Goal: Task Accomplishment & Management: Use online tool/utility

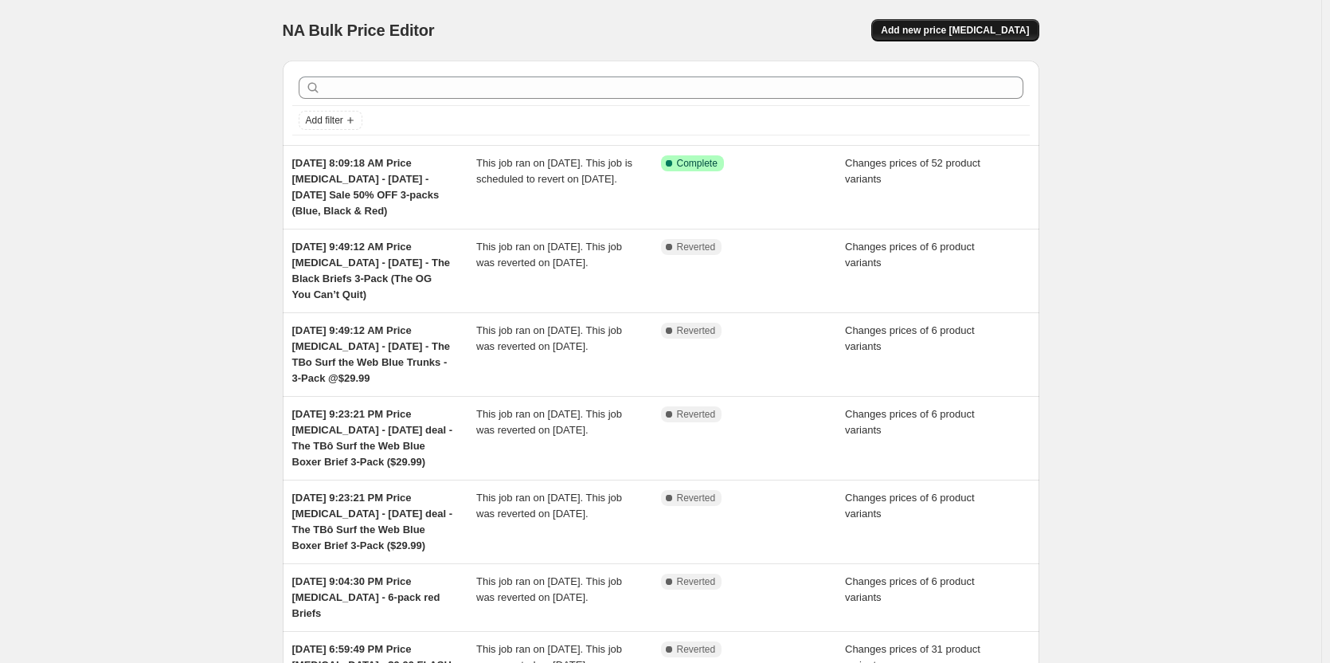
click at [950, 30] on span "Add new price [MEDICAL_DATA]" at bounding box center [955, 30] width 148 height 13
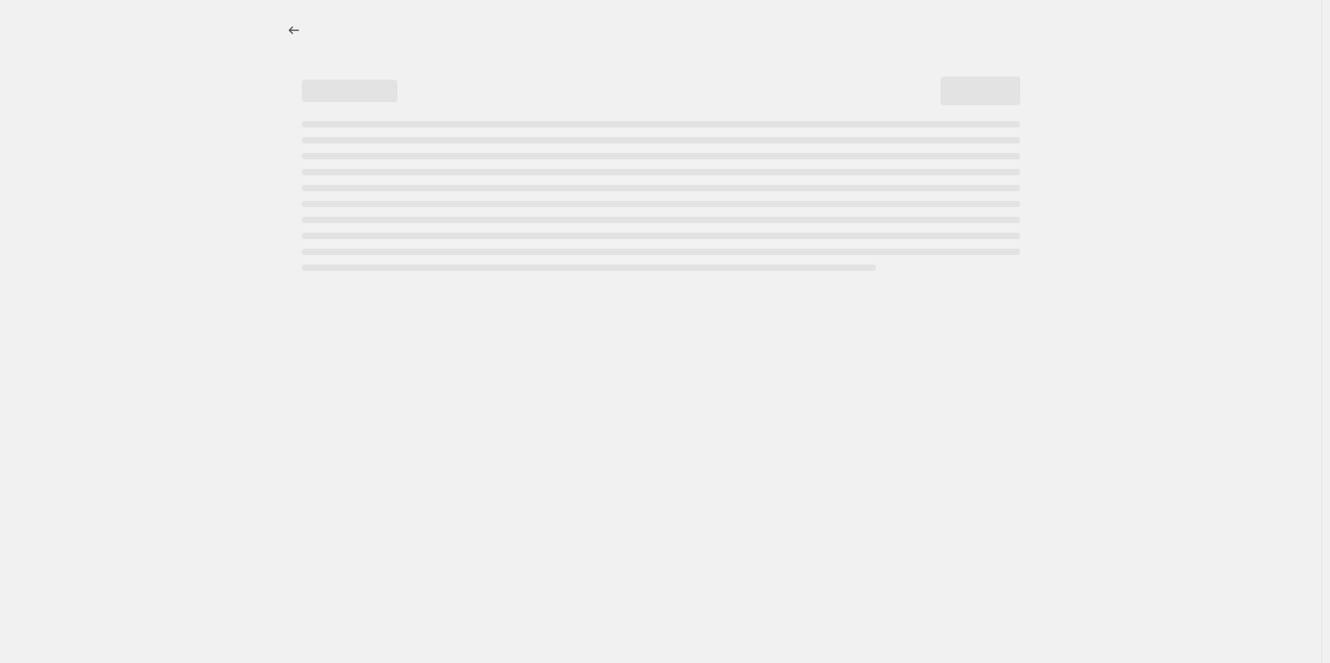
select select "percentage"
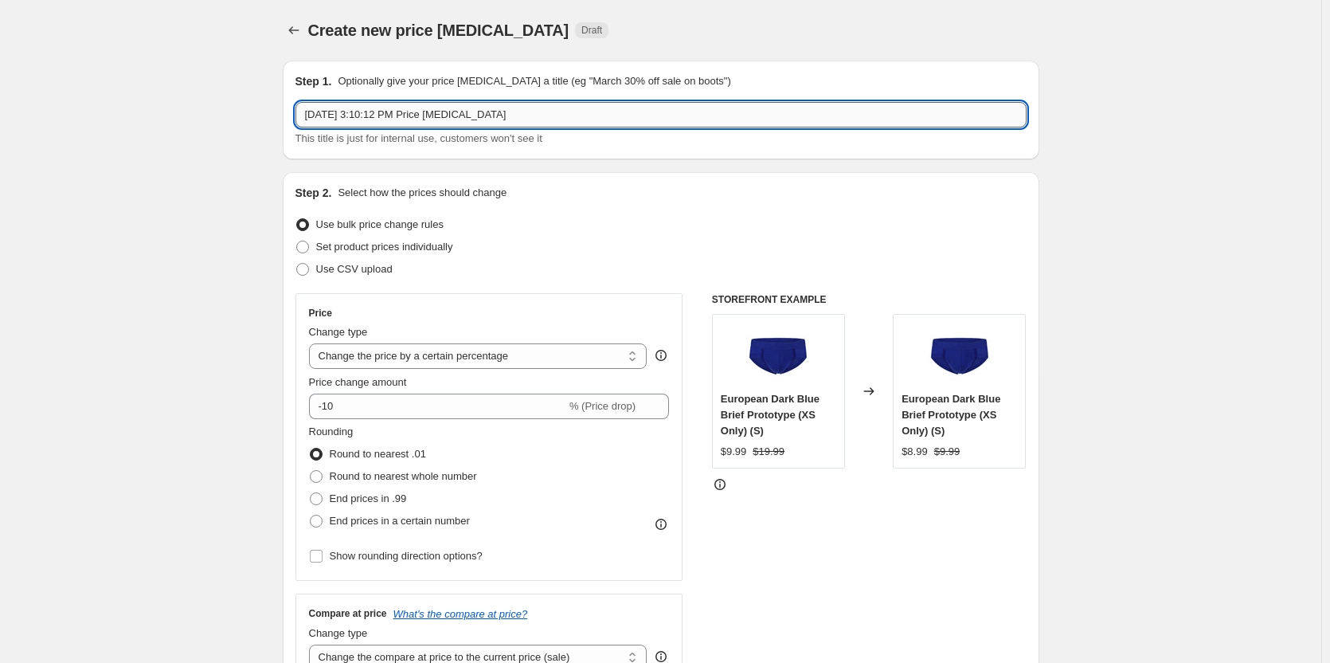
click at [510, 122] on input "Sep 1, 2025, 3:10:12 PM Price change job" at bounding box center [660, 114] width 731 height 25
click at [714, 108] on input "Sep 1, 2025, 3:10:12 PM Price change job - Tuesday -" at bounding box center [660, 114] width 731 height 25
paste input "#ROUND #2 MADNESS SALE"
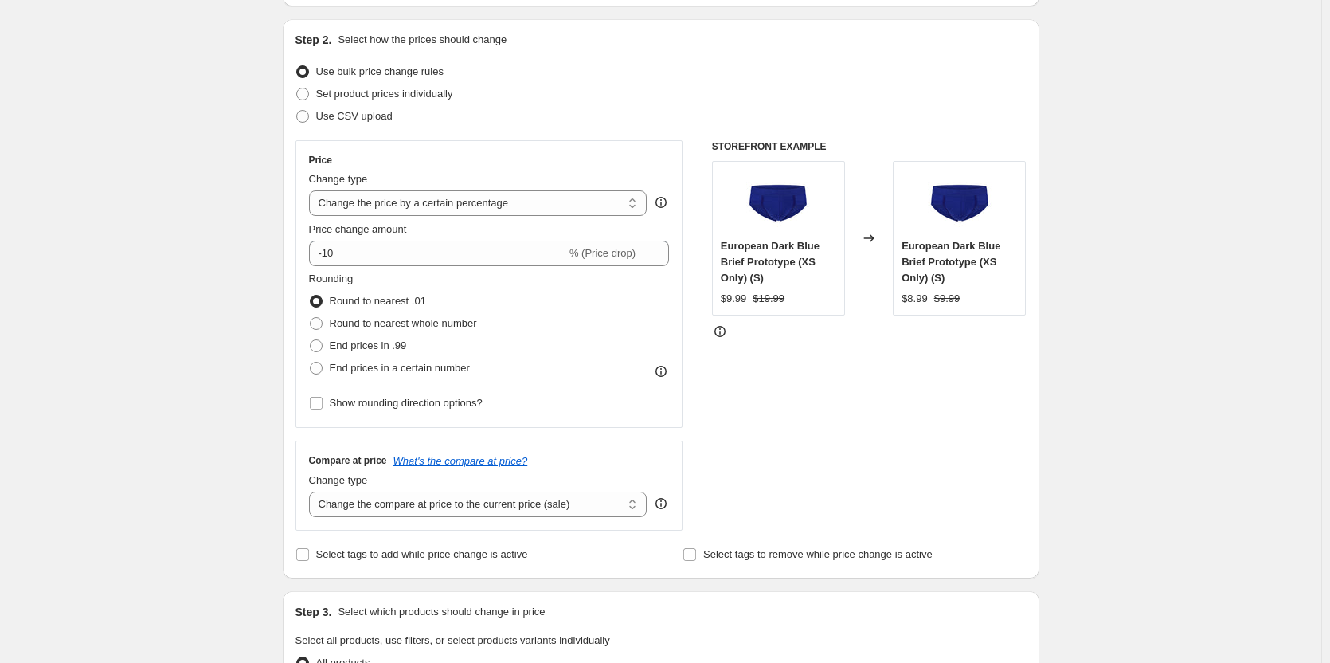
scroll to position [159, 0]
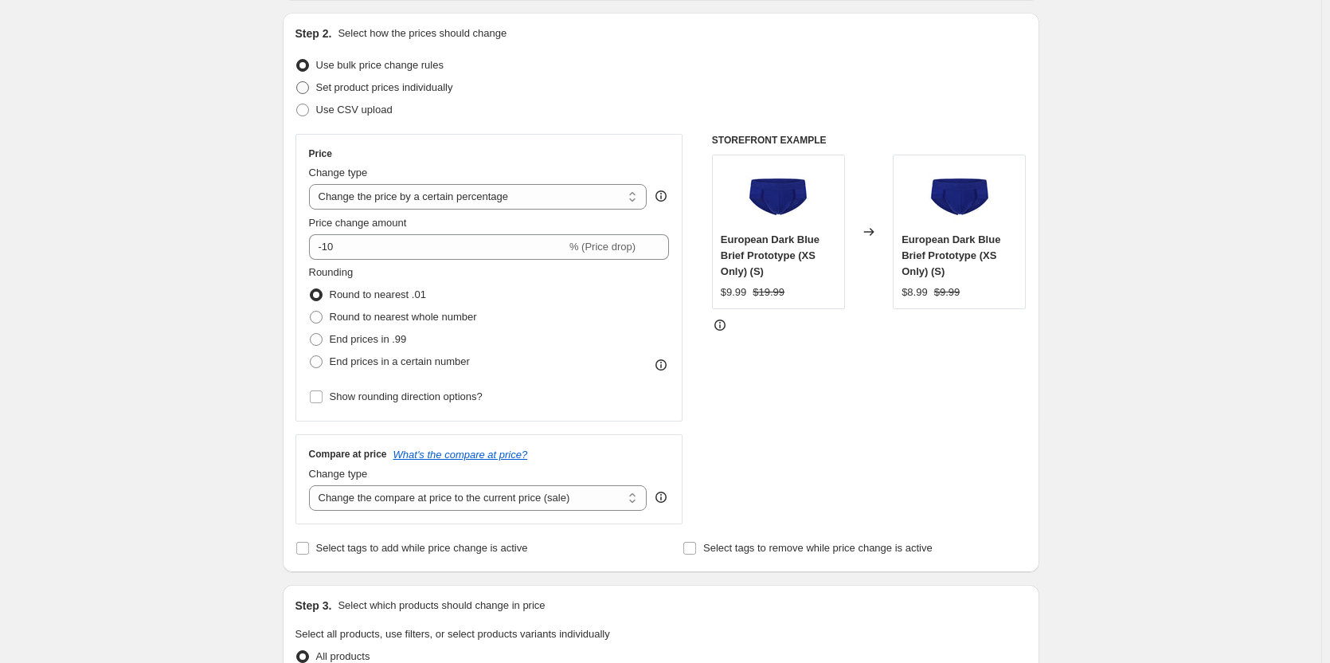
type input "Sep 1, 2025, 3:10:12 PM Price change job - Tuesday - #ROUND #2 MADNESS SALE"
click at [307, 91] on span at bounding box center [302, 87] width 13 height 13
click at [297, 82] on input "Set product prices individually" at bounding box center [296, 81] width 1 height 1
radio input "true"
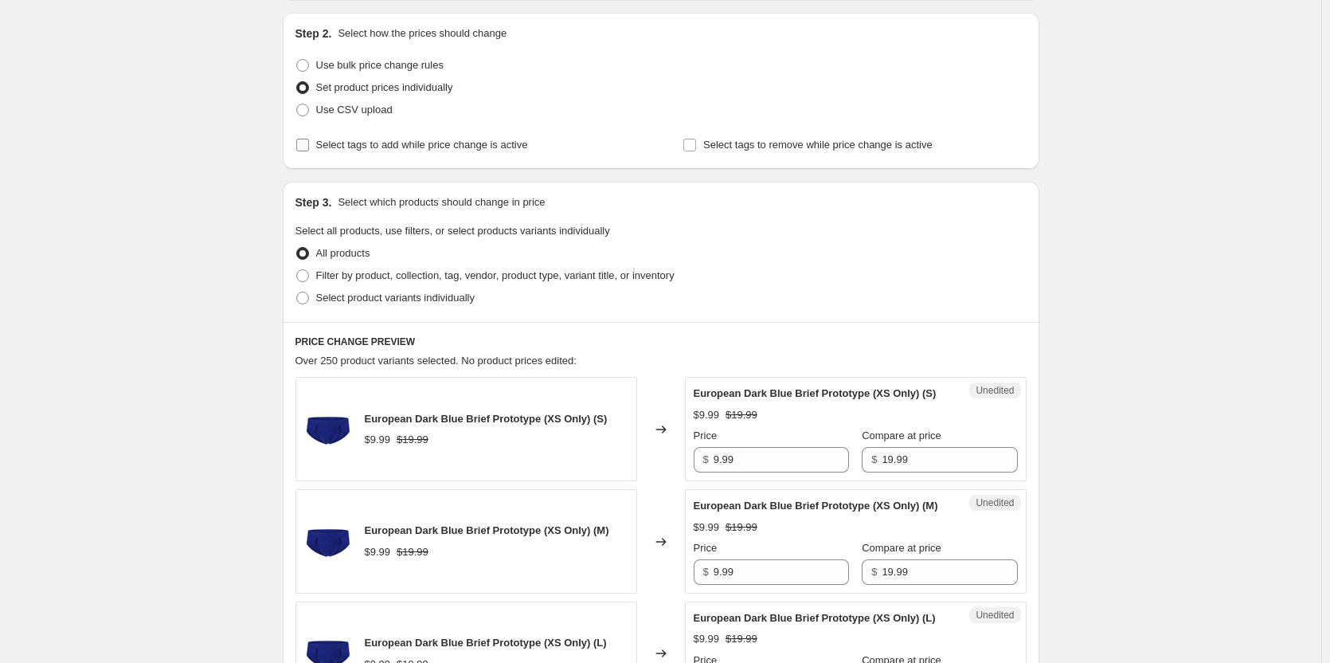
click at [309, 147] on input "Select tags to add while price change is active" at bounding box center [302, 145] width 13 height 13
checkbox input "true"
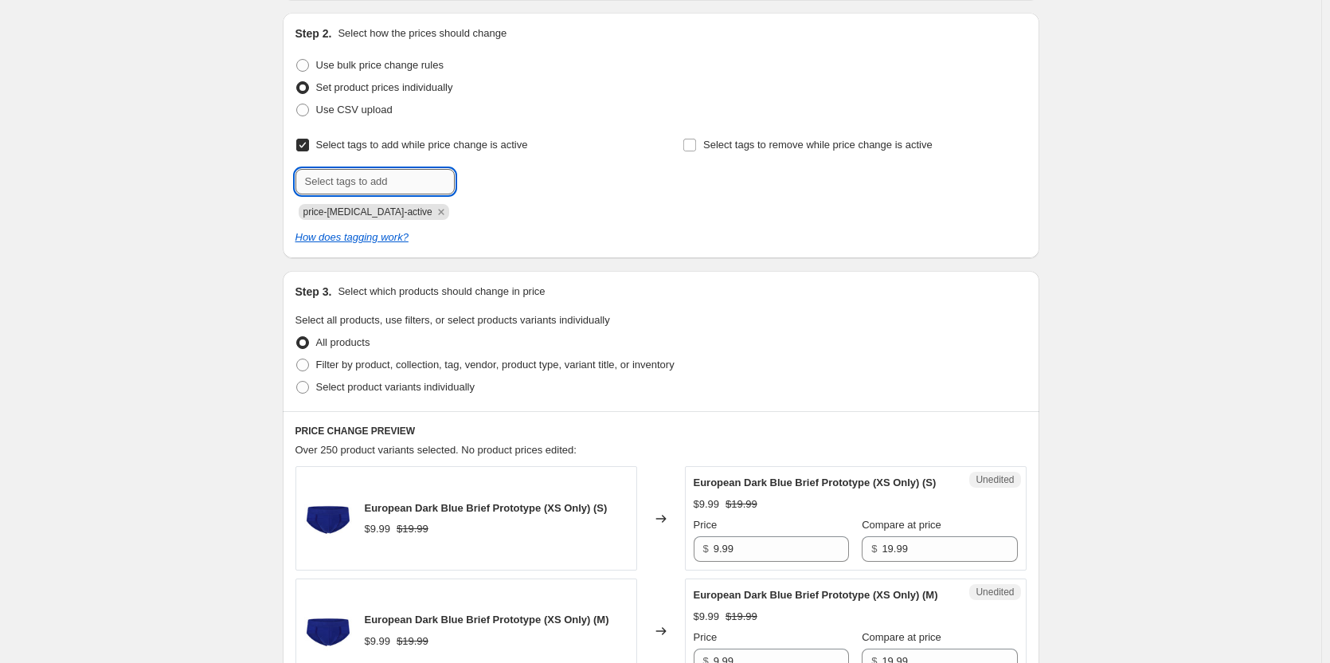
click at [346, 177] on input "text" at bounding box center [374, 181] width 159 height 25
type input "dc"
click at [491, 179] on span "Add dc" at bounding box center [484, 180] width 33 height 13
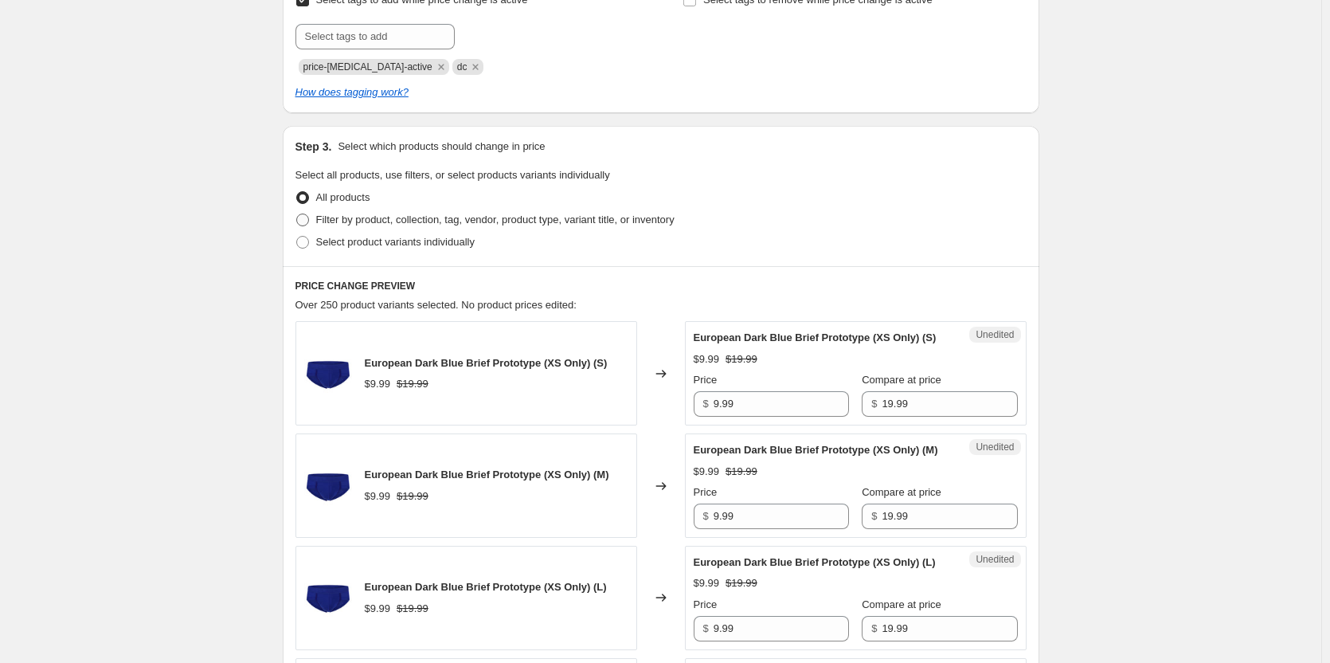
scroll to position [319, 0]
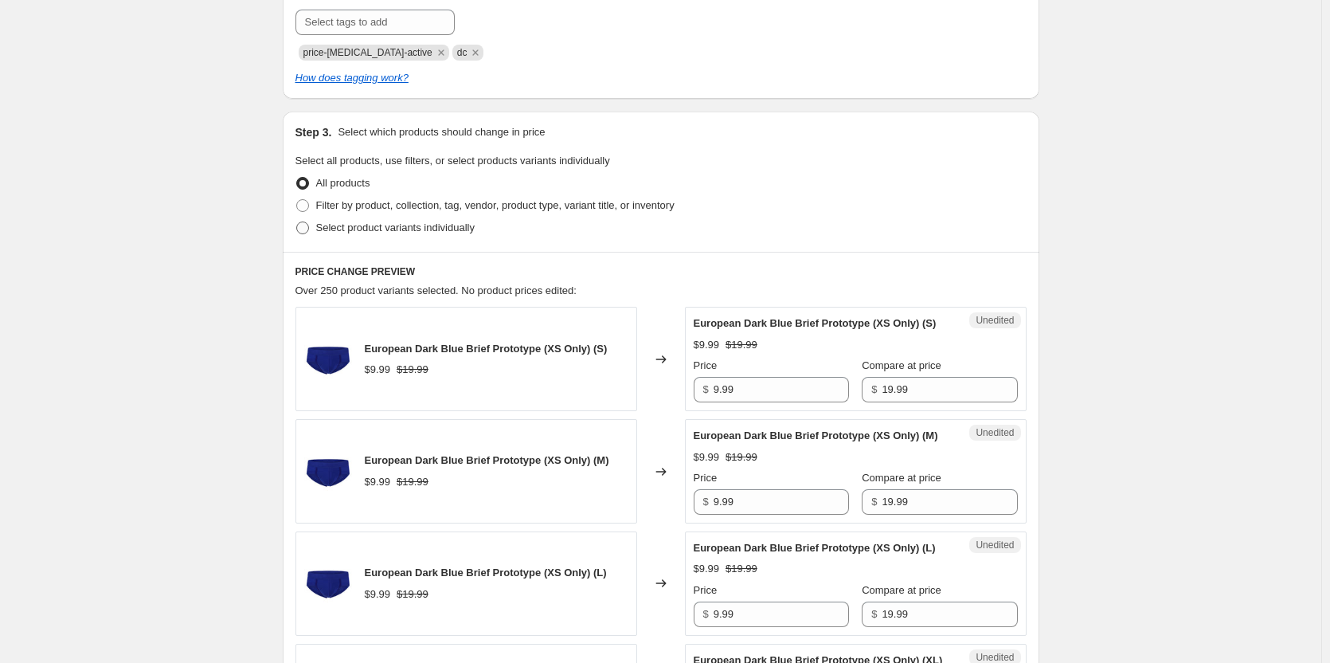
click at [335, 233] on span "Select product variants individually" at bounding box center [395, 227] width 158 height 12
click at [297, 222] on input "Select product variants individually" at bounding box center [296, 221] width 1 height 1
radio input "true"
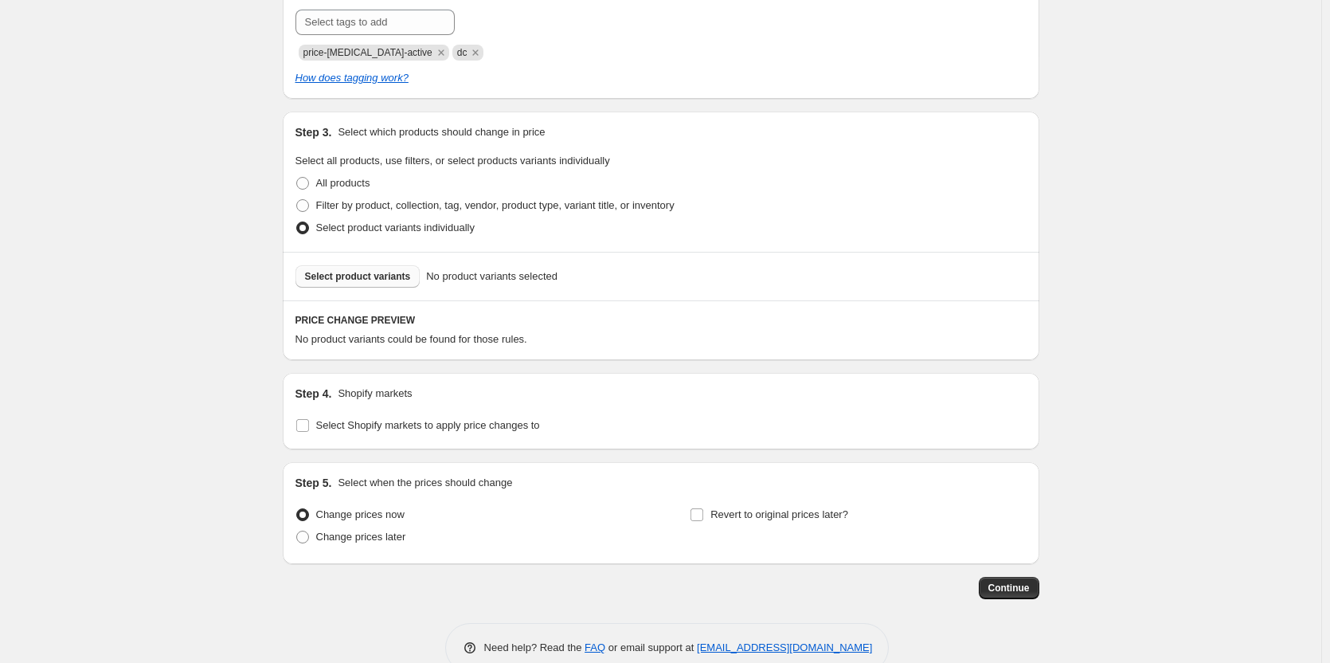
click at [384, 266] on button "Select product variants" at bounding box center [357, 276] width 125 height 22
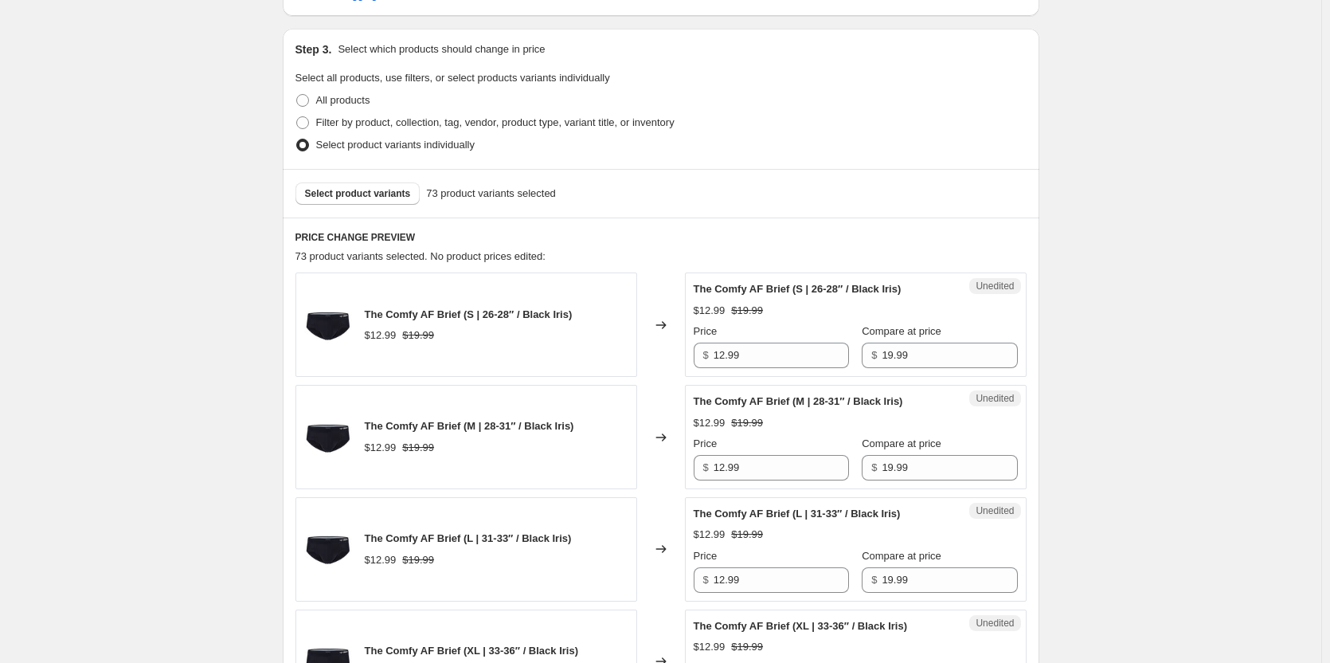
scroll to position [478, 0]
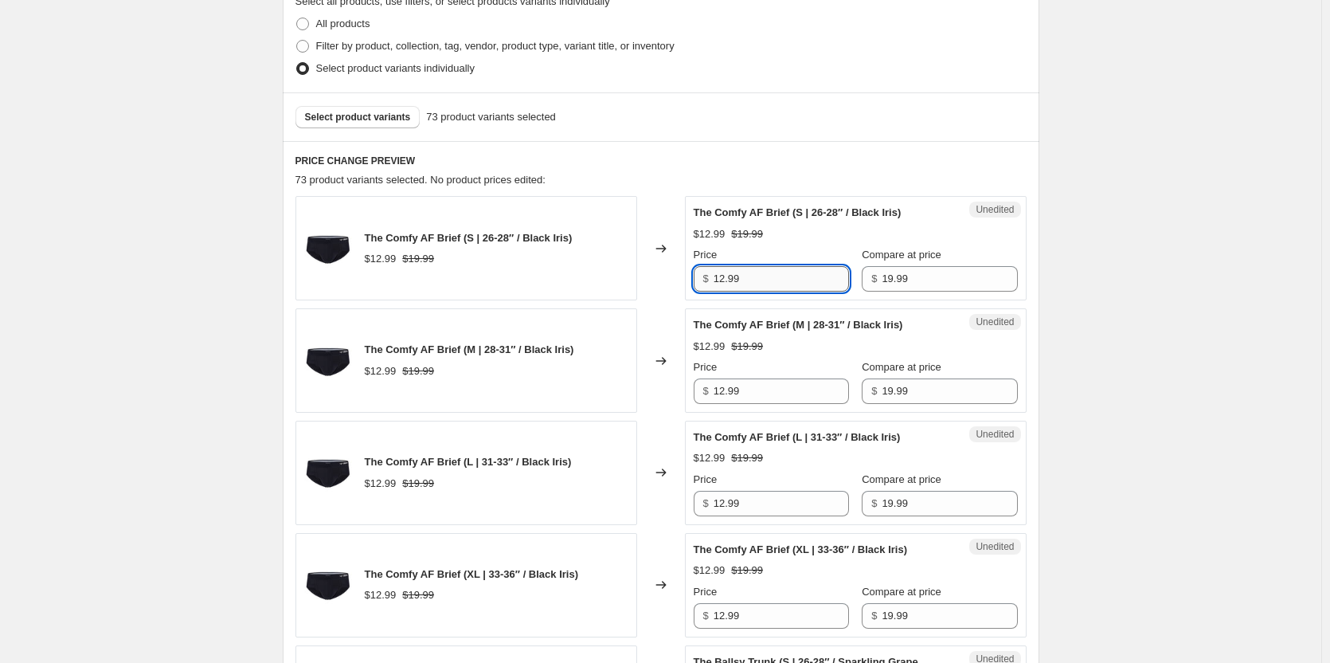
click at [768, 282] on input "12.99" at bounding box center [781, 278] width 135 height 25
type input "9.99"
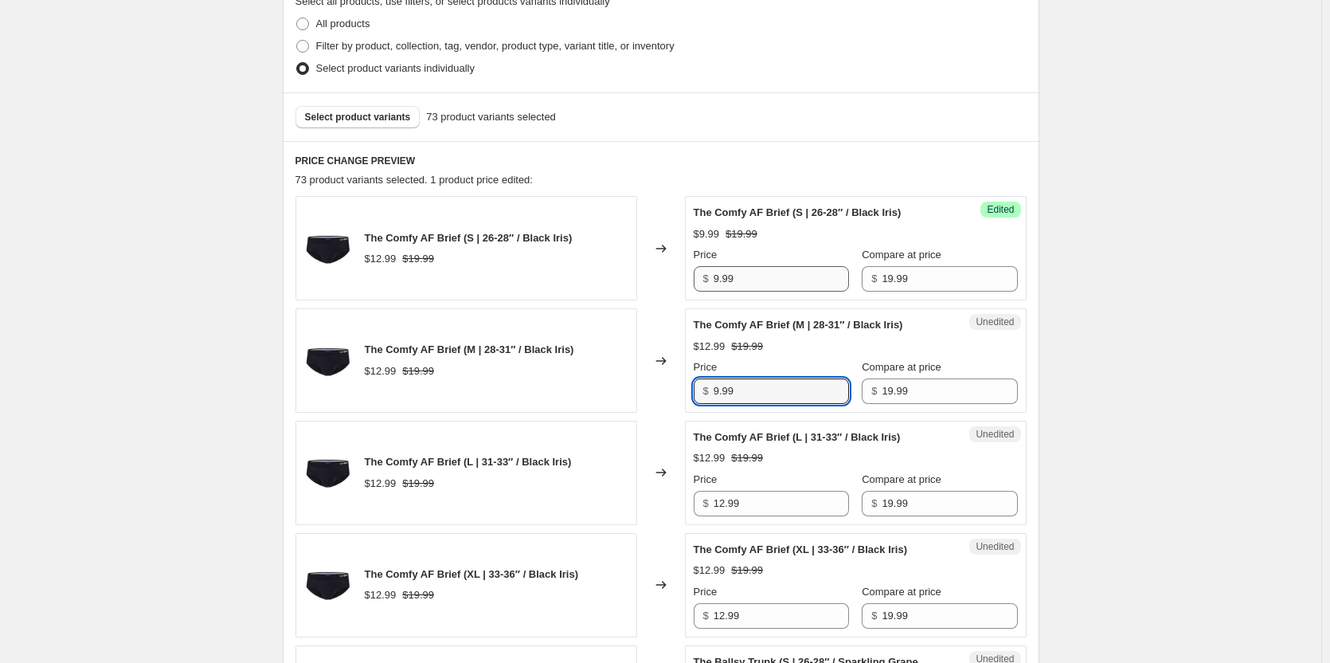
type input "9.99"
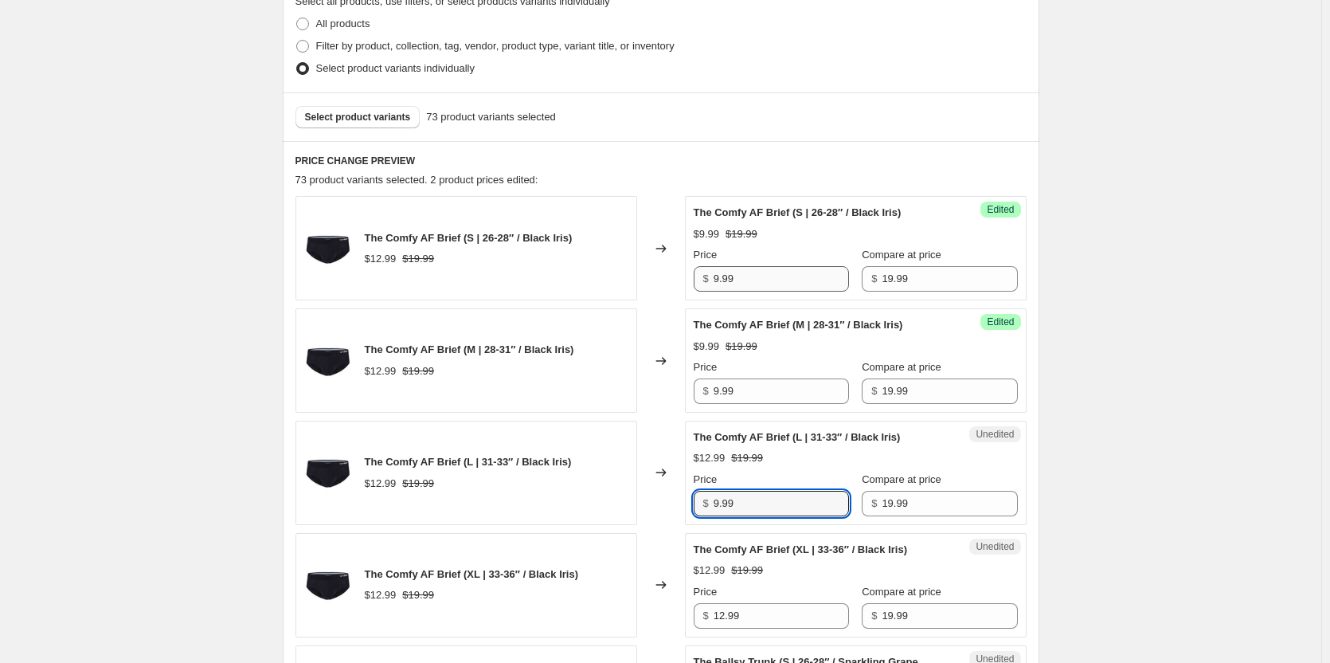
type input "9.99"
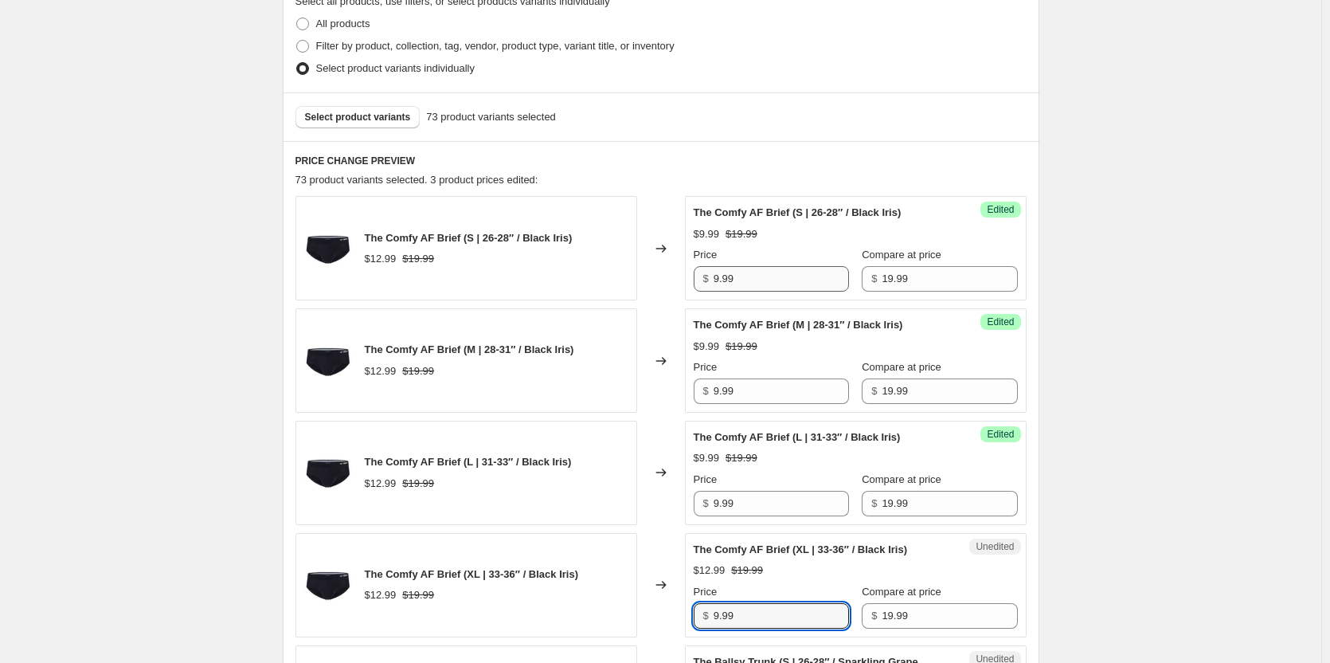
type input "9.99"
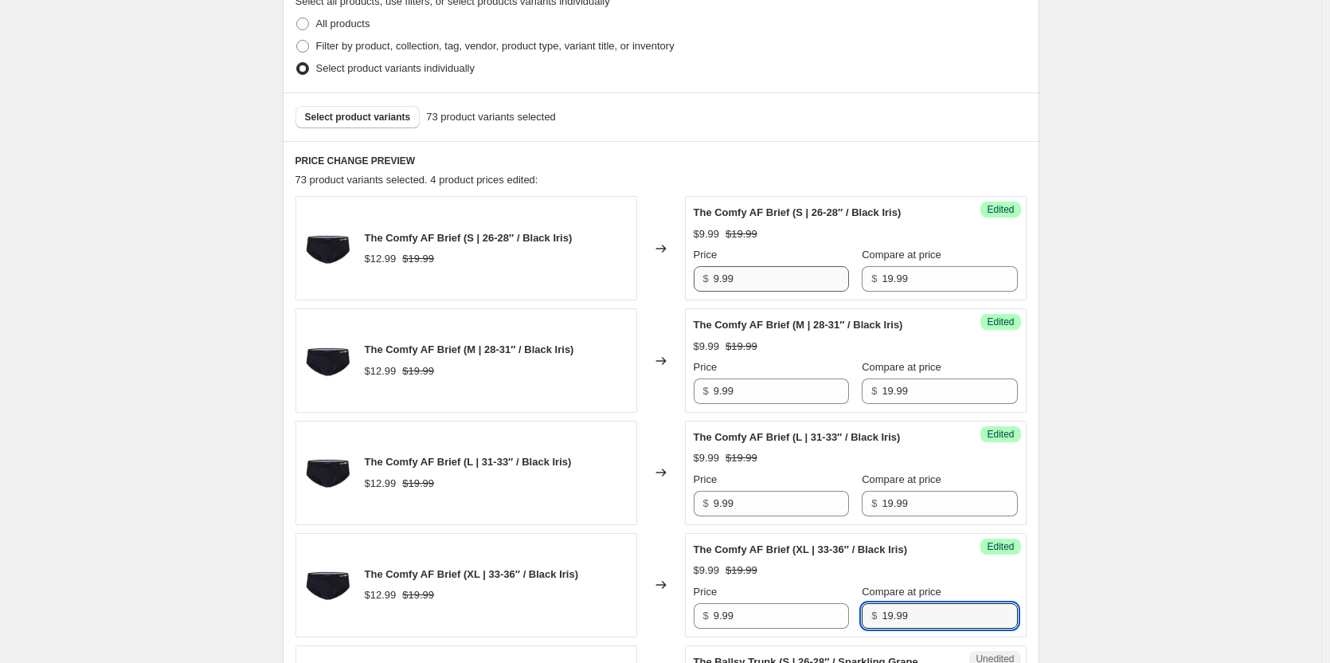
scroll to position [890, 0]
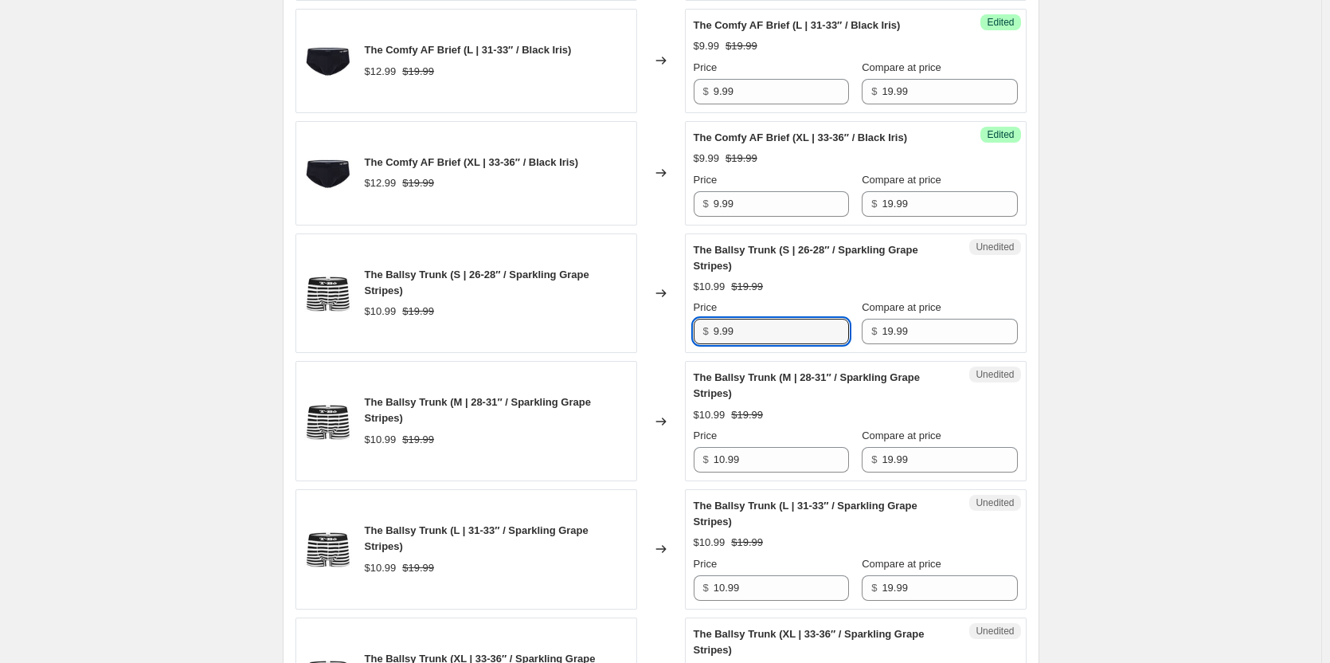
type input "9.99"
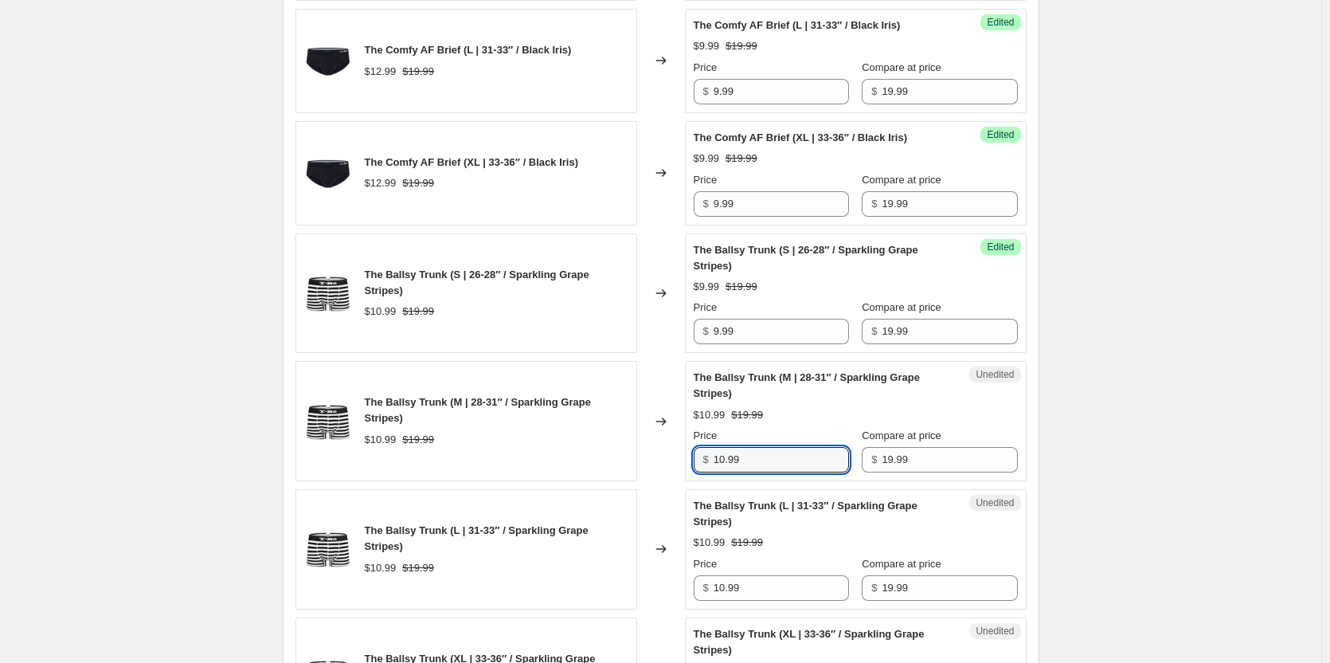
type input "3"
type input "9.99"
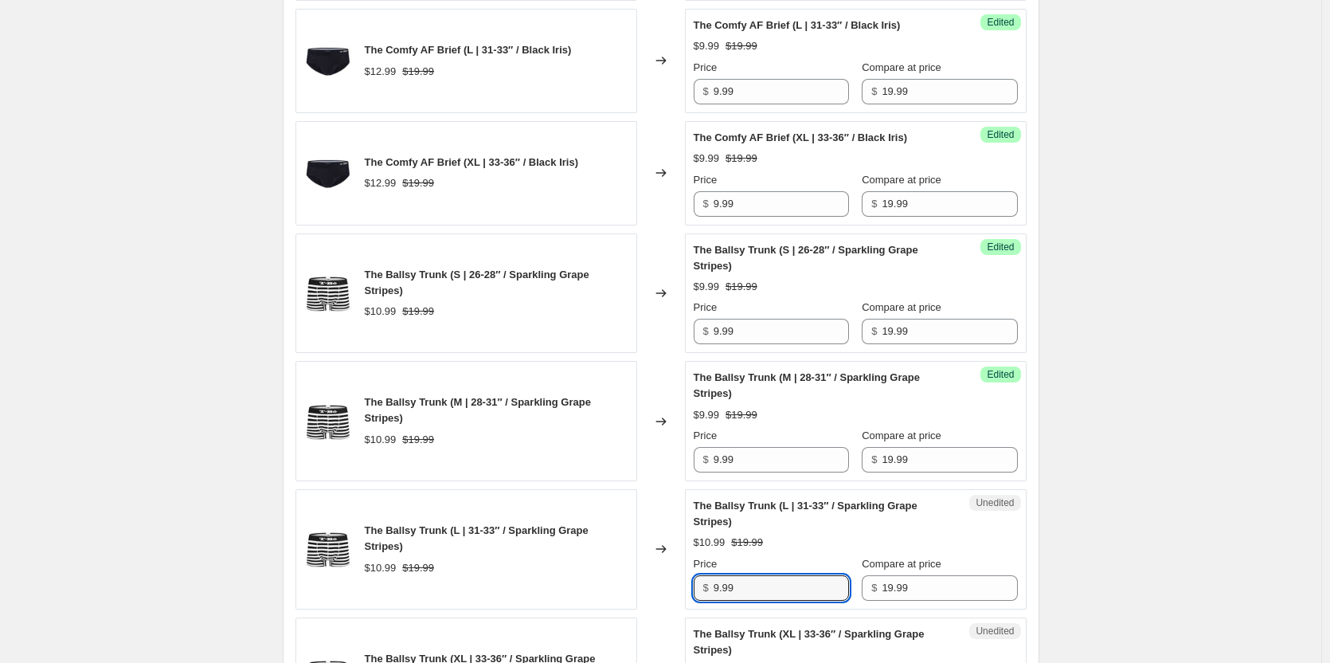
type input "9.99"
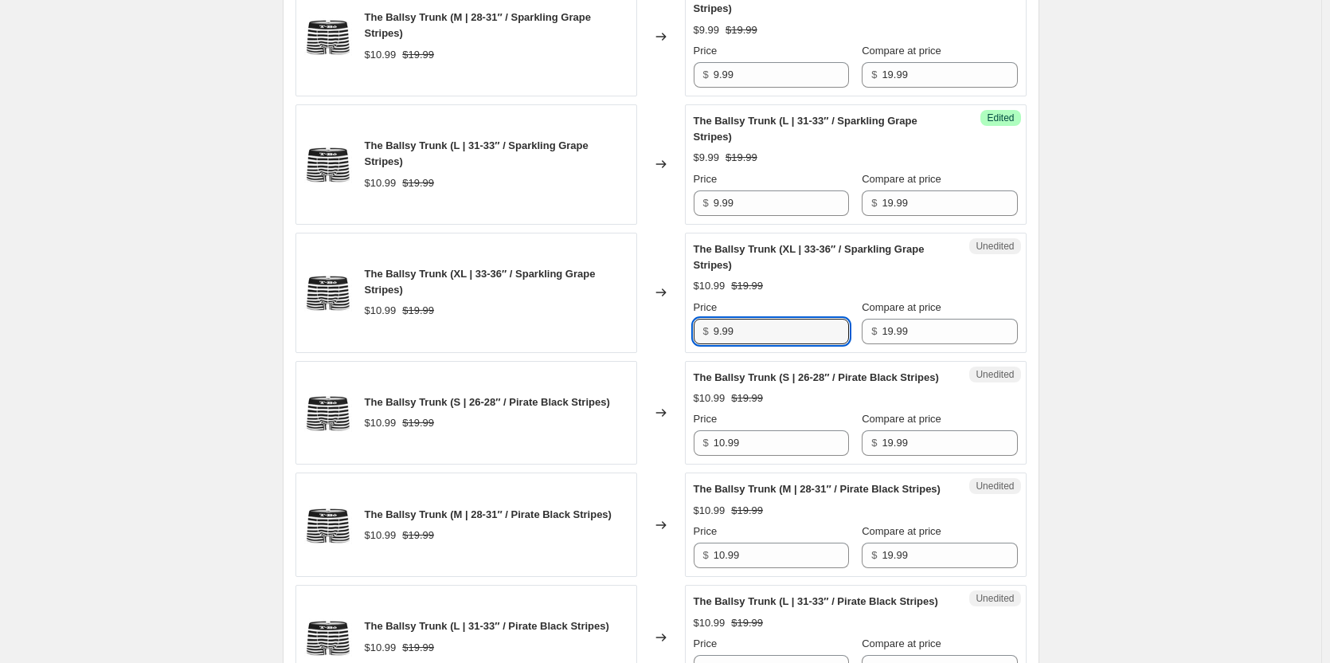
type input "9.99"
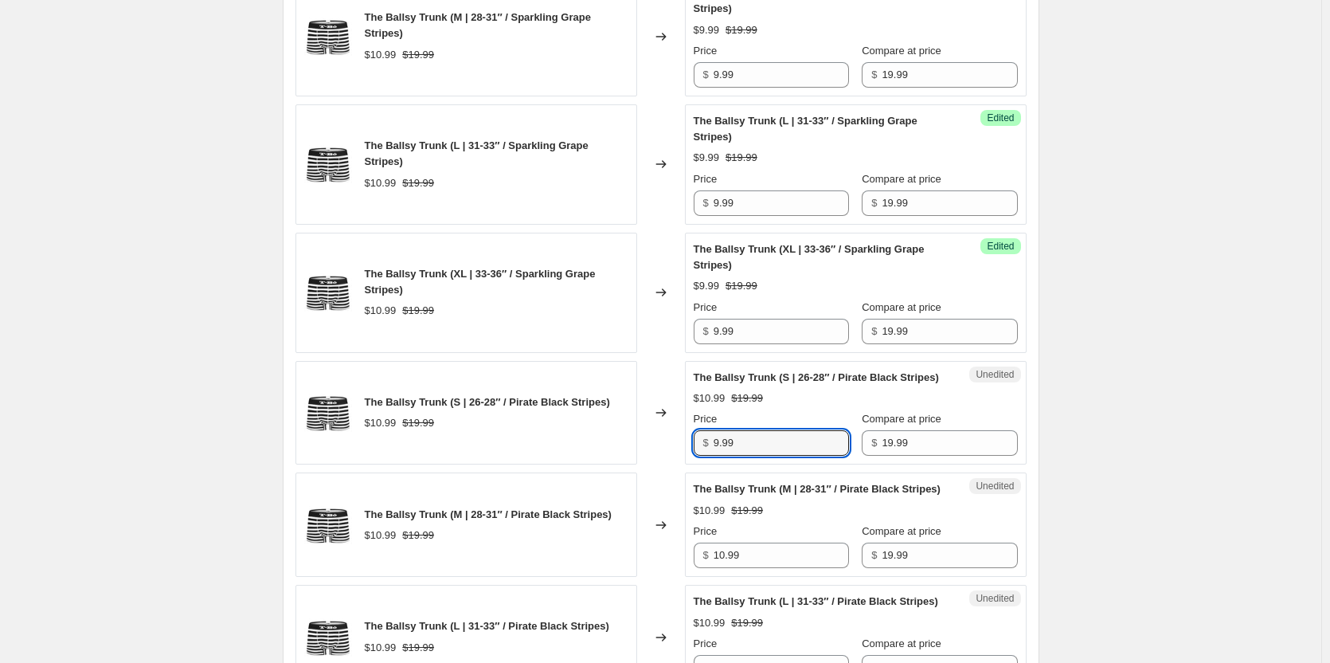
type input "9.99"
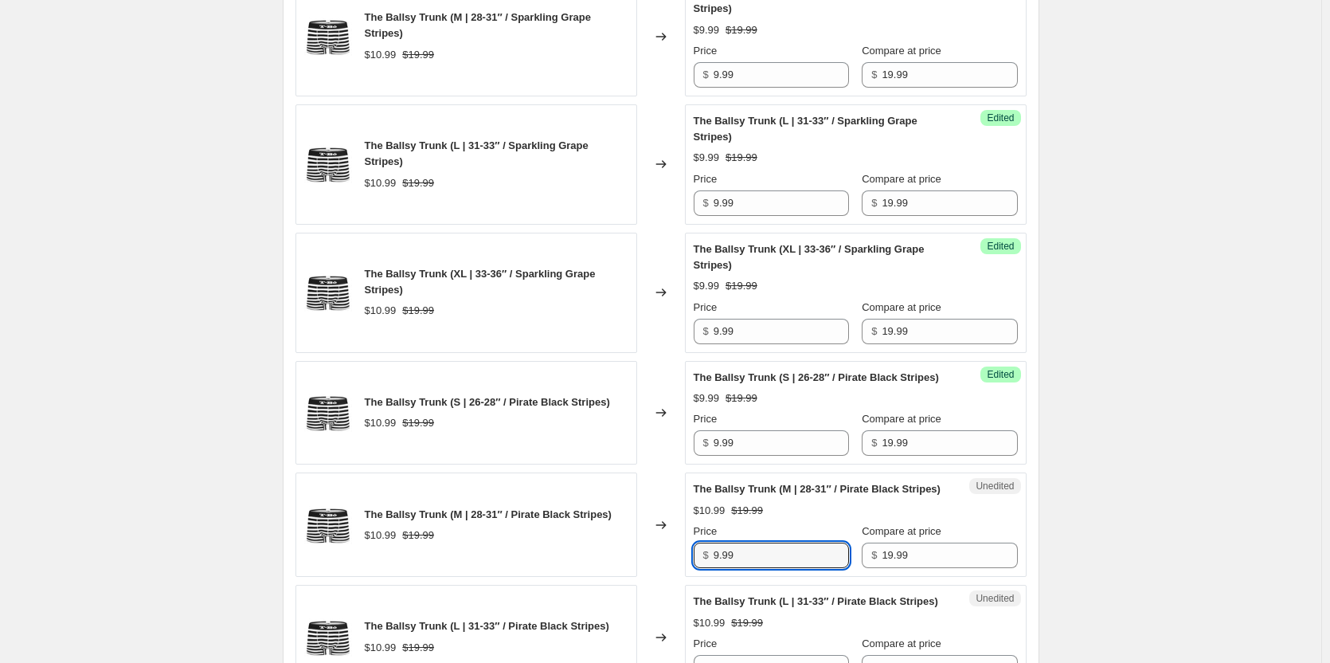
type input "9.99"
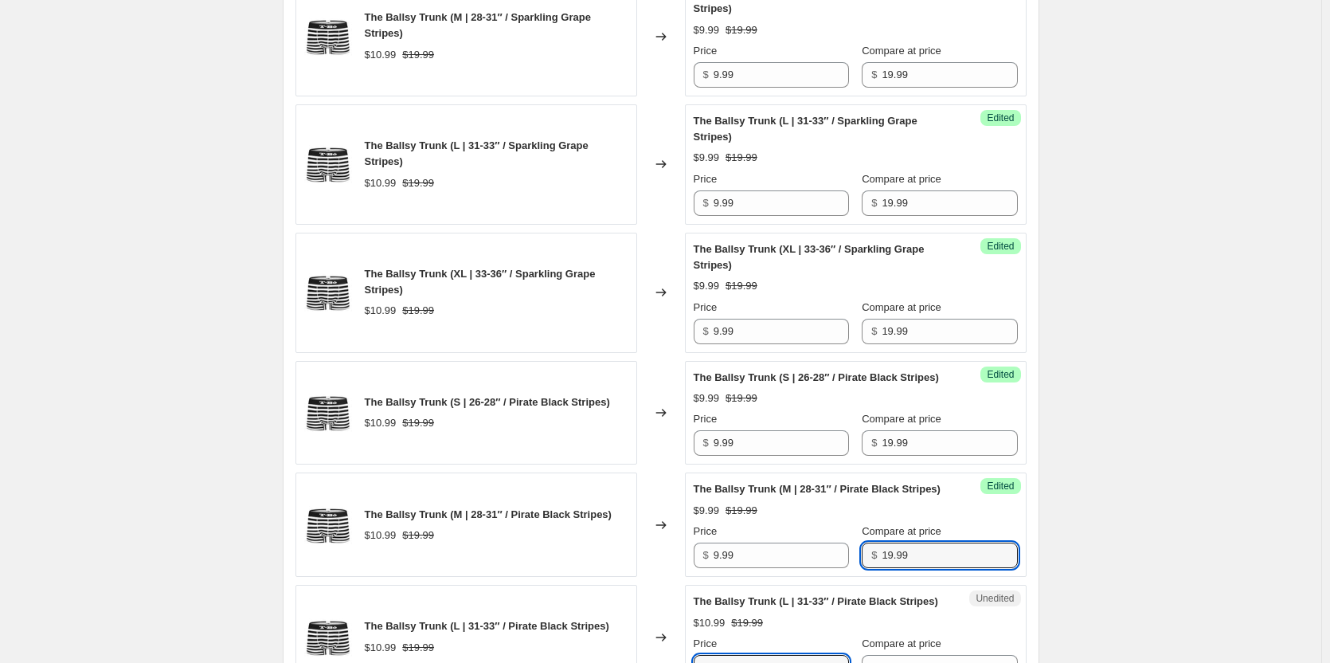
scroll to position [1658, 0]
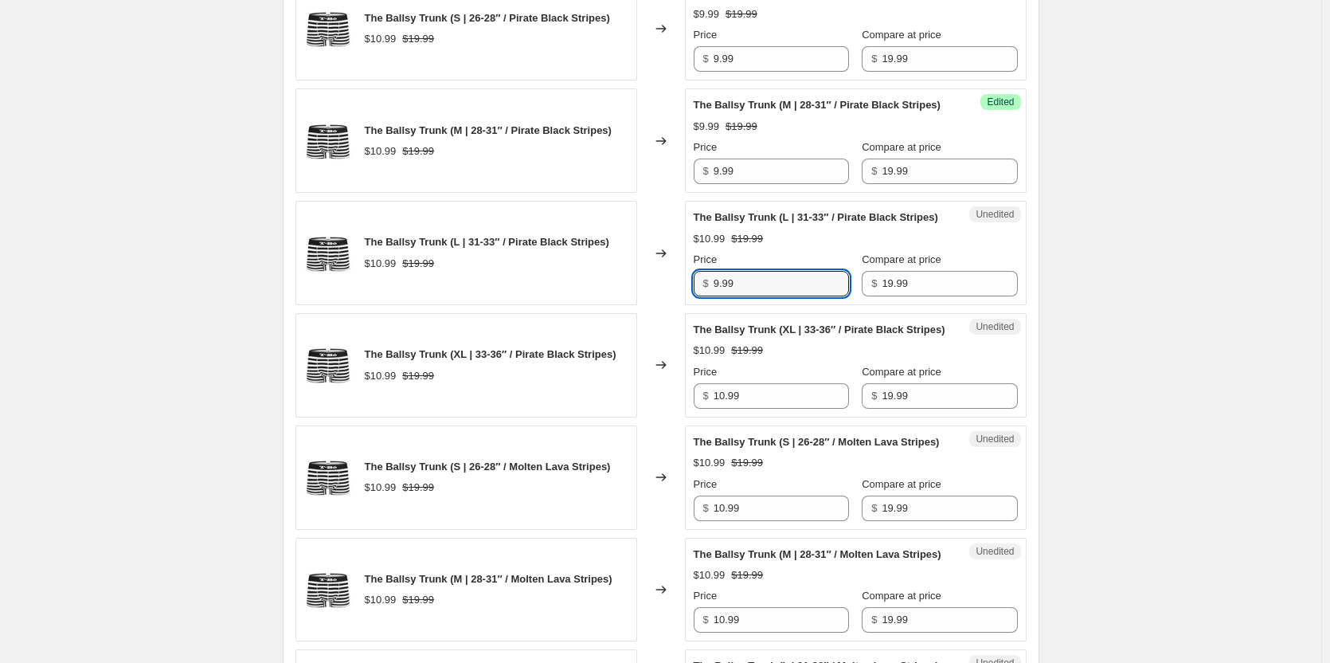
type input "9.99"
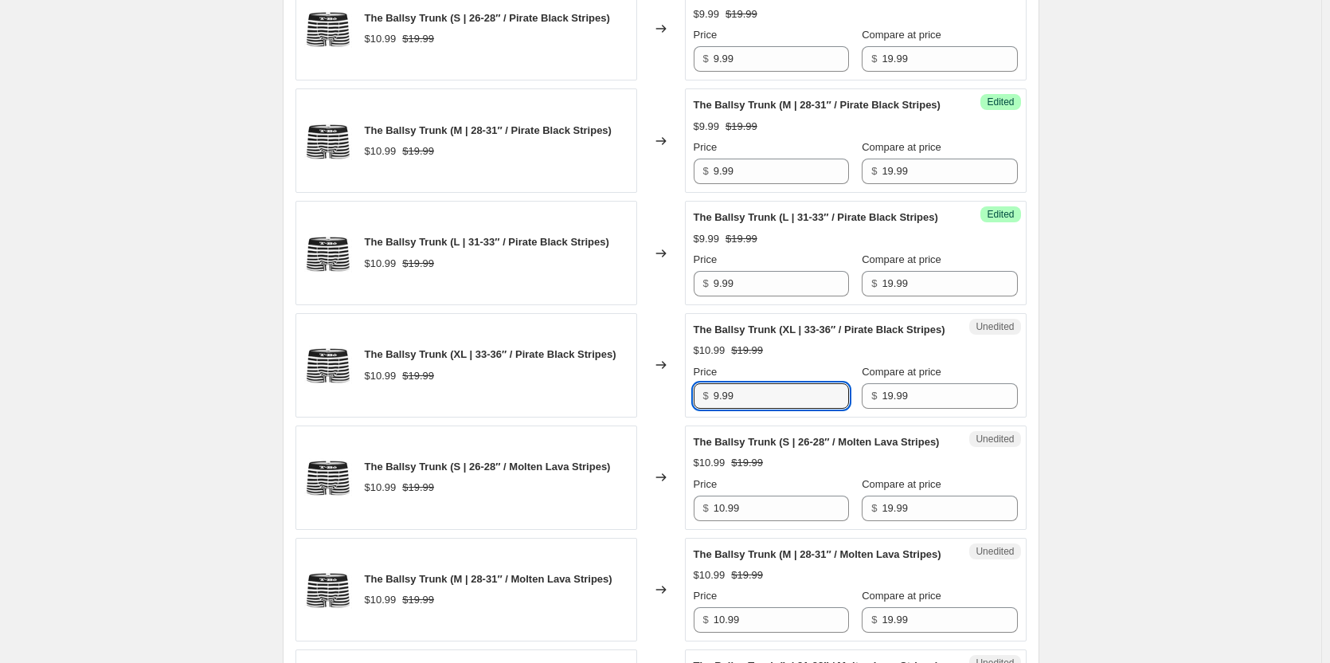
type input "9.99"
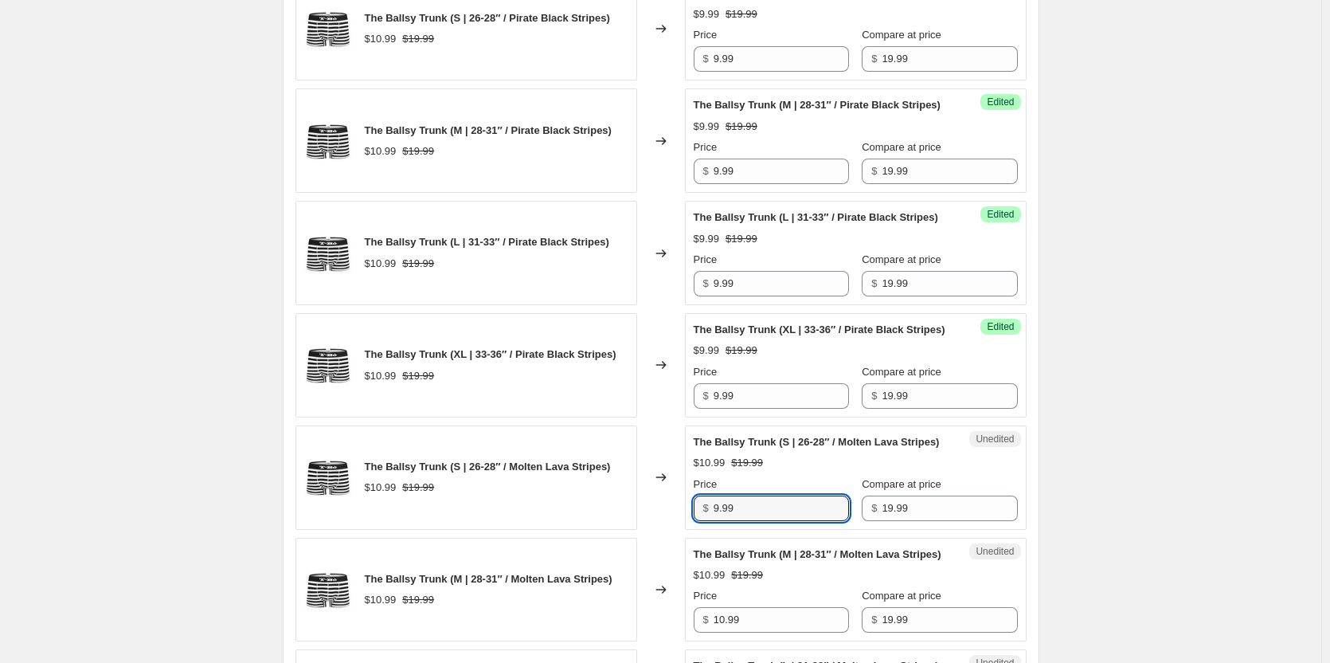
type input "9.99"
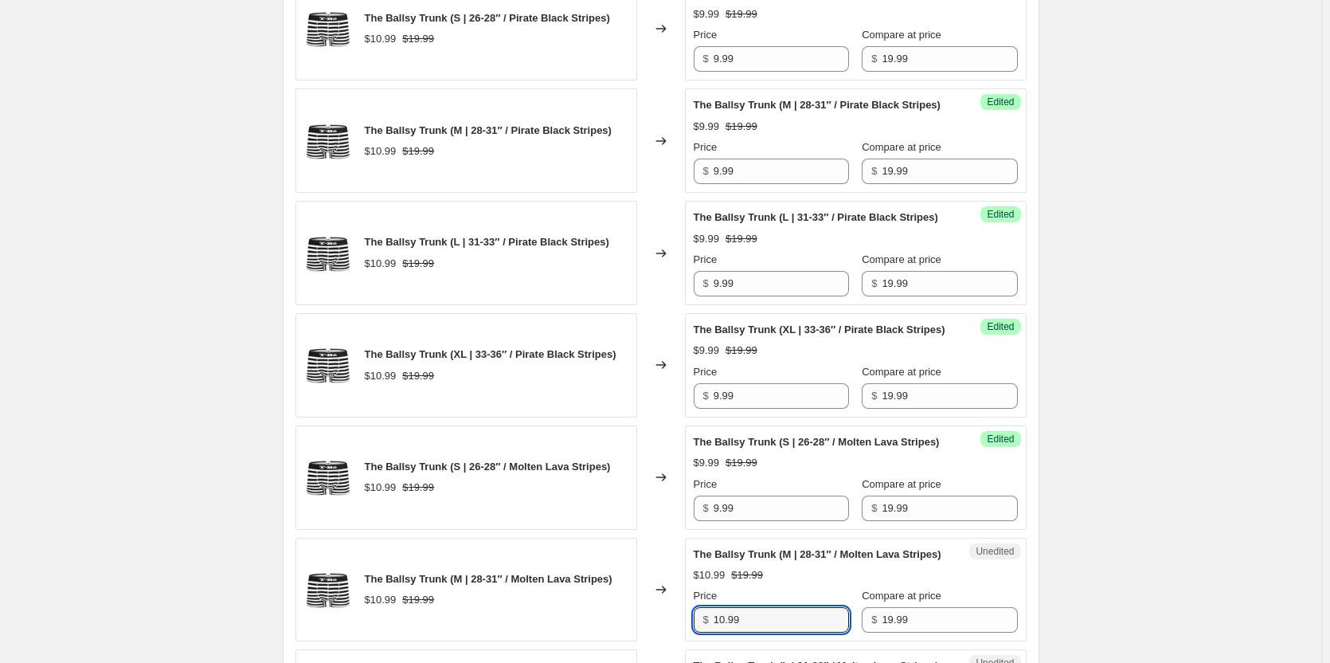
scroll to position [2042, 0]
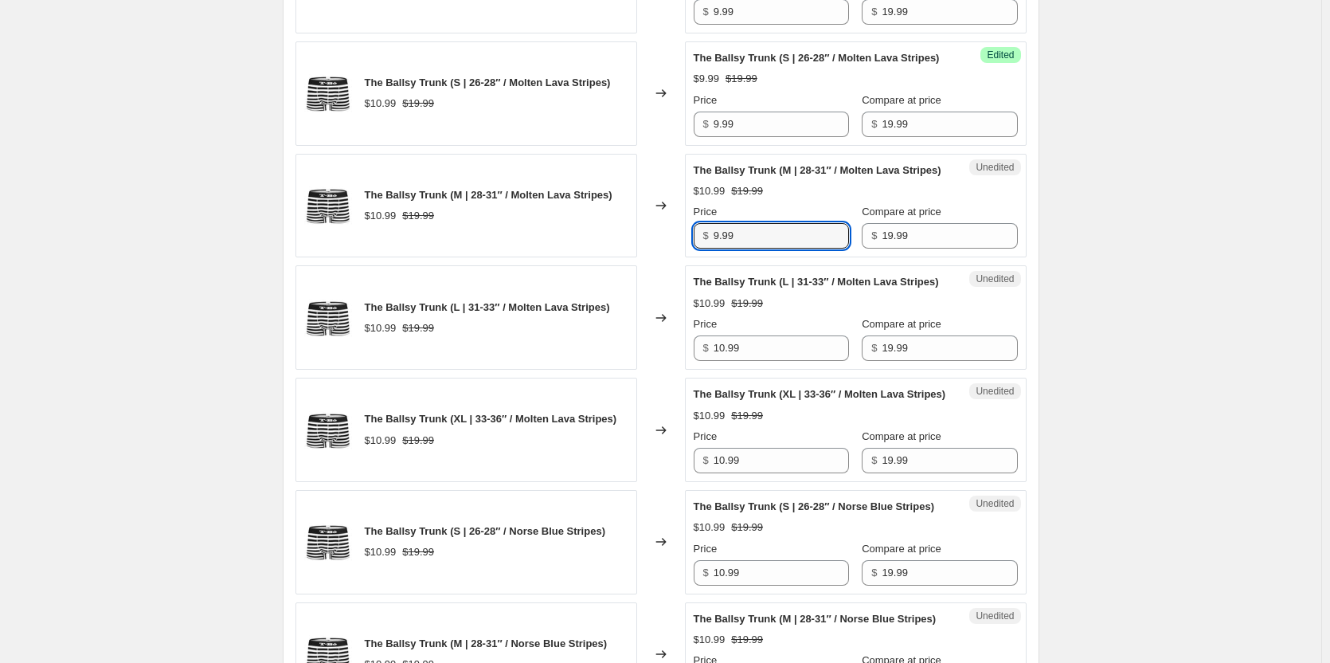
type input "9.99"
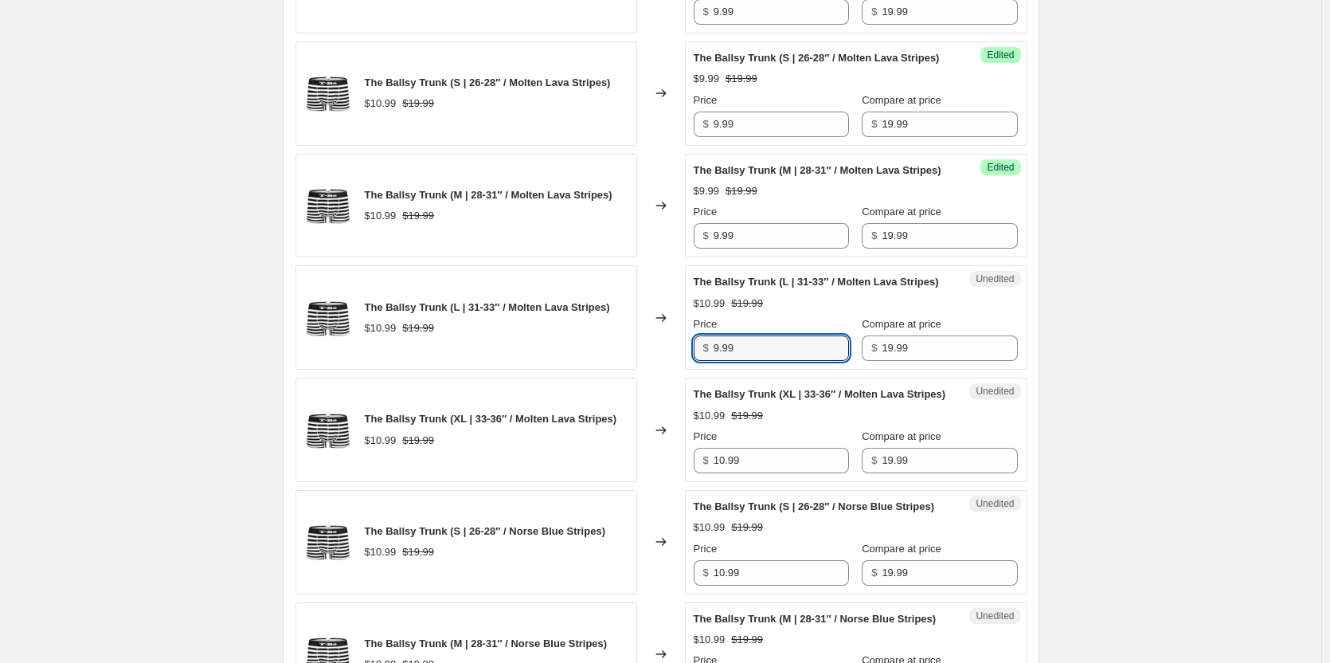
type input "9.99"
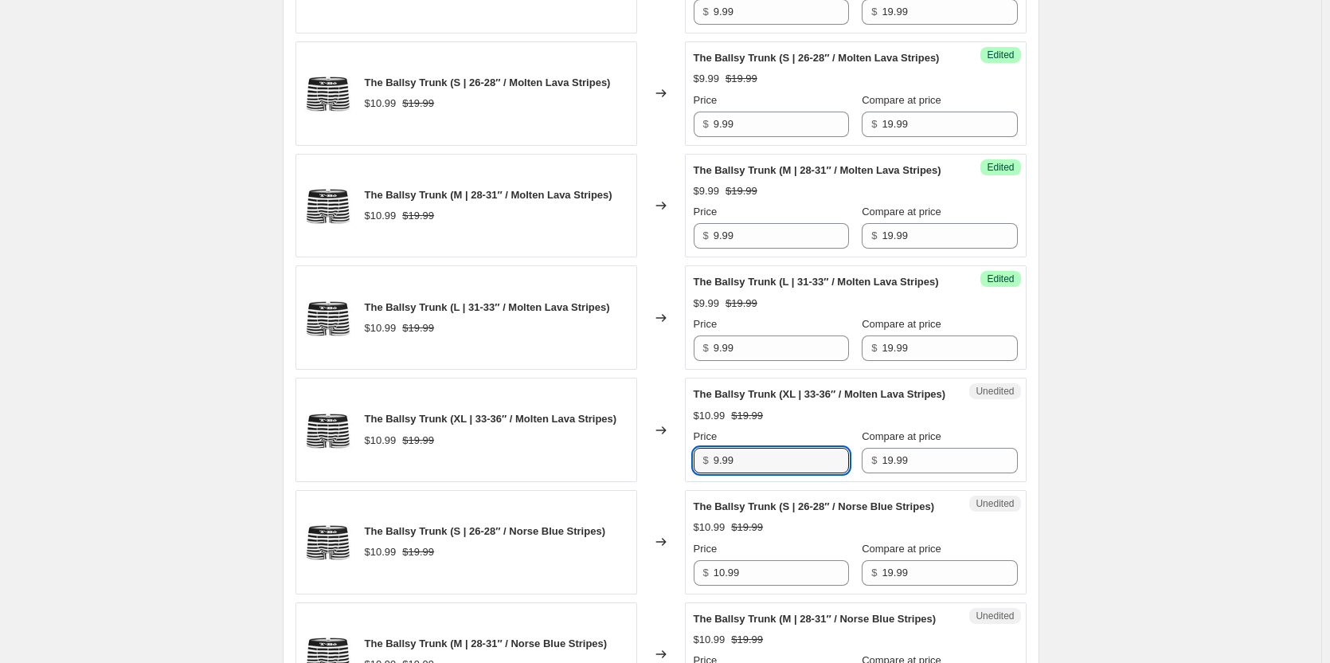
type input "9.99"
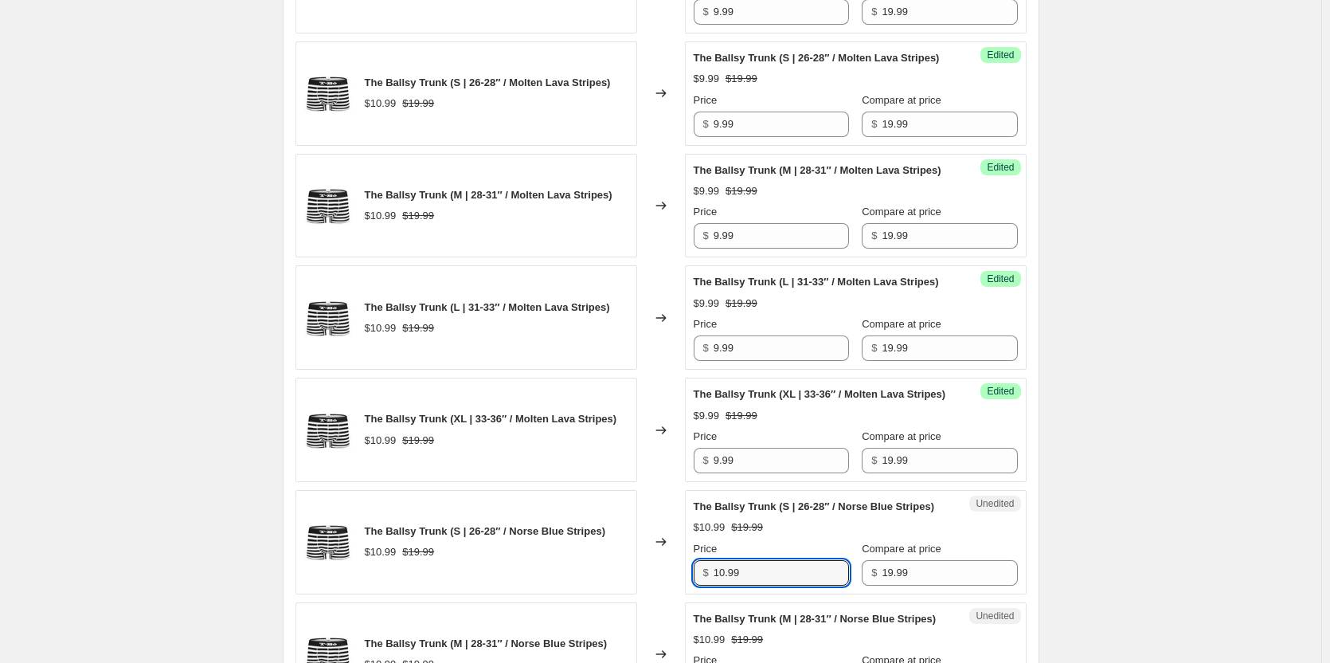
scroll to position [2426, 0]
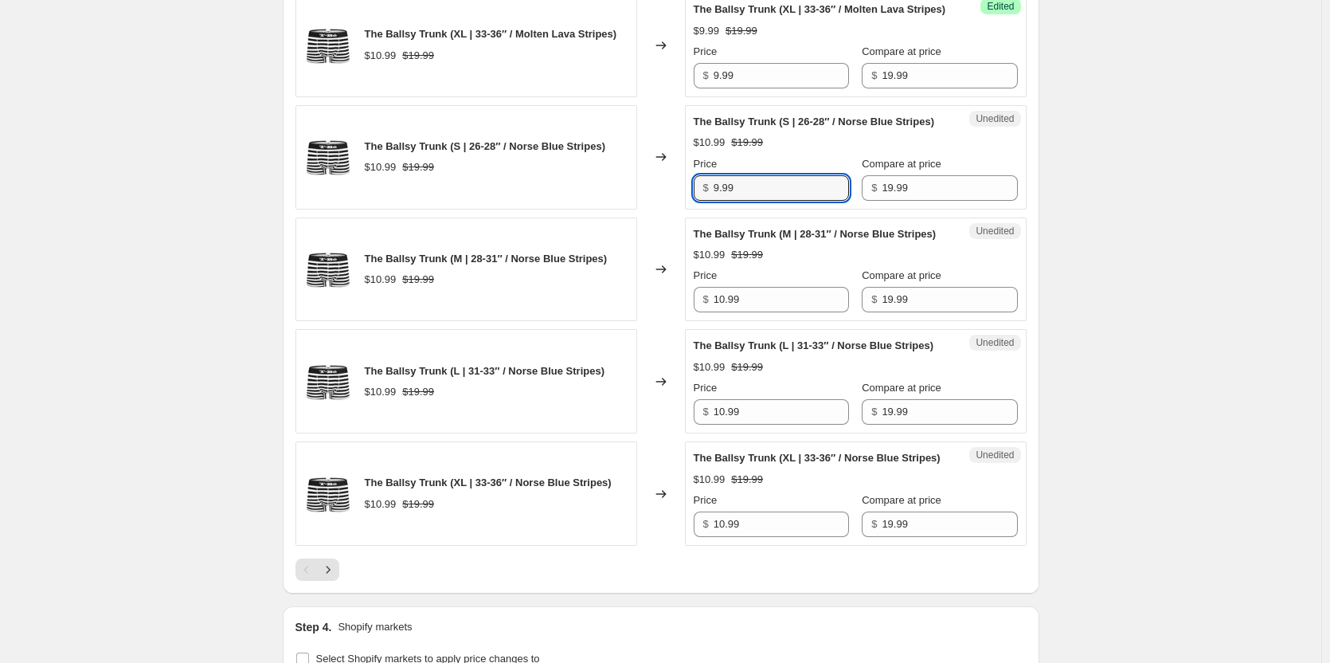
type input "9.99"
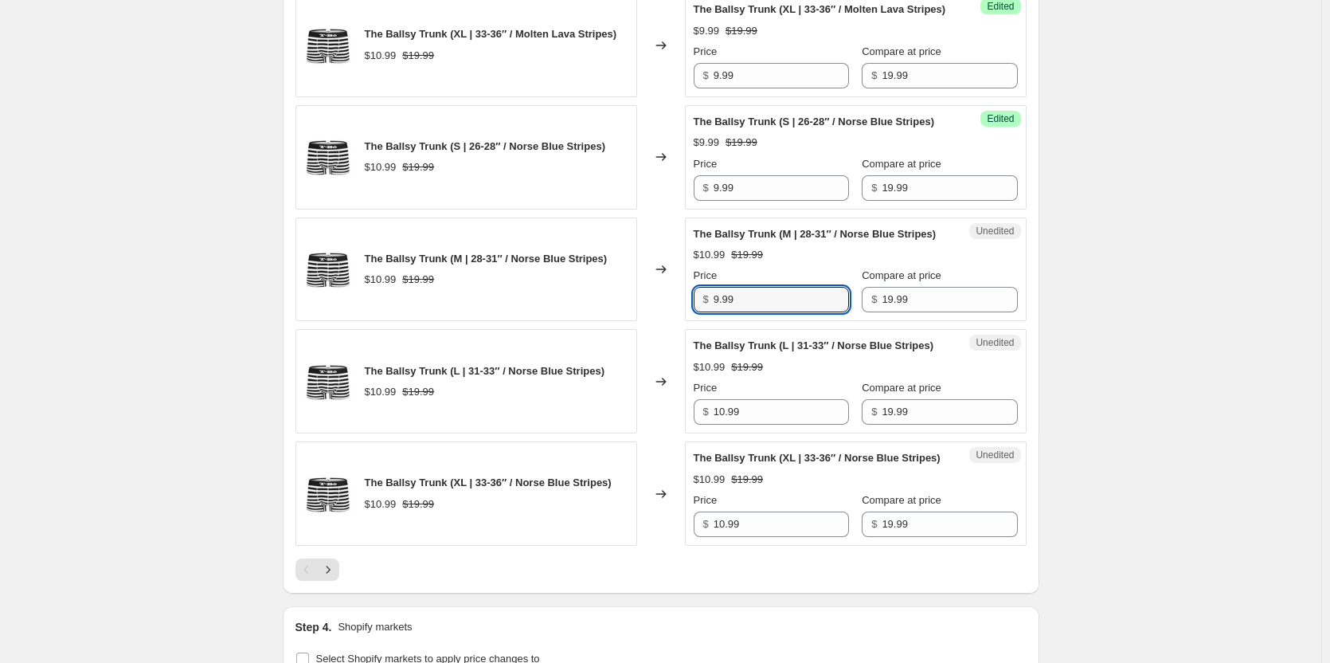
type input "9.99"
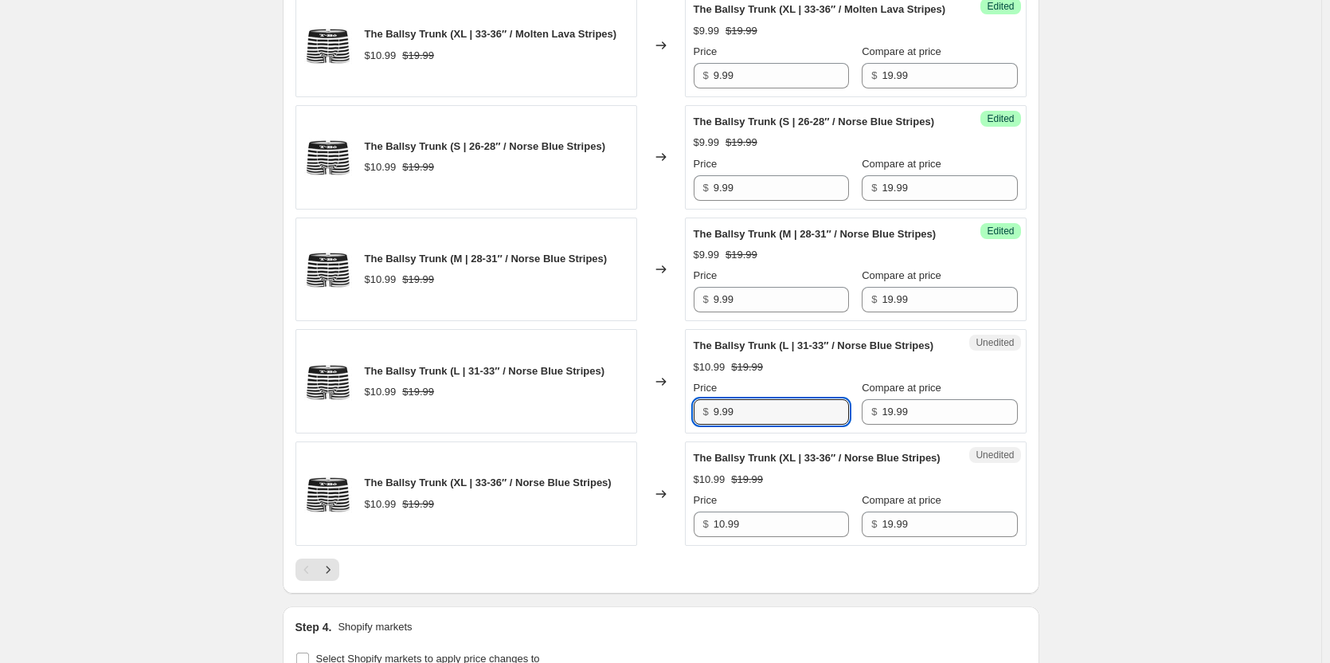
type input "9.99"
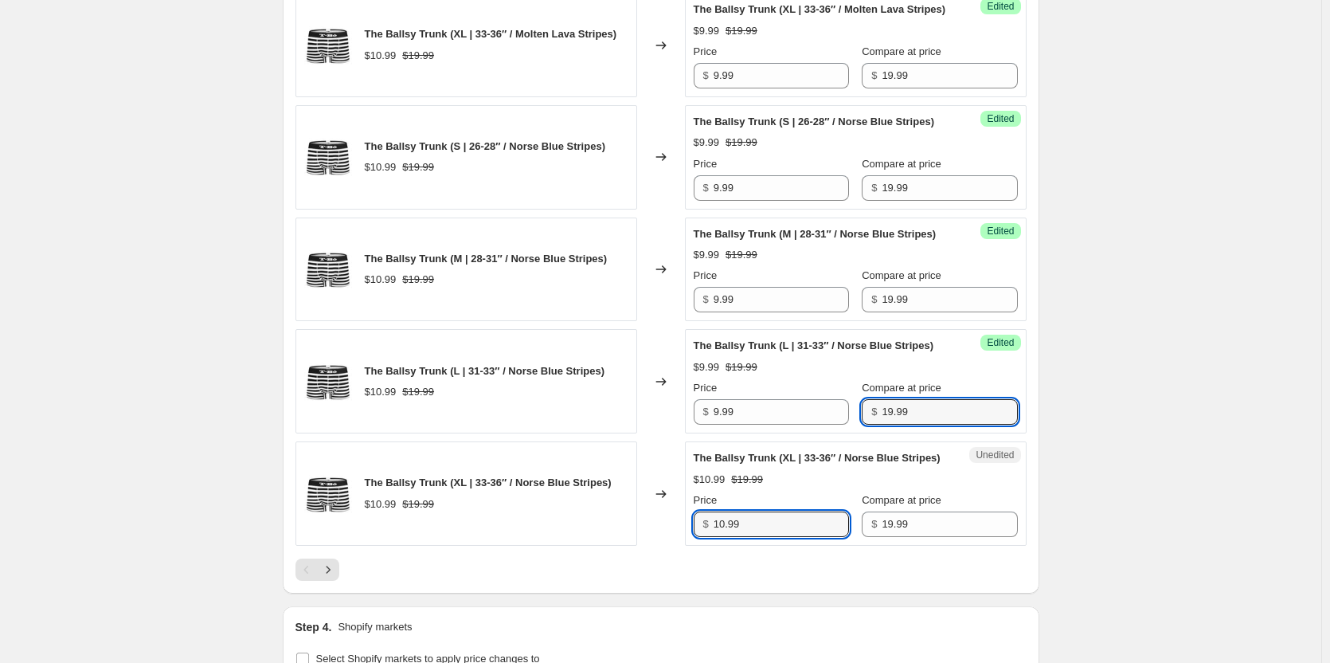
scroll to position [2810, 0]
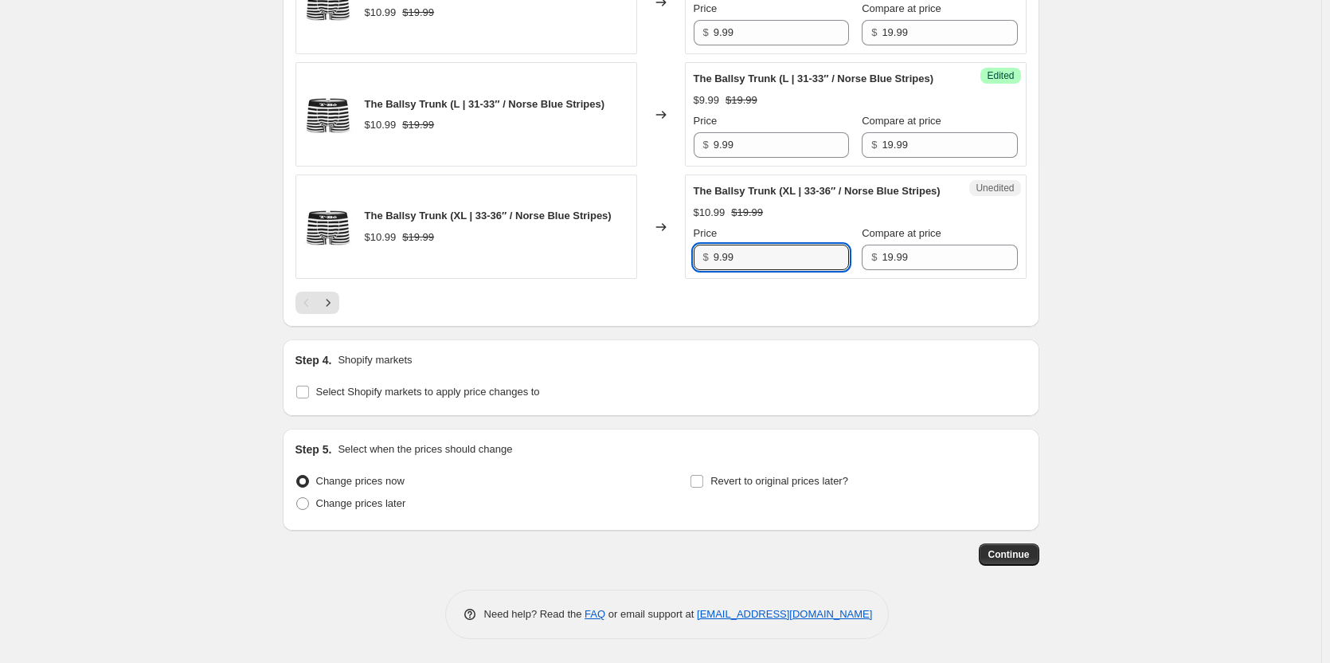
type input "9.99"
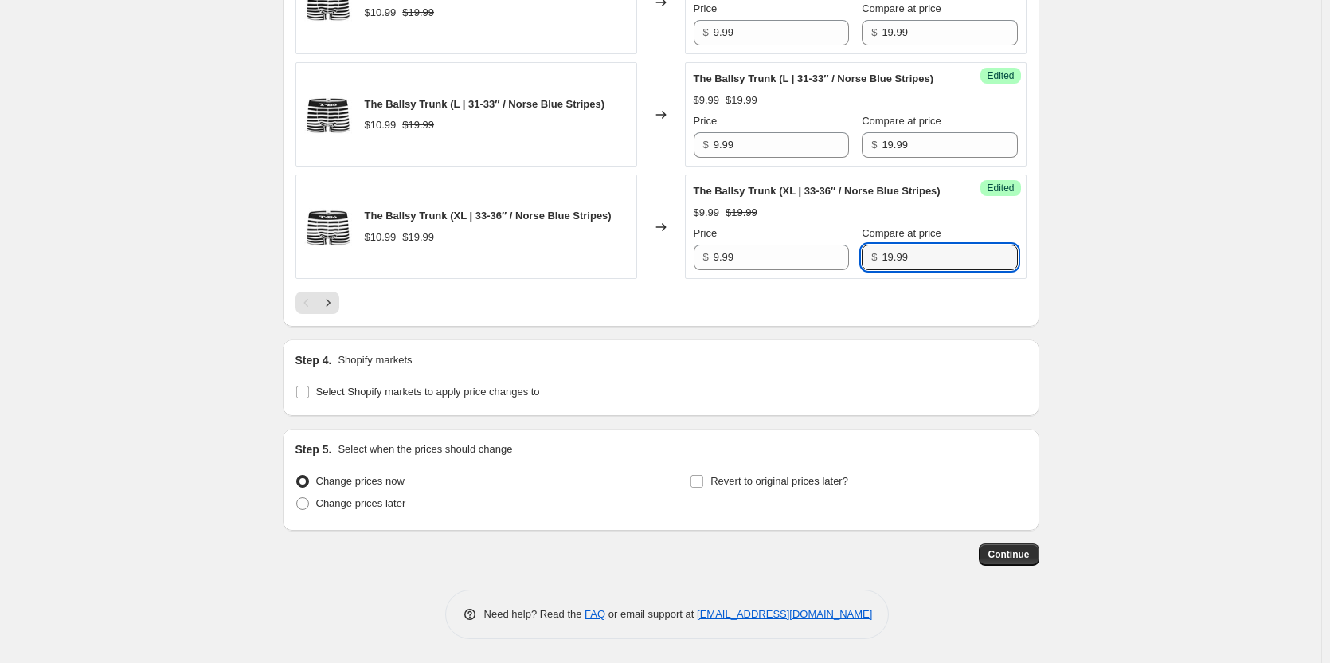
click at [343, 314] on div at bounding box center [660, 302] width 731 height 22
click at [336, 311] on icon "Next" at bounding box center [328, 303] width 16 height 16
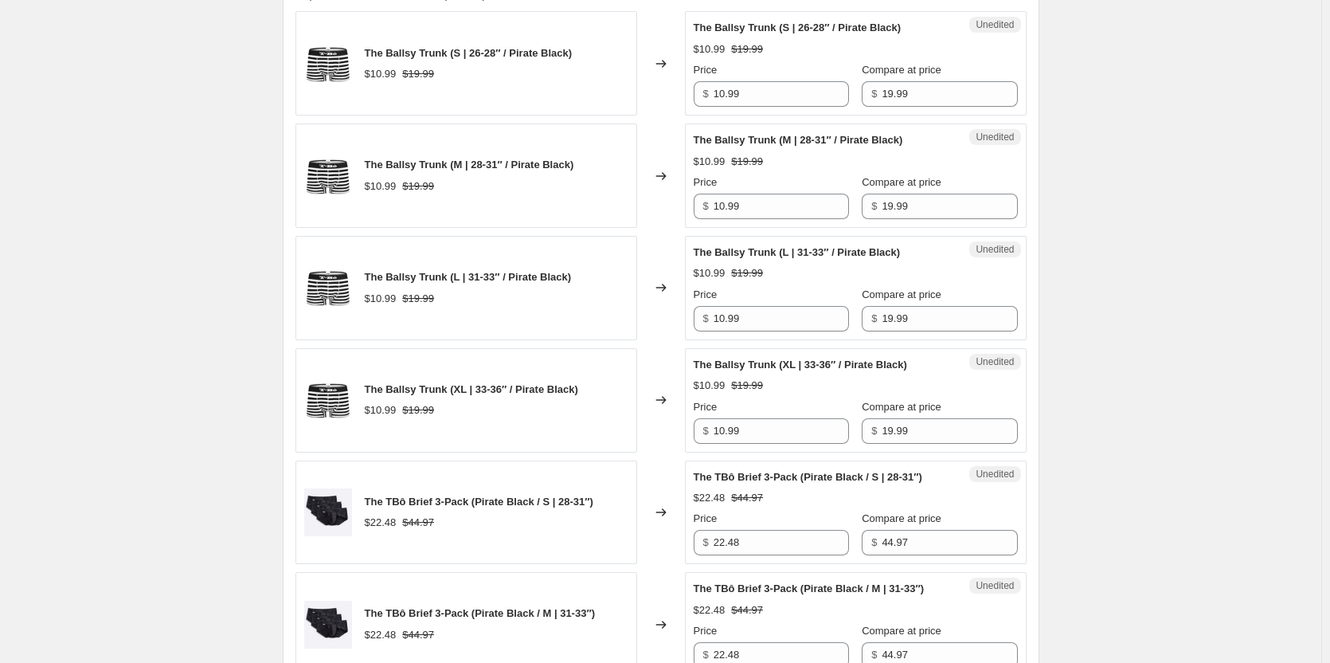
scroll to position [607, 0]
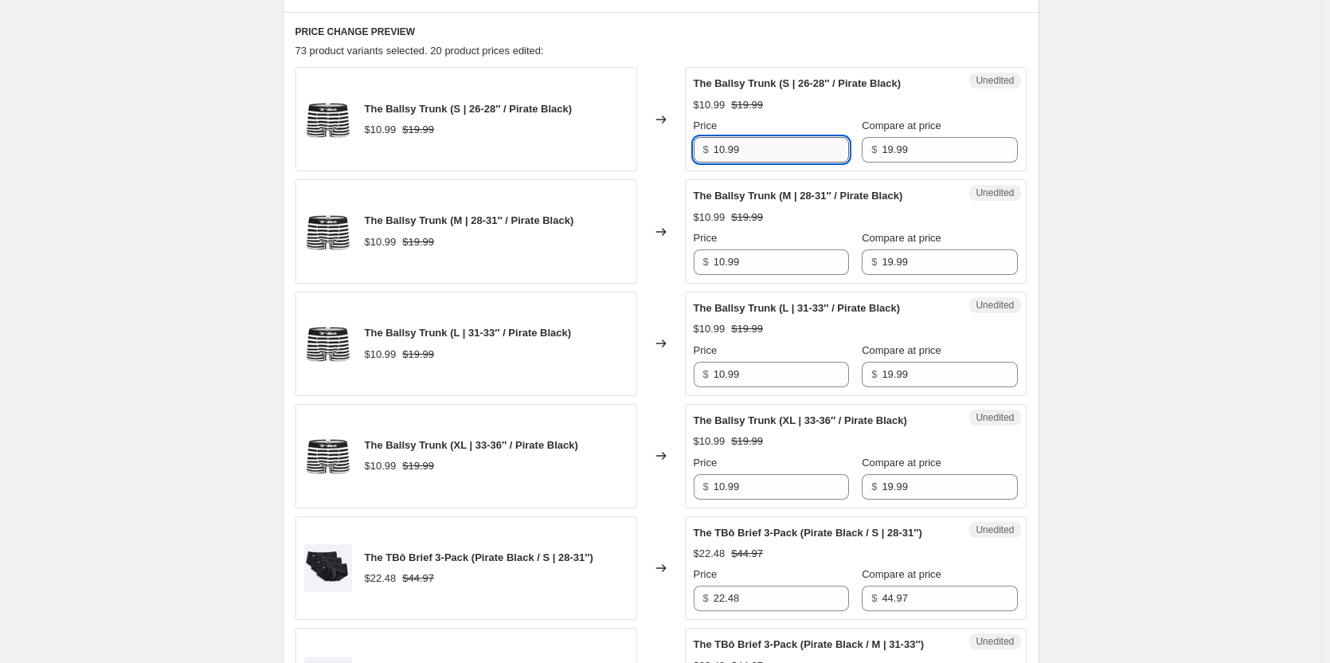
click at [765, 151] on input "10.99" at bounding box center [781, 149] width 135 height 25
type input "1"
type input "9.99"
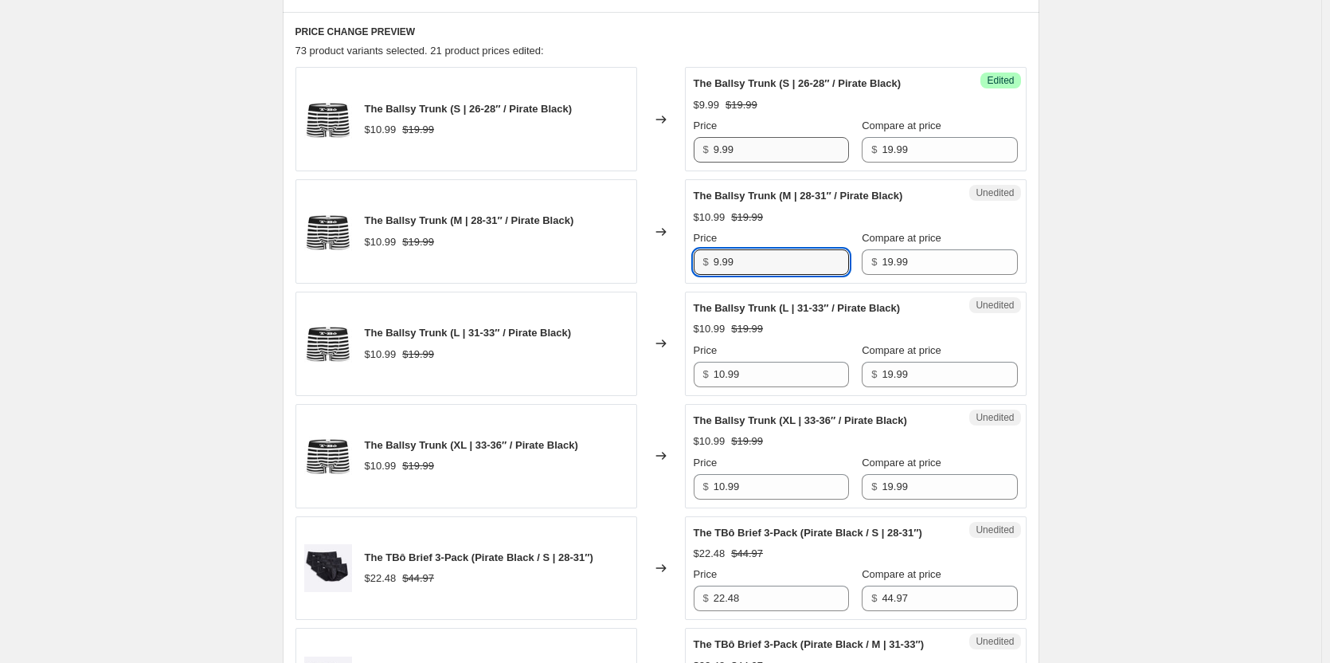
type input "9.99"
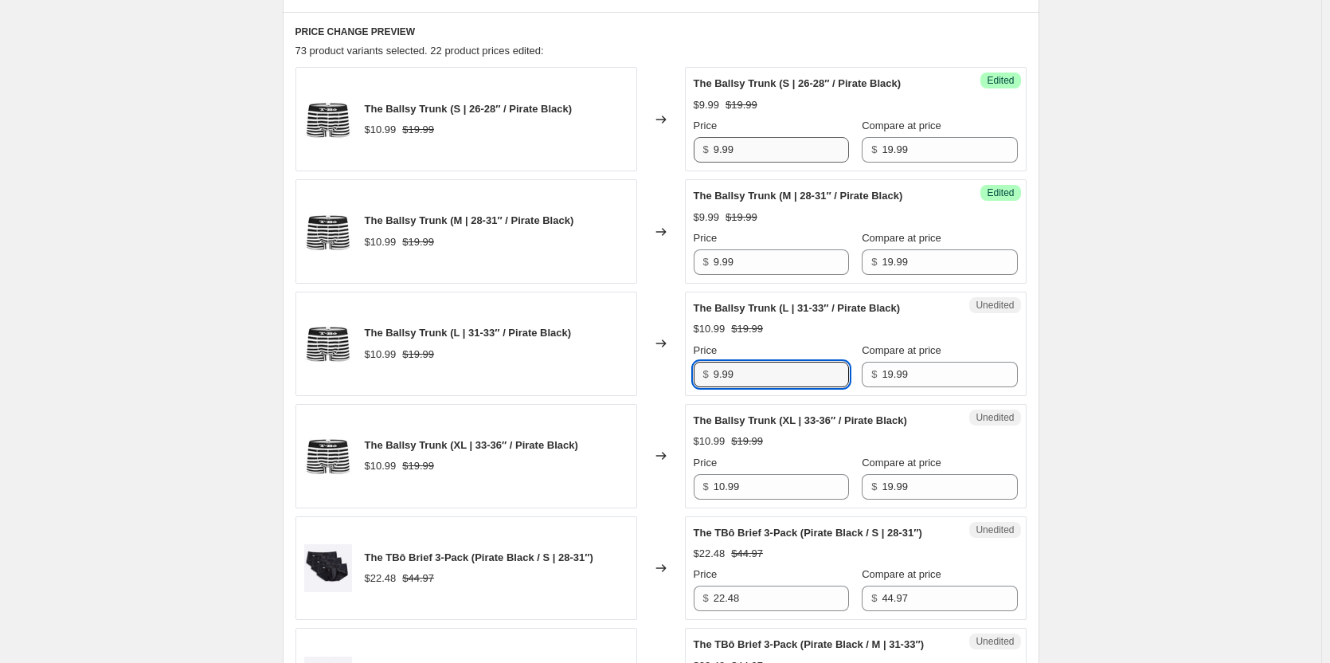
type input "9.99"
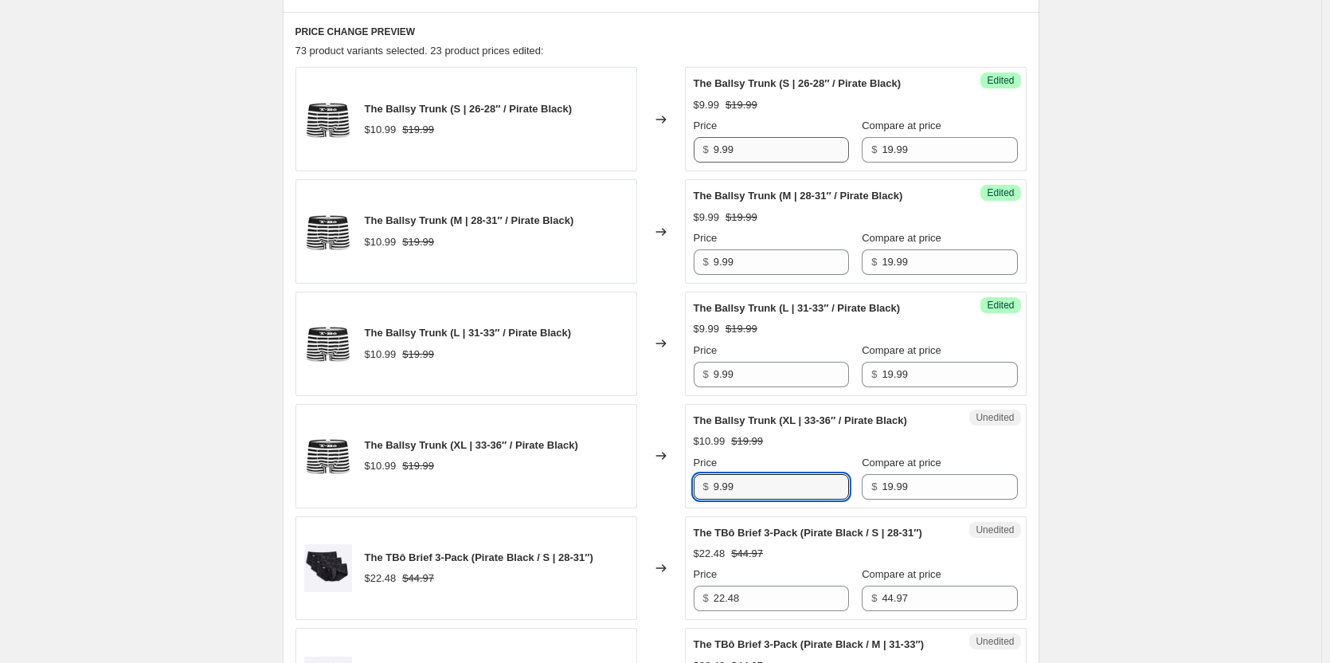
type input "9.99"
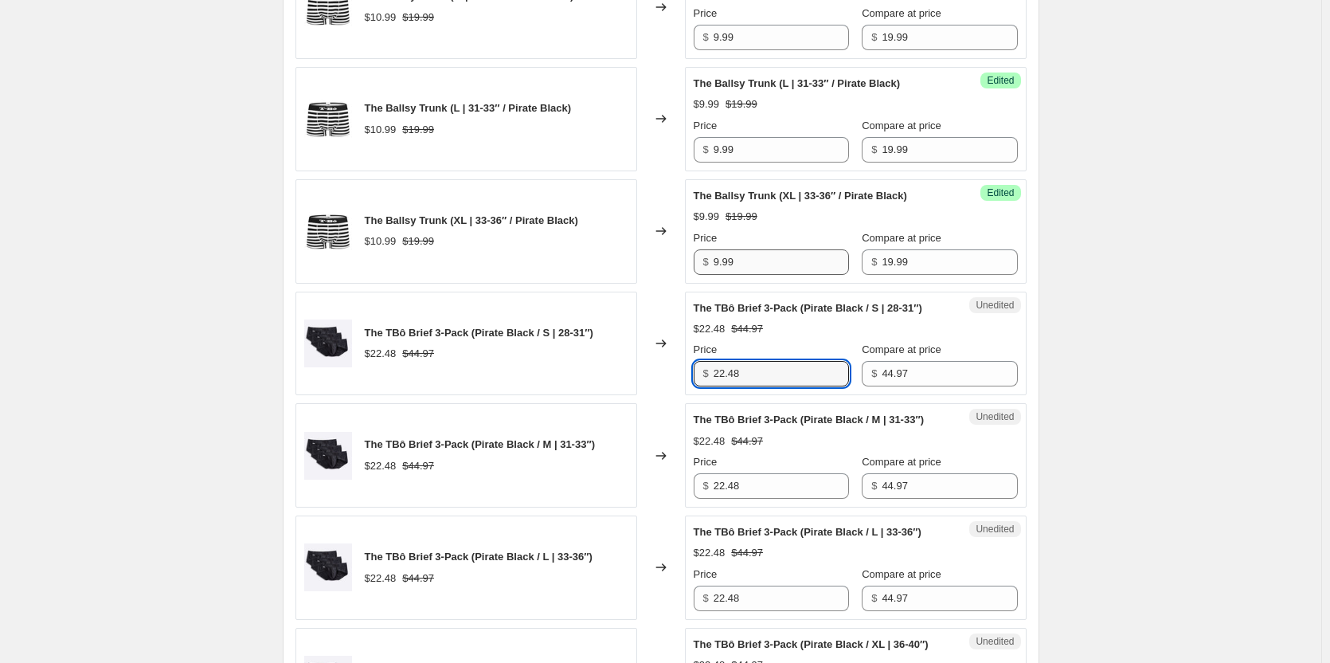
scroll to position [846, 0]
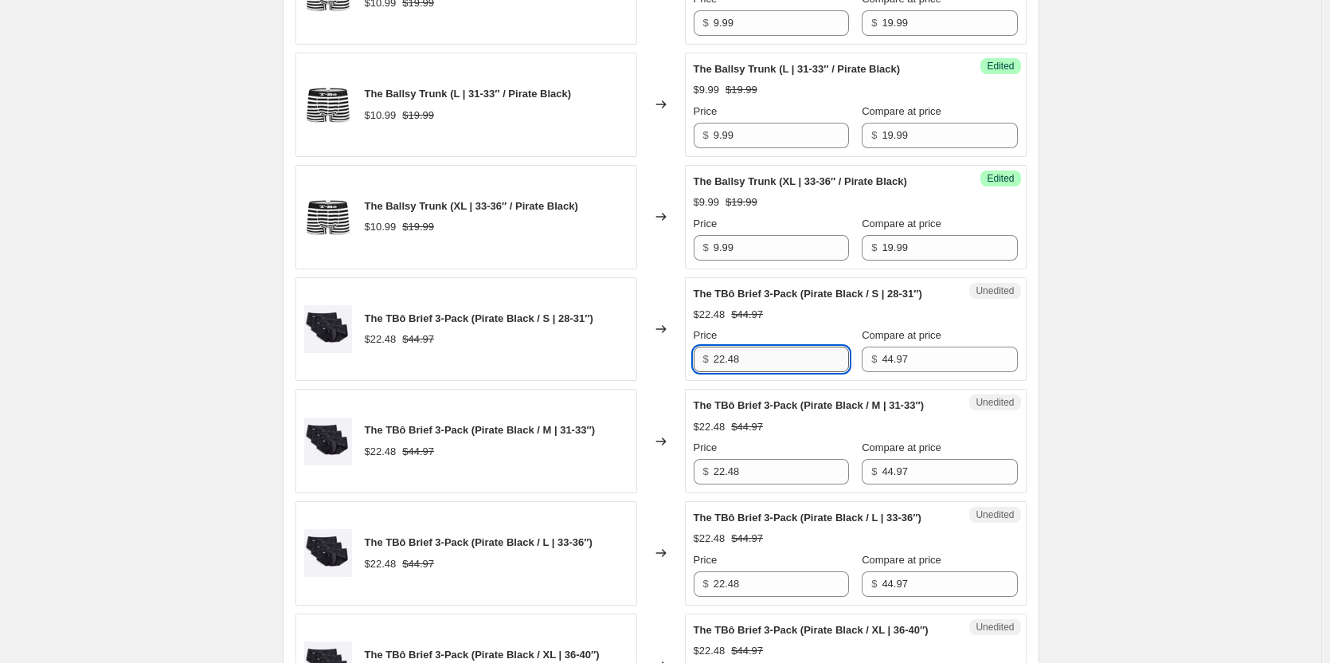
click at [797, 362] on input "22.48" at bounding box center [781, 358] width 135 height 25
type input "29.97"
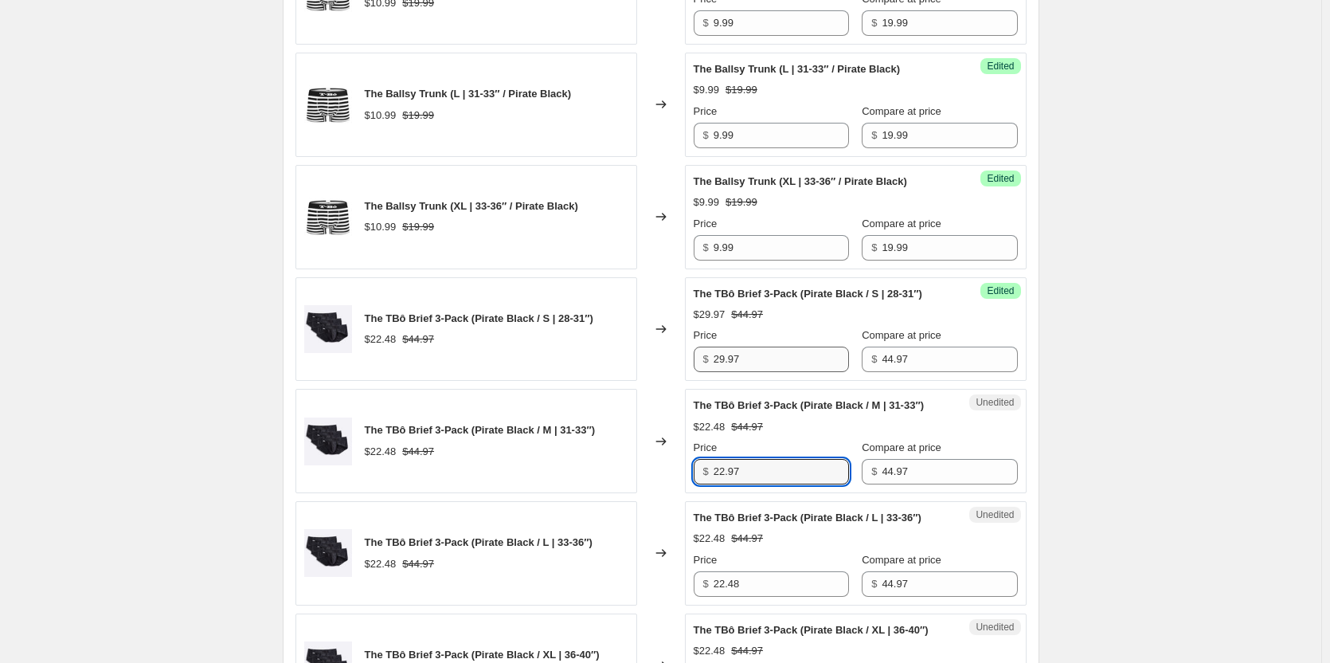
type input "22.97"
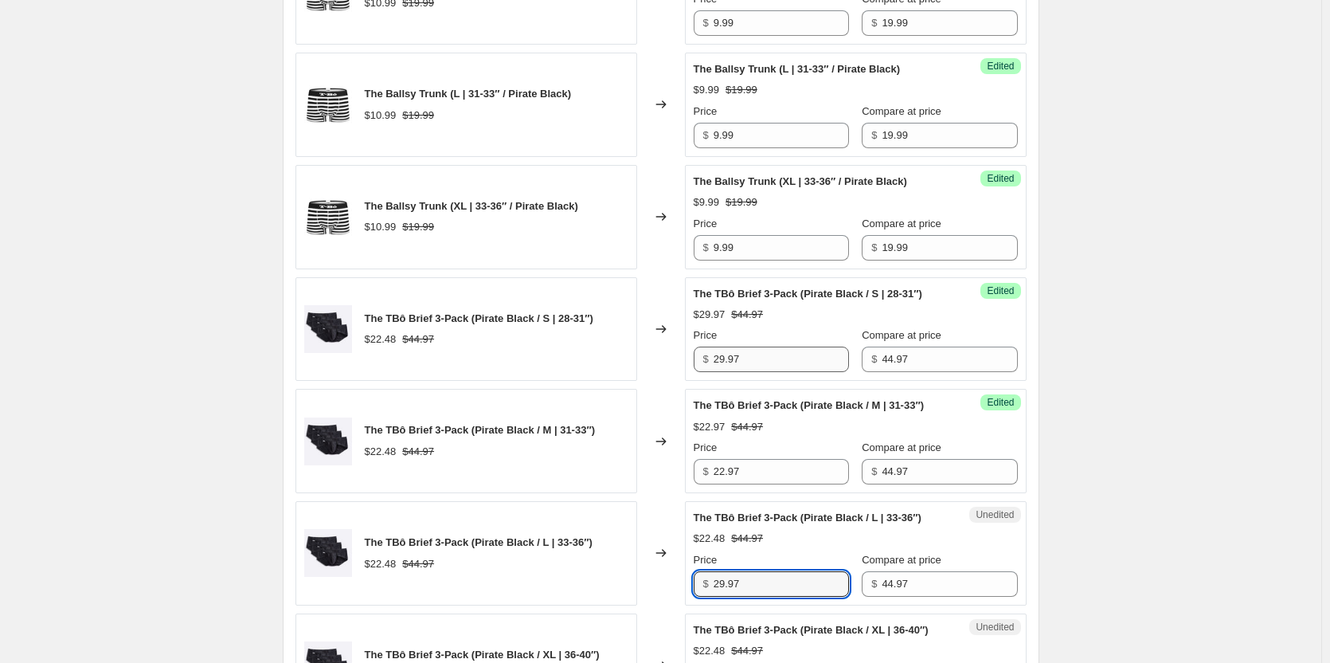
type input "29.97"
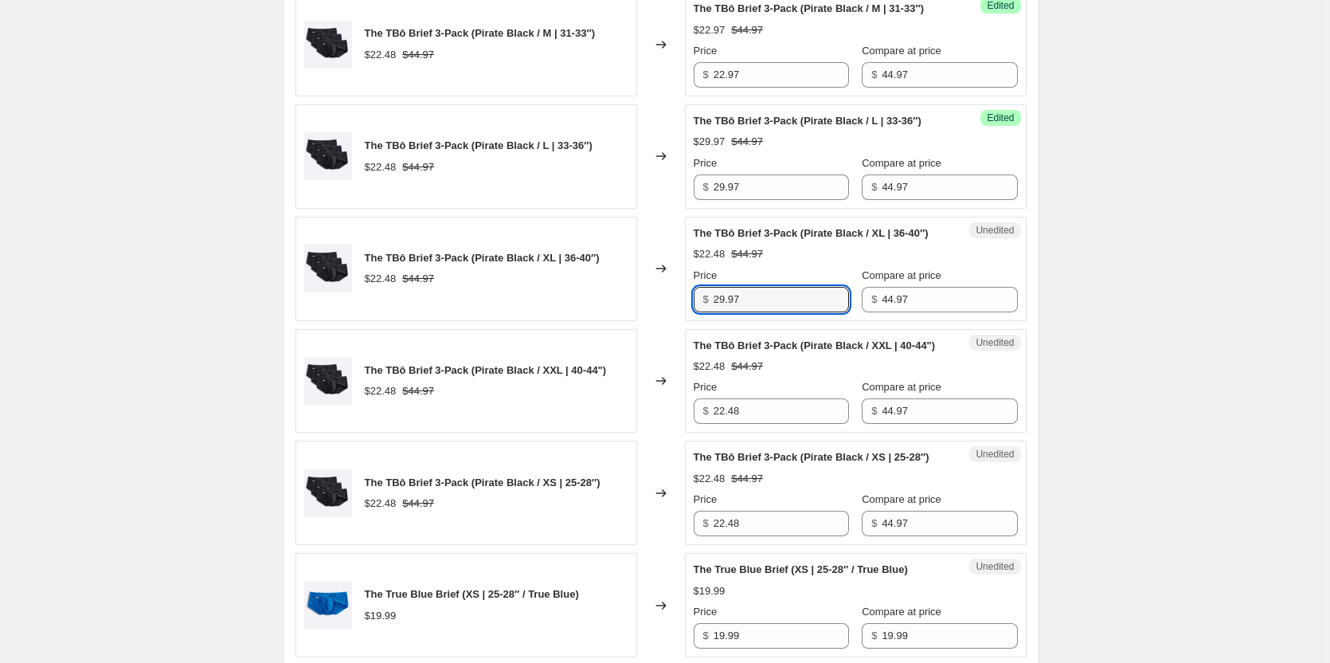
type input "29.97"
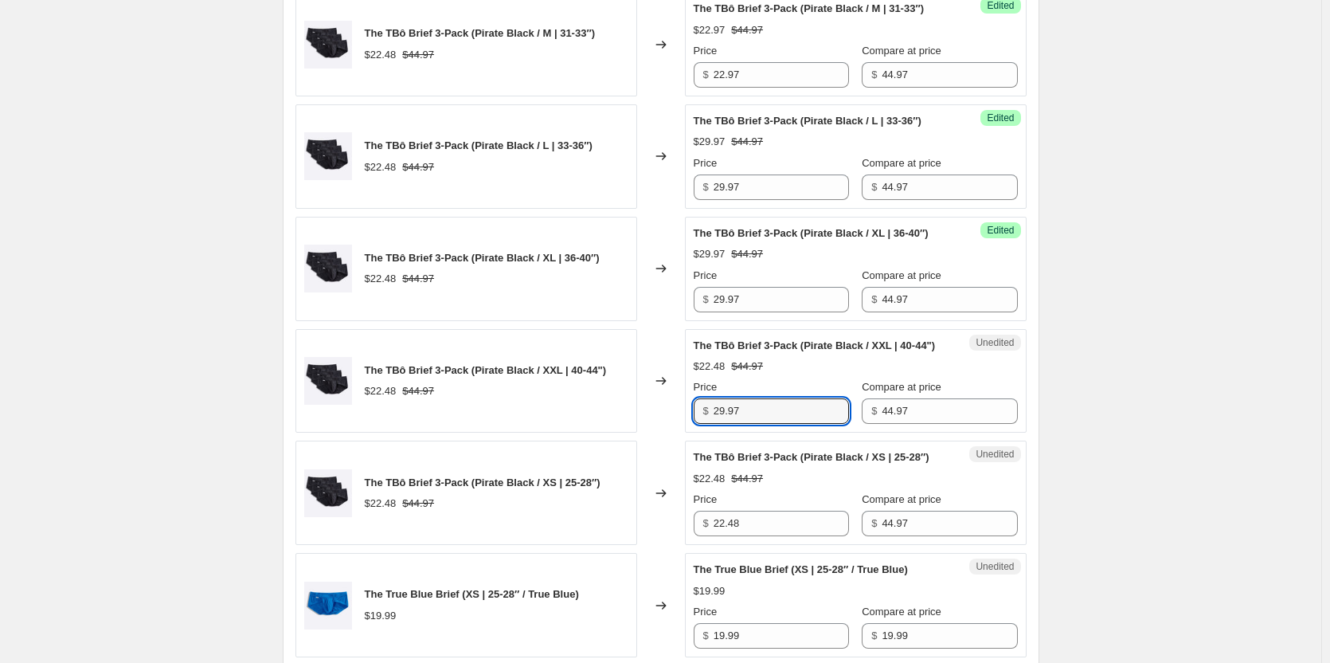
type input "29.97"
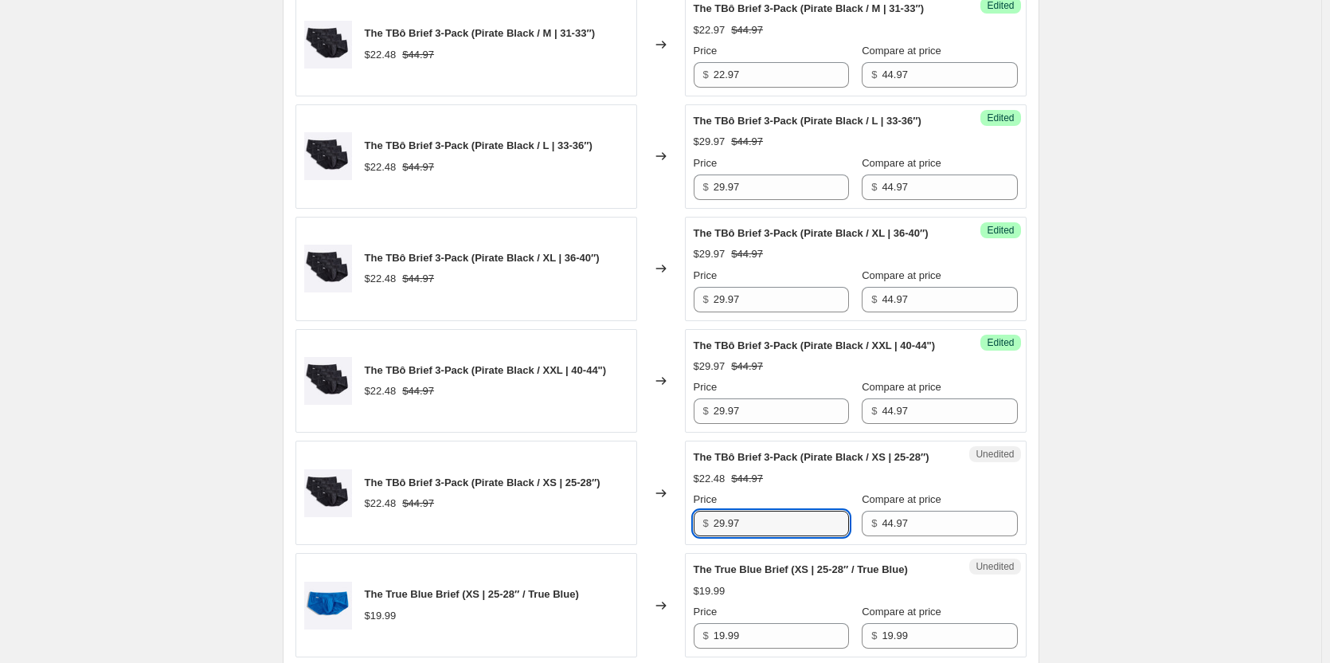
type input "29.97"
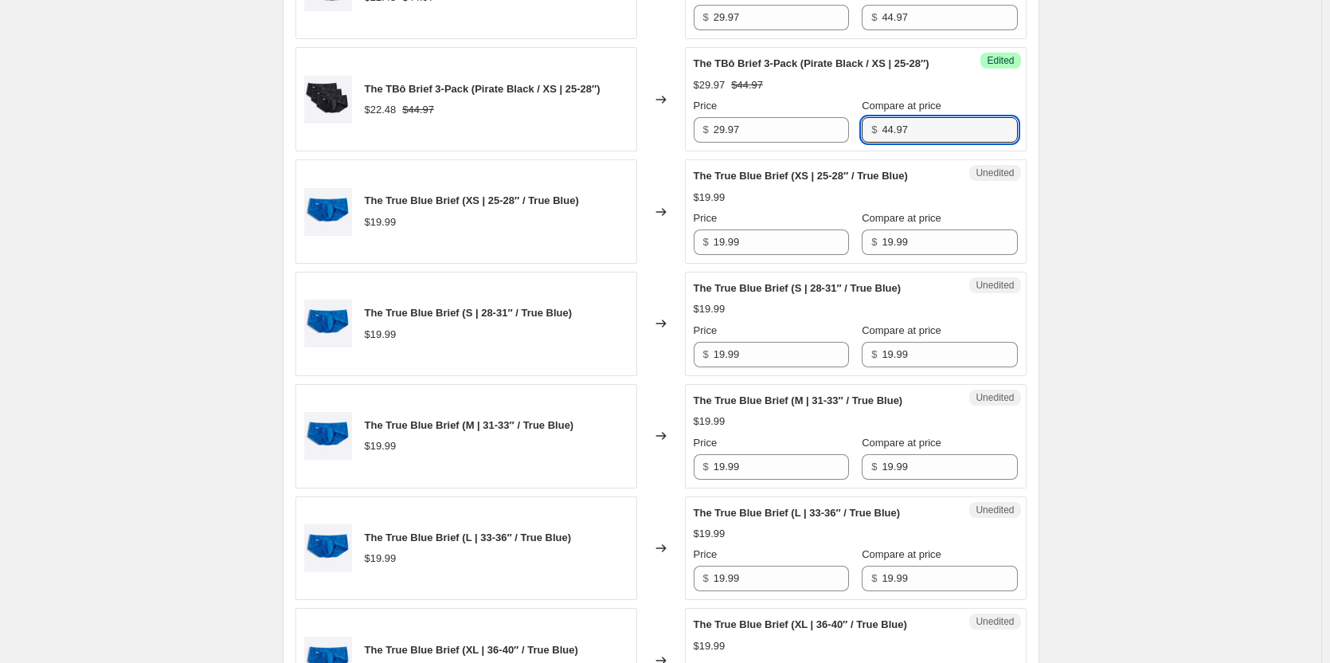
scroll to position [1640, 0]
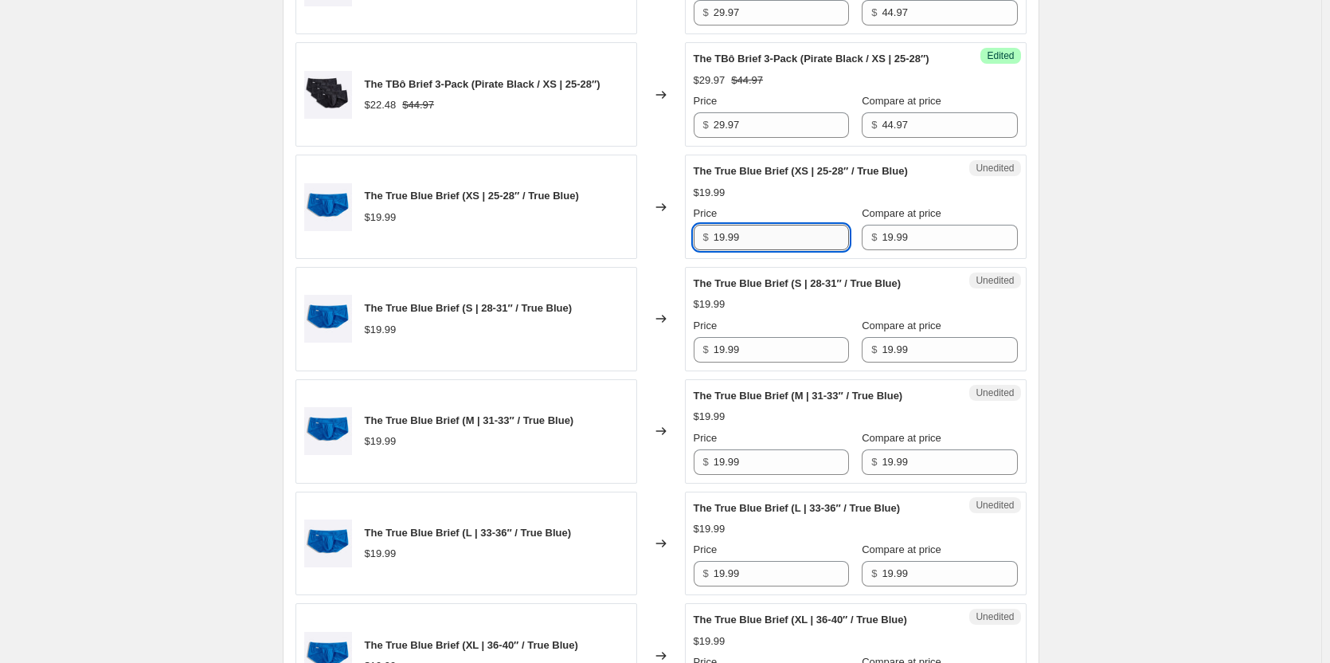
click at [784, 250] on input "19.99" at bounding box center [781, 237] width 135 height 25
type input "9.99"
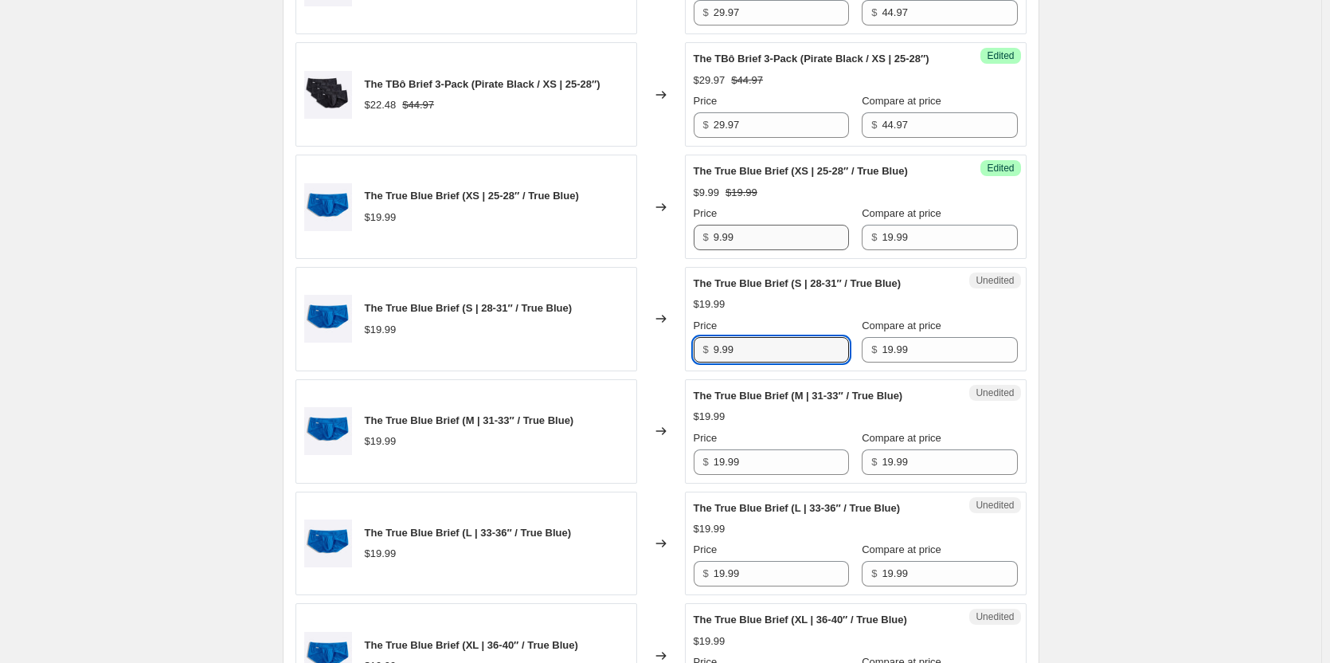
type input "9.99"
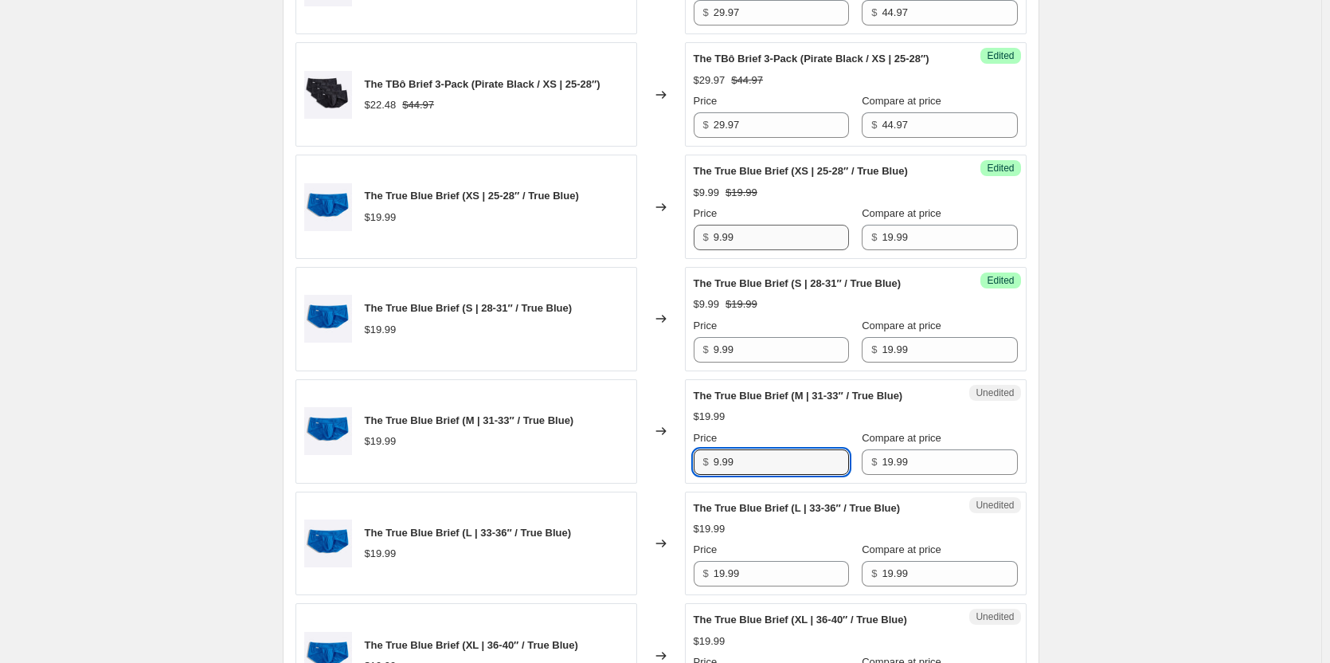
type input "9.99"
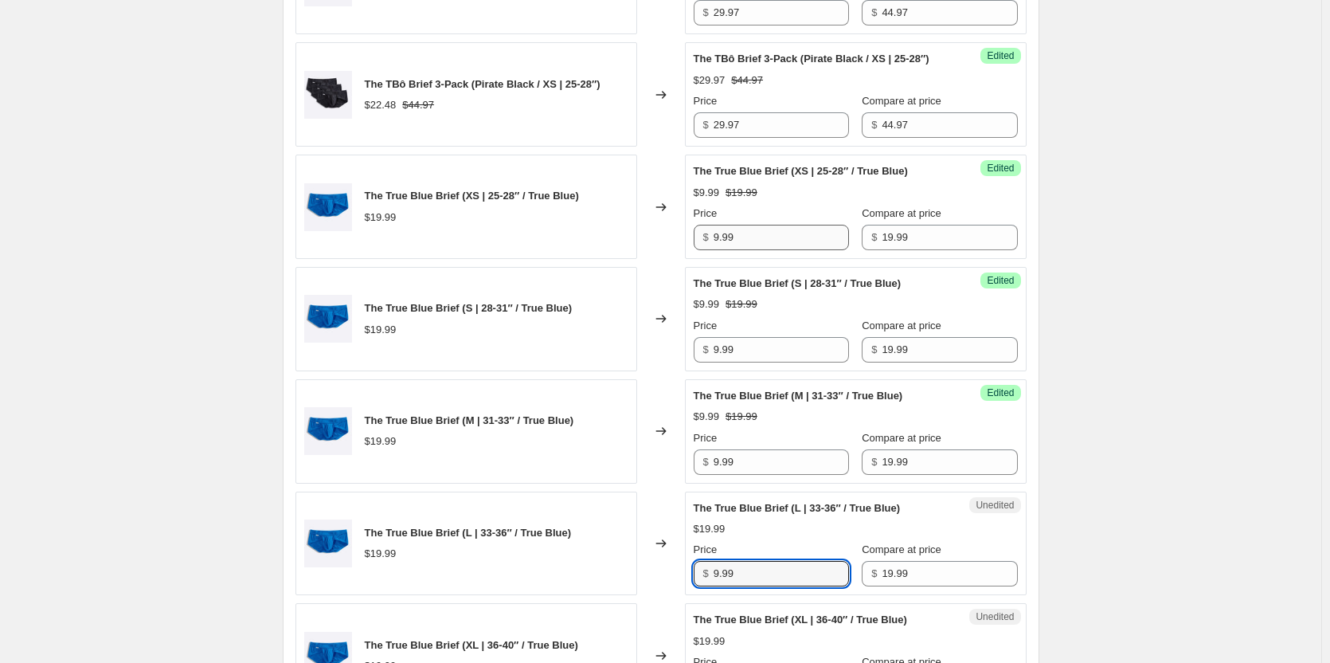
type input "9.99"
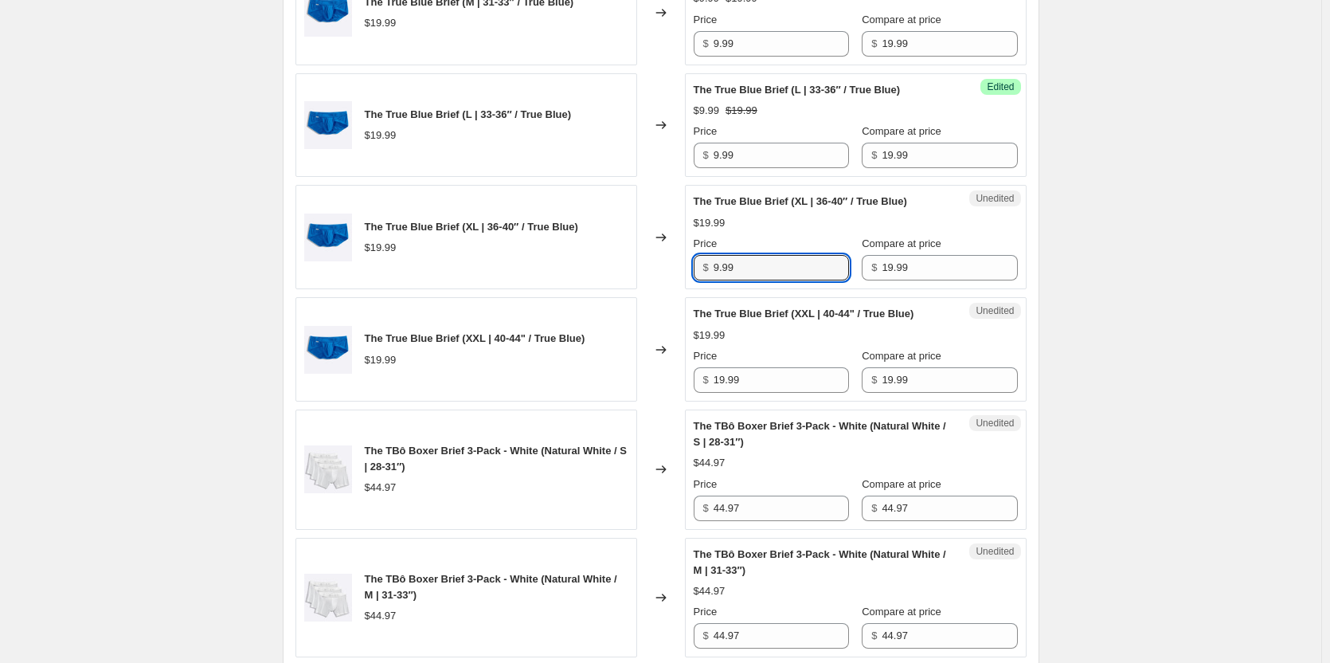
type input "9.99"
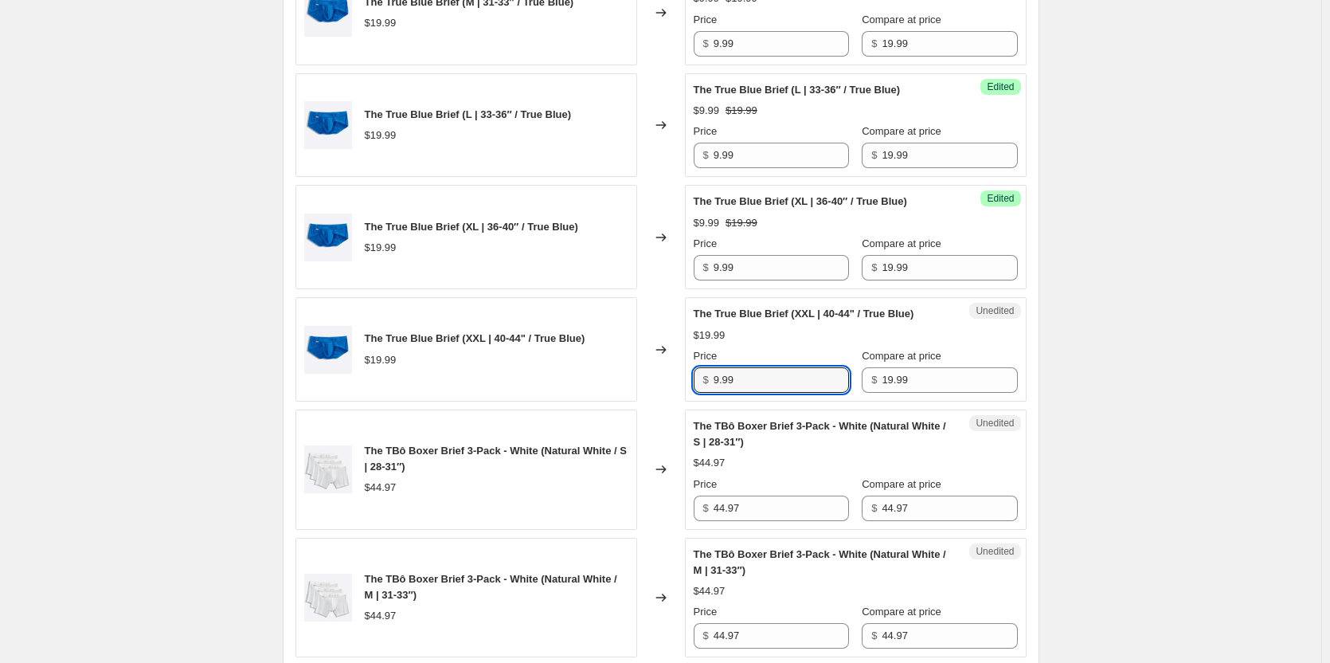
type input "9.99"
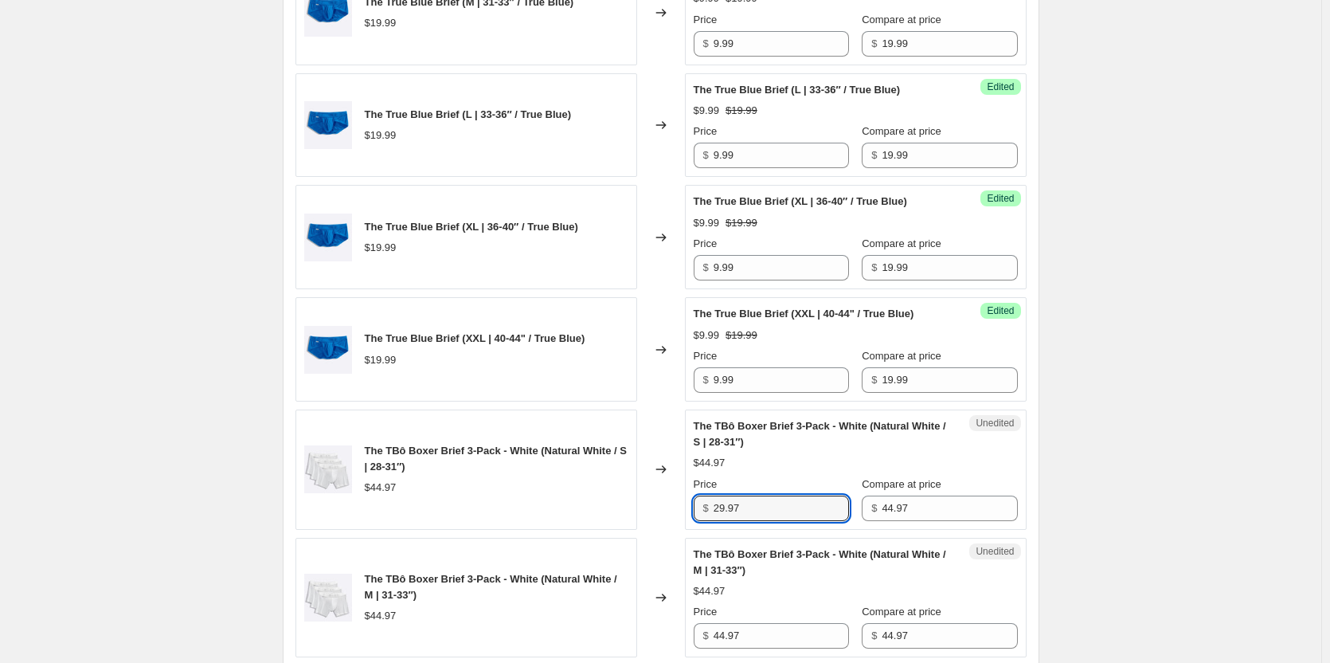
type input "29.97"
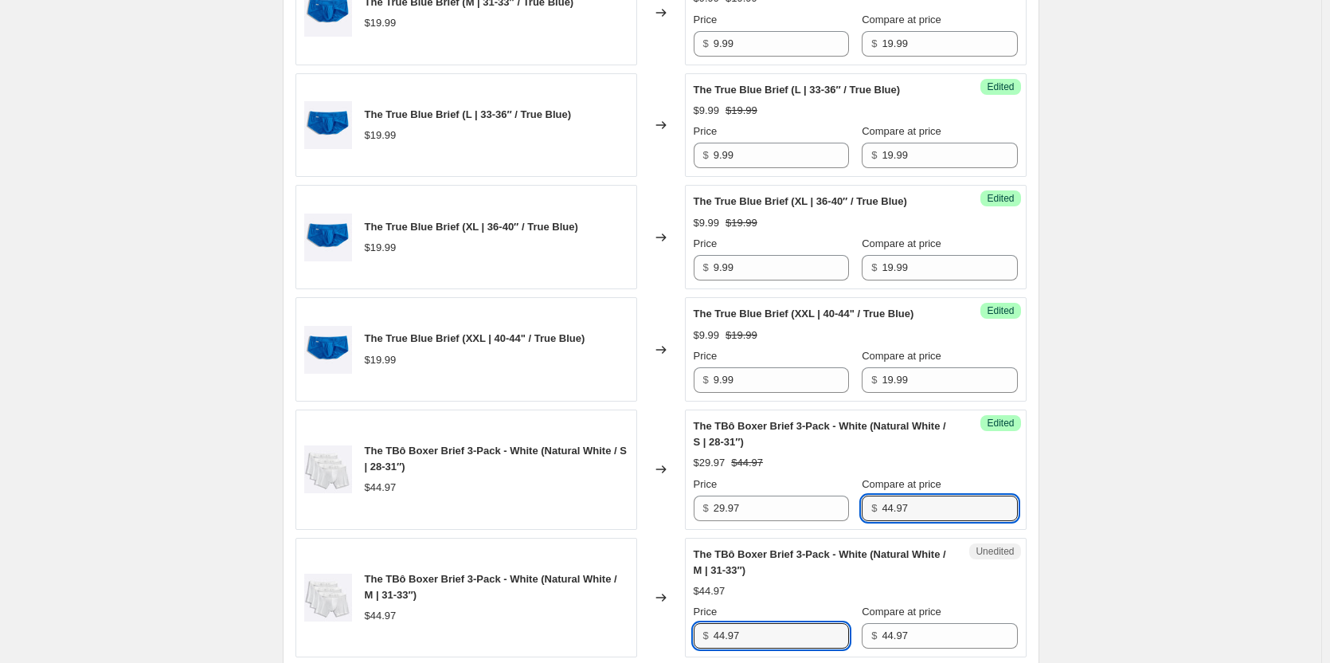
scroll to position [2426, 0]
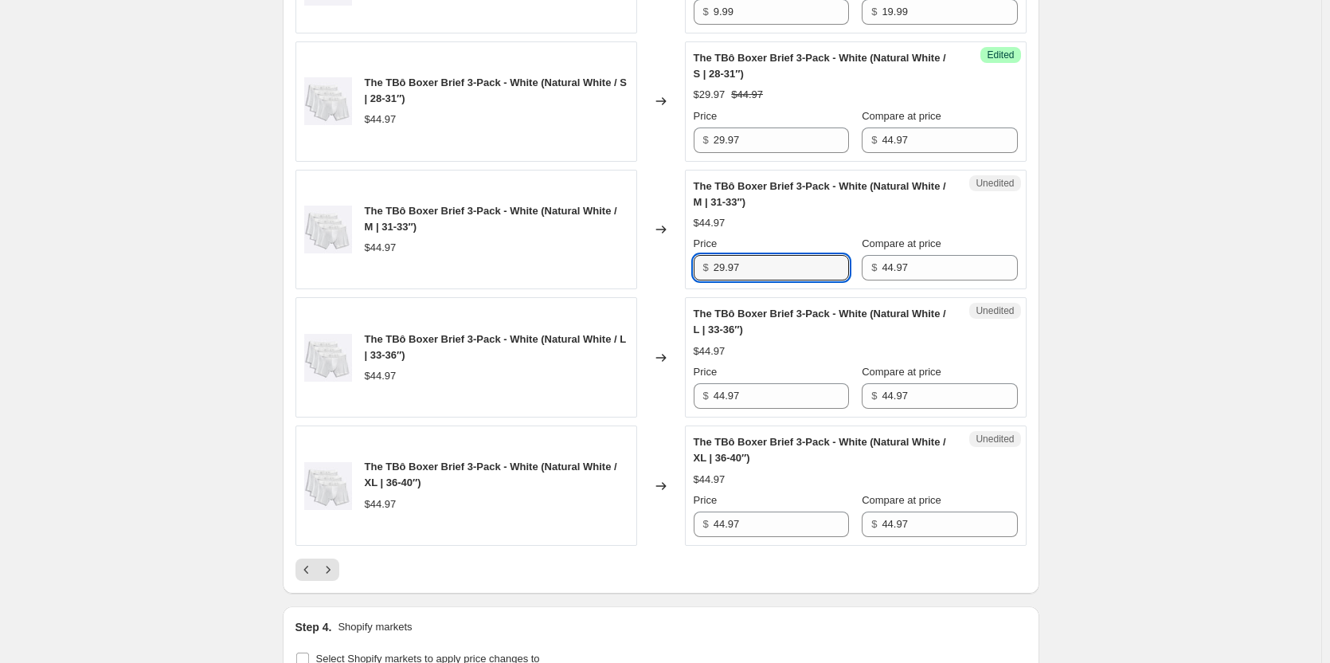
type input "29.97"
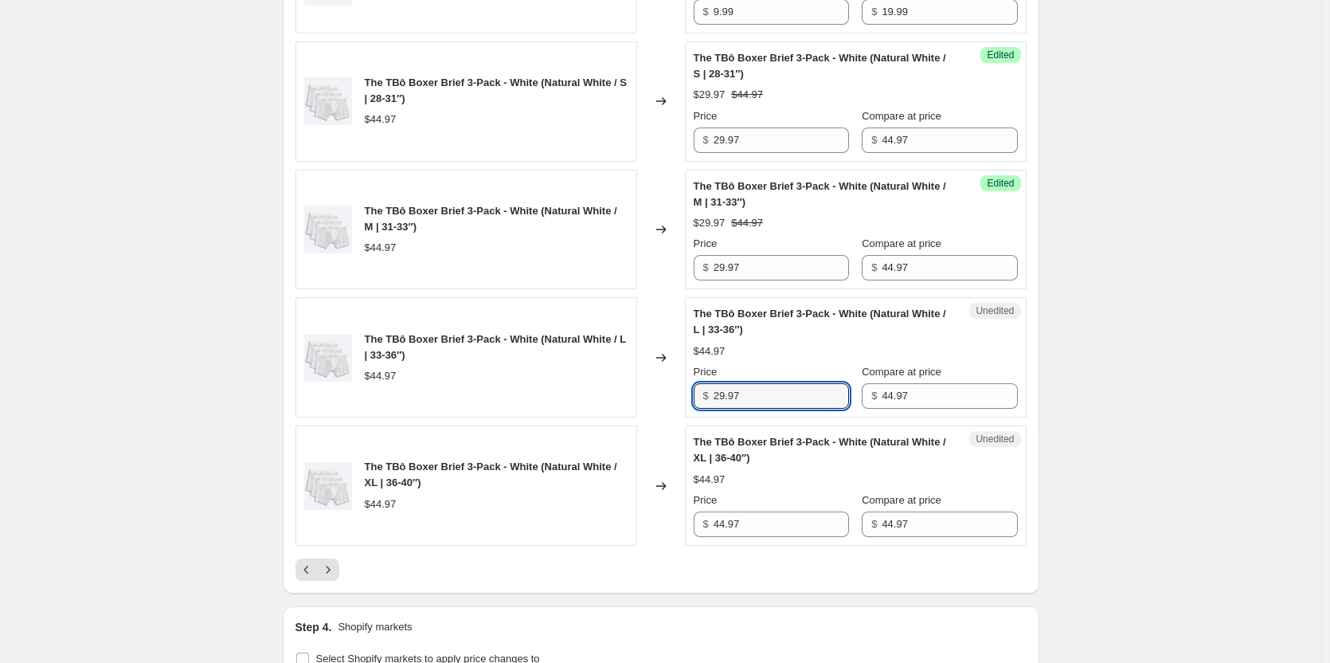
type input "29.97"
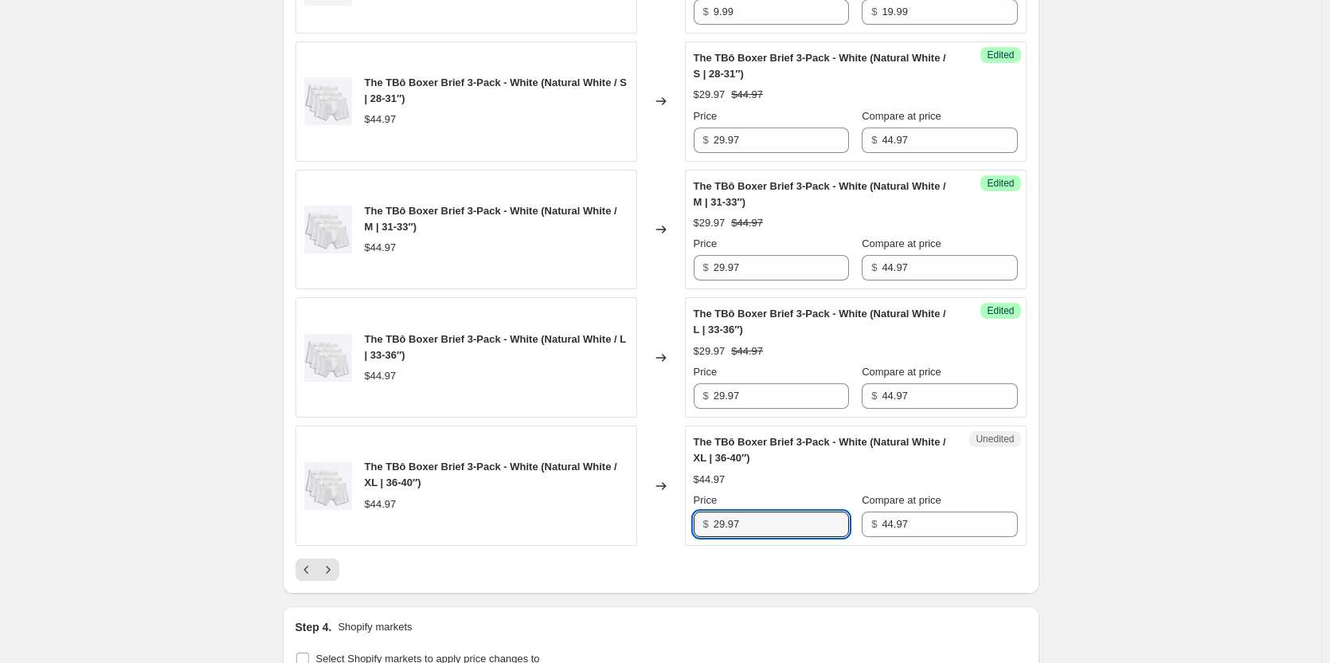
type input "29.97"
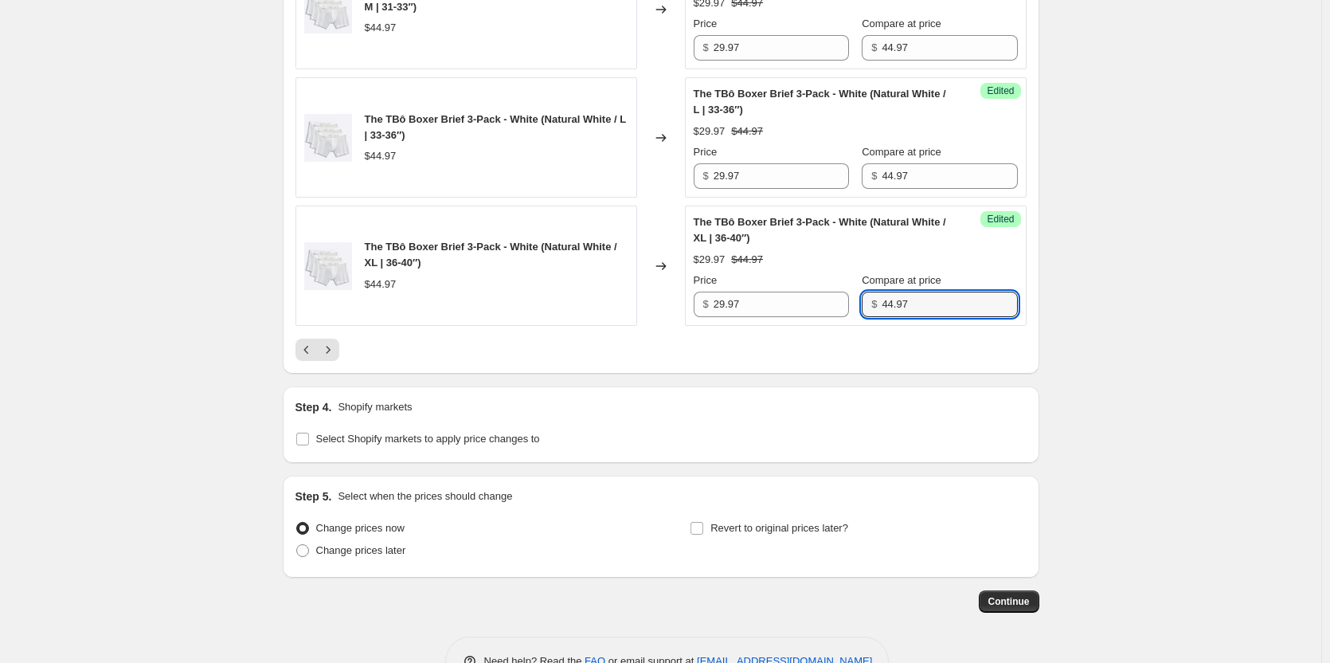
scroll to position [2665, 0]
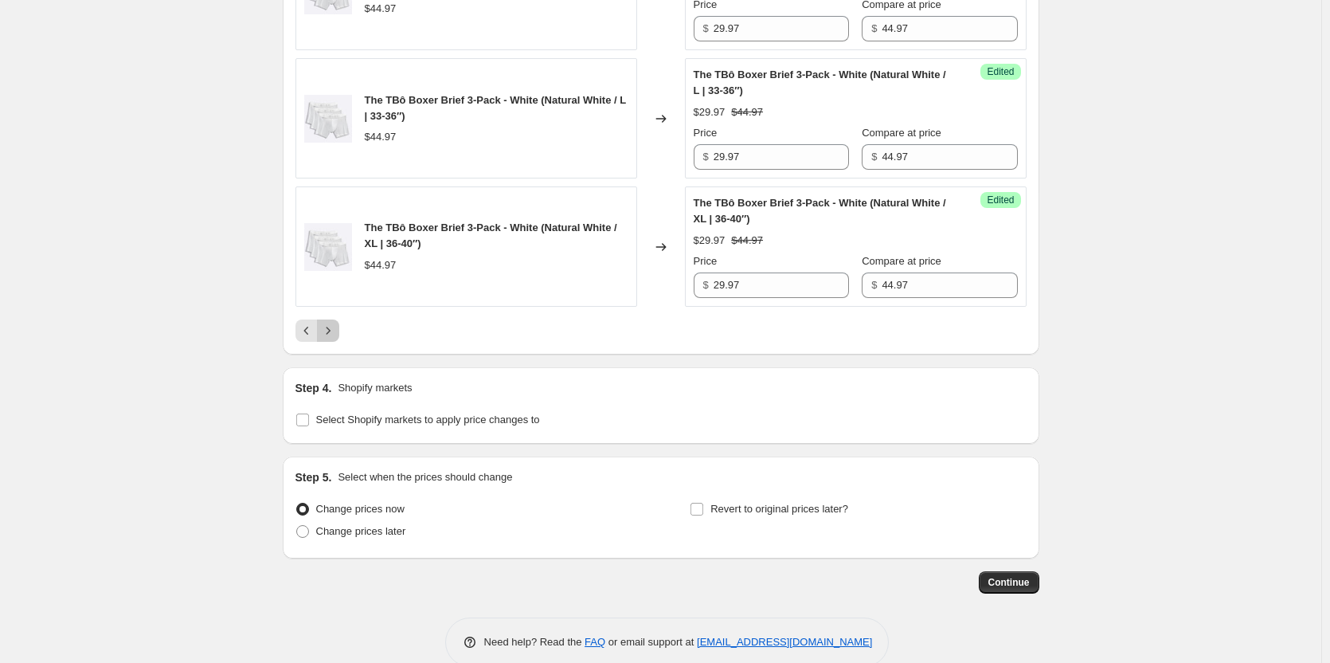
click at [336, 338] on icon "Next" at bounding box center [328, 331] width 16 height 16
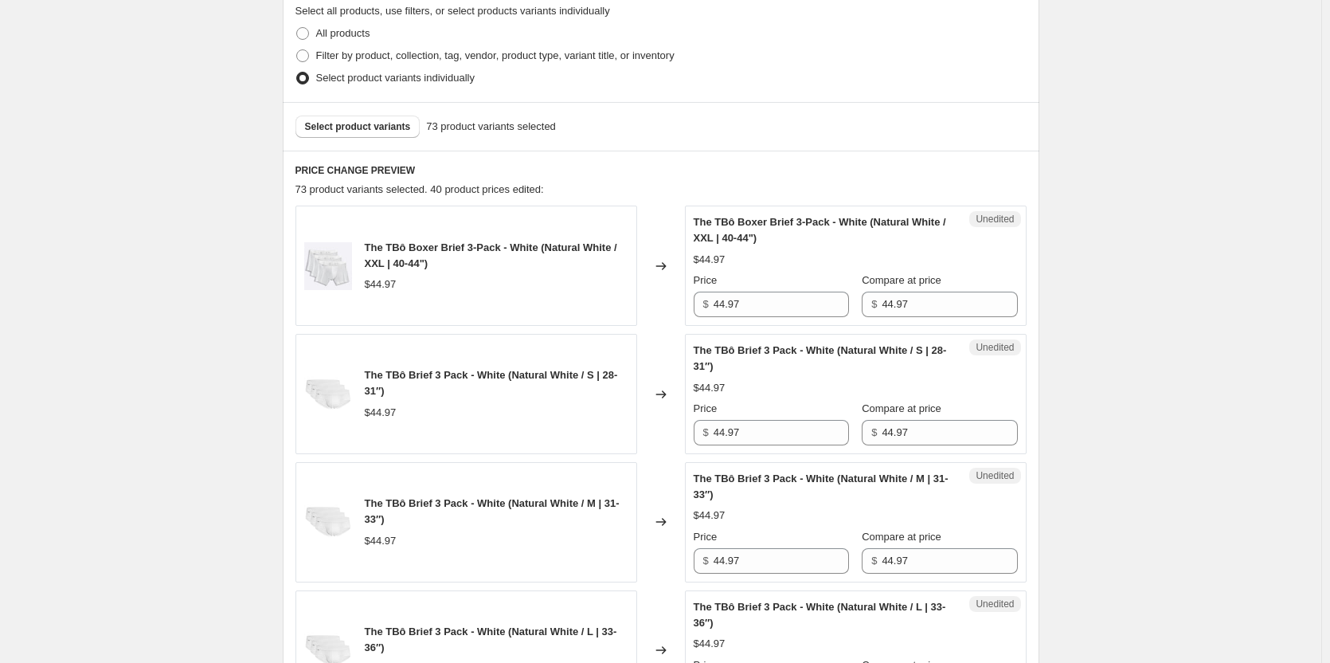
scroll to position [515, 0]
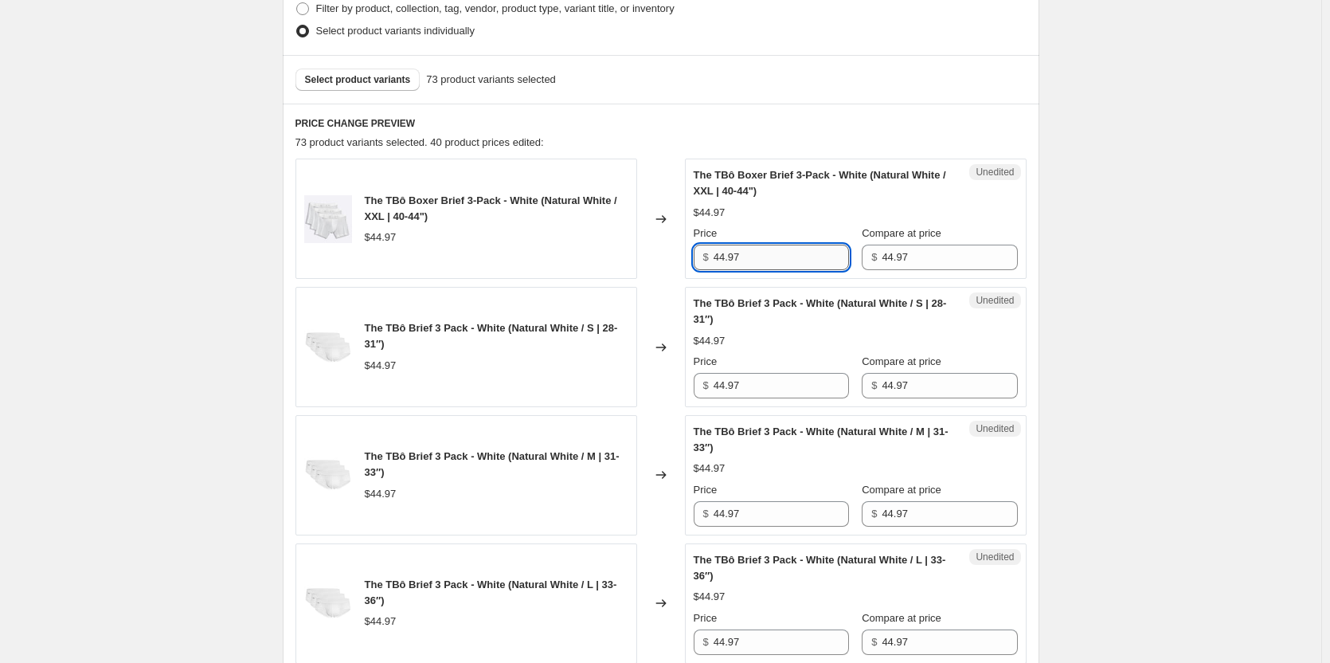
click at [804, 267] on input "44.97" at bounding box center [781, 256] width 135 height 25
type input "29.97"
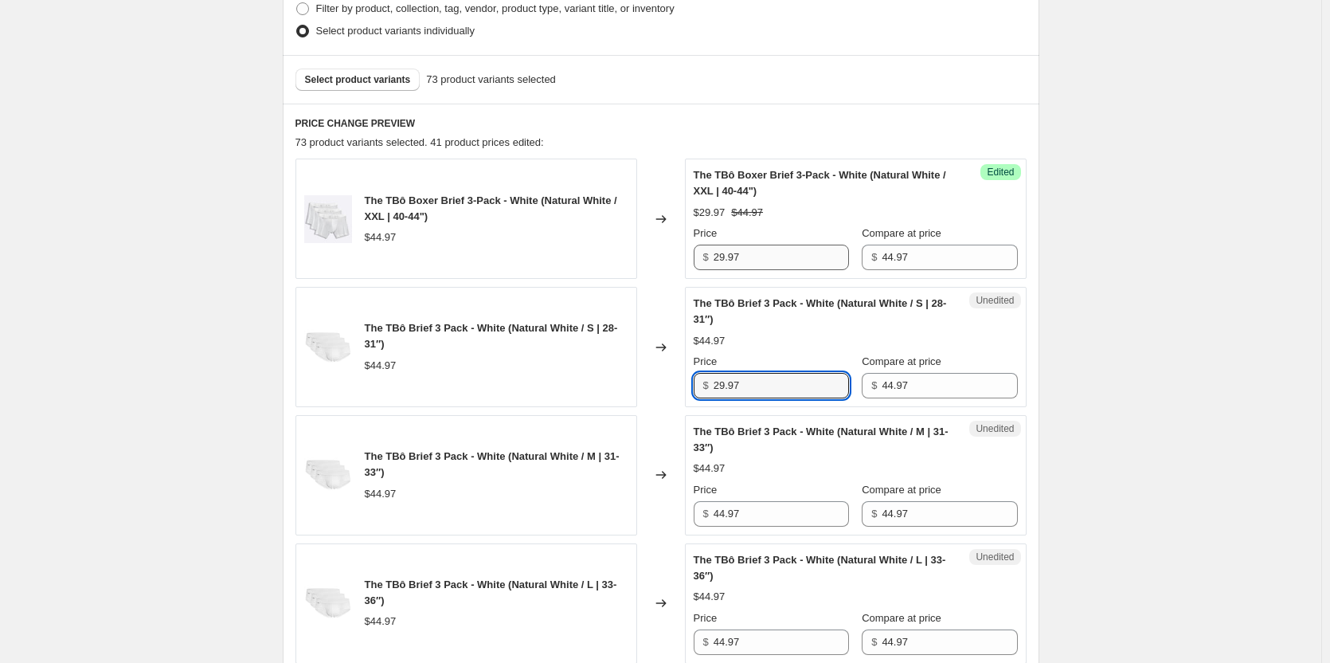
type input "29.97"
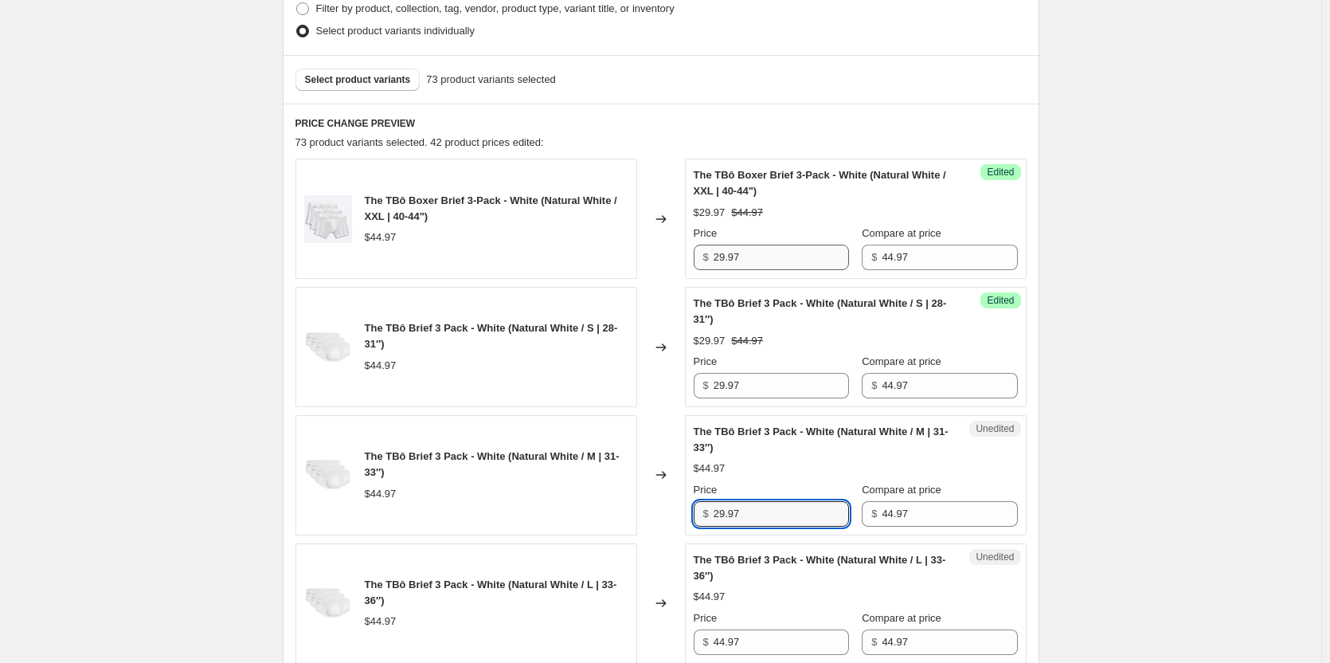
type input "29.97"
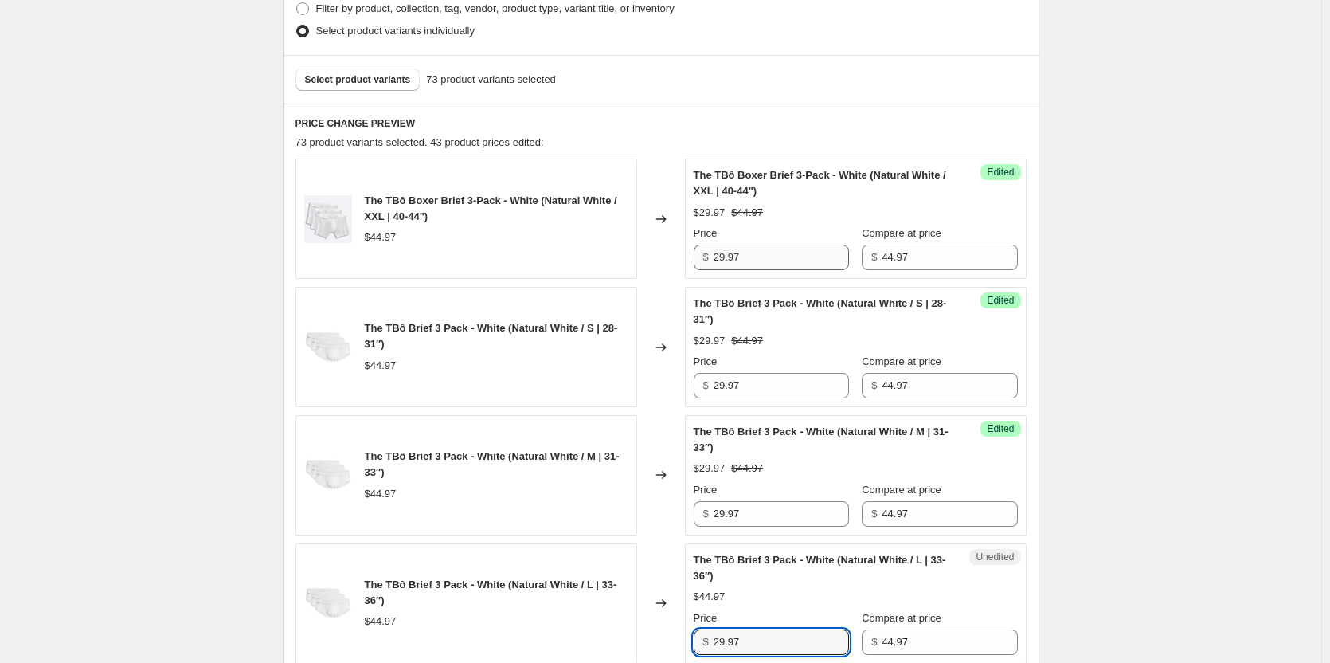
type input "29.97"
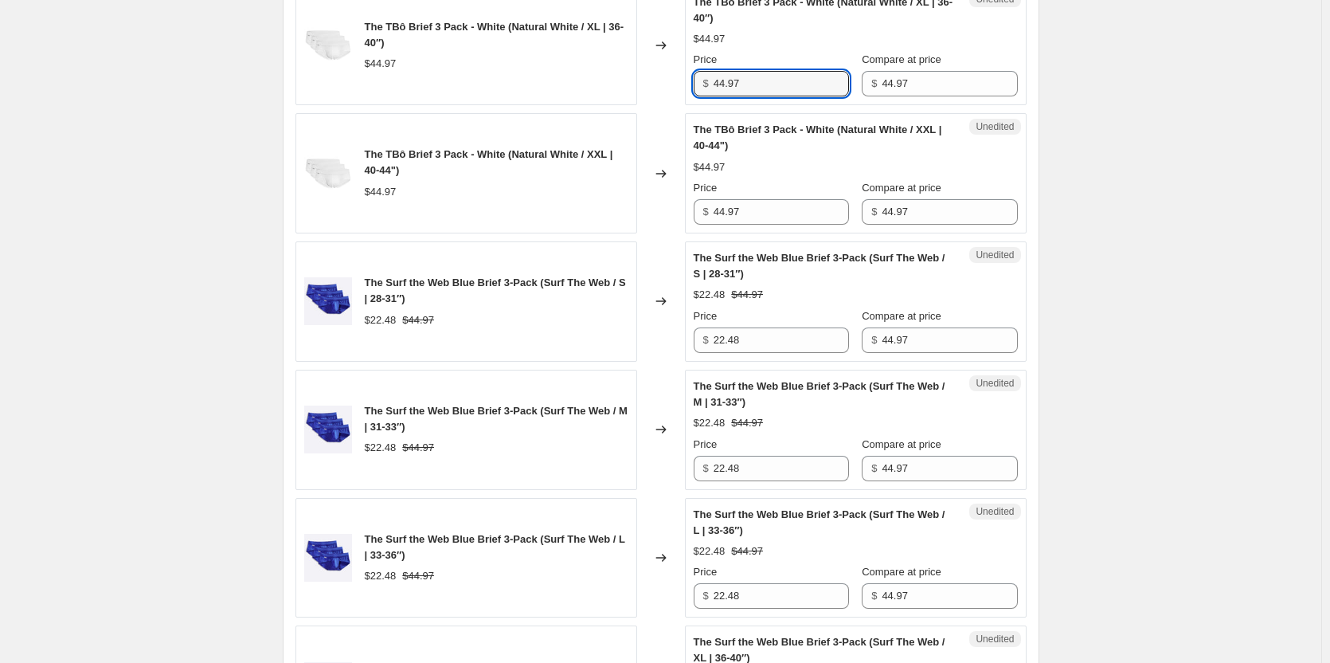
scroll to position [1173, 0]
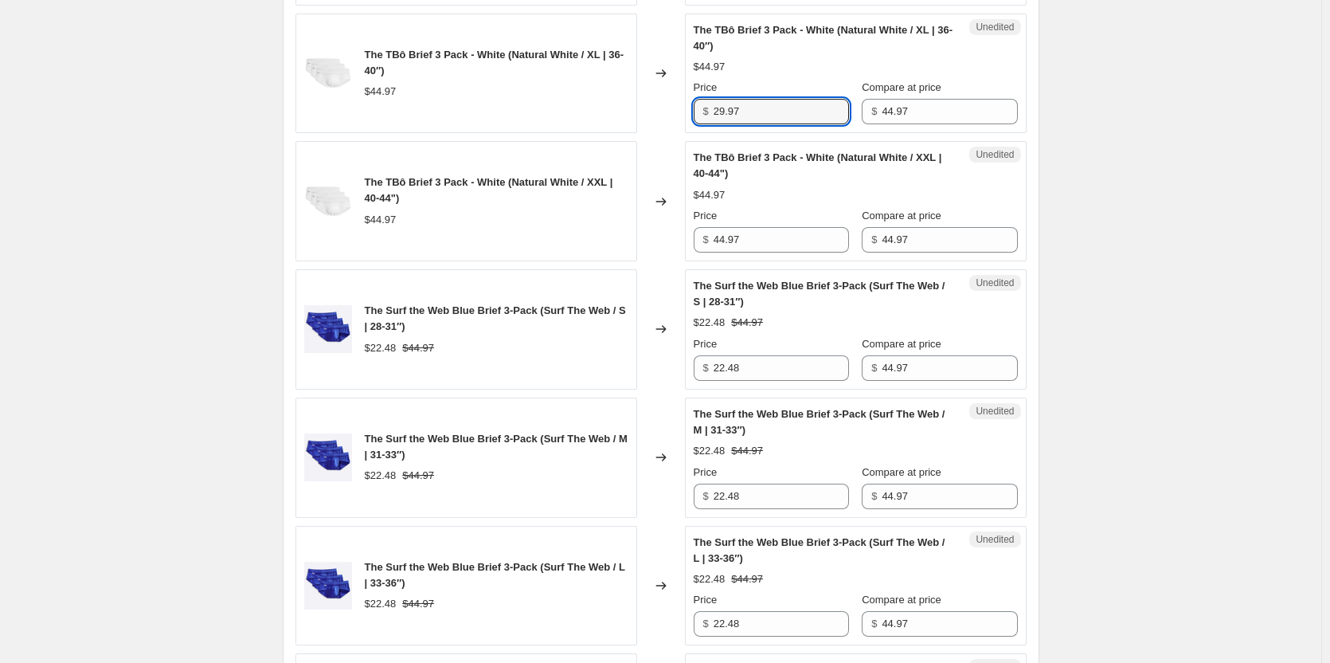
type input "29.97"
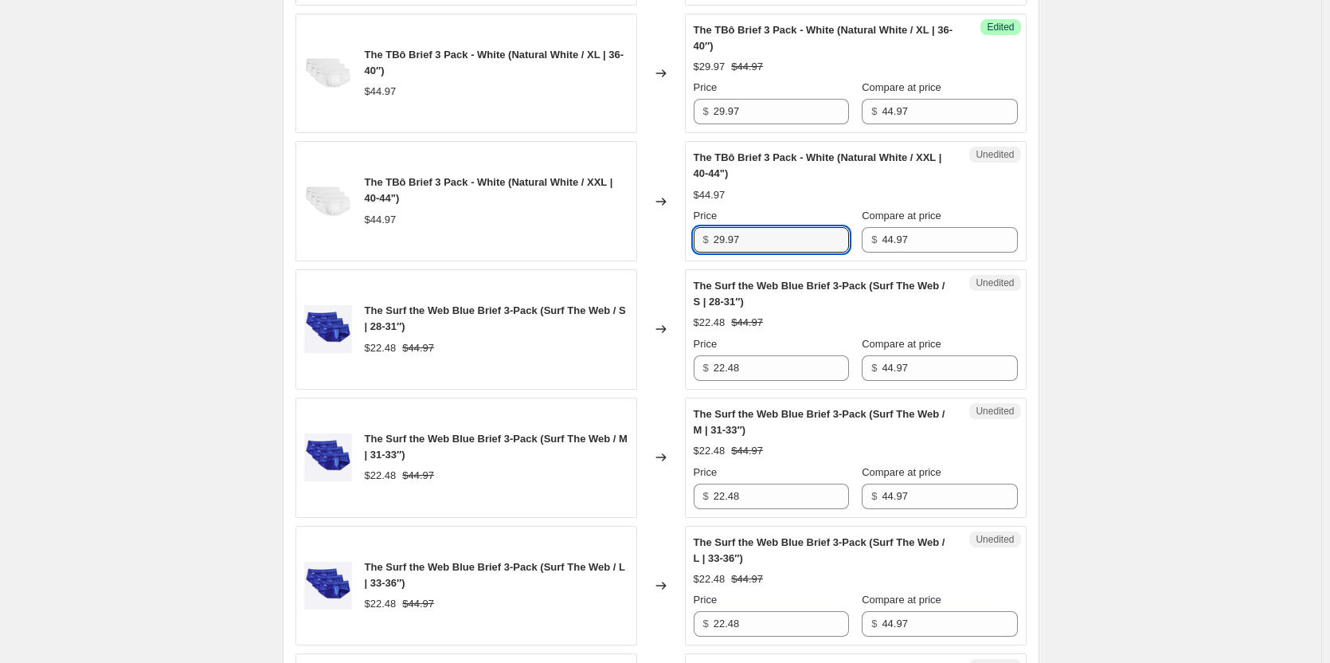
type input "29.97"
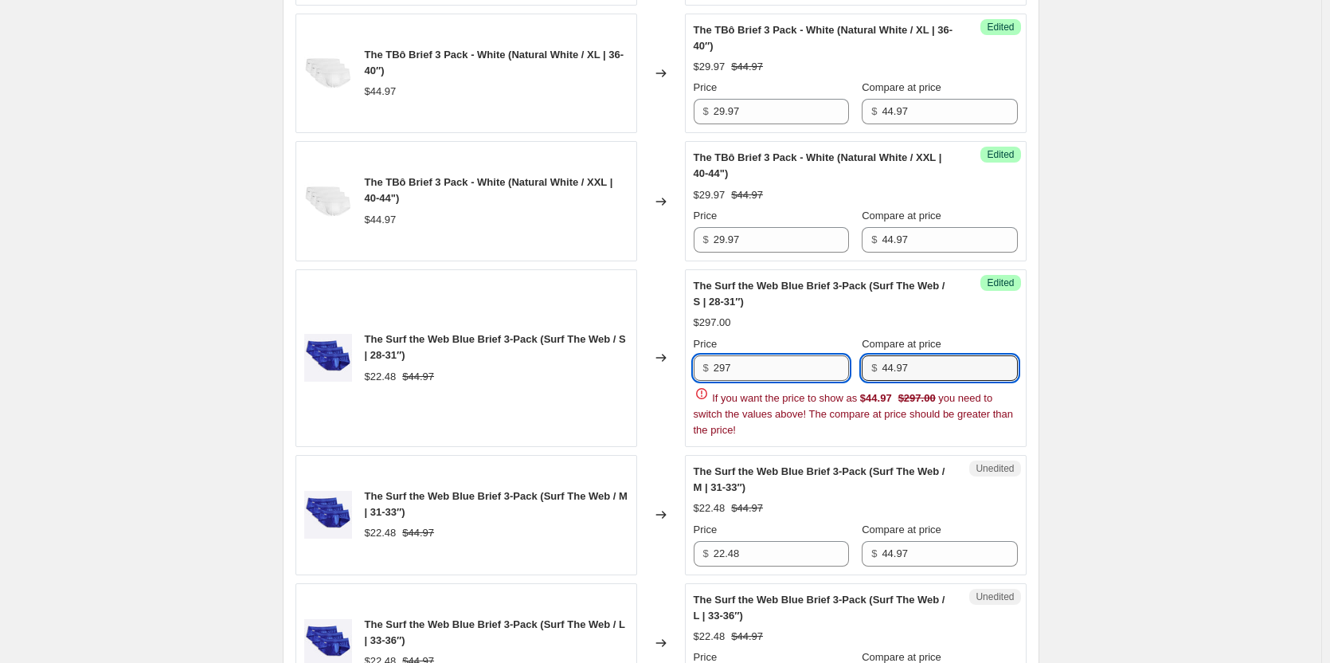
click at [822, 358] on input "297" at bounding box center [781, 367] width 135 height 25
click at [813, 368] on input "297" at bounding box center [781, 367] width 135 height 25
type input "29.97"
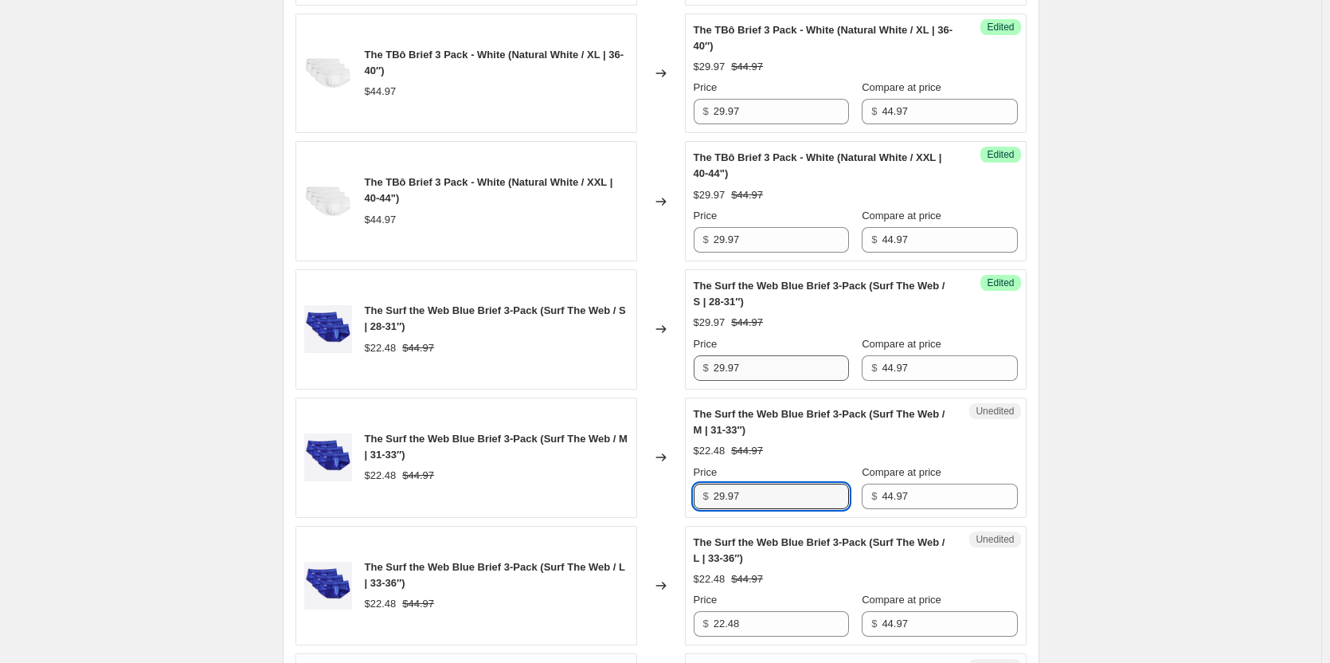
type input "29.97"
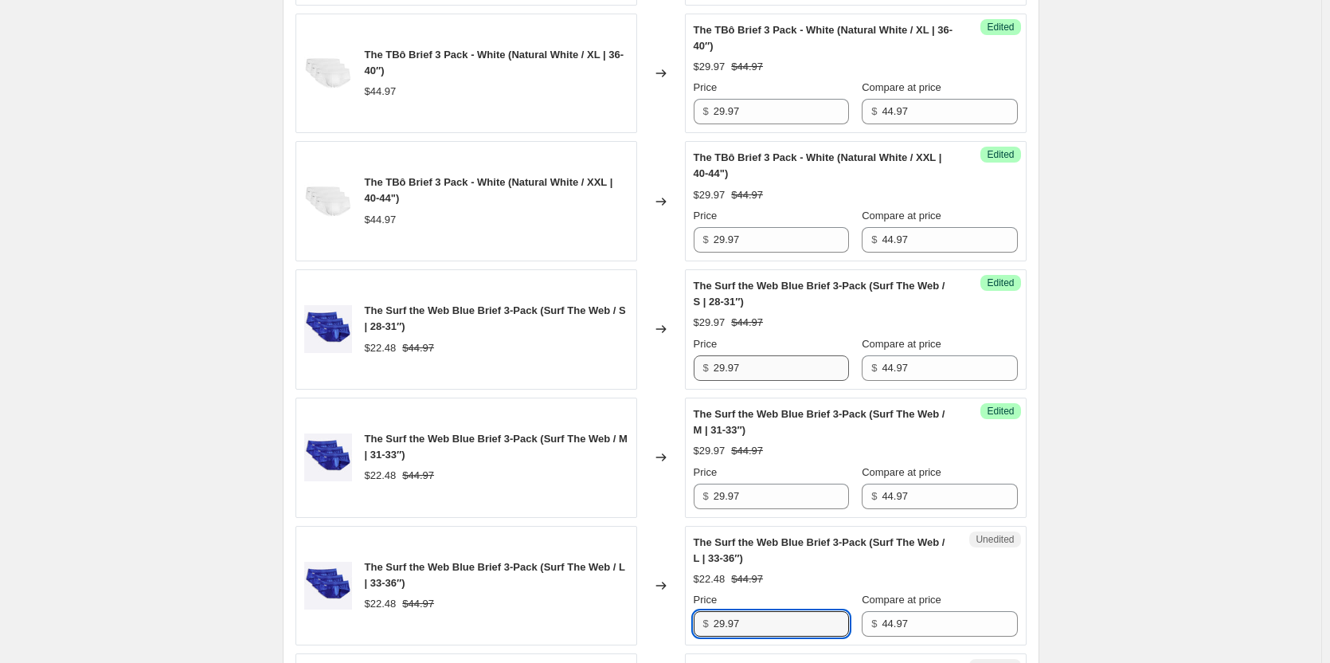
type input "29.97"
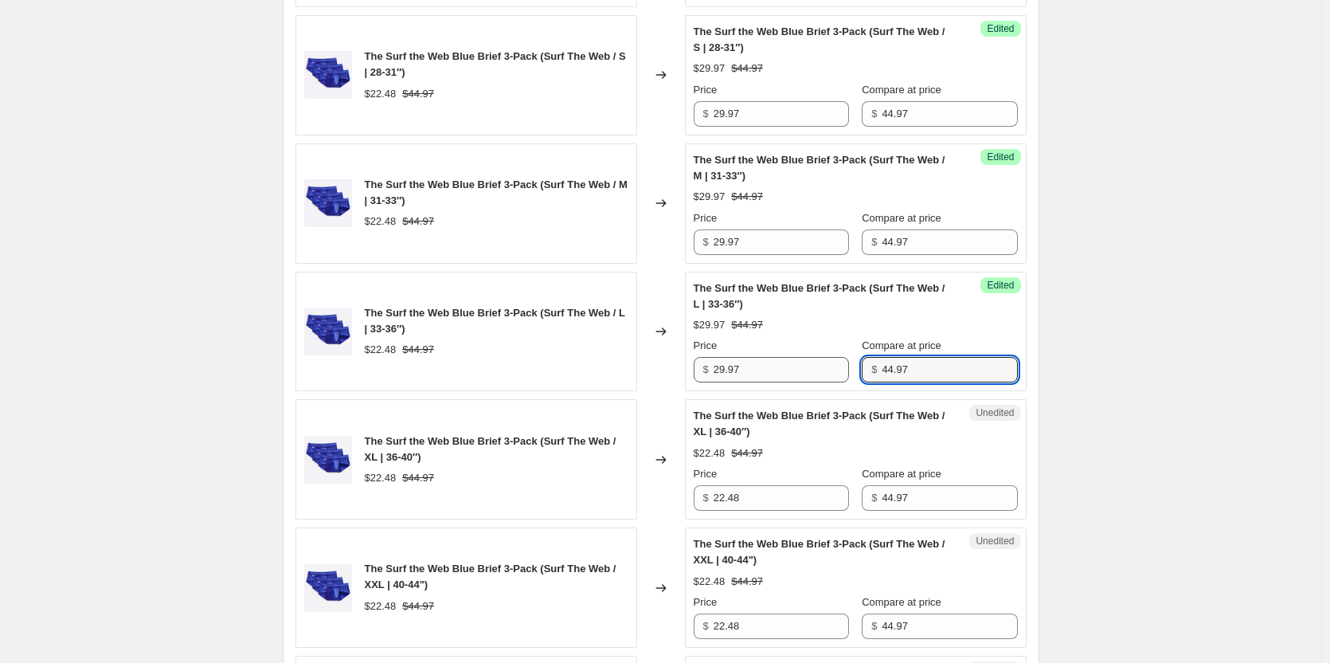
scroll to position [1492, 0]
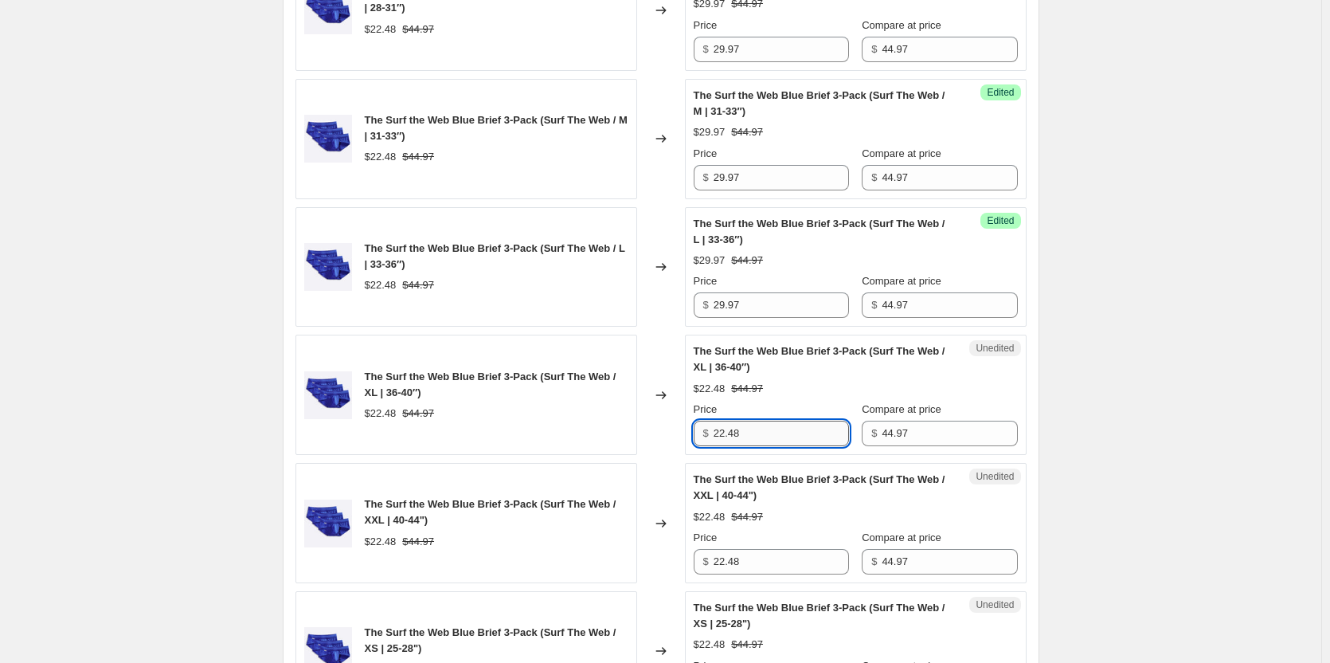
click at [776, 424] on input "22.48" at bounding box center [781, 432] width 135 height 25
click at [776, 425] on input "22.48" at bounding box center [781, 432] width 135 height 25
type input "29.97"
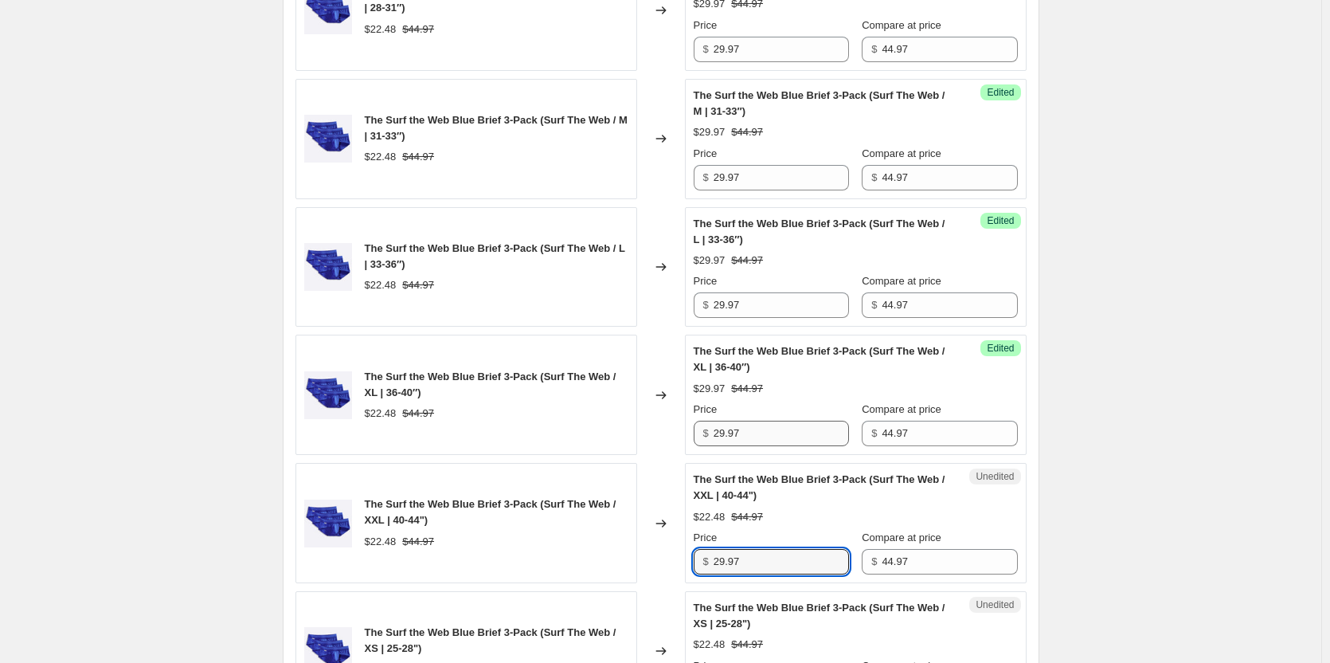
type input "29.97"
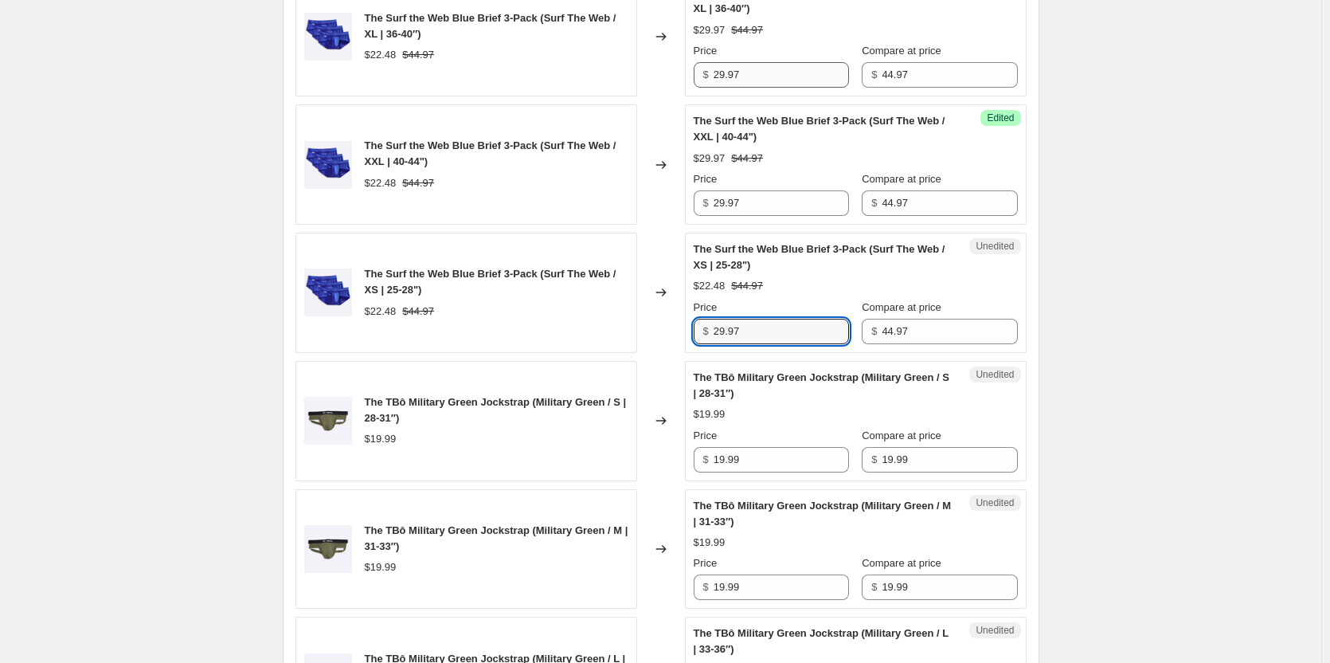
type input "29.97"
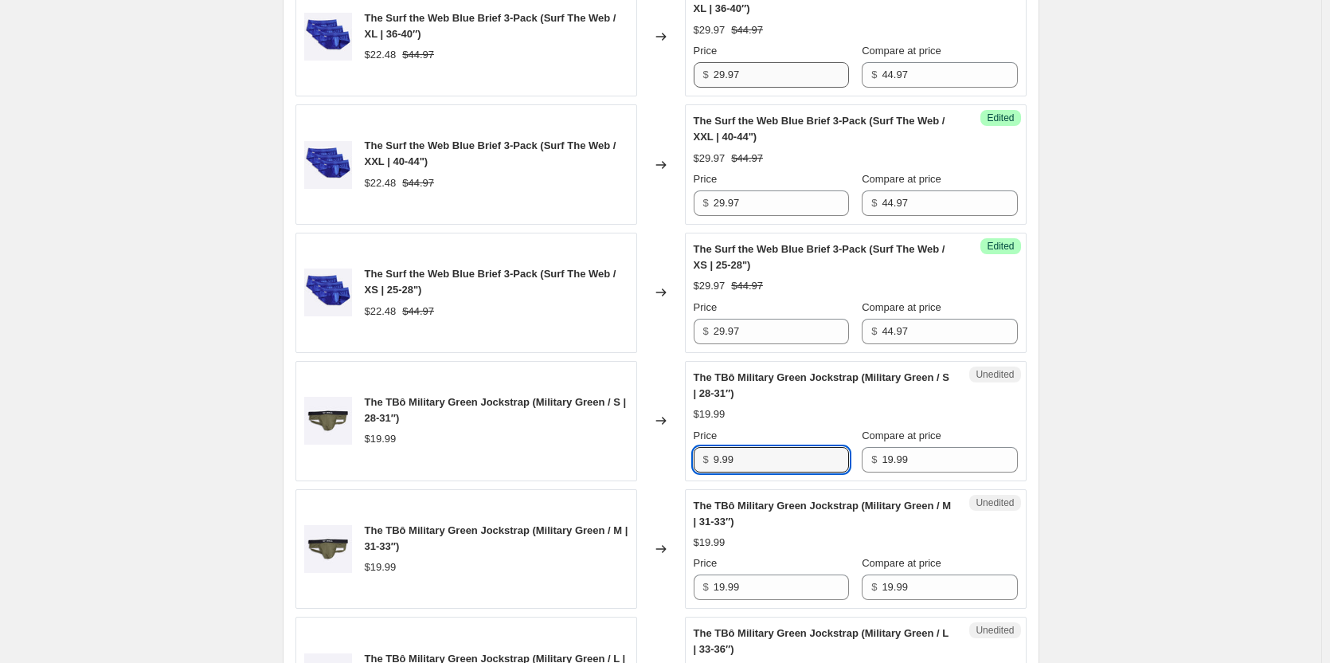
type input "9.99"
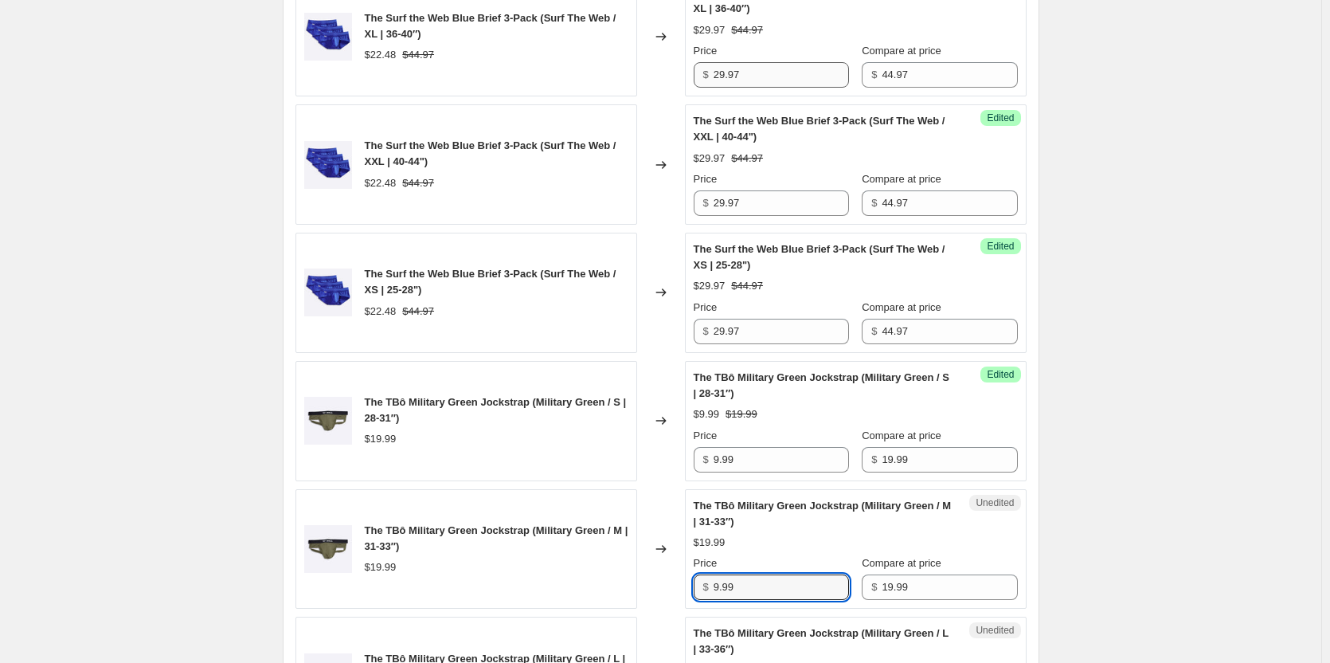
type input "9.99"
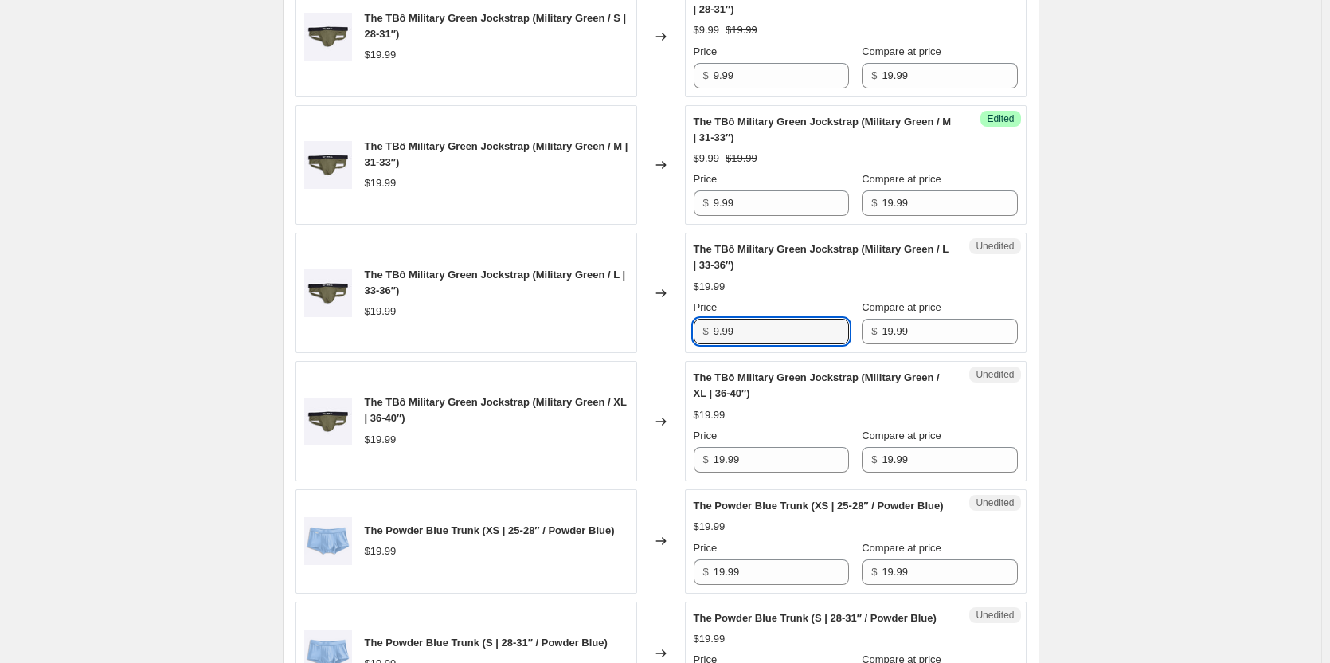
type input "9.99"
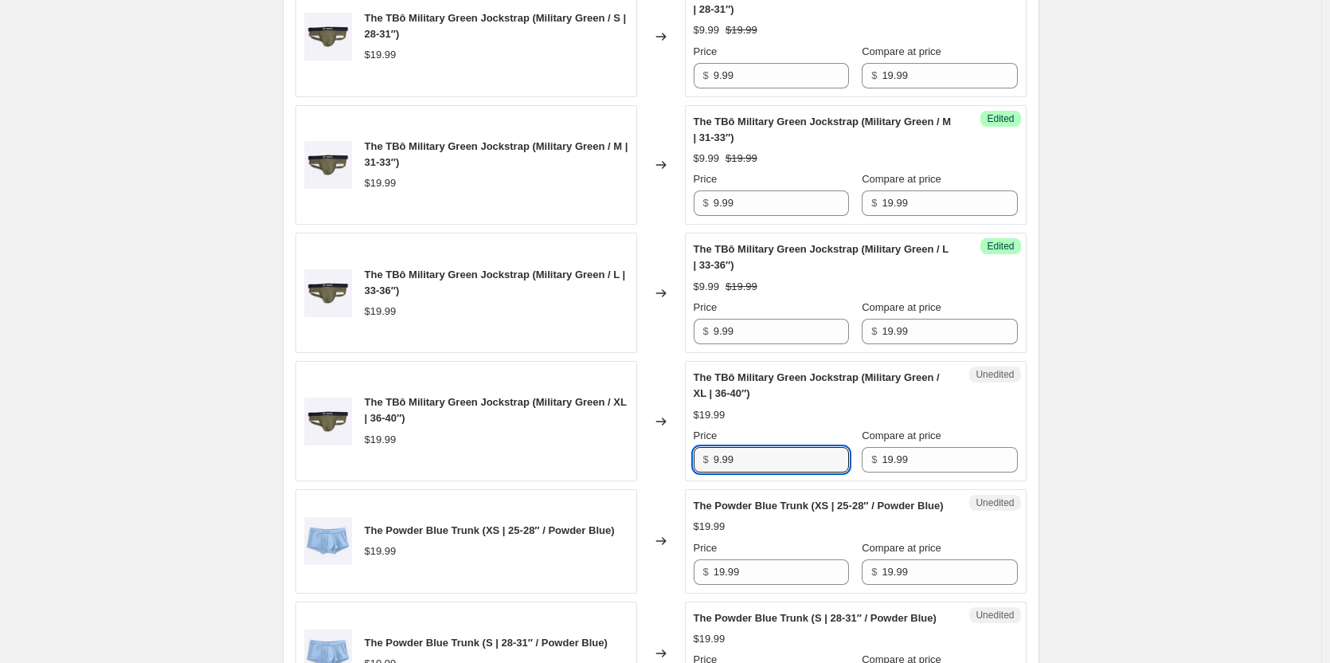
type input "9.99"
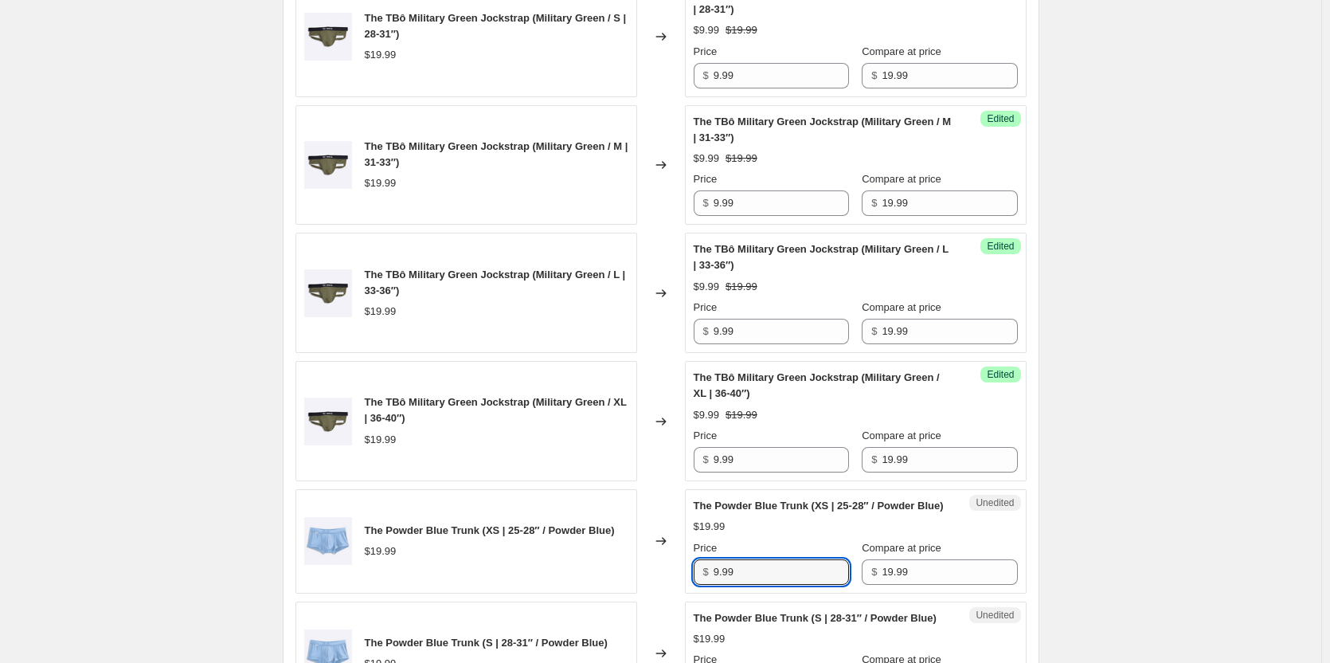
type input "9.99"
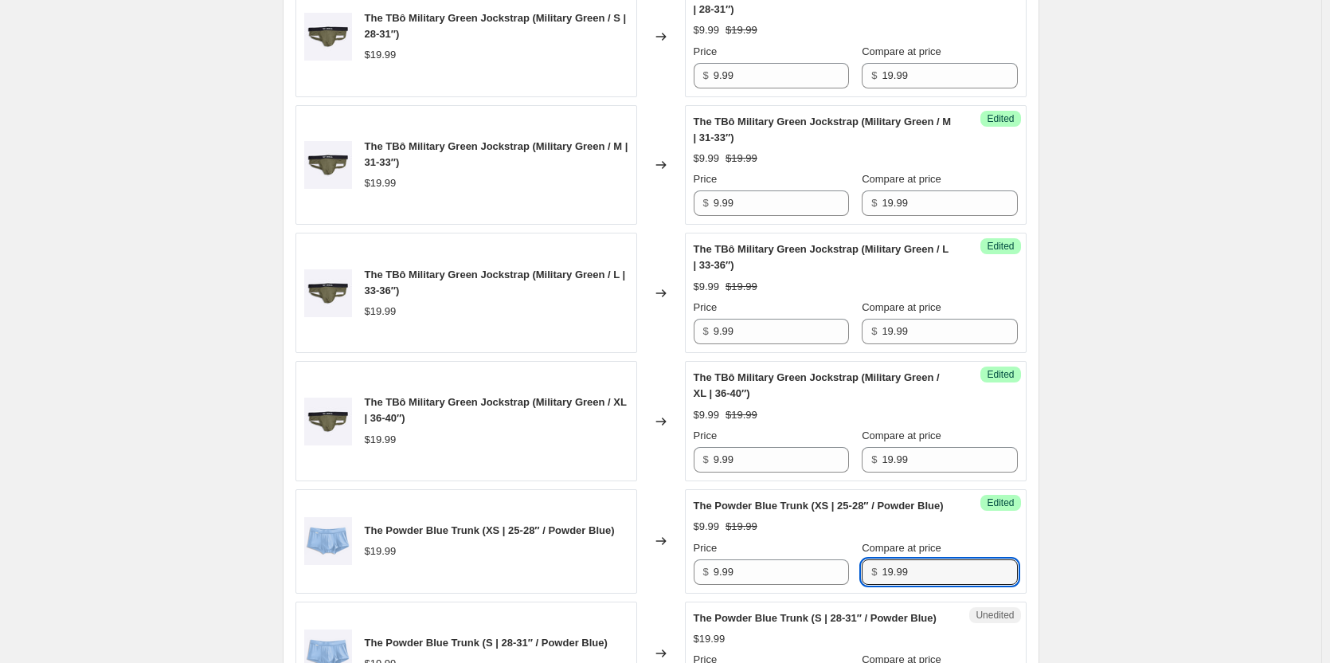
scroll to position [2618, 0]
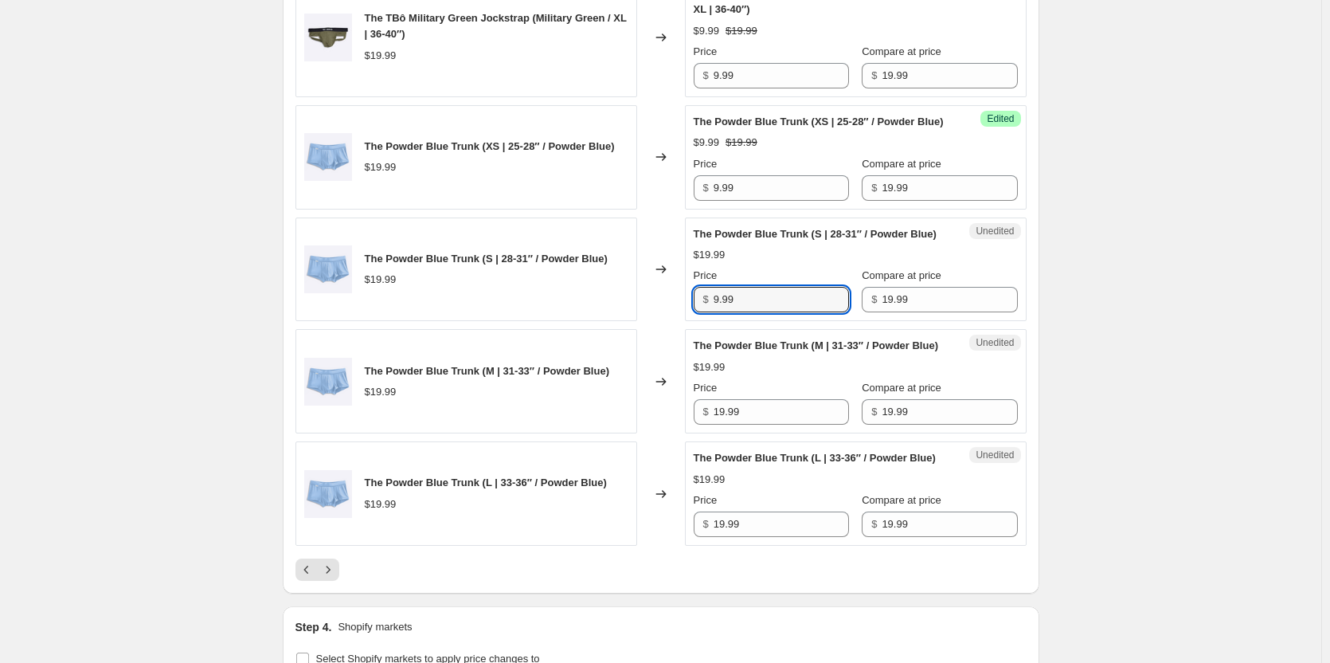
type input "9.99"
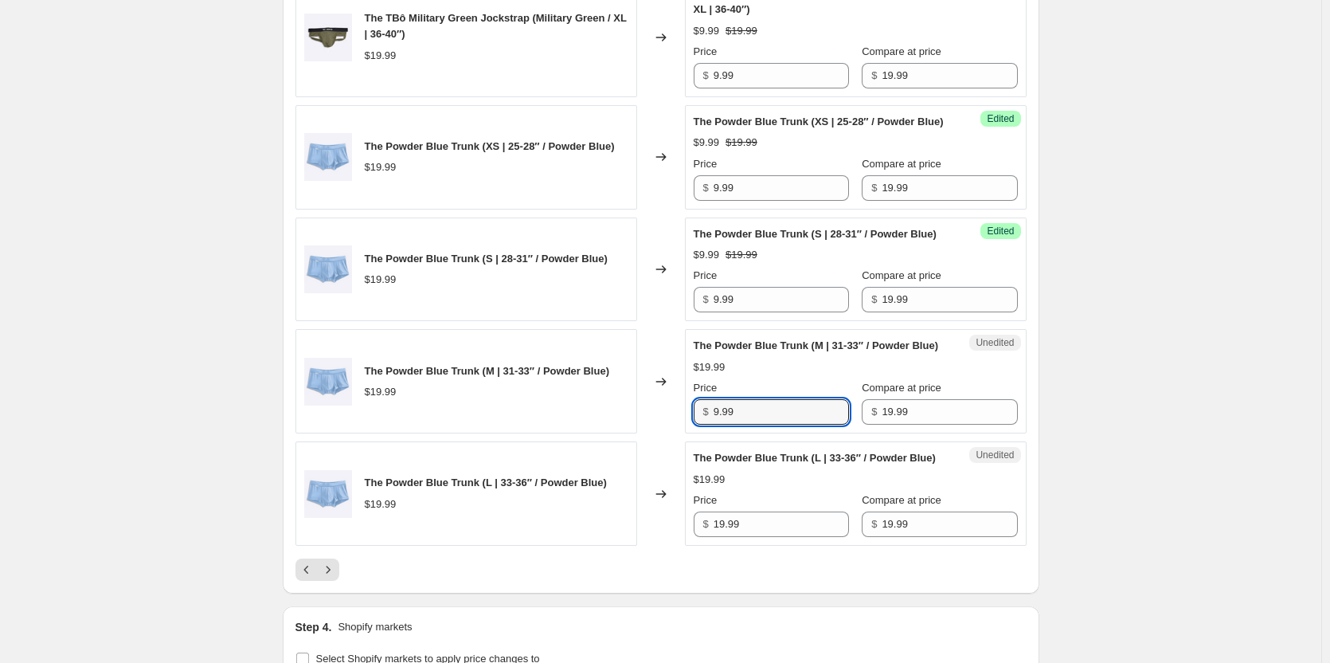
type input "9.99"
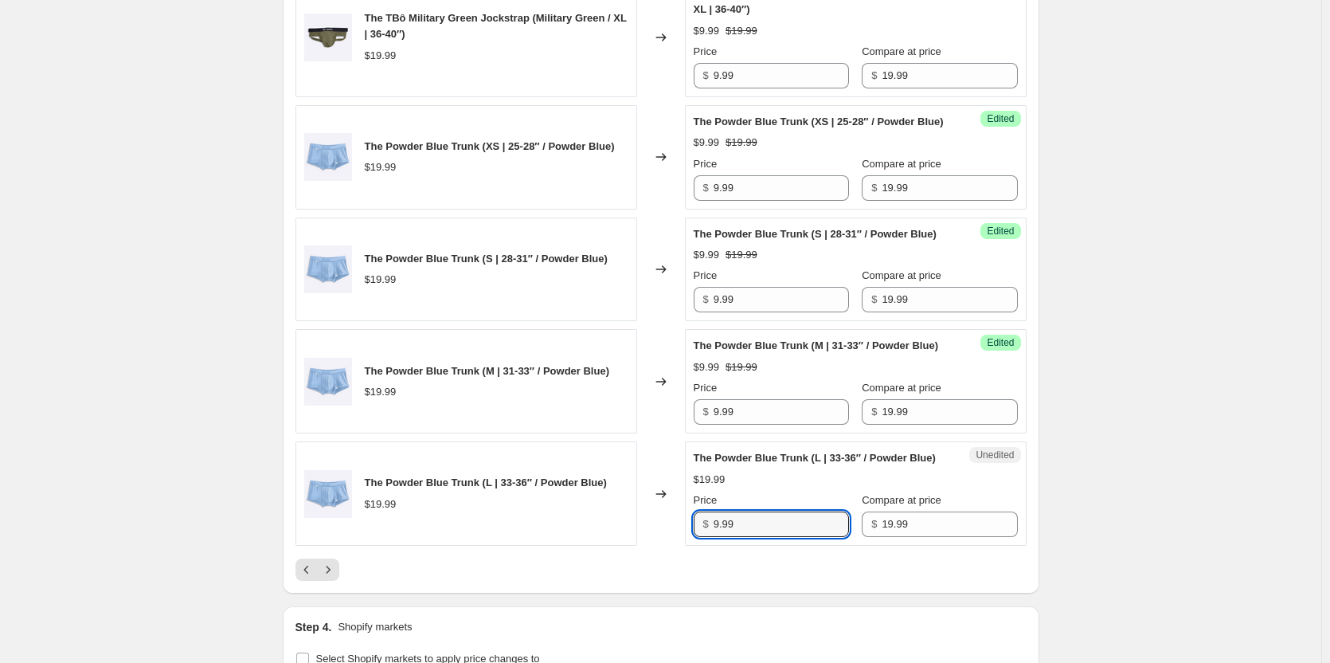
type input "9.99"
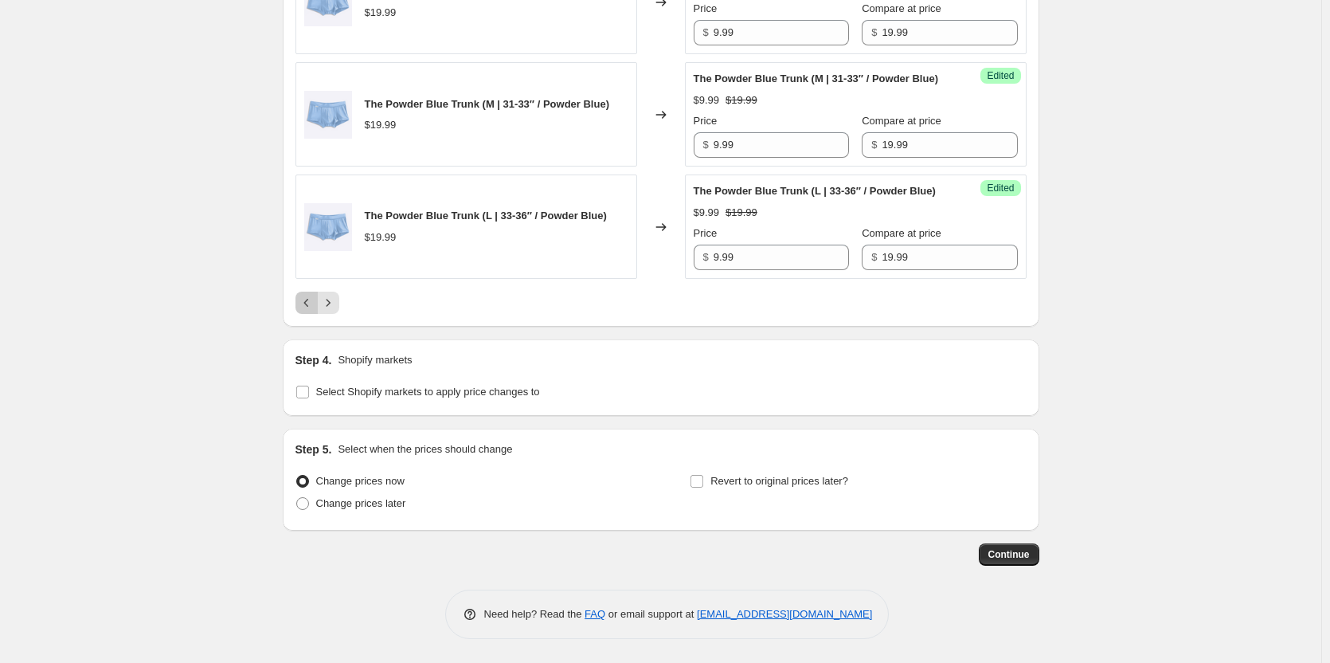
scroll to position [2936, 0]
click at [336, 311] on icon "Next" at bounding box center [328, 303] width 16 height 16
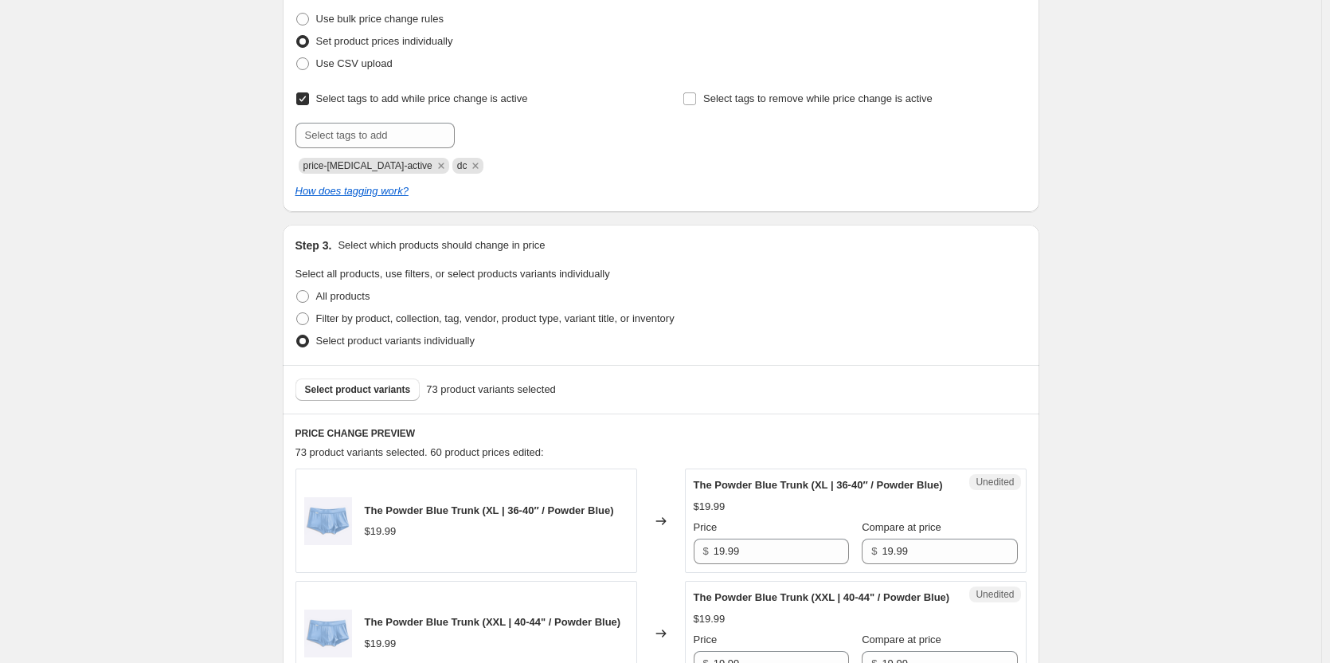
scroll to position [444, 0]
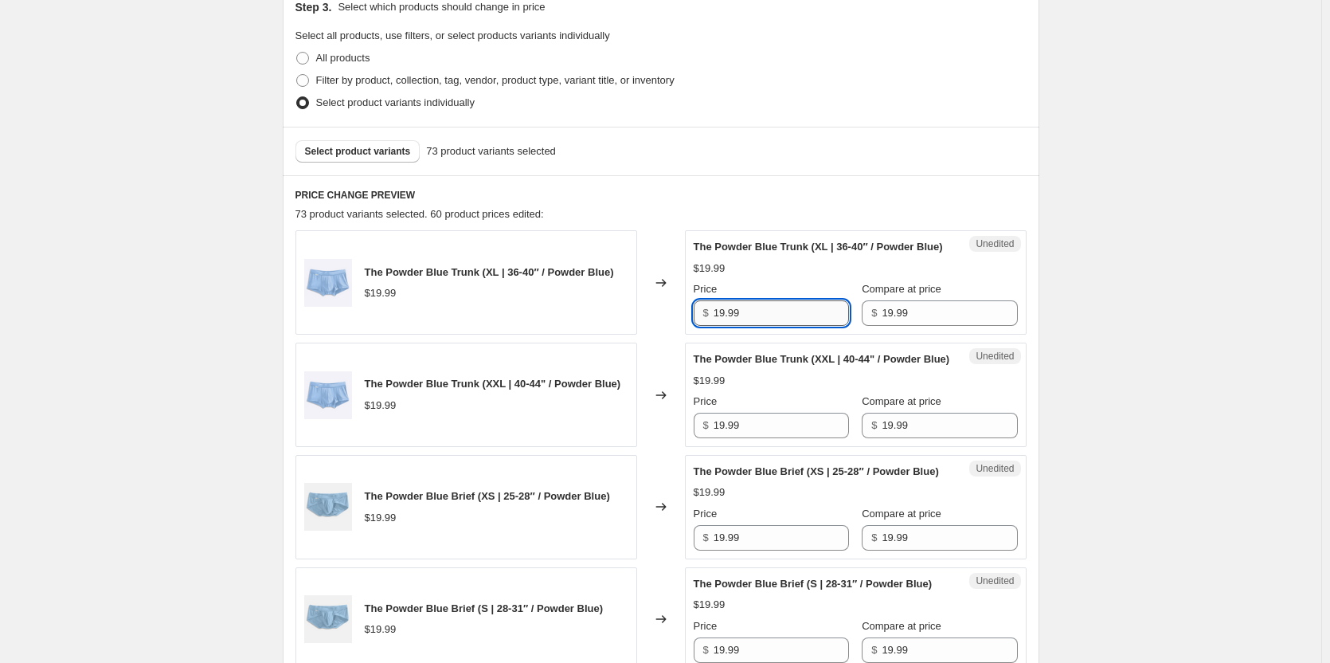
click at [782, 325] on input "19.99" at bounding box center [781, 312] width 135 height 25
type input "9.99"
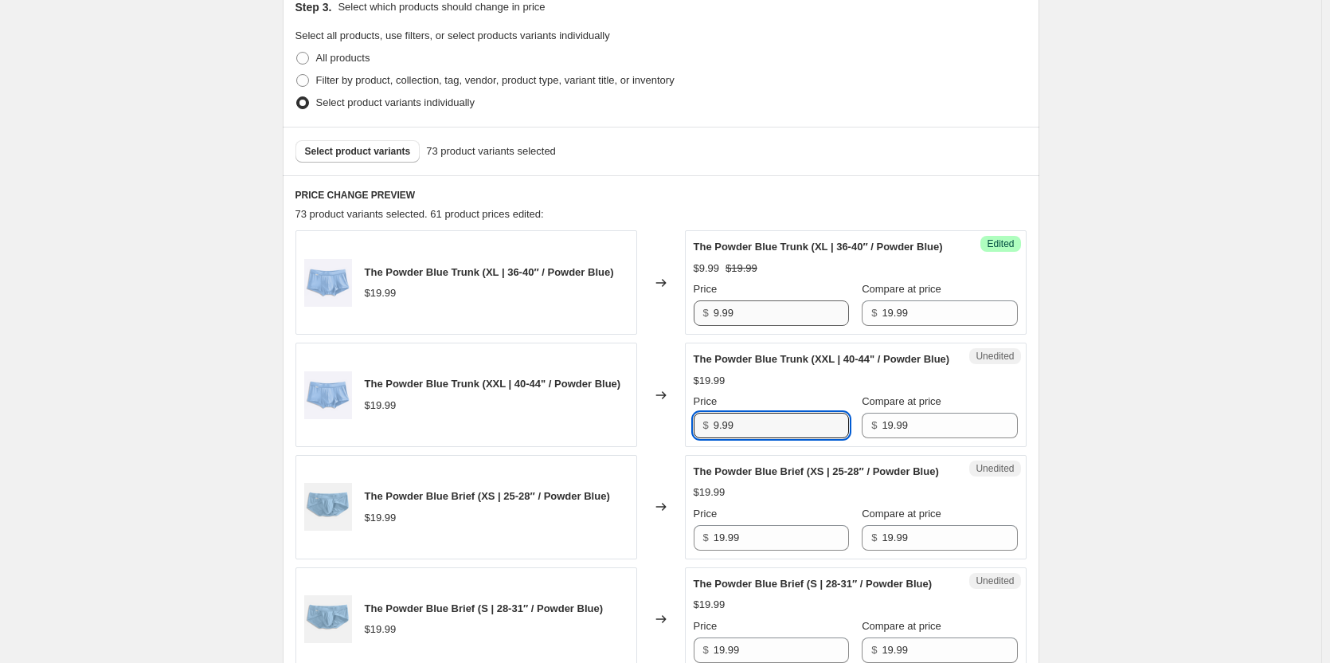
type input "9.99"
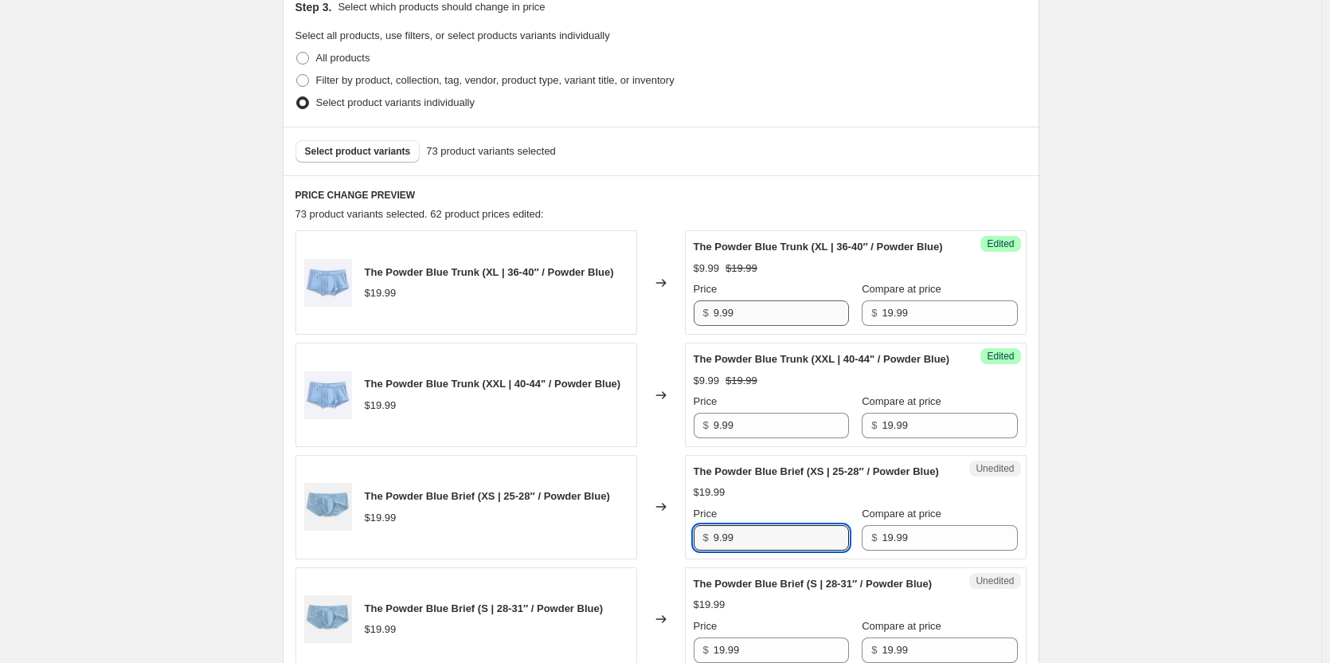
type input "9.99"
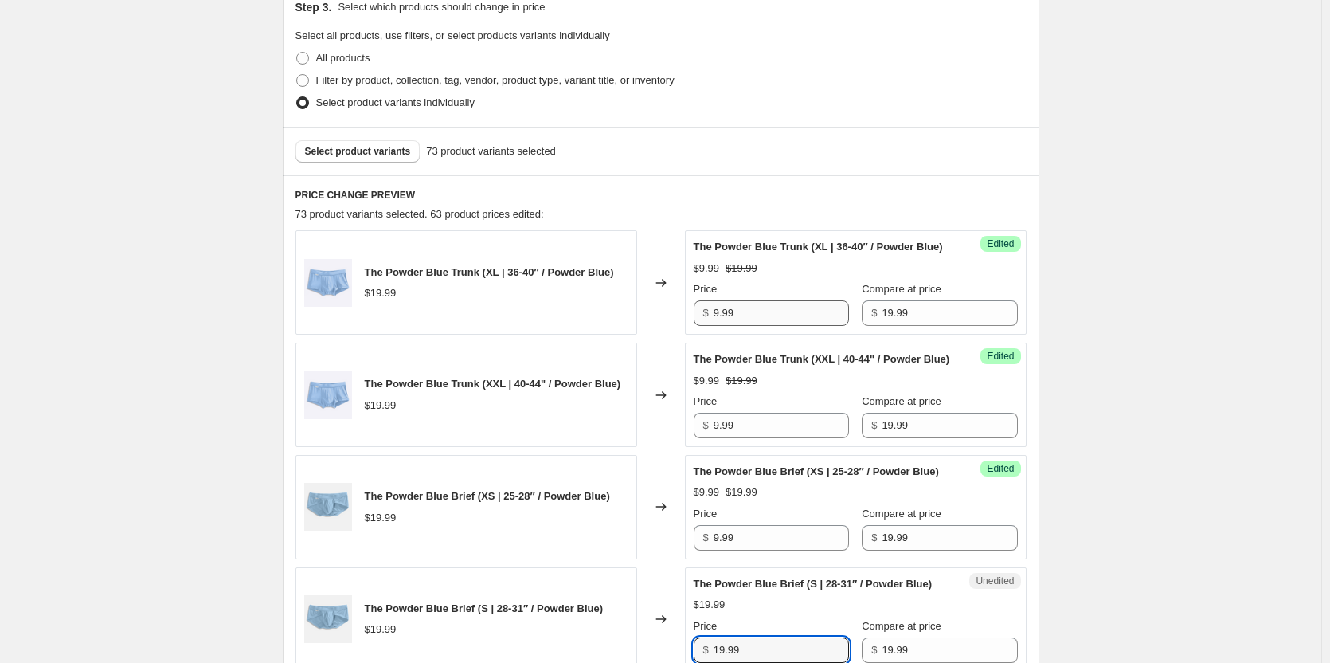
scroll to position [826, 0]
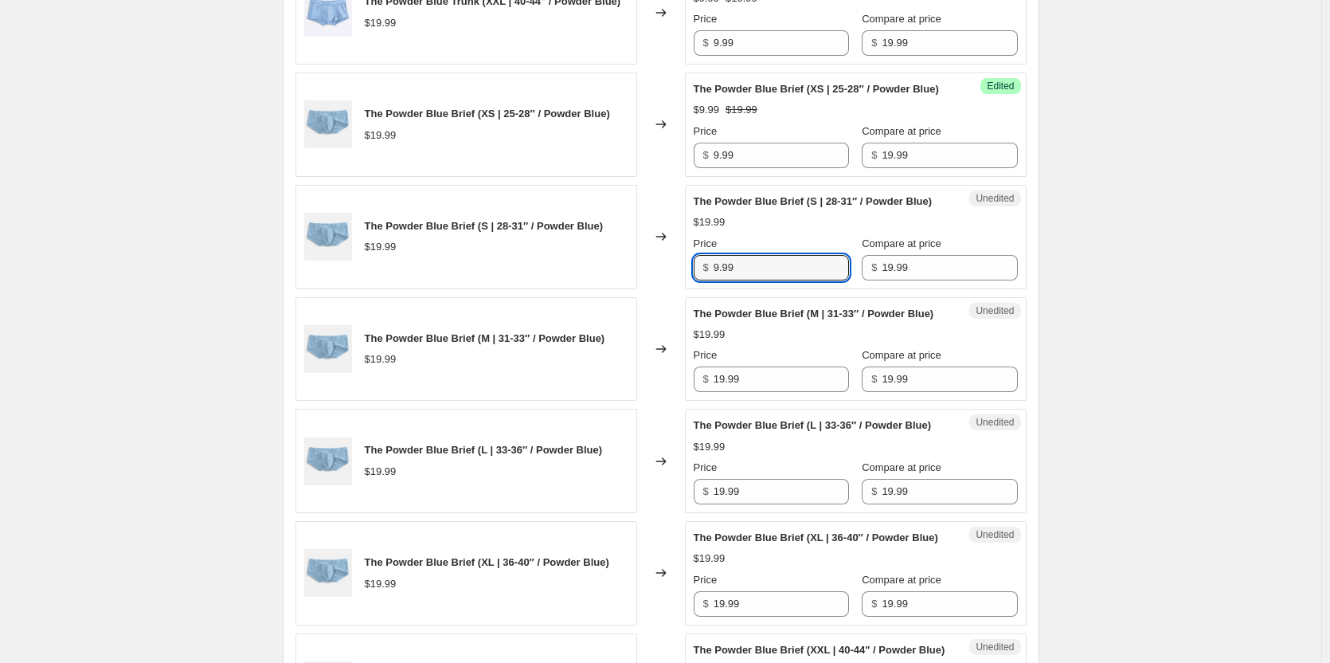
type input "9.99"
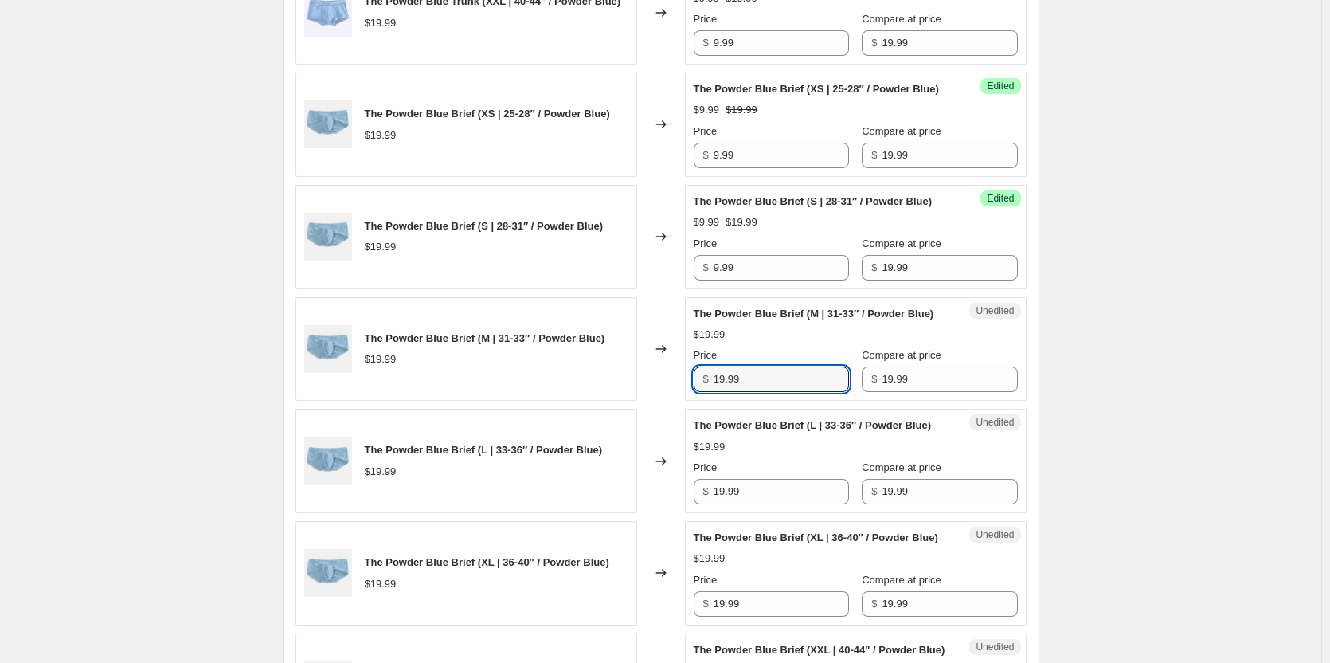
type input "3"
type input "9.99"
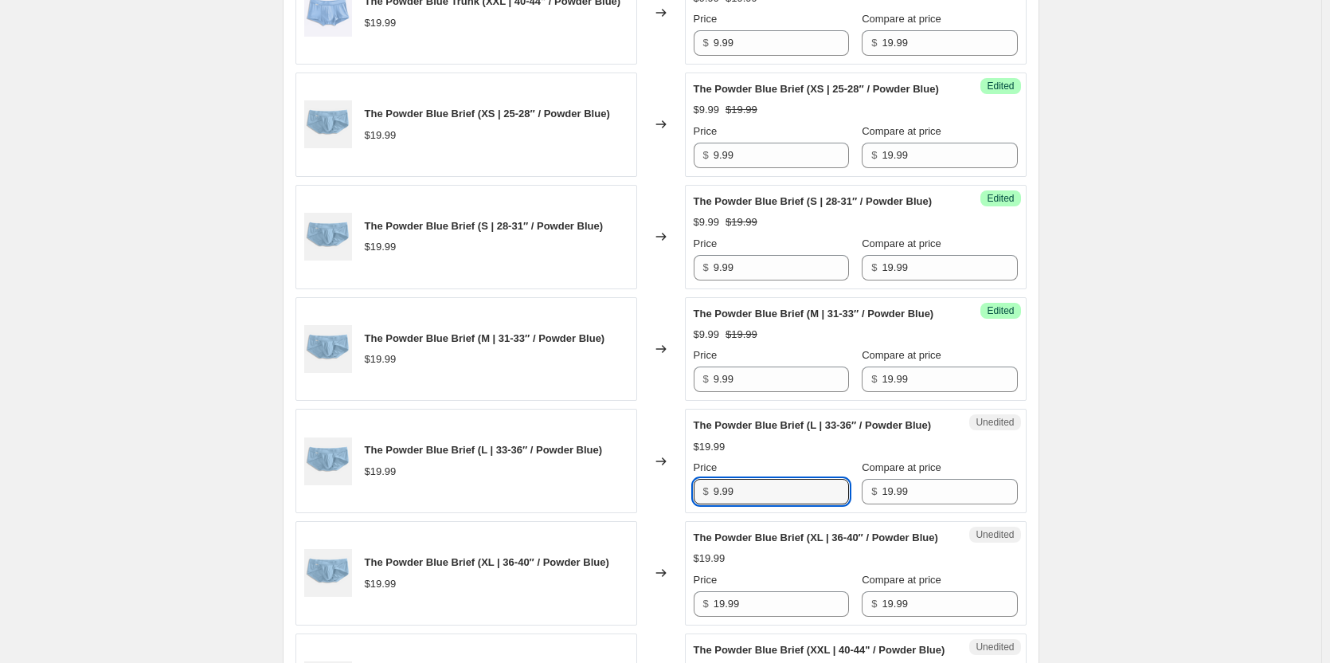
type input "9.99"
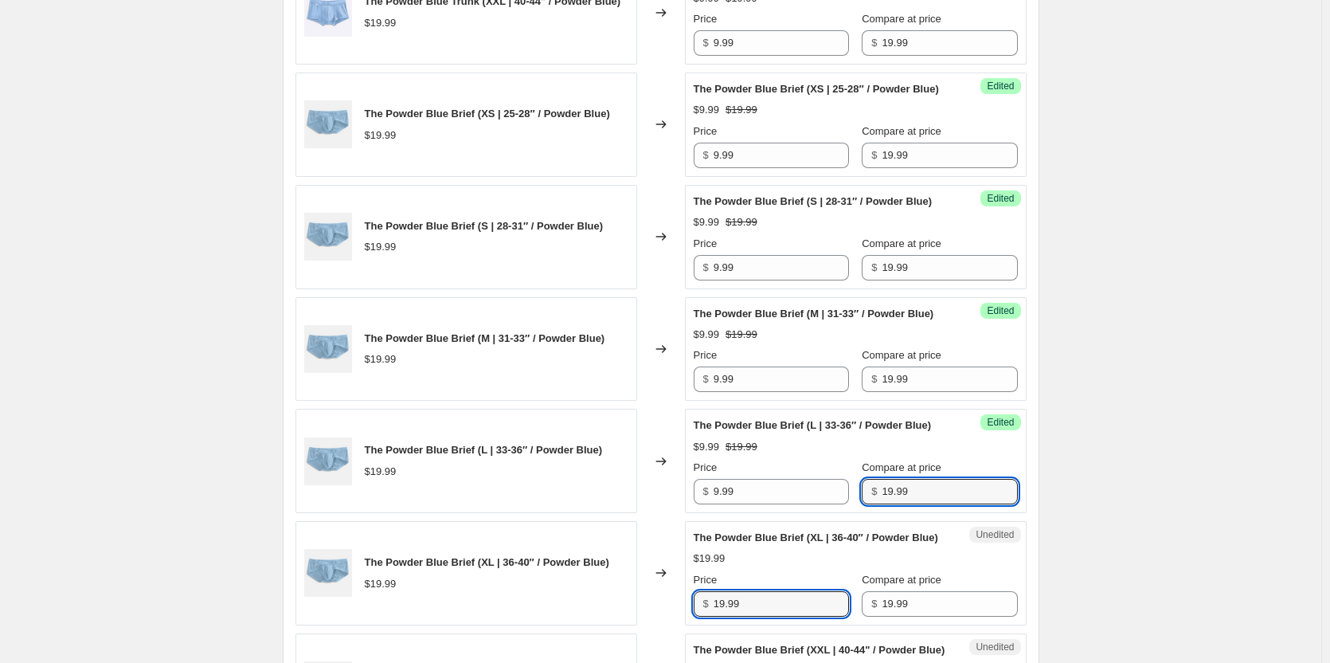
scroll to position [1210, 0]
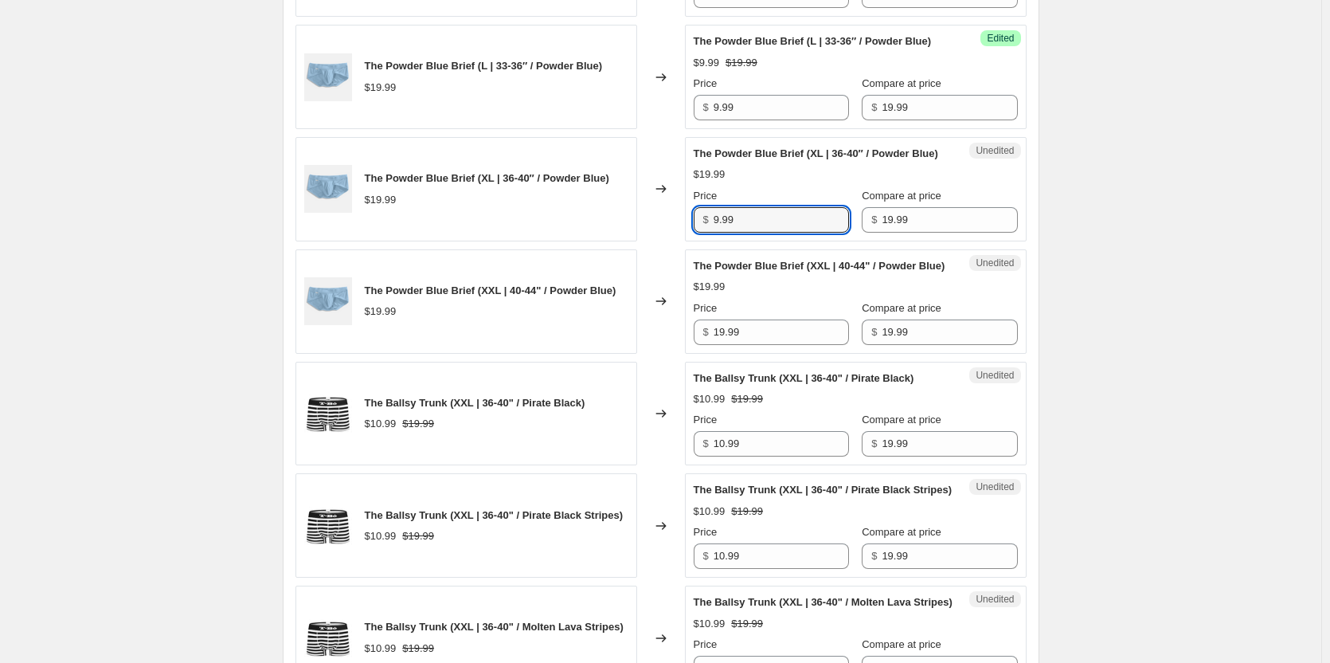
type input "9.99"
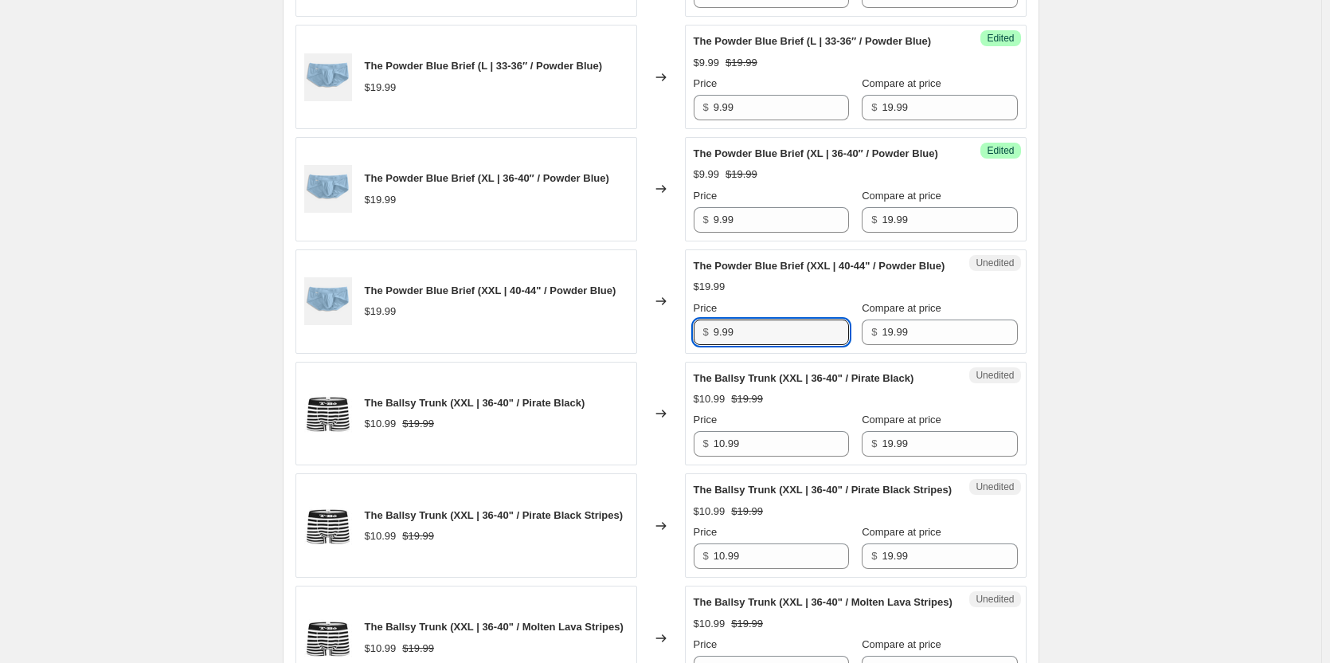
type input "9.99"
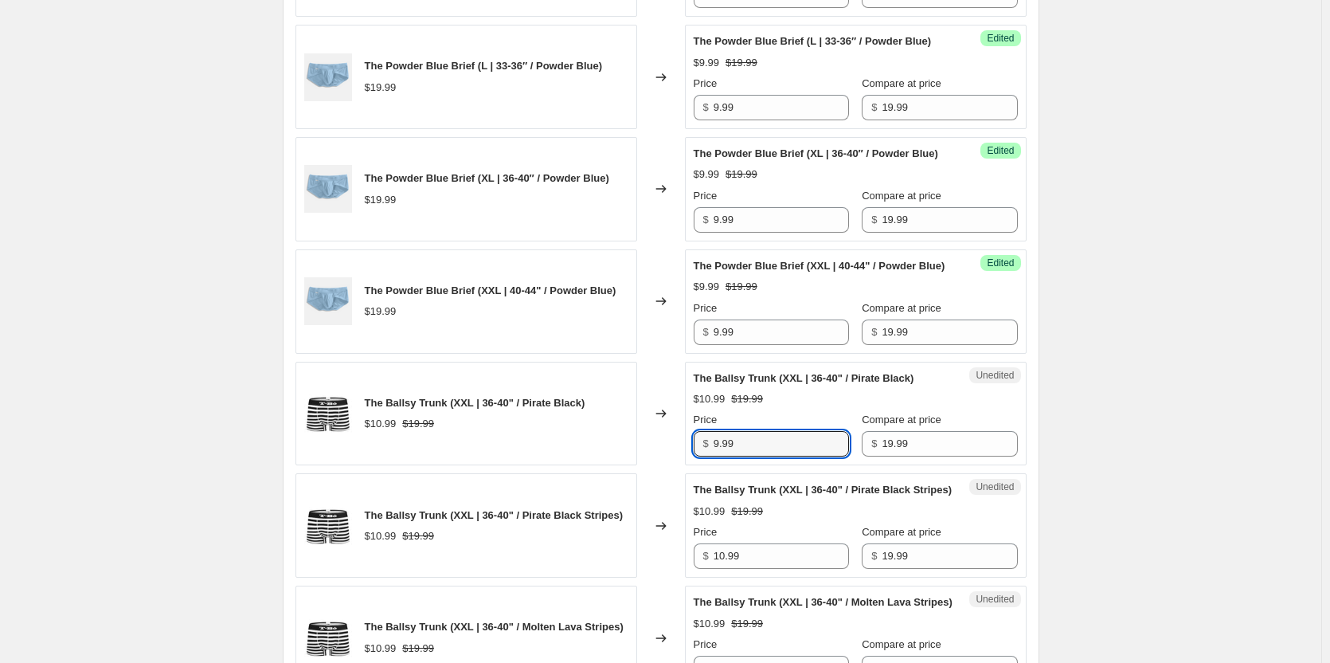
type input "9.99"
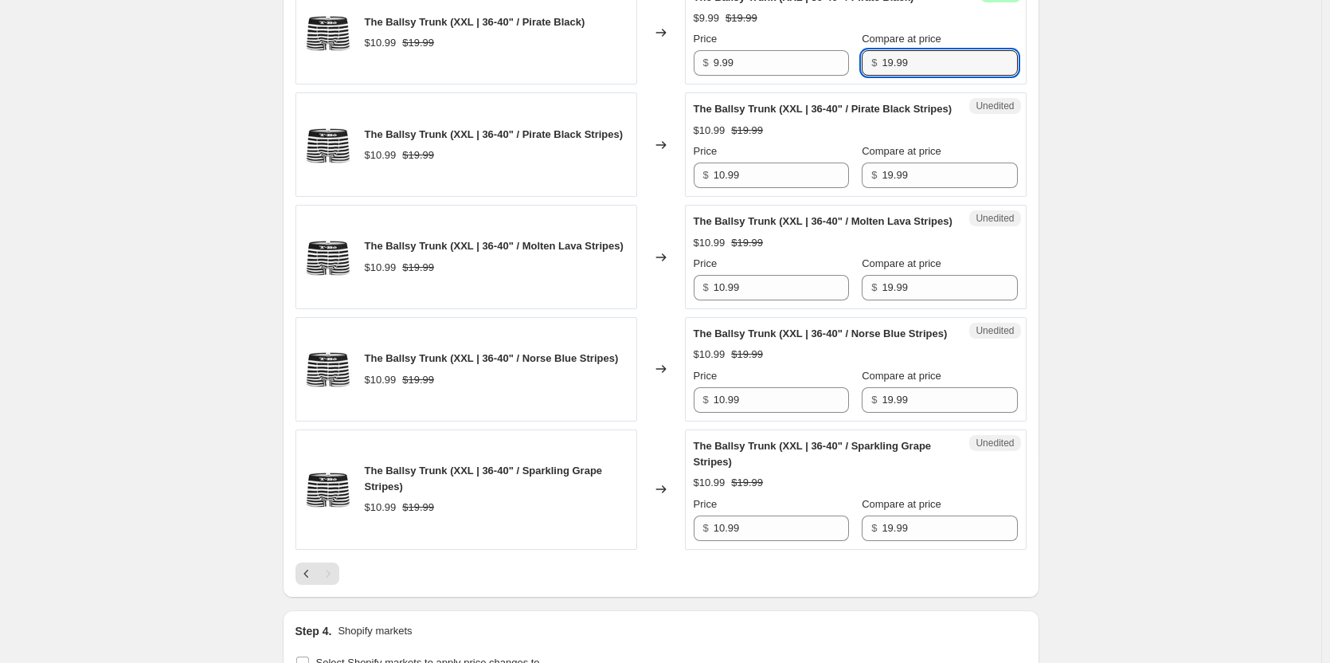
scroll to position [1608, 0]
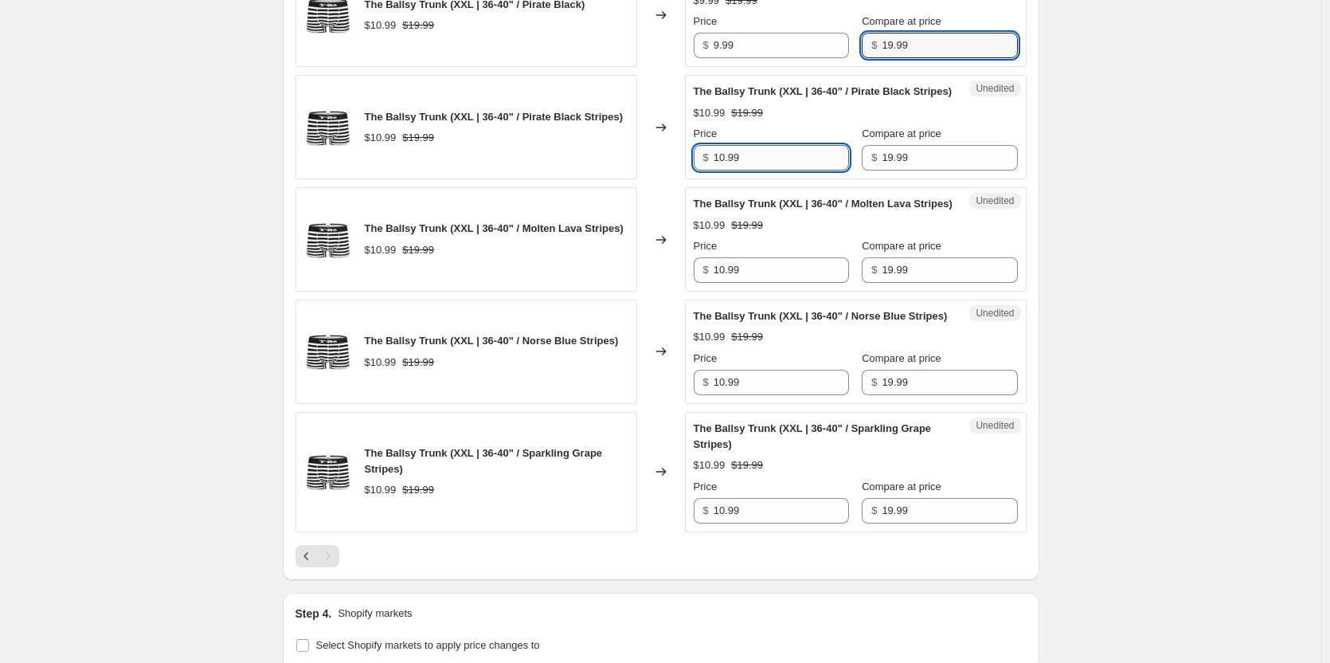
click at [797, 170] on input "10.99" at bounding box center [781, 157] width 135 height 25
click at [796, 170] on input "10.99" at bounding box center [781, 157] width 135 height 25
type input "9.99"
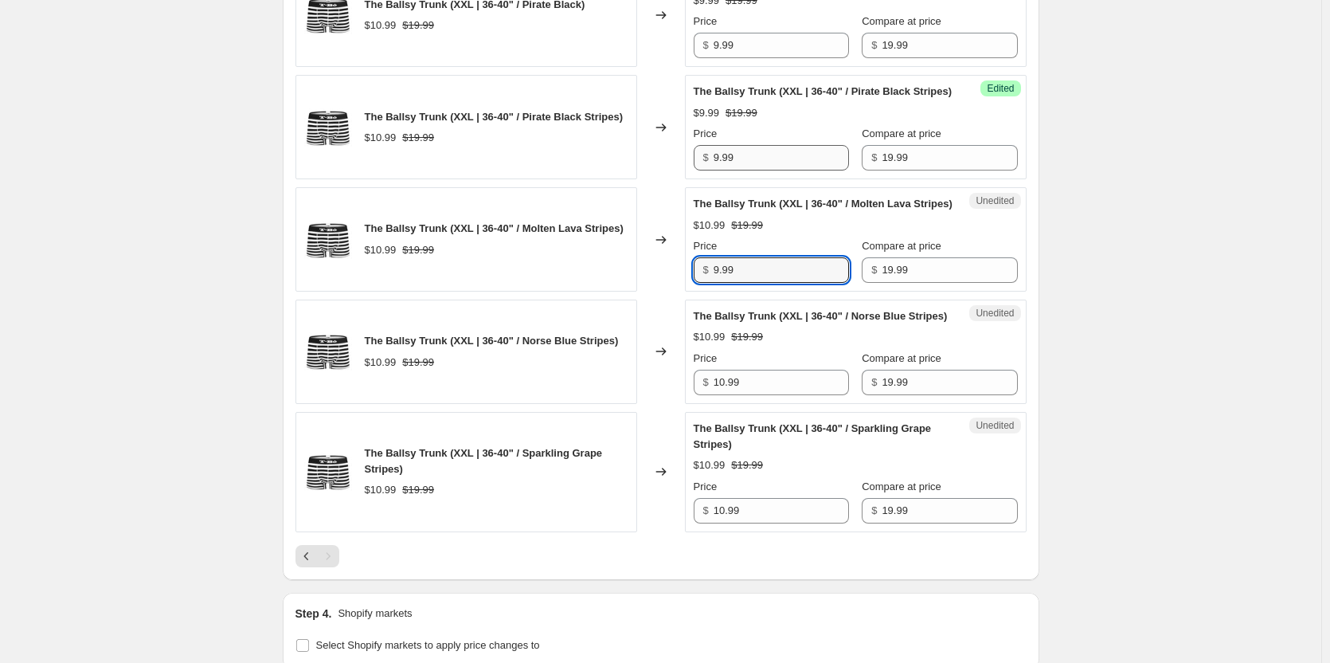
type input "9.99"
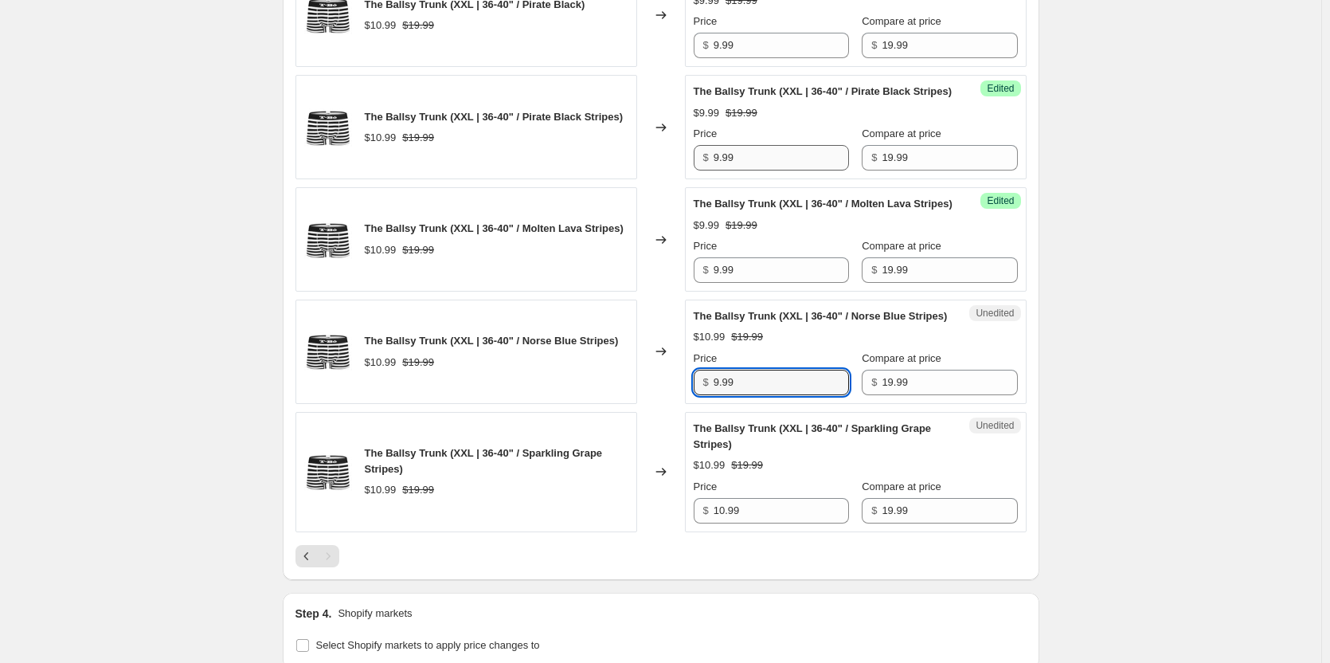
type input "9.99"
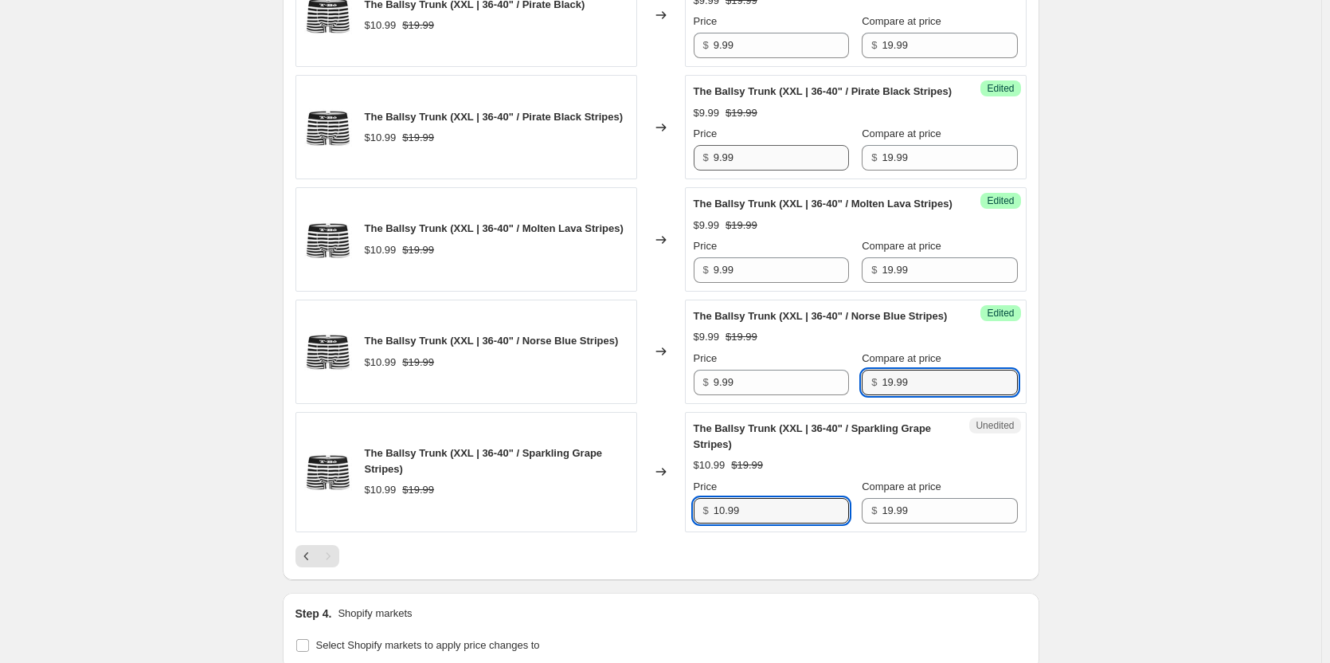
scroll to position [1962, 0]
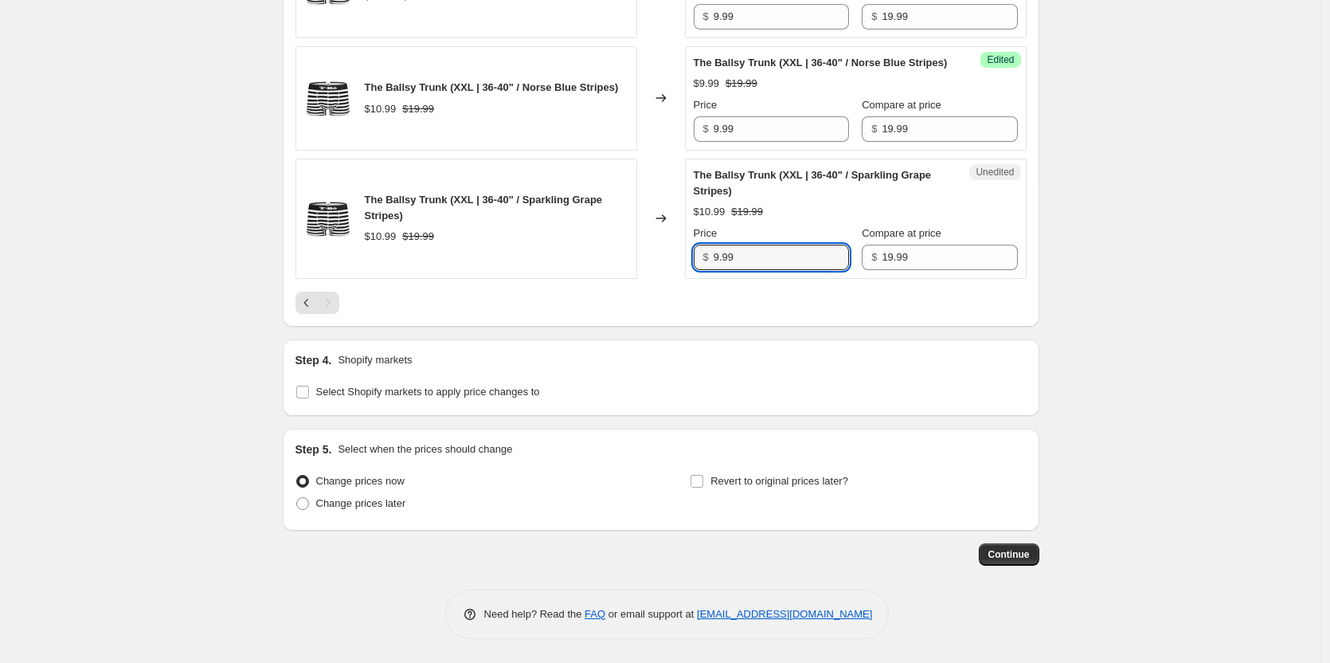
type input "9.99"
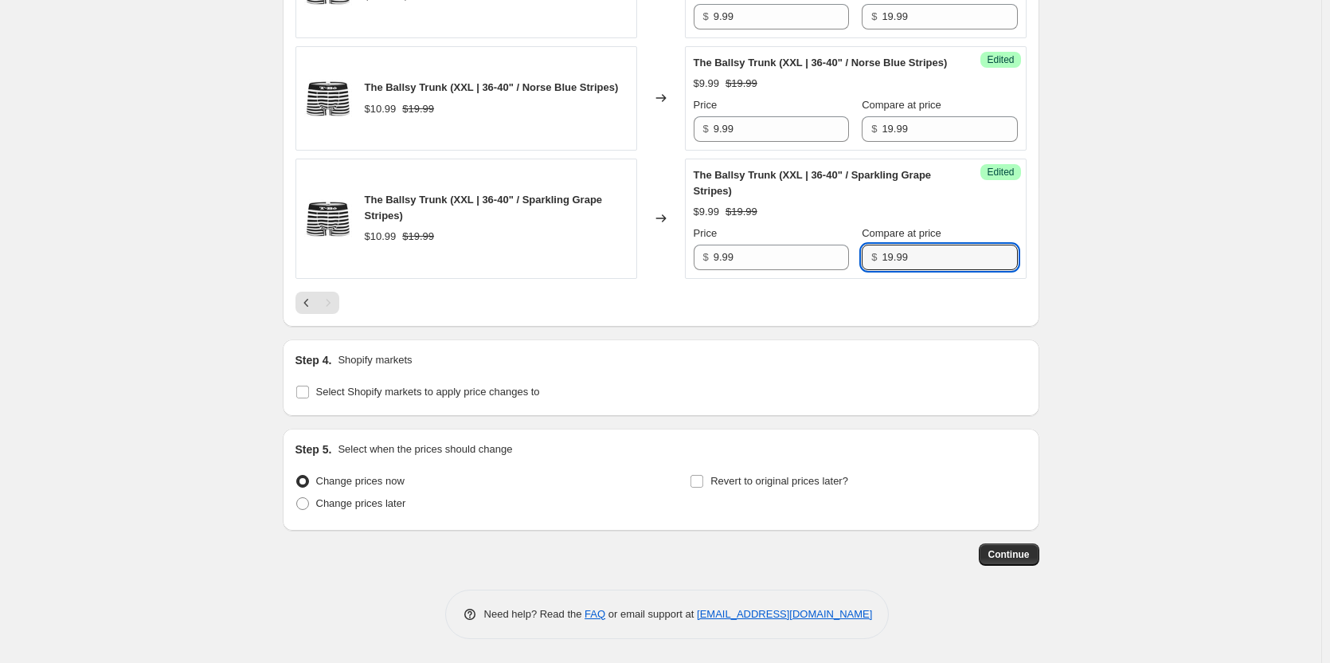
scroll to position [2036, 0]
click at [342, 511] on label "Change prices later" at bounding box center [350, 503] width 111 height 22
click at [297, 498] on input "Change prices later" at bounding box center [296, 497] width 1 height 1
radio input "true"
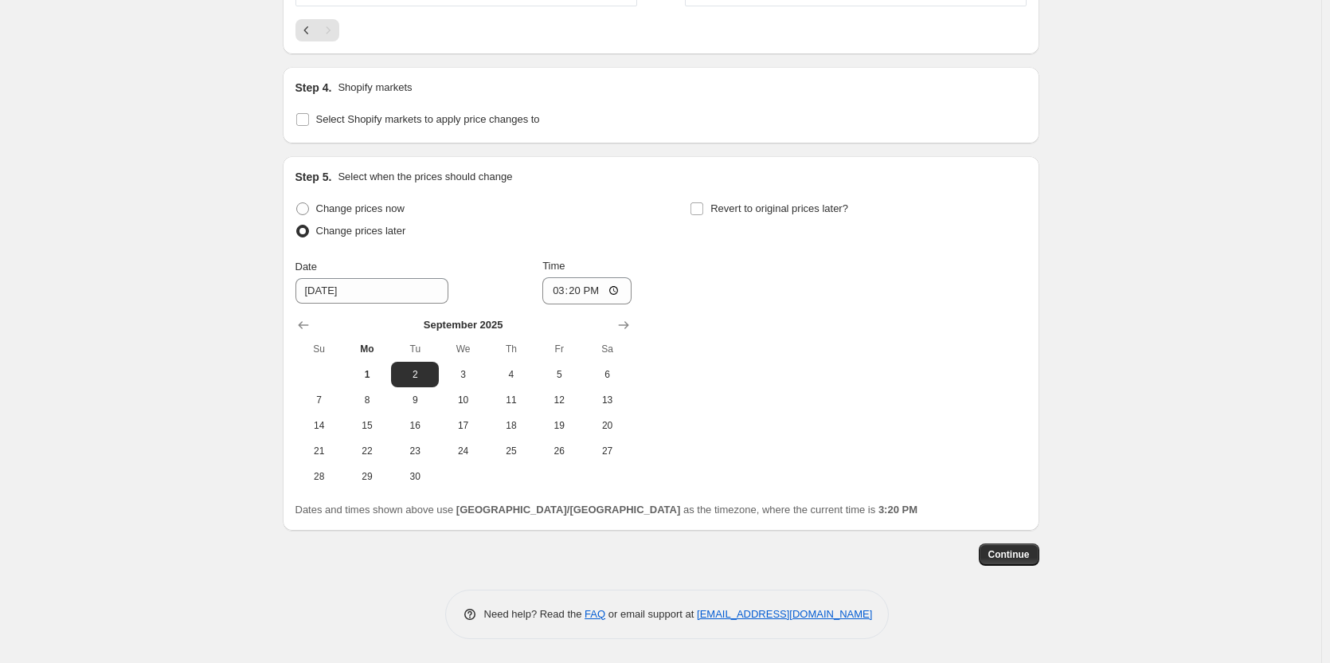
scroll to position [2275, 0]
click at [421, 381] on span "2" at bounding box center [414, 374] width 35 height 13
click at [585, 304] on input "15:20" at bounding box center [586, 290] width 89 height 27
type input "09:00"
click at [705, 220] on label "Revert to original prices later?" at bounding box center [769, 208] width 158 height 22
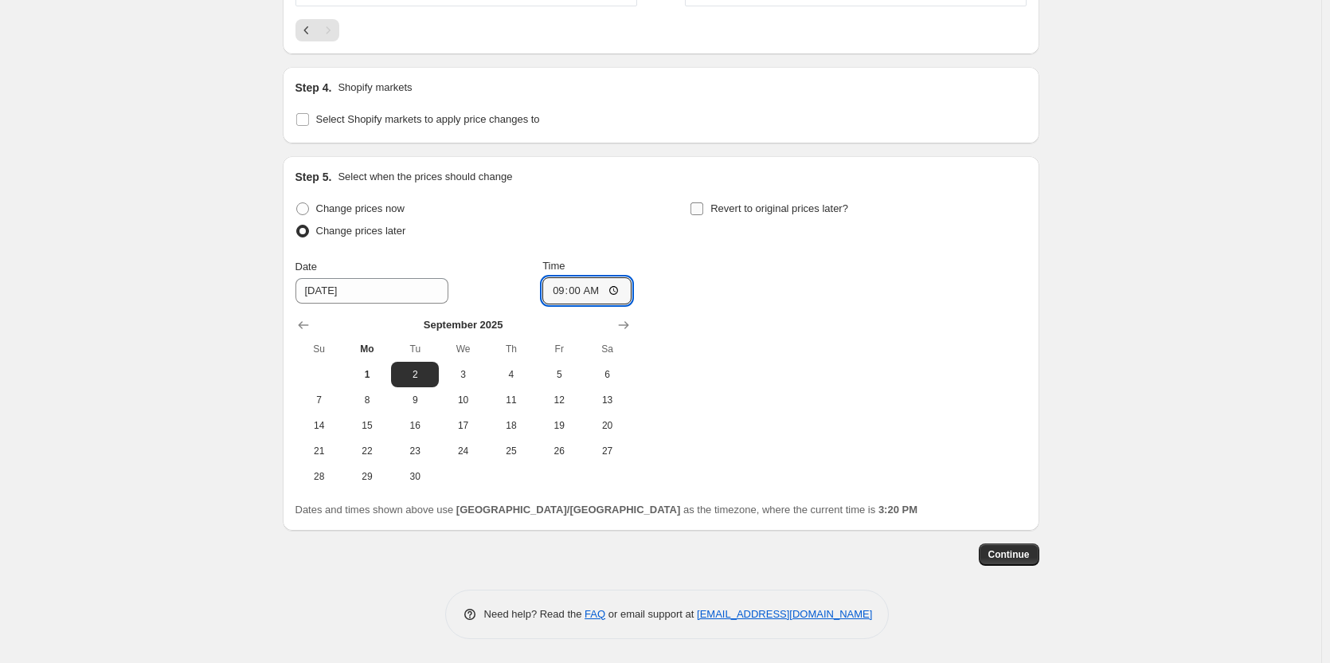
click at [703, 215] on input "Revert to original prices later?" at bounding box center [696, 208] width 13 height 13
checkbox input "true"
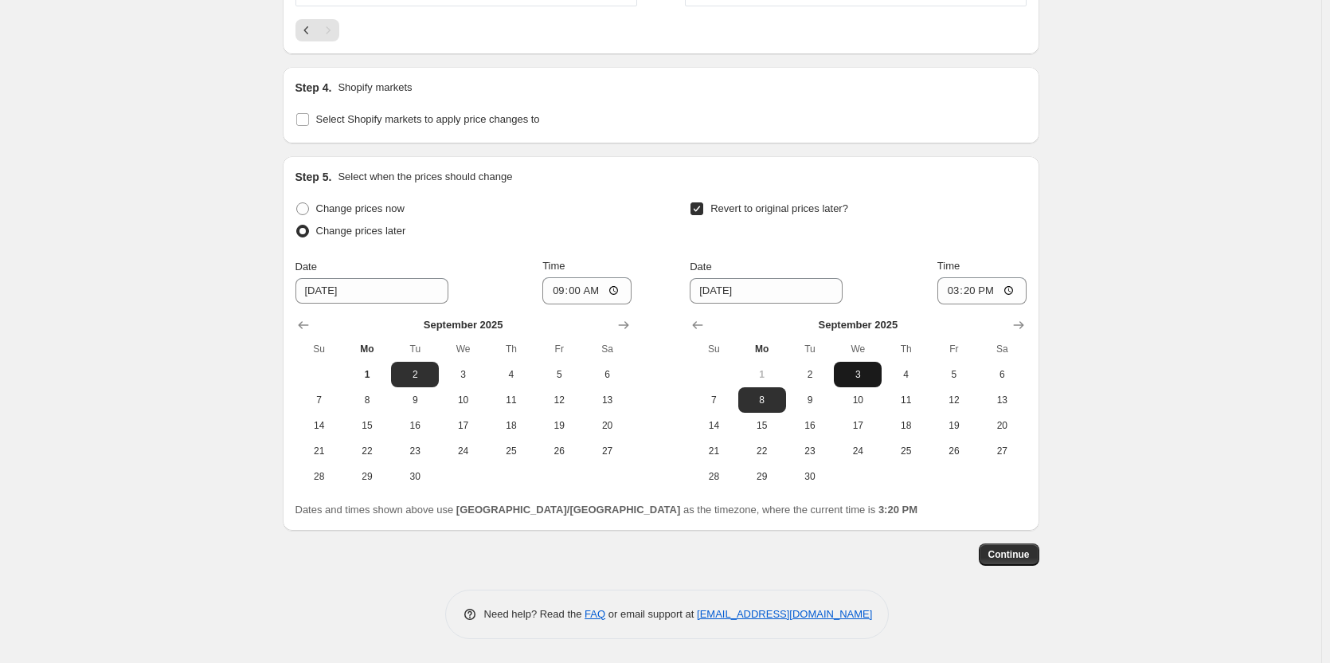
click at [866, 381] on span "3" at bounding box center [857, 374] width 35 height 13
type input "9/3/2025"
click at [981, 304] on input "15:20" at bounding box center [981, 290] width 89 height 27
type input "09:00"
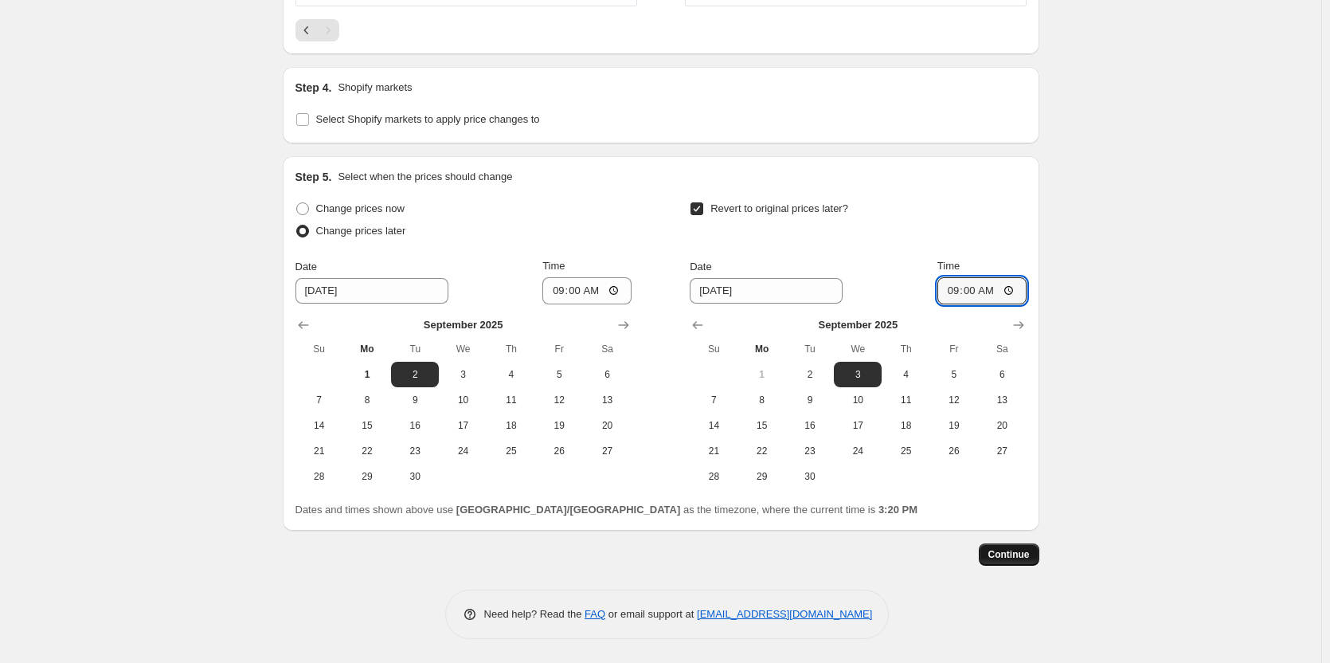
click at [1006, 558] on span "Continue" at bounding box center [1008, 554] width 41 height 13
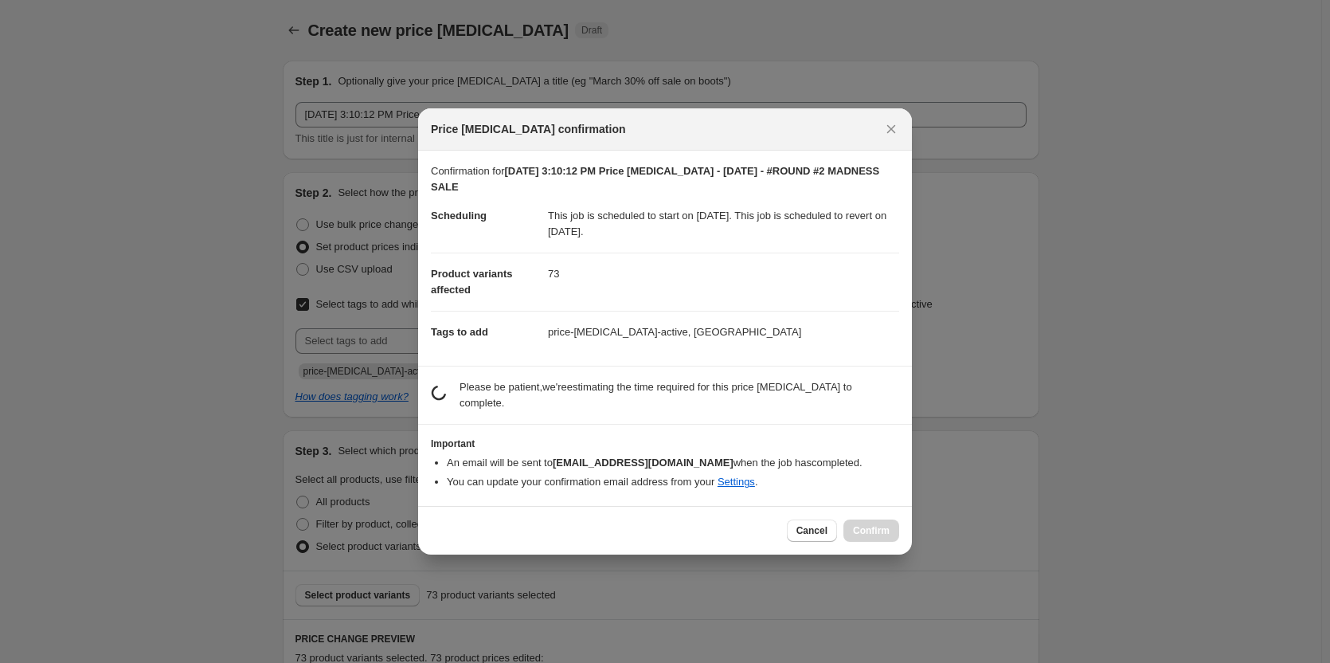
scroll to position [0, 0]
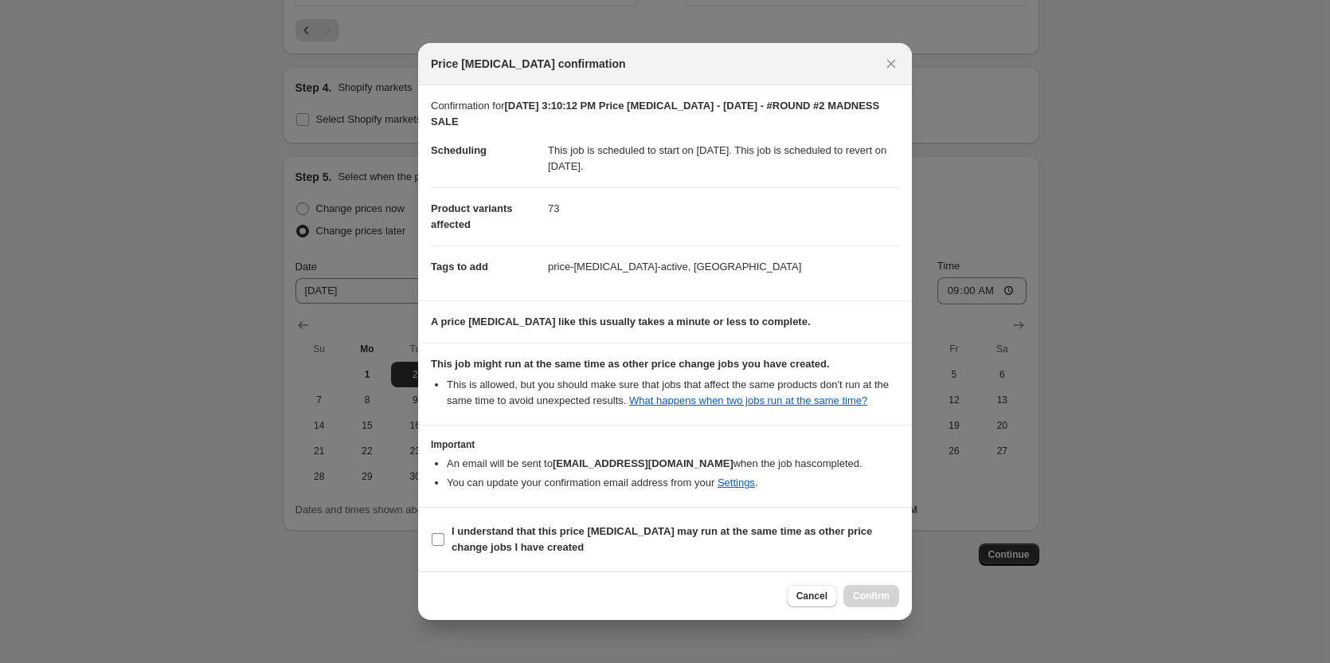
click at [477, 536] on b "I understand that this price change job may run at the same time as other price…" at bounding box center [662, 539] width 420 height 28
click at [444, 536] on input "I understand that this price change job may run at the same time as other price…" at bounding box center [438, 539] width 13 height 13
checkbox input "true"
click at [866, 587] on button "Confirm" at bounding box center [871, 596] width 56 height 22
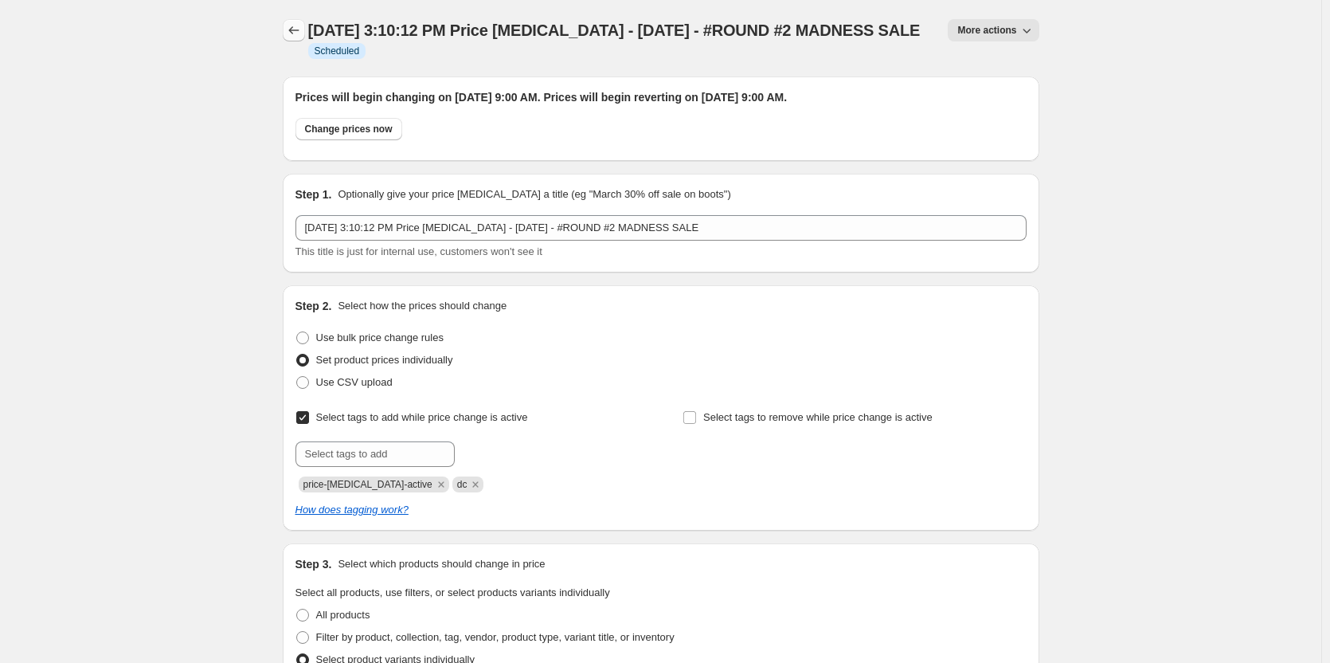
click at [302, 39] on button "Price change jobs" at bounding box center [294, 30] width 22 height 22
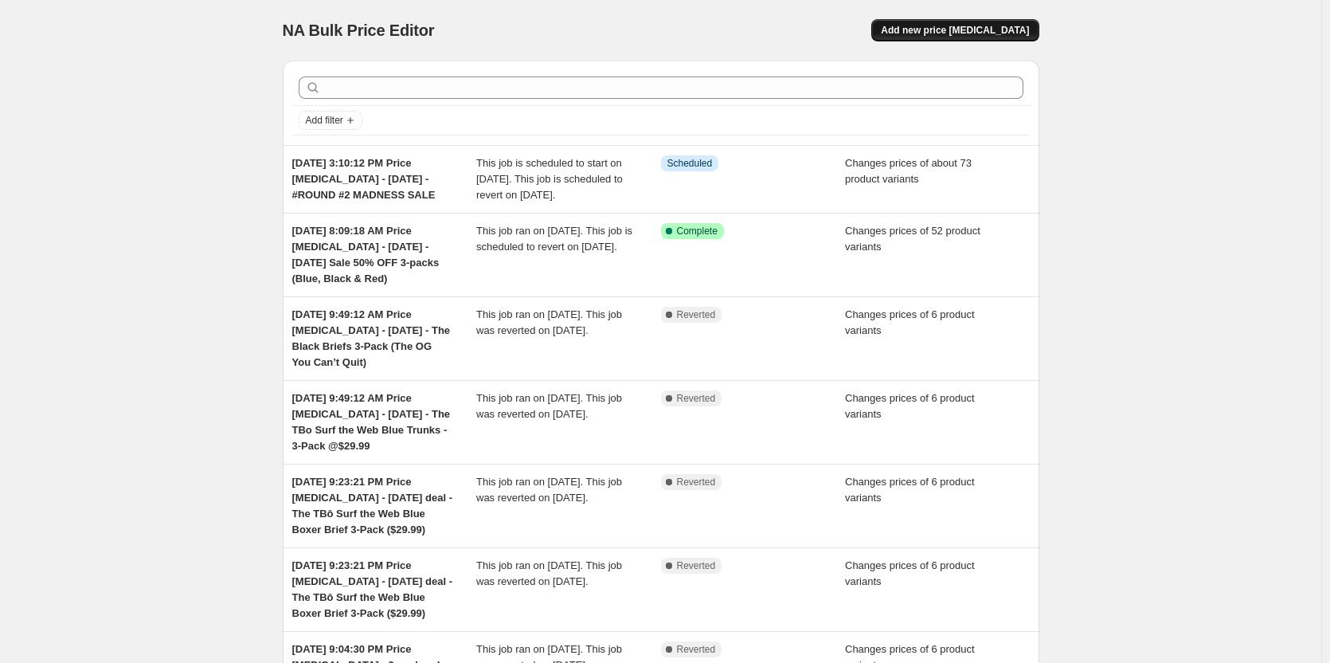
click at [980, 30] on span "Add new price change job" at bounding box center [955, 30] width 148 height 13
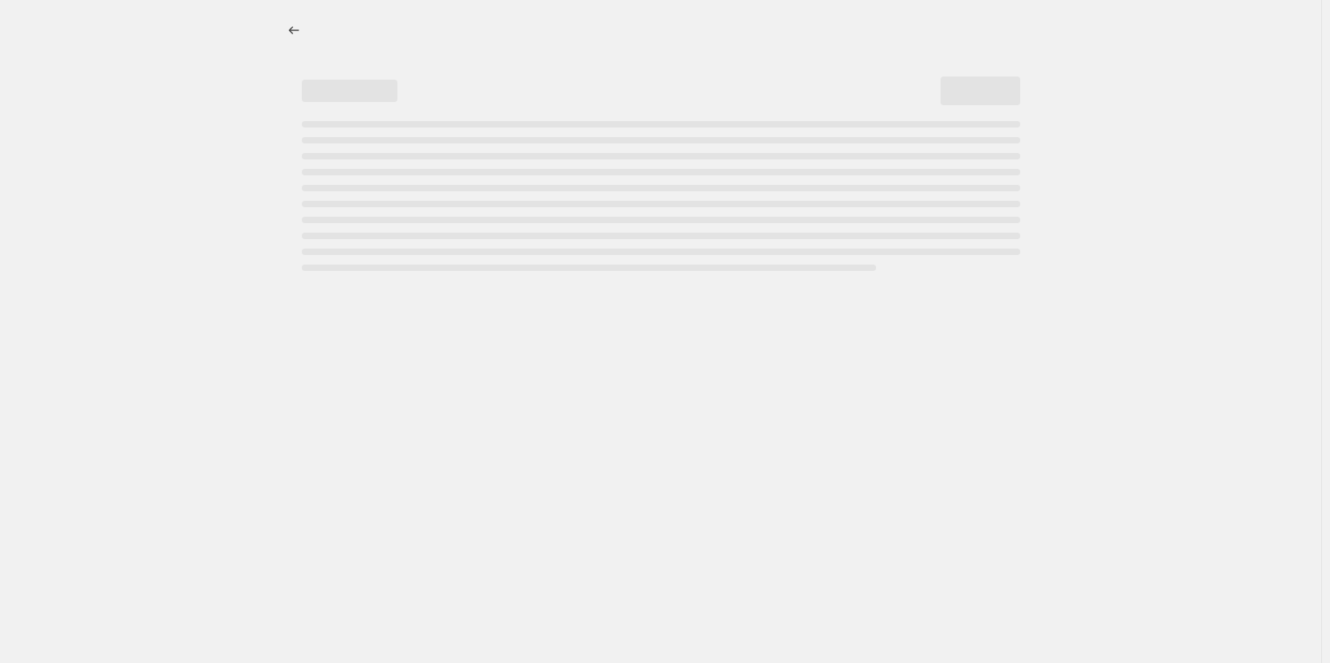
select select "percentage"
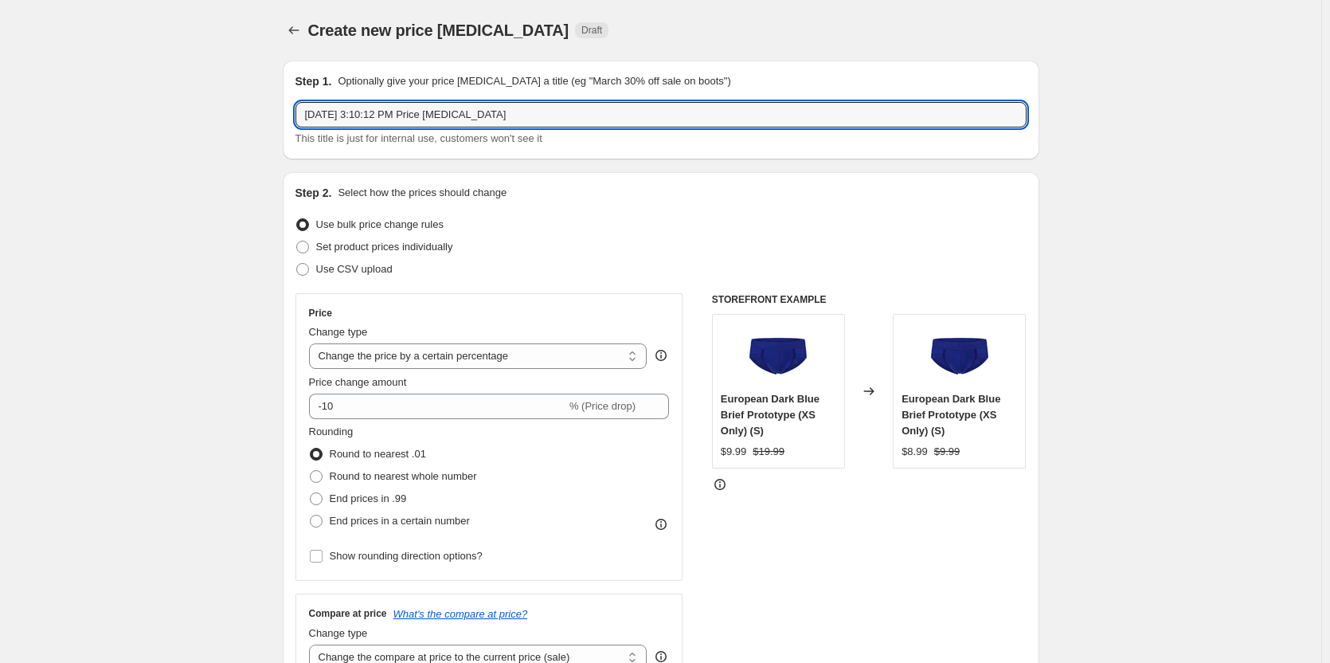
drag, startPoint x: 506, startPoint y: 116, endPoint x: 594, endPoint y: 127, distance: 88.3
click at [507, 116] on input "Sep 1, 2025, 3:10:12 PM Price change job" at bounding box center [660, 114] width 731 height 25
click at [649, 119] on input "Sep 1, 2025, 3:10:12 PM Price change job - Wednesday -" at bounding box center [660, 114] width 731 height 25
paste input "Molten Lava Red Boxer Briefs 3-Pack 30% off + 40% off on 6-Pack"
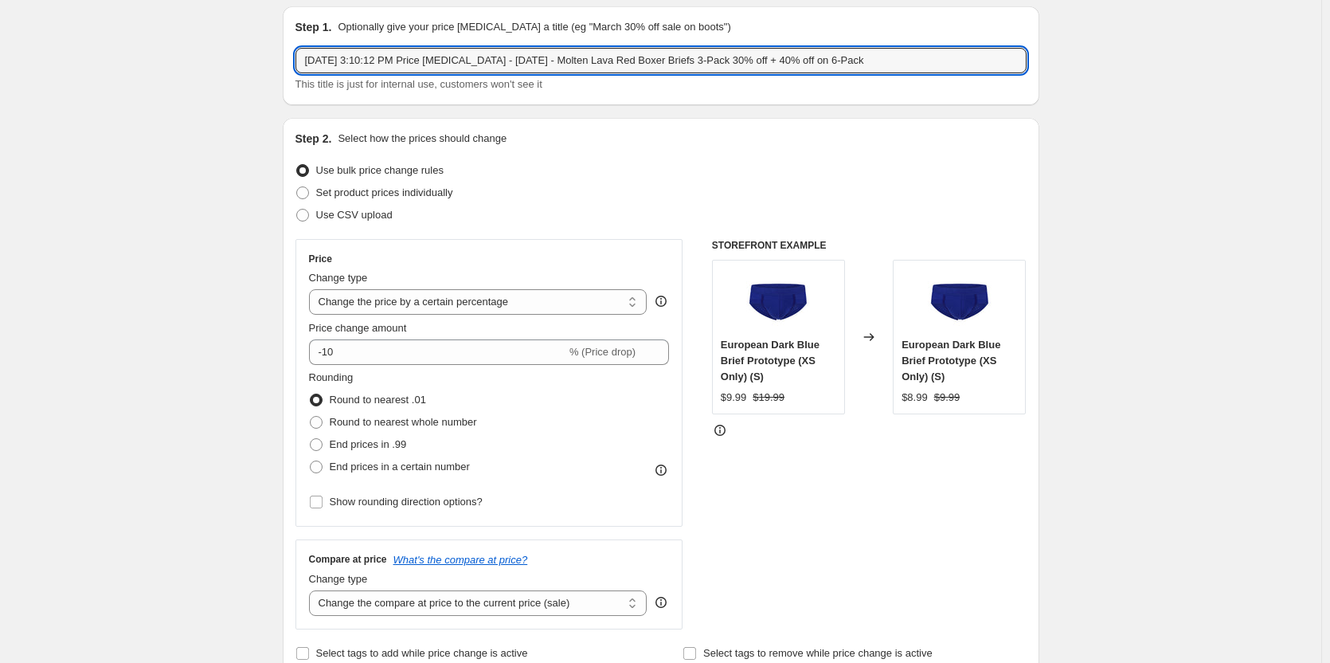
scroll to position [80, 0]
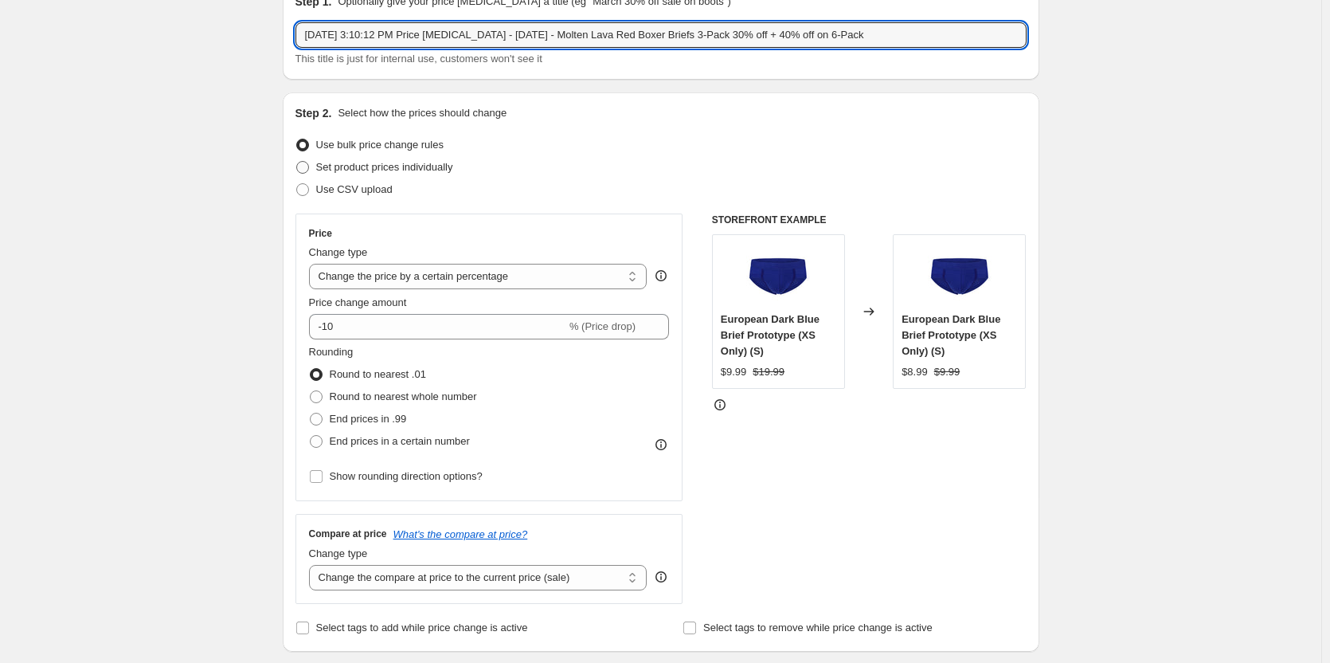
type input "Sep 1, 2025, 3:10:12 PM Price change job - Wednesday - Molten Lava Red Boxer Br…"
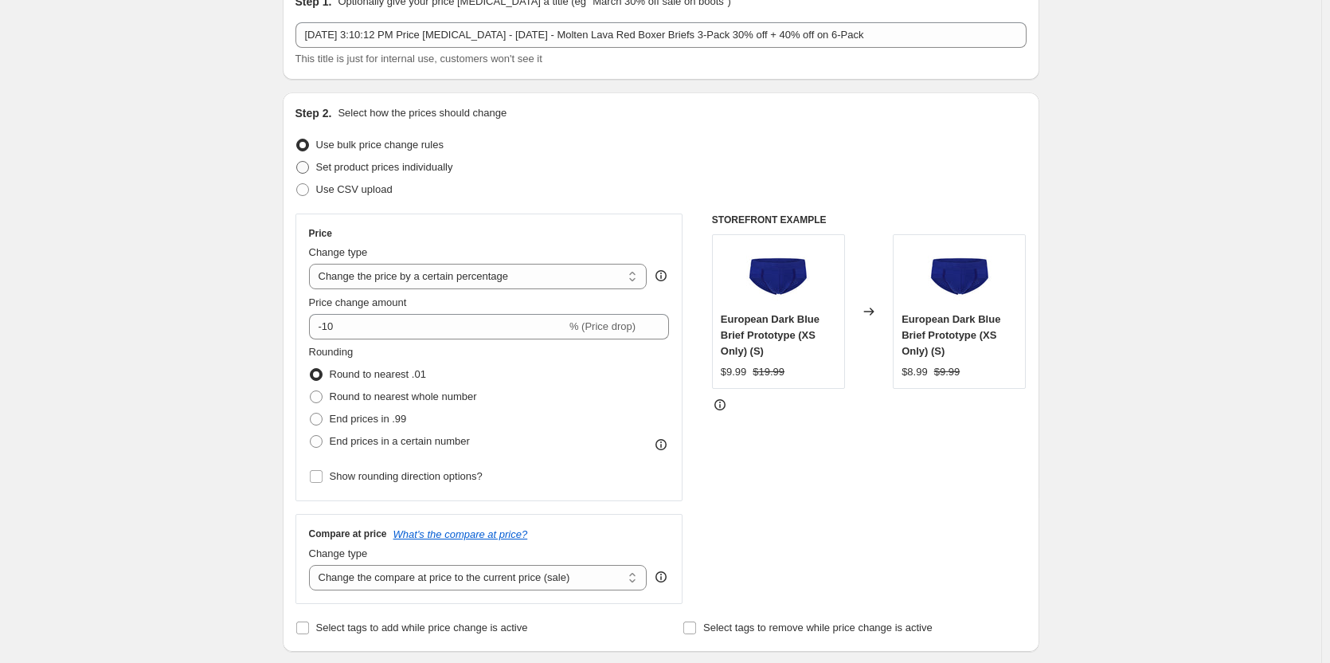
click at [417, 163] on span "Set product prices individually" at bounding box center [384, 167] width 137 height 12
click at [297, 162] on input "Set product prices individually" at bounding box center [296, 161] width 1 height 1
radio input "true"
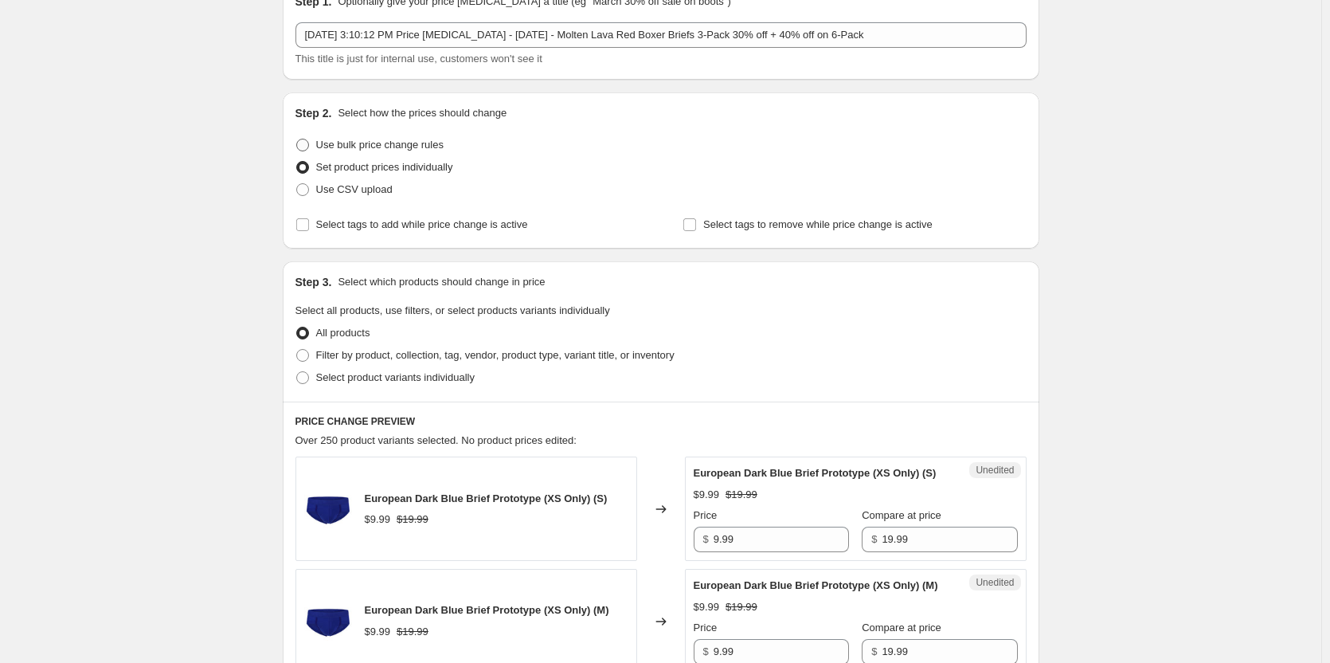
click at [342, 141] on span "Use bulk price change rules" at bounding box center [379, 145] width 127 height 12
click at [297, 139] on input "Use bulk price change rules" at bounding box center [296, 139] width 1 height 1
radio input "true"
select select "percentage"
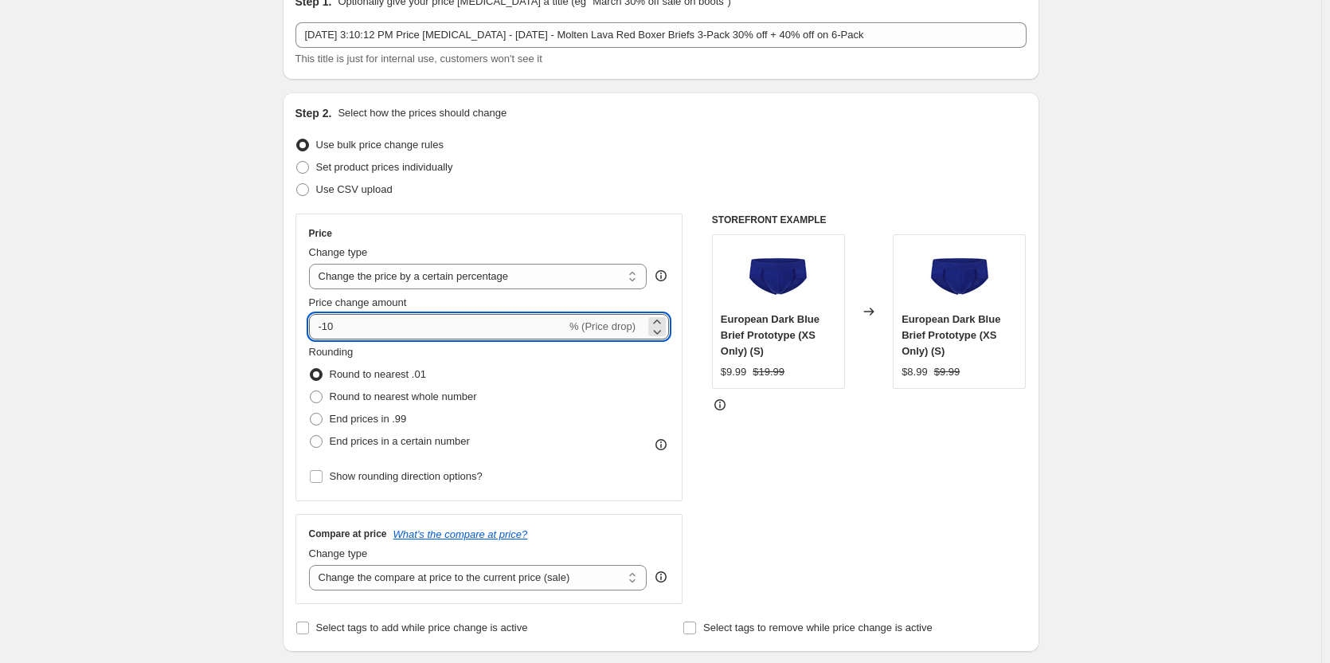
click at [374, 323] on input "-10" at bounding box center [437, 326] width 257 height 25
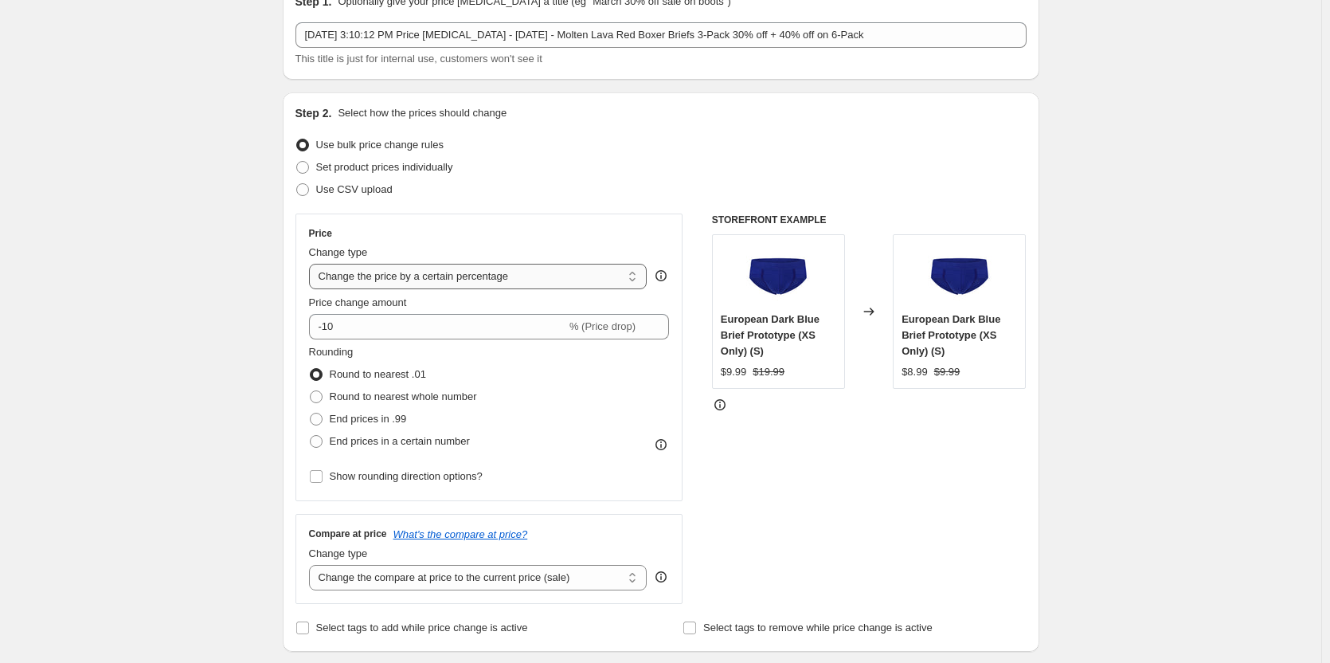
click at [392, 272] on select "Change the price to a certain amount Change the price by a certain amount Chang…" at bounding box center [478, 276] width 338 height 25
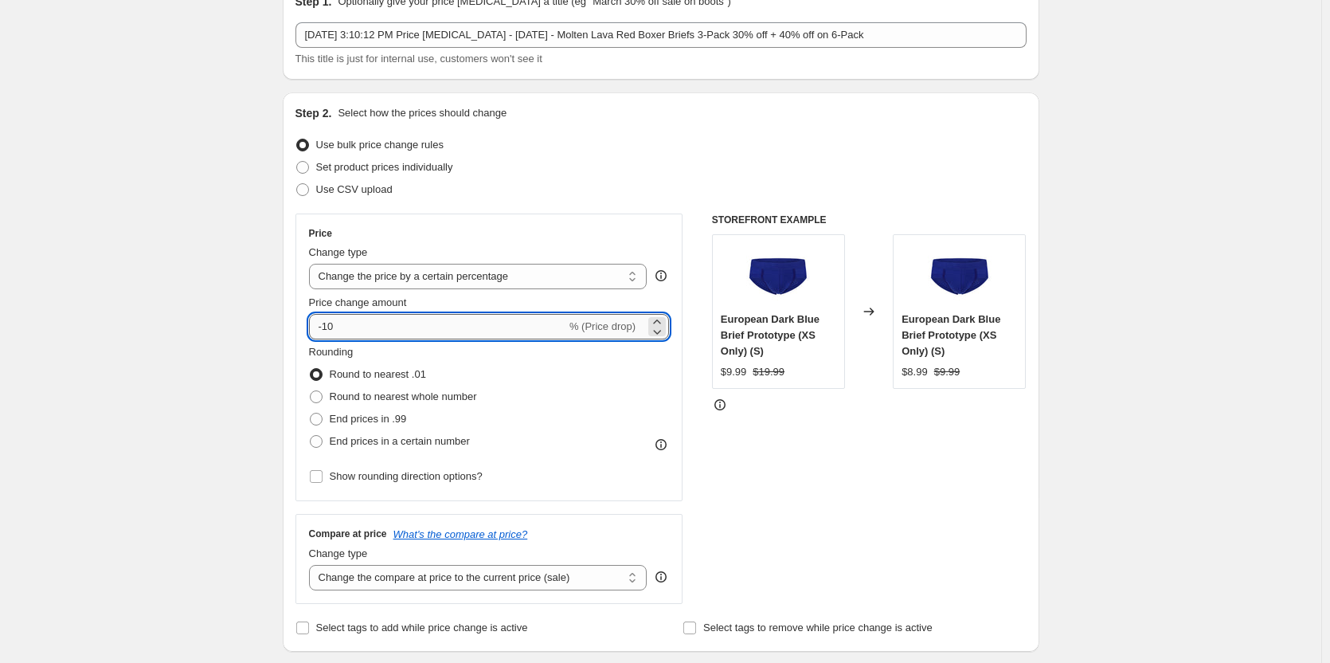
click at [388, 318] on input "-10" at bounding box center [437, 326] width 257 height 25
type input "-1"
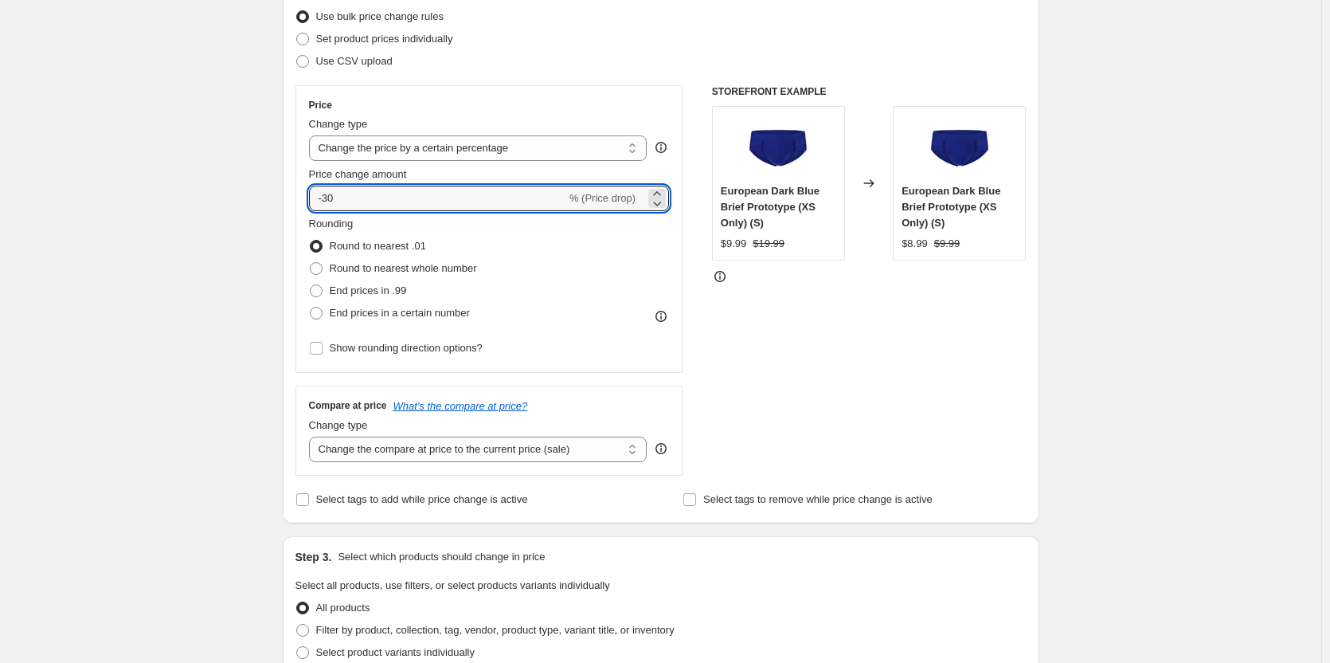
scroll to position [239, 0]
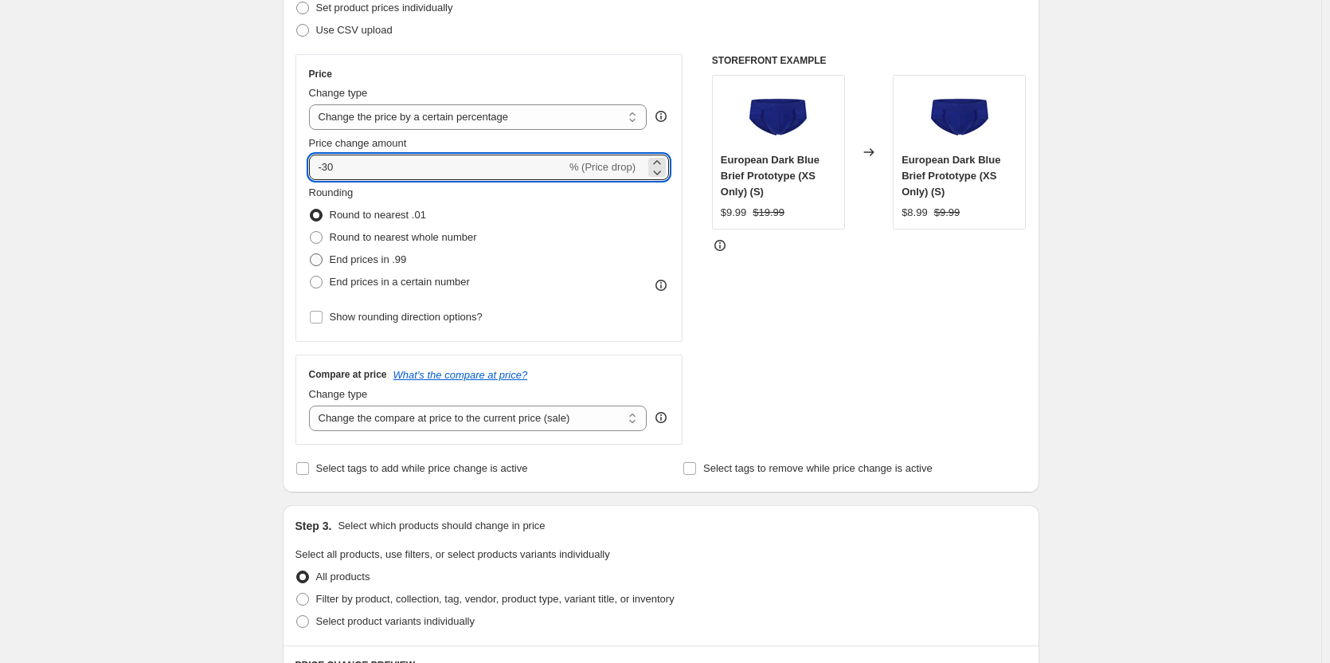
type input "-30"
click at [366, 253] on span "End prices in .99" at bounding box center [368, 259] width 77 height 12
click at [311, 253] on input "End prices in .99" at bounding box center [310, 253] width 1 height 1
radio input "true"
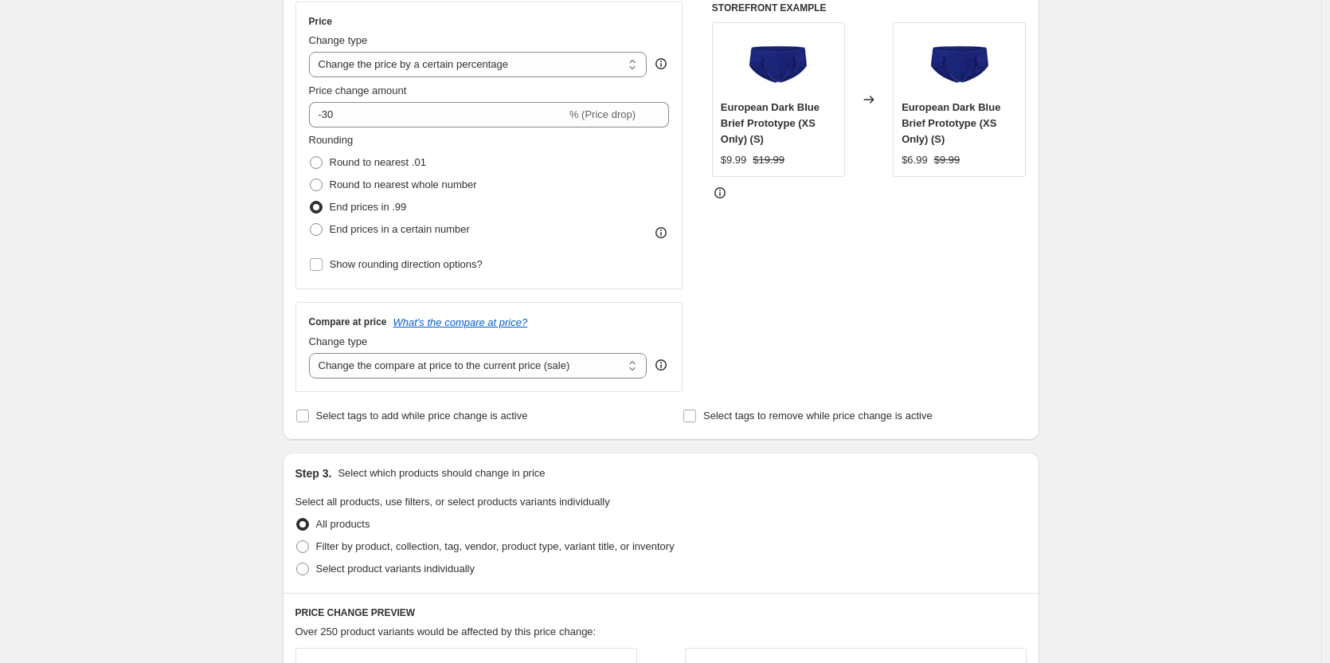
scroll to position [319, 0]
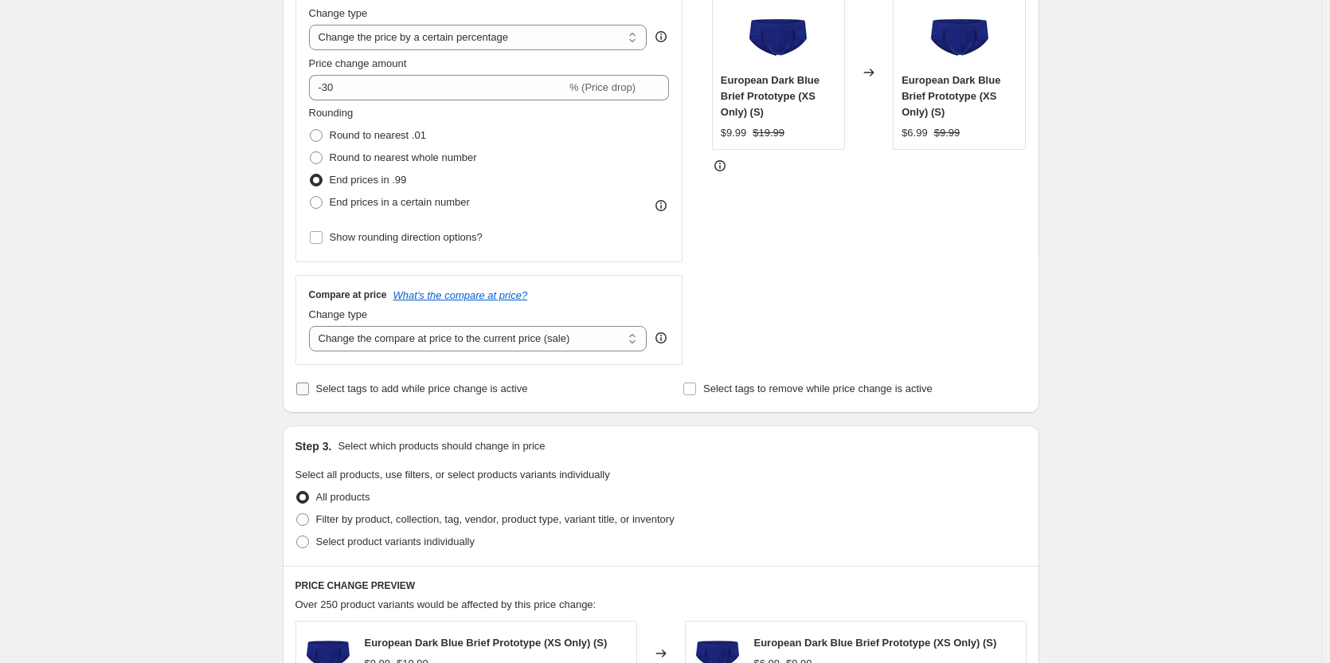
click at [374, 388] on span "Select tags to add while price change is active" at bounding box center [422, 388] width 212 height 12
click at [309, 388] on input "Select tags to add while price change is active" at bounding box center [302, 388] width 13 height 13
checkbox input "true"
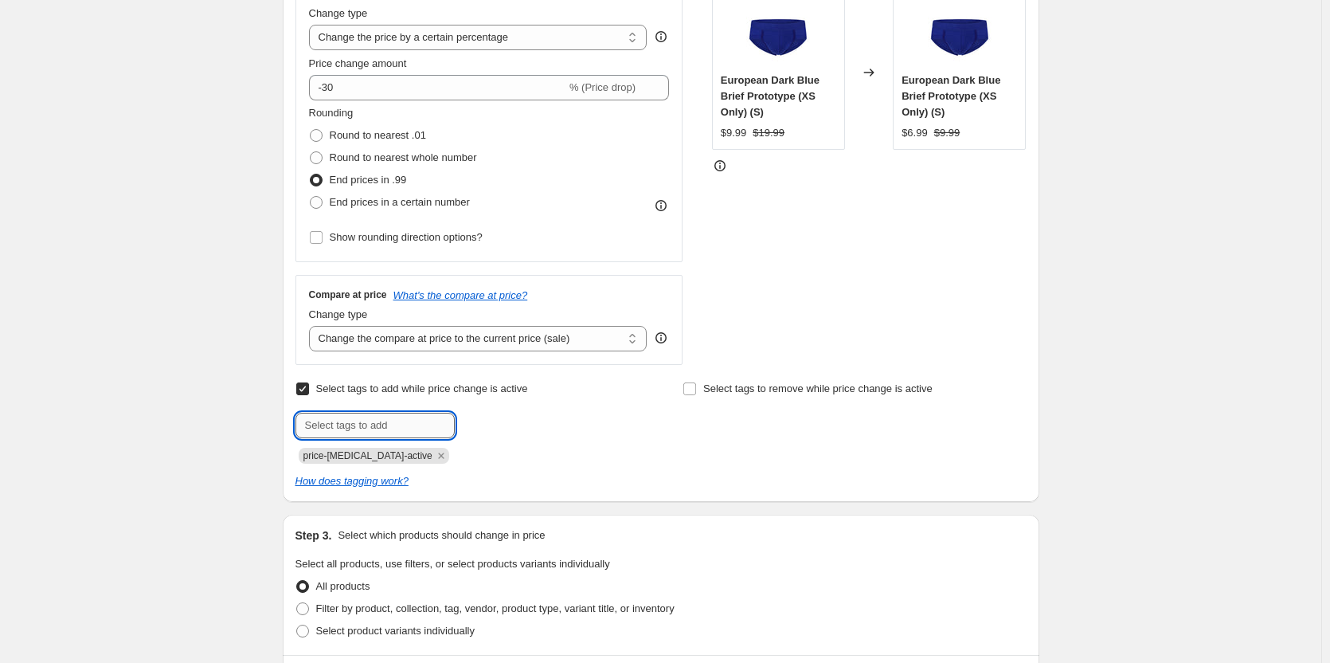
click at [377, 417] on input "text" at bounding box center [374, 425] width 159 height 25
type input "dc"
click at [477, 421] on b "Add" at bounding box center [477, 423] width 18 height 11
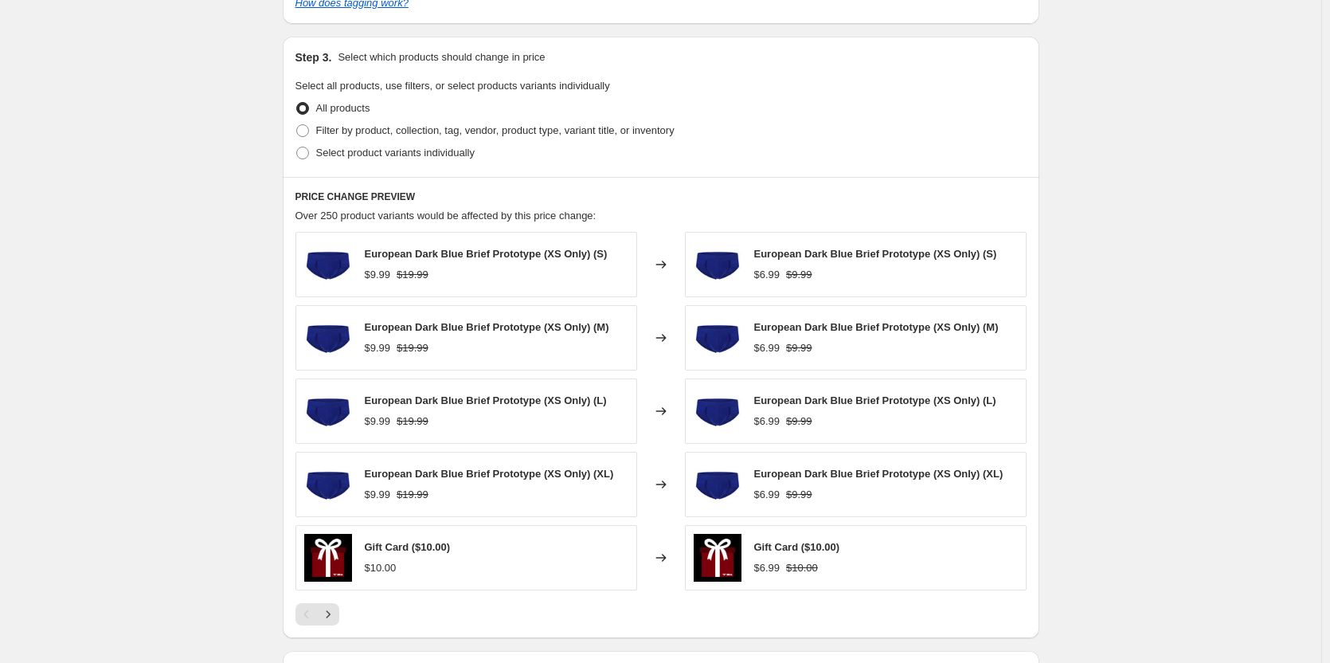
scroll to position [717, 0]
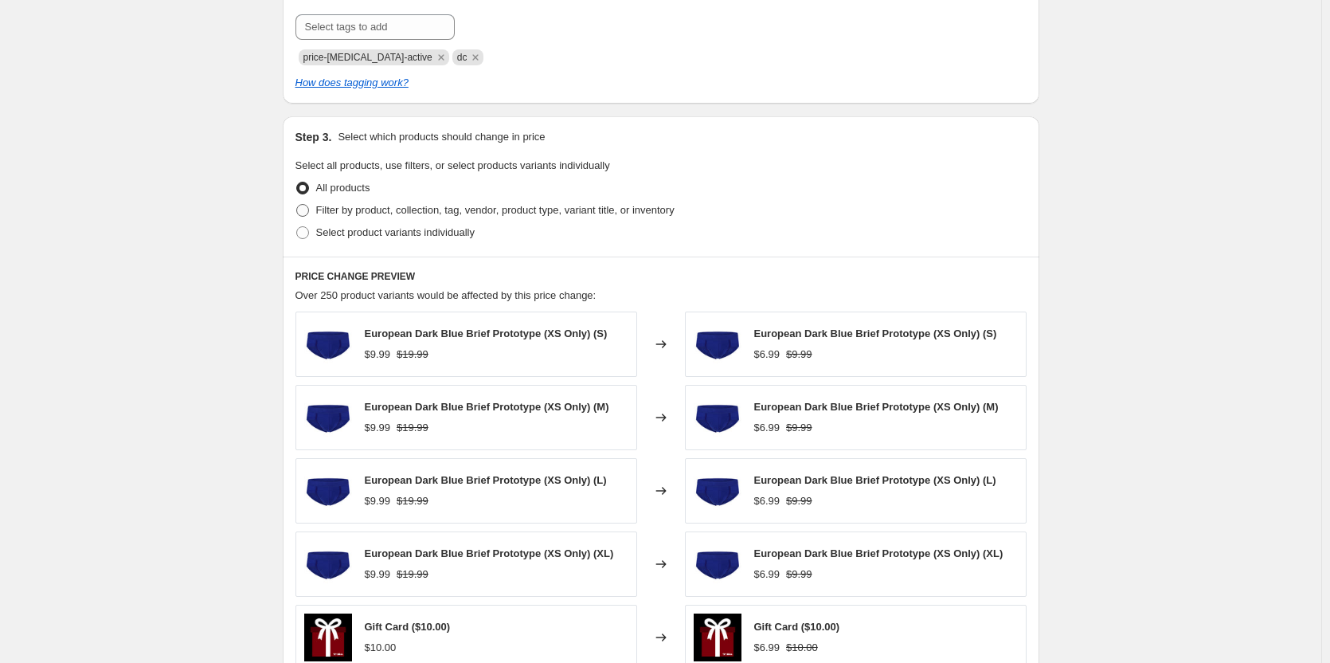
click at [362, 213] on span "Filter by product, collection, tag, vendor, product type, variant title, or inv…" at bounding box center [495, 210] width 358 height 12
click at [297, 205] on input "Filter by product, collection, tag, vendor, product type, variant title, or inv…" at bounding box center [296, 204] width 1 height 1
radio input "true"
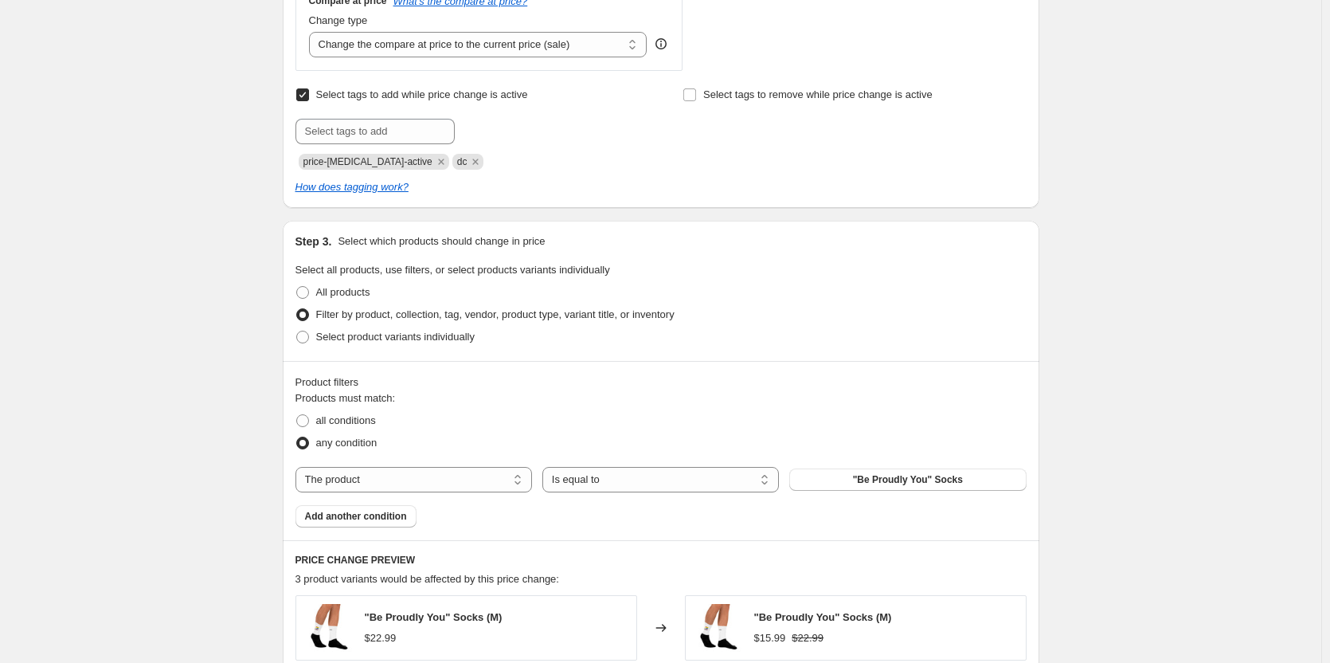
scroll to position [637, 0]
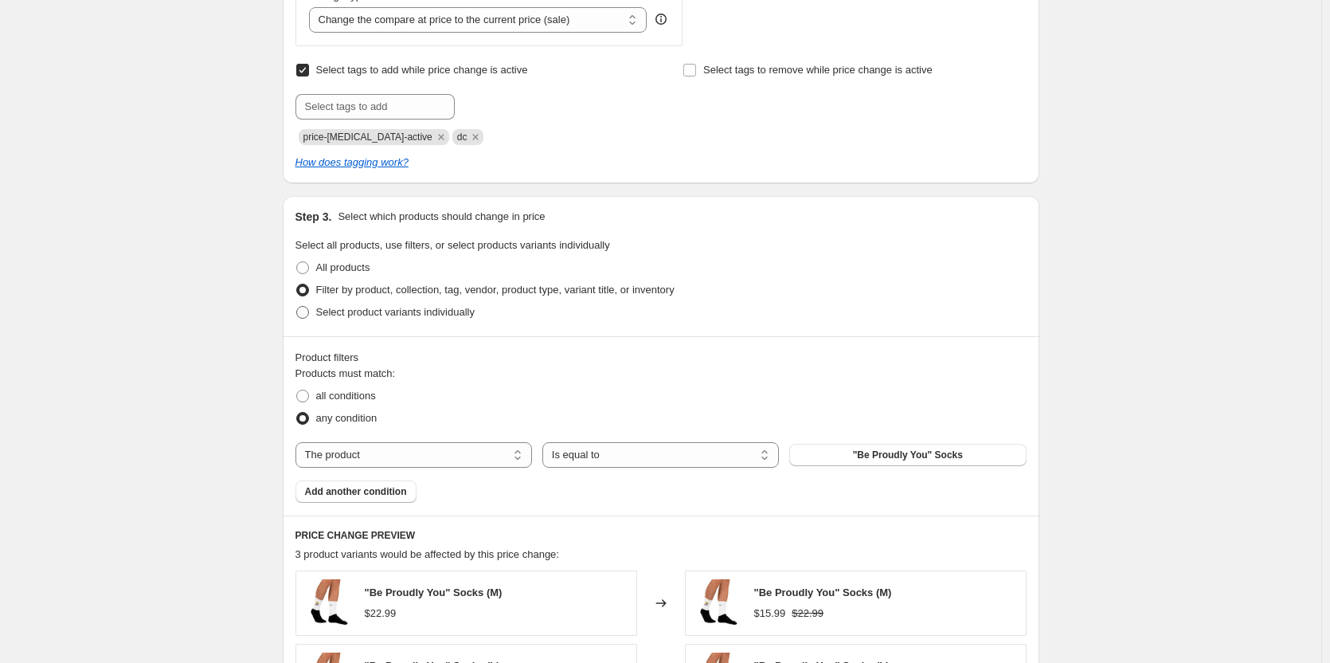
click at [339, 313] on span "Select product variants individually" at bounding box center [395, 312] width 158 height 12
click at [297, 307] on input "Select product variants individually" at bounding box center [296, 306] width 1 height 1
radio input "true"
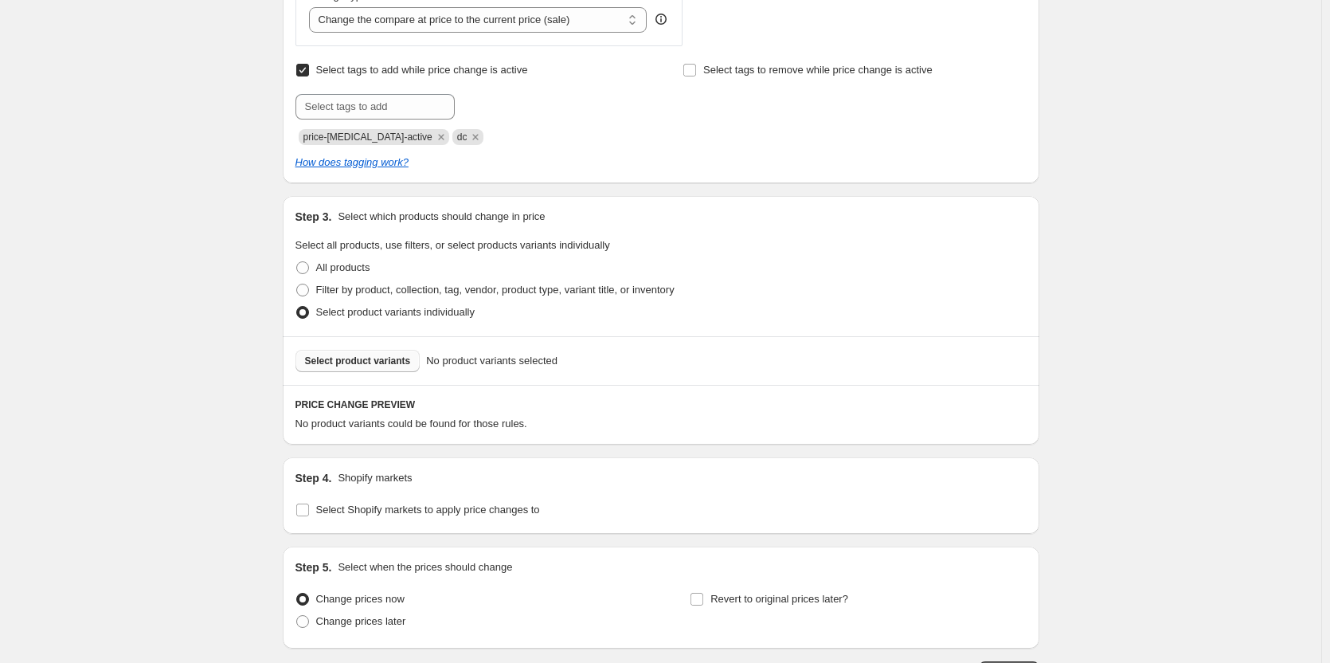
click at [362, 361] on span "Select product variants" at bounding box center [358, 360] width 106 height 13
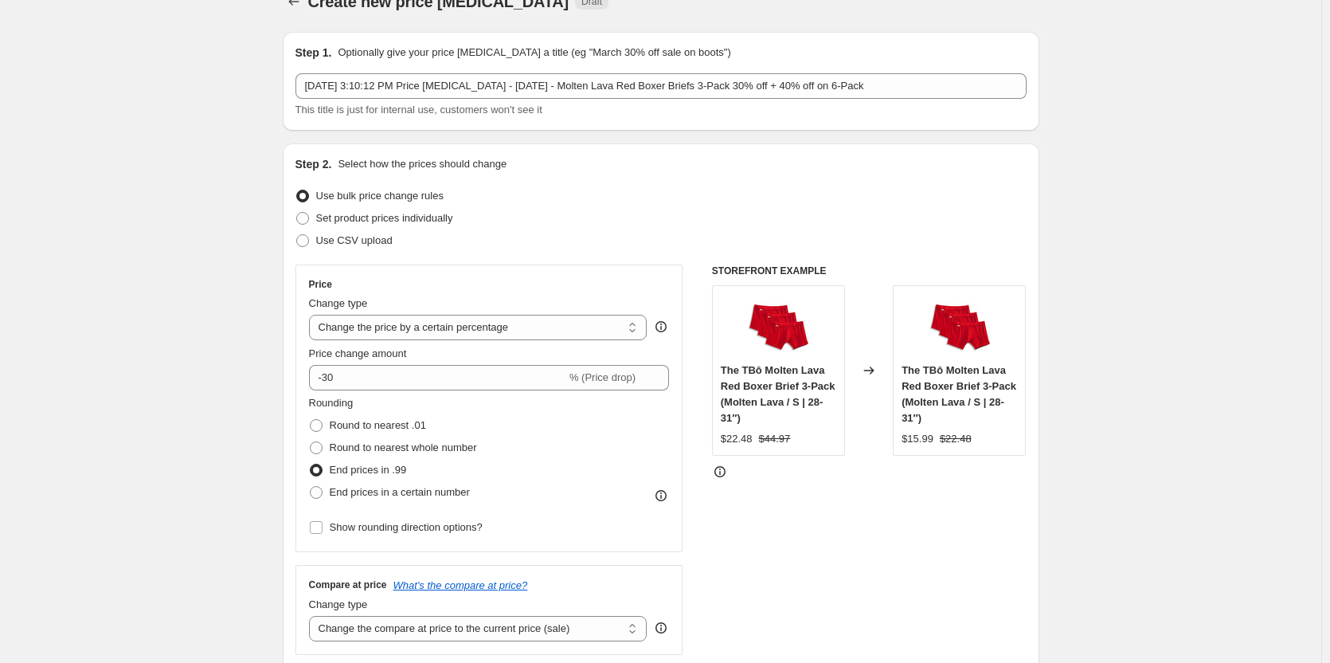
scroll to position [0, 0]
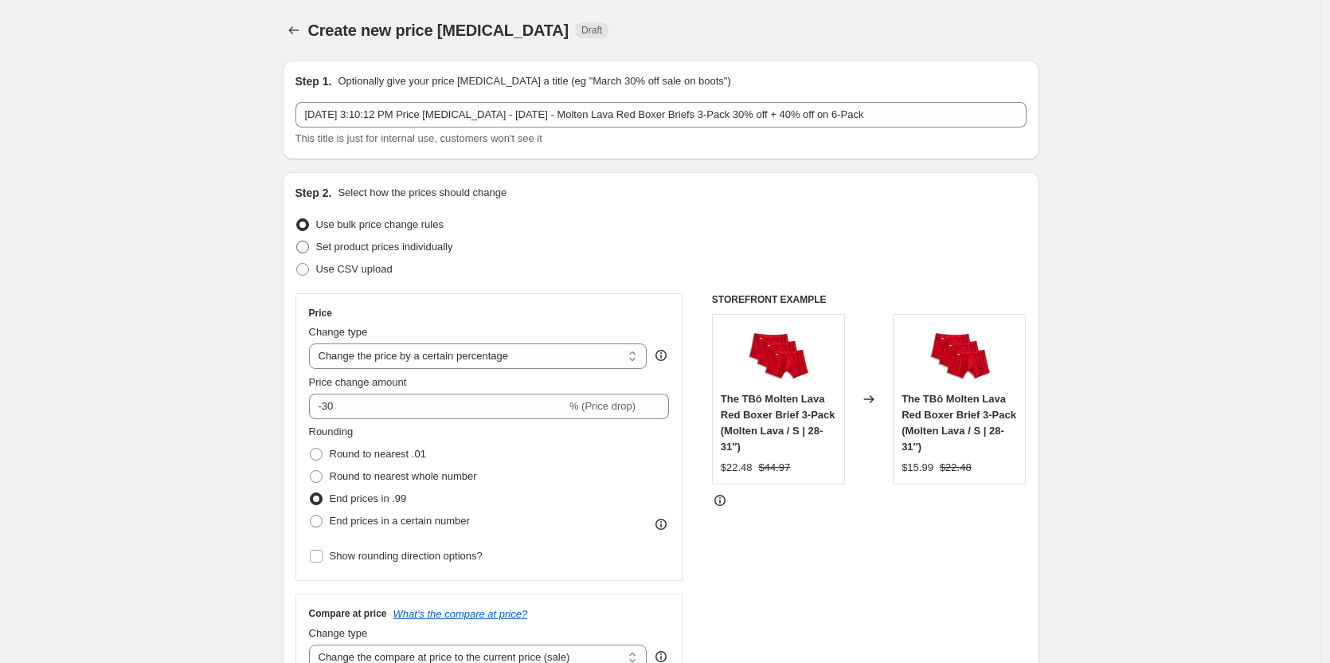
click at [354, 248] on span "Set product prices individually" at bounding box center [384, 246] width 137 height 12
click at [297, 241] on input "Set product prices individually" at bounding box center [296, 240] width 1 height 1
radio input "true"
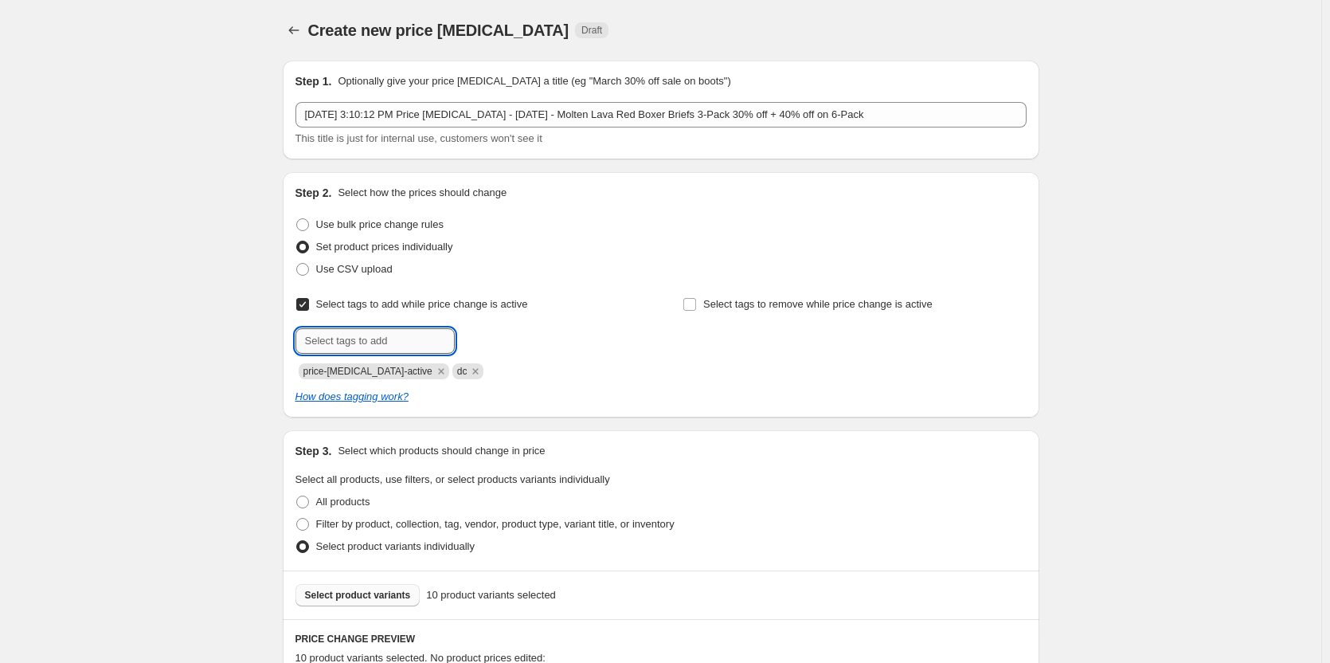
click at [369, 337] on input "text" at bounding box center [374, 340] width 159 height 25
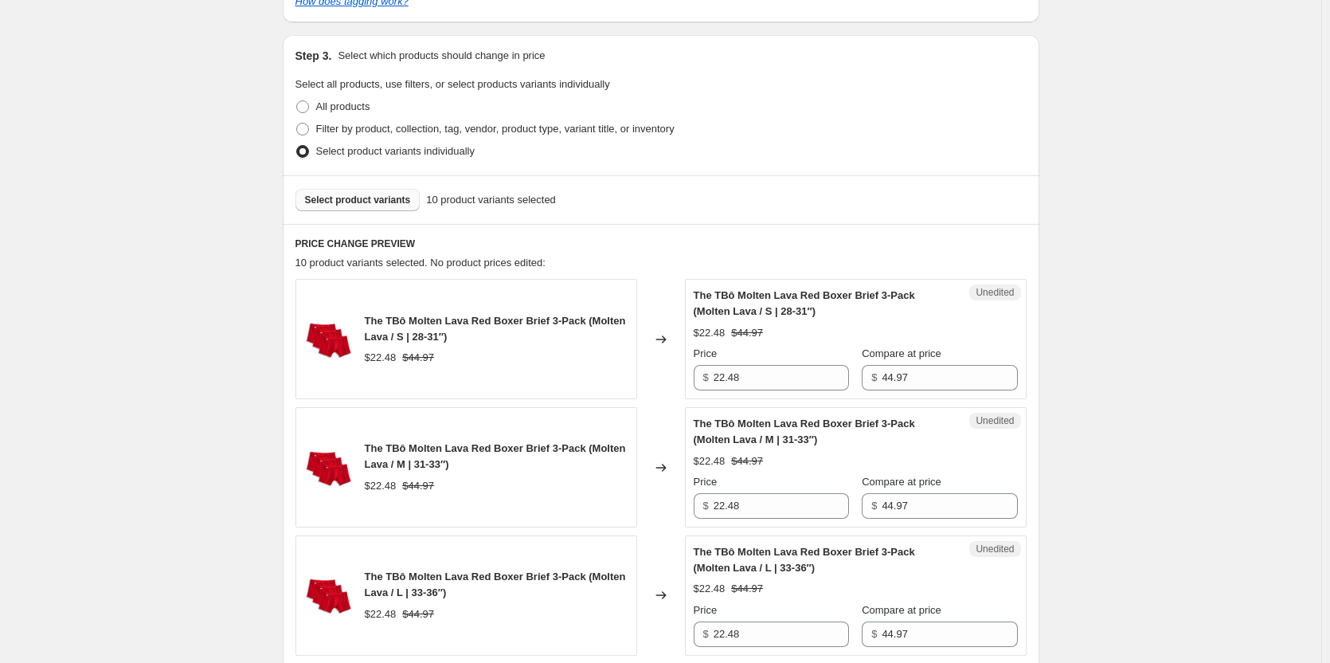
scroll to position [398, 0]
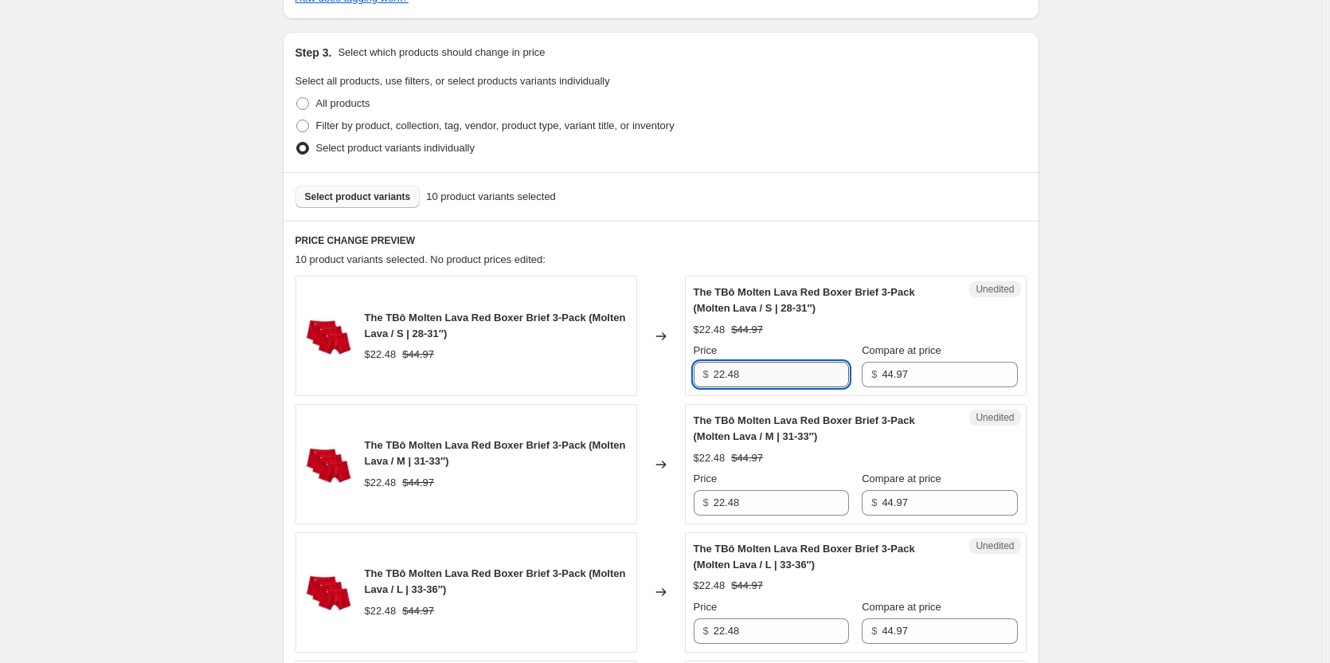
click at [761, 373] on input "22.48" at bounding box center [781, 374] width 135 height 25
click at [772, 372] on input "22.48" at bounding box center [781, 374] width 135 height 25
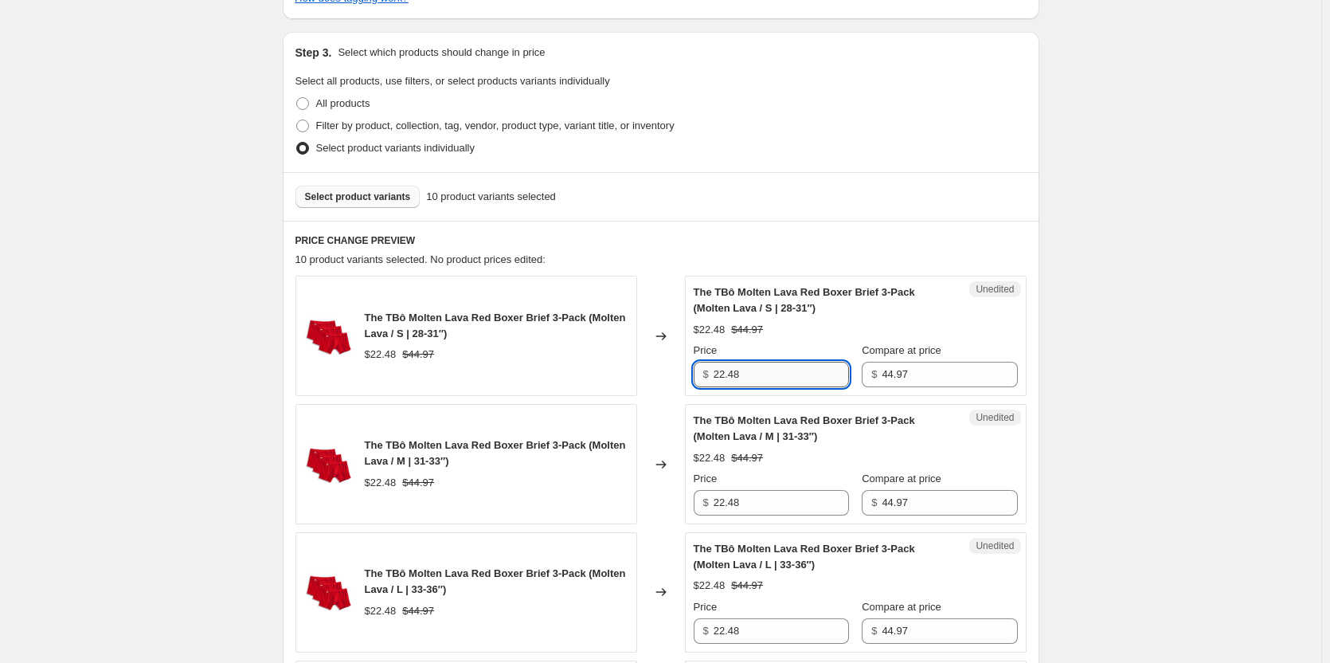
click at [772, 372] on input "22.48" at bounding box center [781, 374] width 135 height 25
type input "31.48"
click at [761, 515] on div "Unedited The TBô Molten Lava Red Boxer Brief 3-Pack (Molten Lava / M | 31-33″) …" at bounding box center [856, 464] width 342 height 120
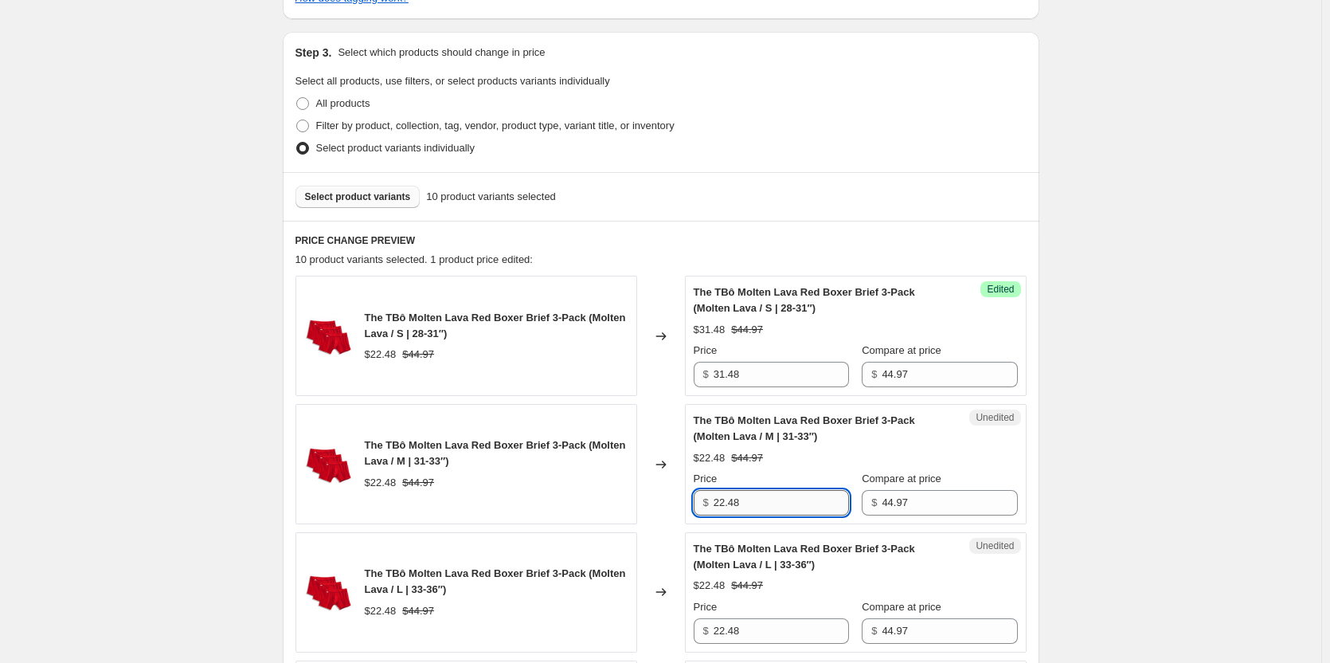
click at [766, 504] on input "22.48" at bounding box center [781, 502] width 135 height 25
click at [765, 504] on input "22.48" at bounding box center [781, 502] width 135 height 25
type input "31.48"
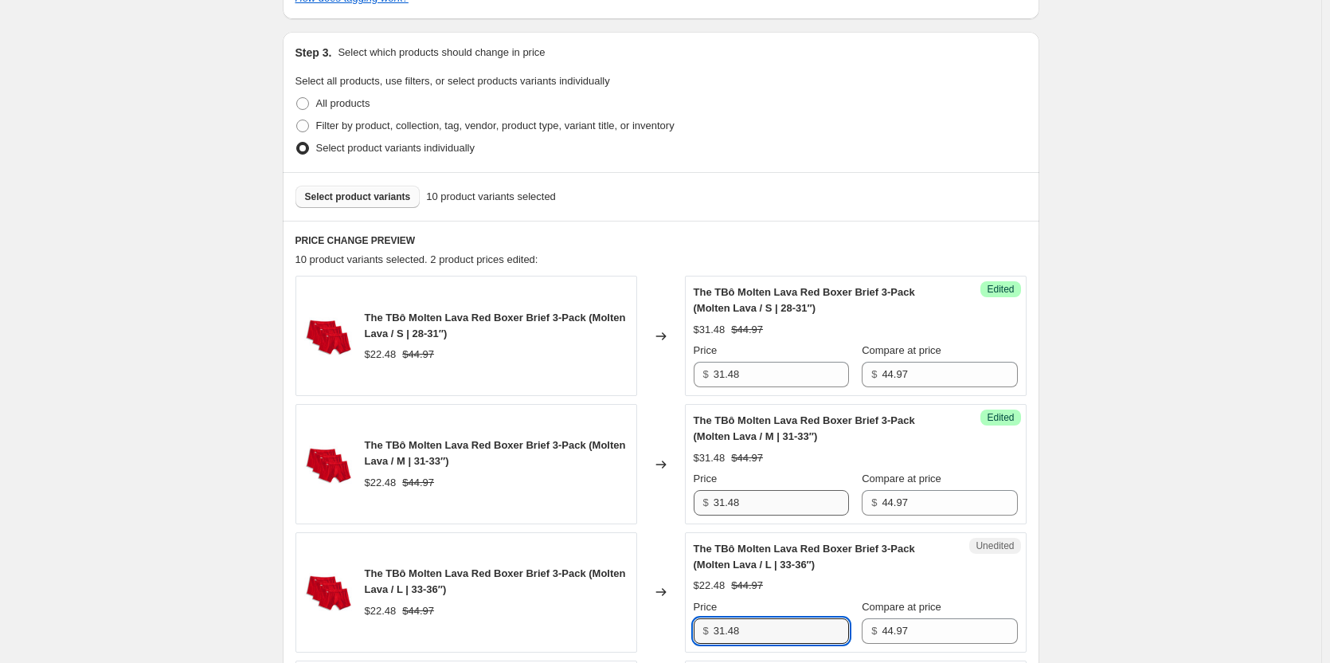
type input "31.48"
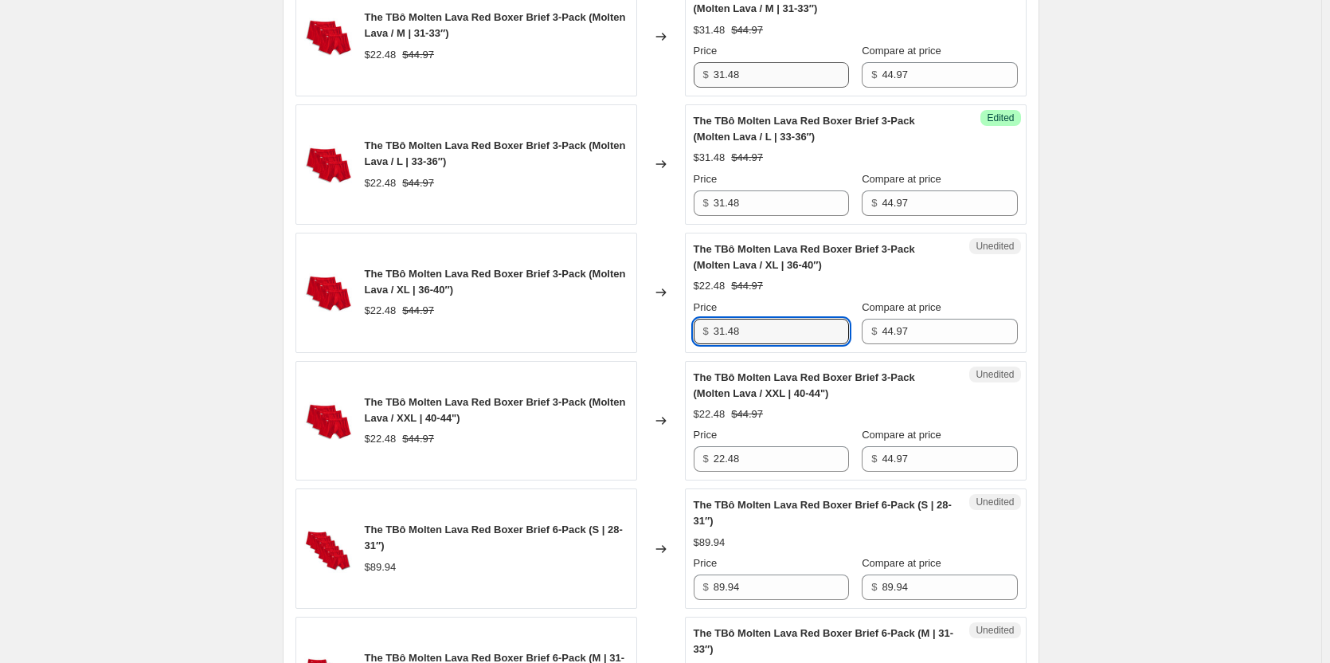
type input "31.48"
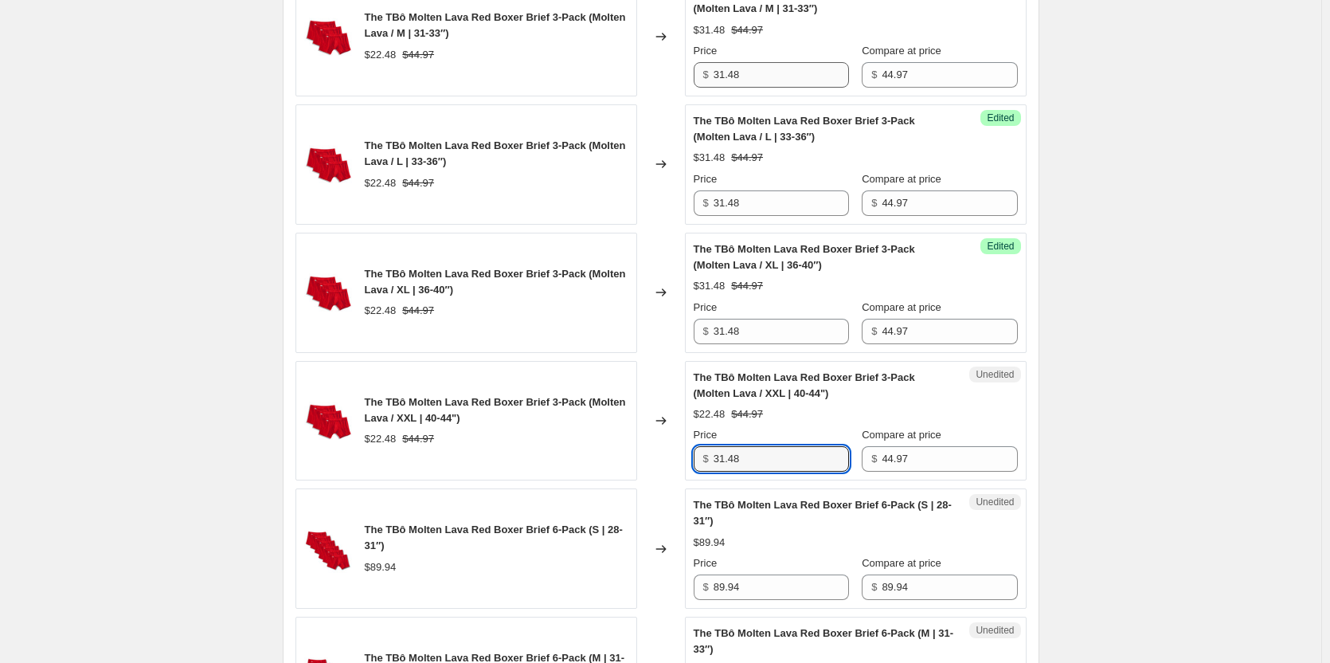
type input "31.48"
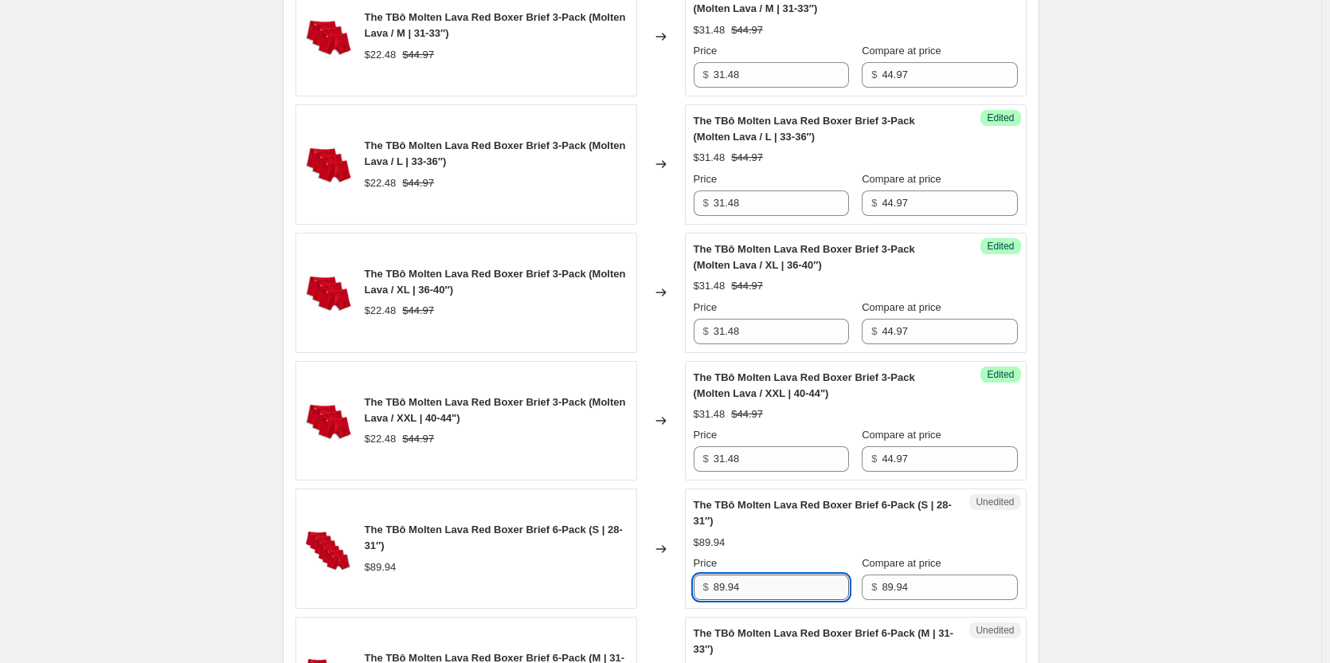
click at [765, 584] on input "89.94" at bounding box center [781, 586] width 135 height 25
click at [765, 585] on input "89.94" at bounding box center [781, 586] width 135 height 25
type input "53.96"
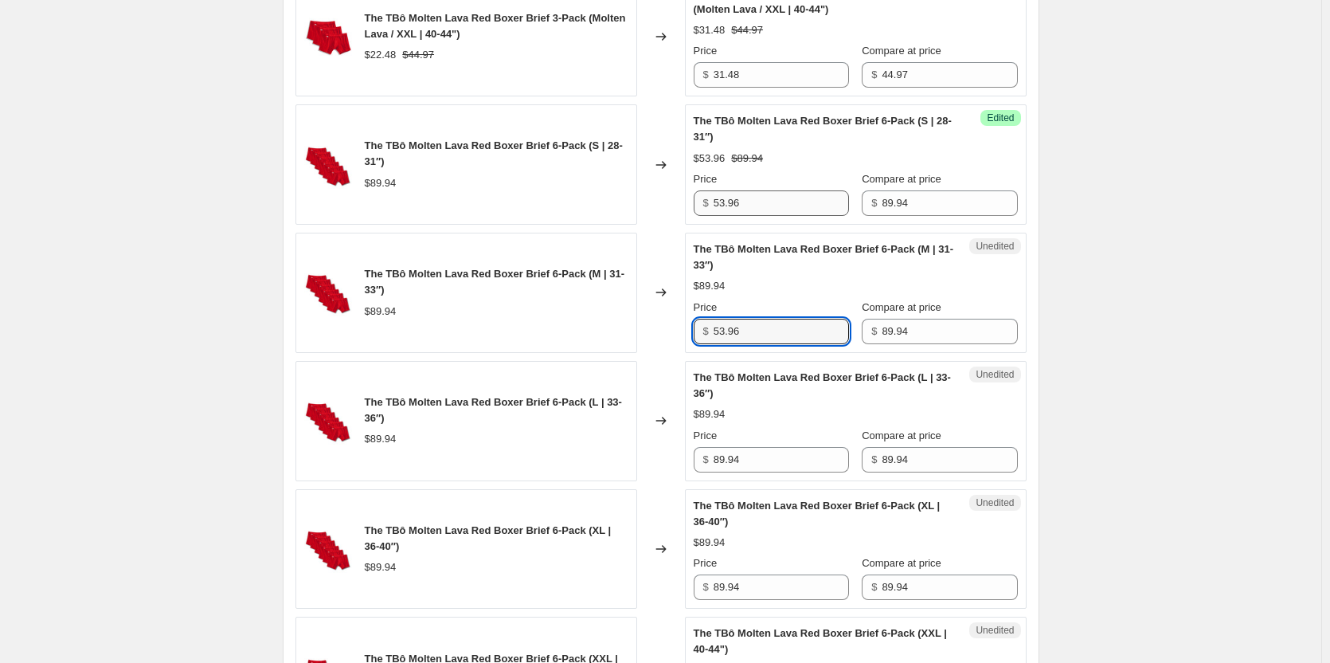
type input "53.96"
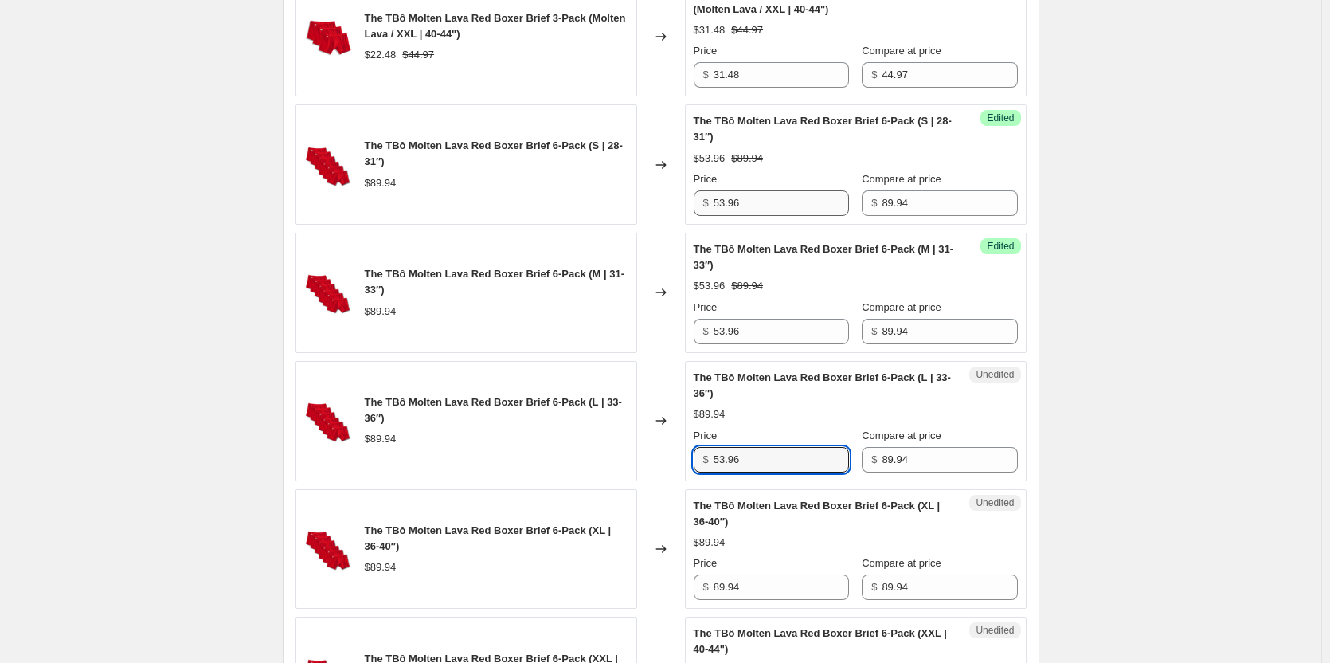
type input "53.96"
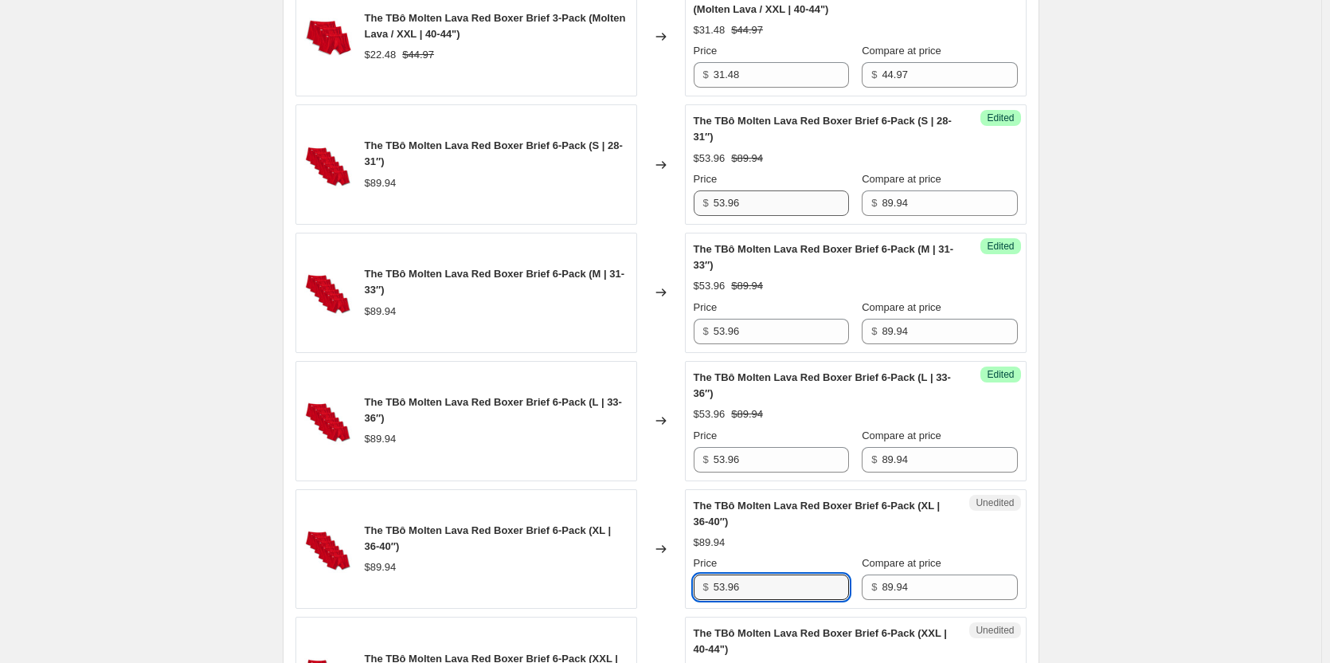
type input "53.96"
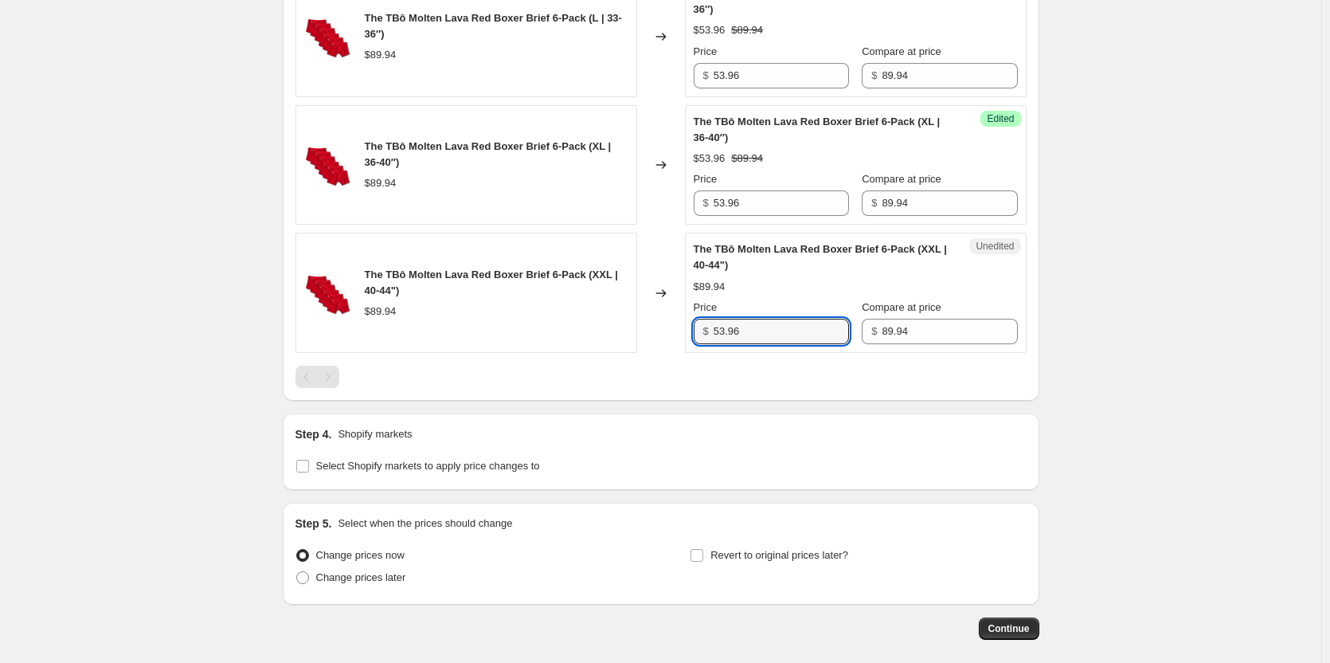
type input "53.96"
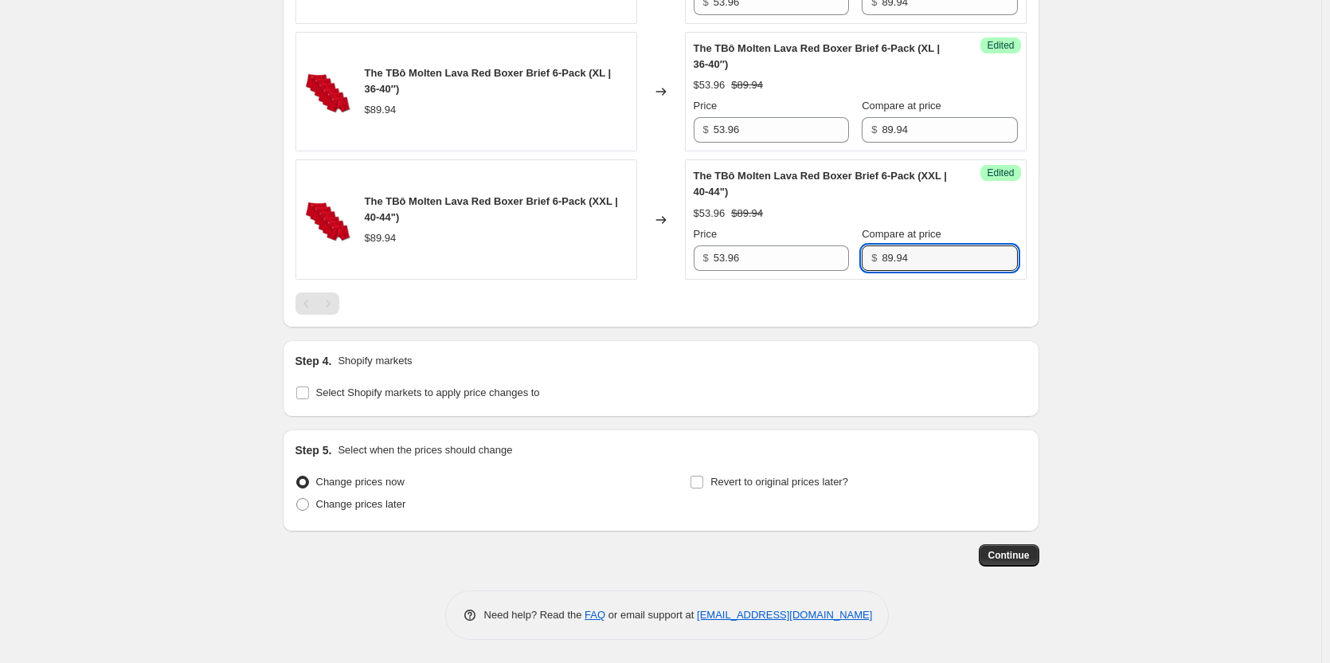
scroll to position [1668, 0]
click at [337, 506] on span "Change prices later" at bounding box center [361, 503] width 90 height 12
click at [297, 498] on input "Change prices later" at bounding box center [296, 497] width 1 height 1
radio input "true"
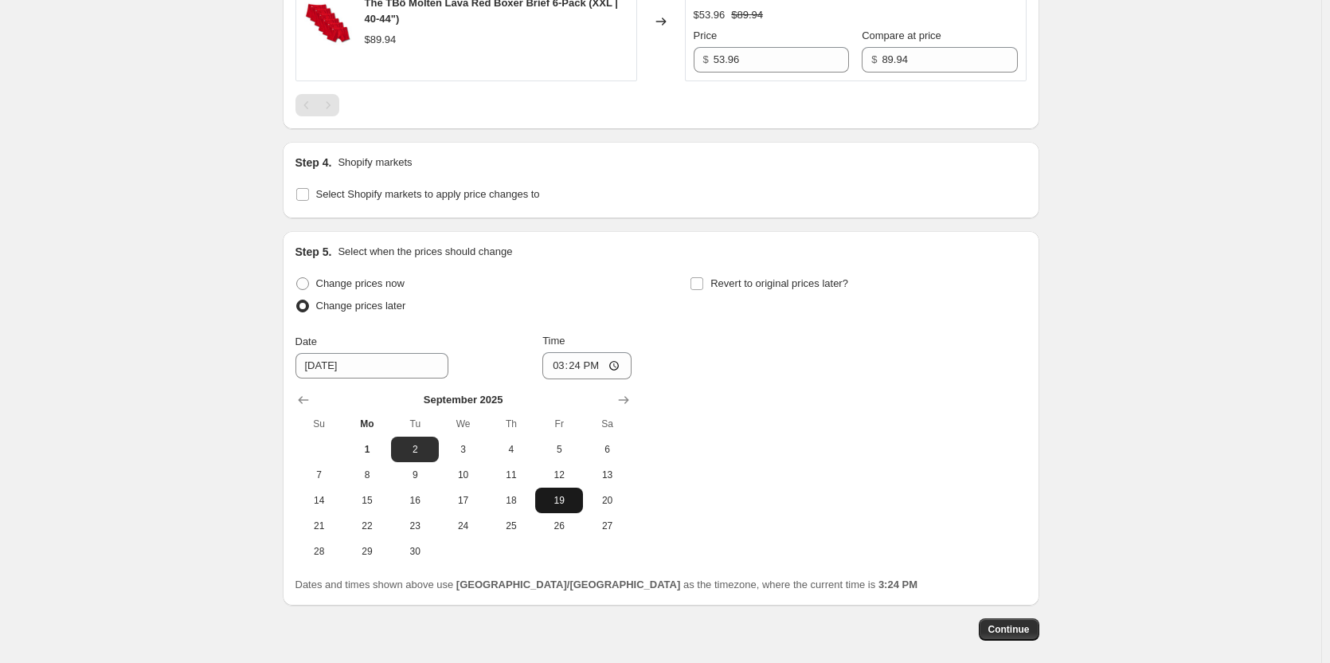
scroll to position [1906, 0]
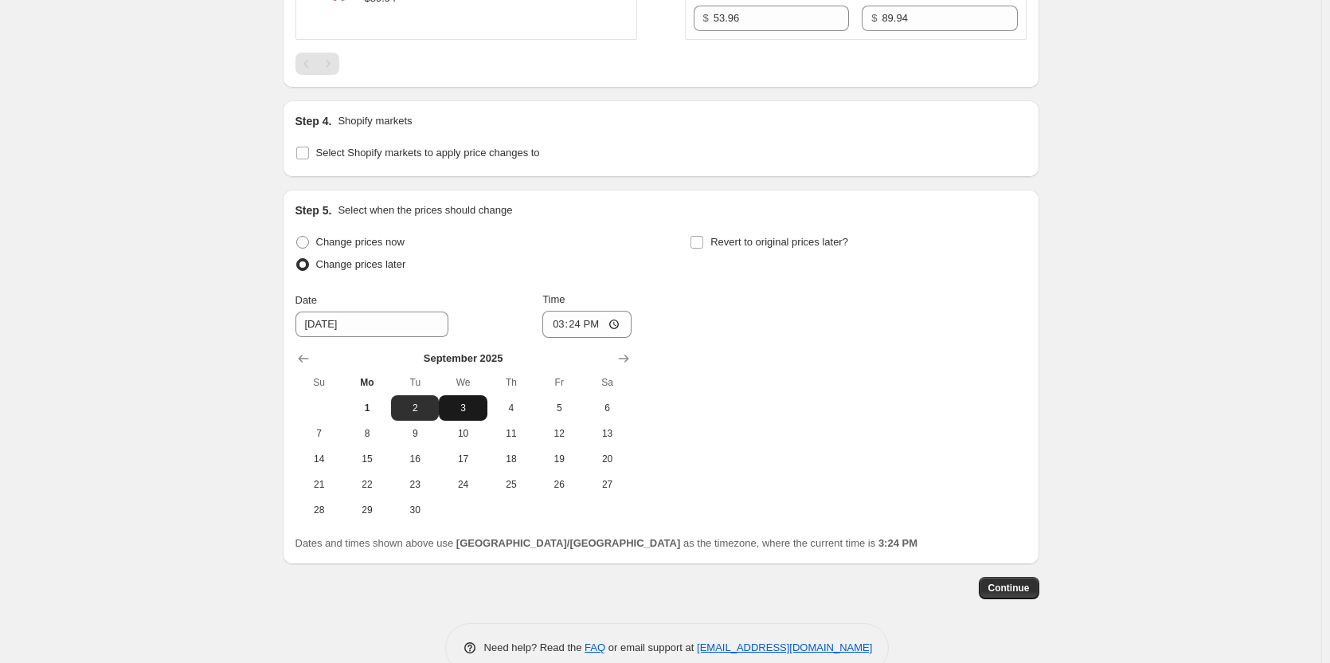
click at [463, 409] on span "3" at bounding box center [462, 407] width 35 height 13
type input "9/3/2025"
click at [581, 325] on input "15:24" at bounding box center [586, 324] width 89 height 27
type input "09:00"
click at [786, 243] on span "Revert to original prices later?" at bounding box center [779, 242] width 138 height 12
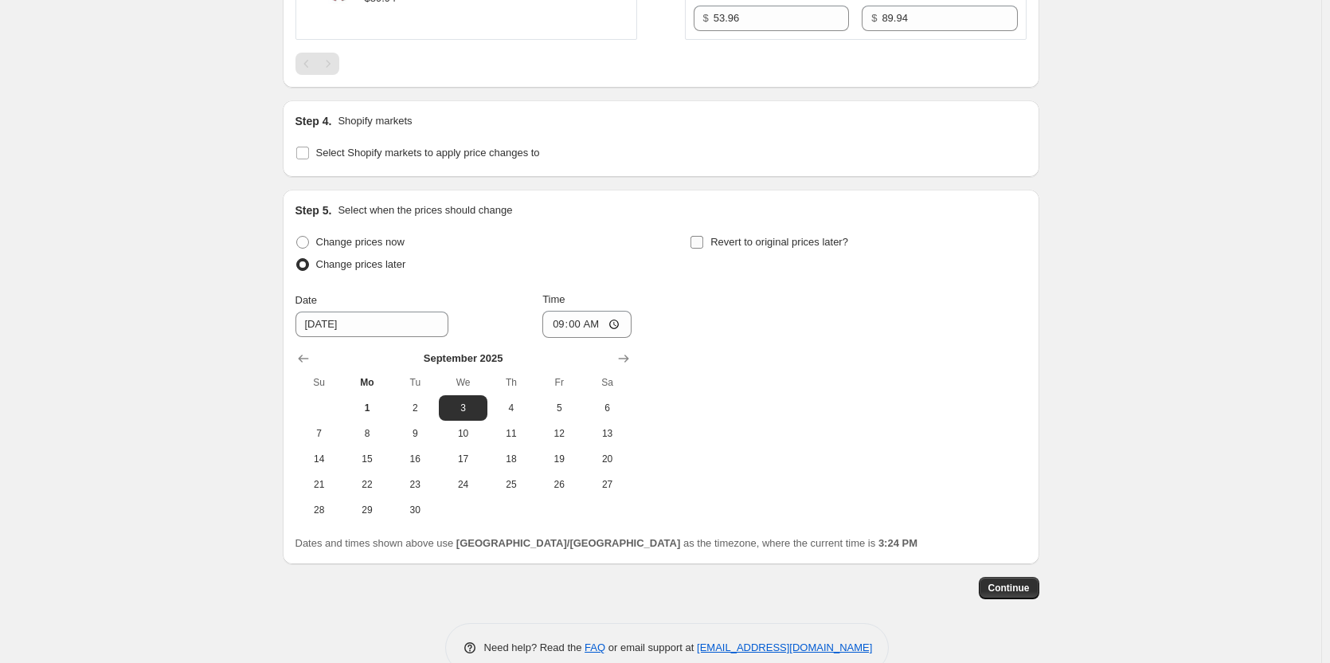
click at [703, 243] on input "Revert to original prices later?" at bounding box center [696, 242] width 13 height 13
checkbox input "true"
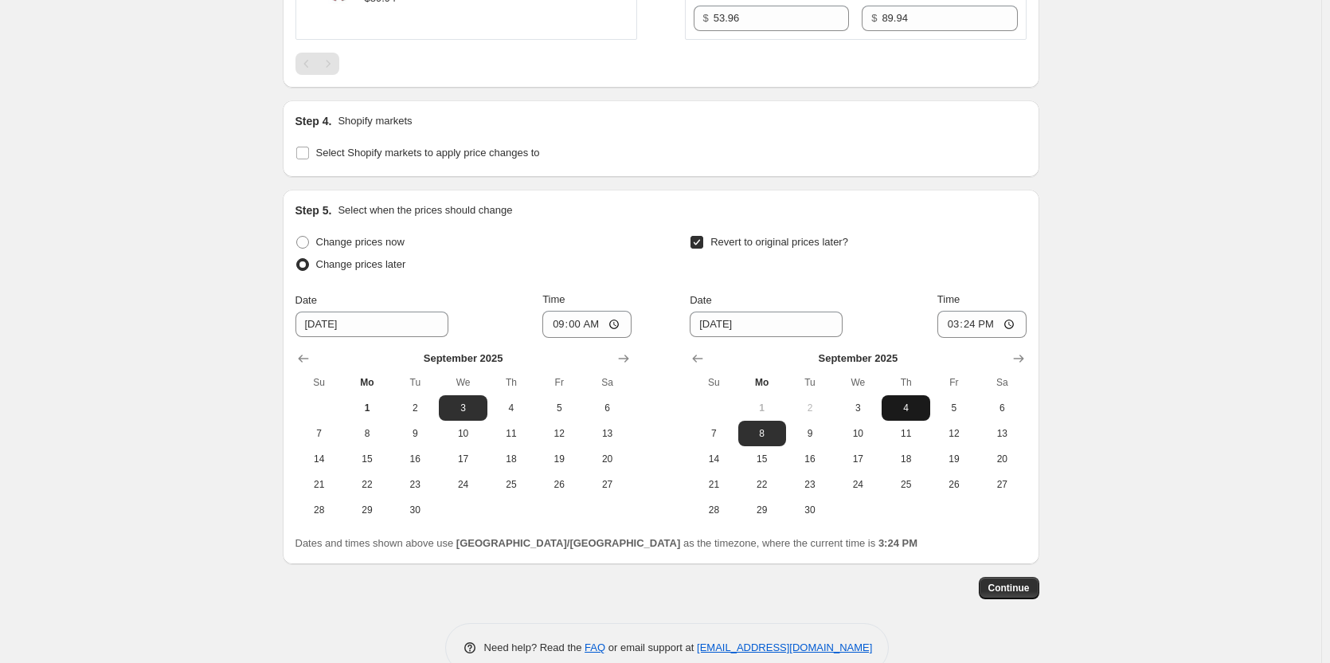
click at [904, 407] on span "4" at bounding box center [905, 407] width 35 height 13
type input "9/4/2025"
click at [979, 326] on input "15:24" at bounding box center [981, 324] width 89 height 27
type input "09:00"
click at [1022, 594] on span "Continue" at bounding box center [1008, 587] width 41 height 13
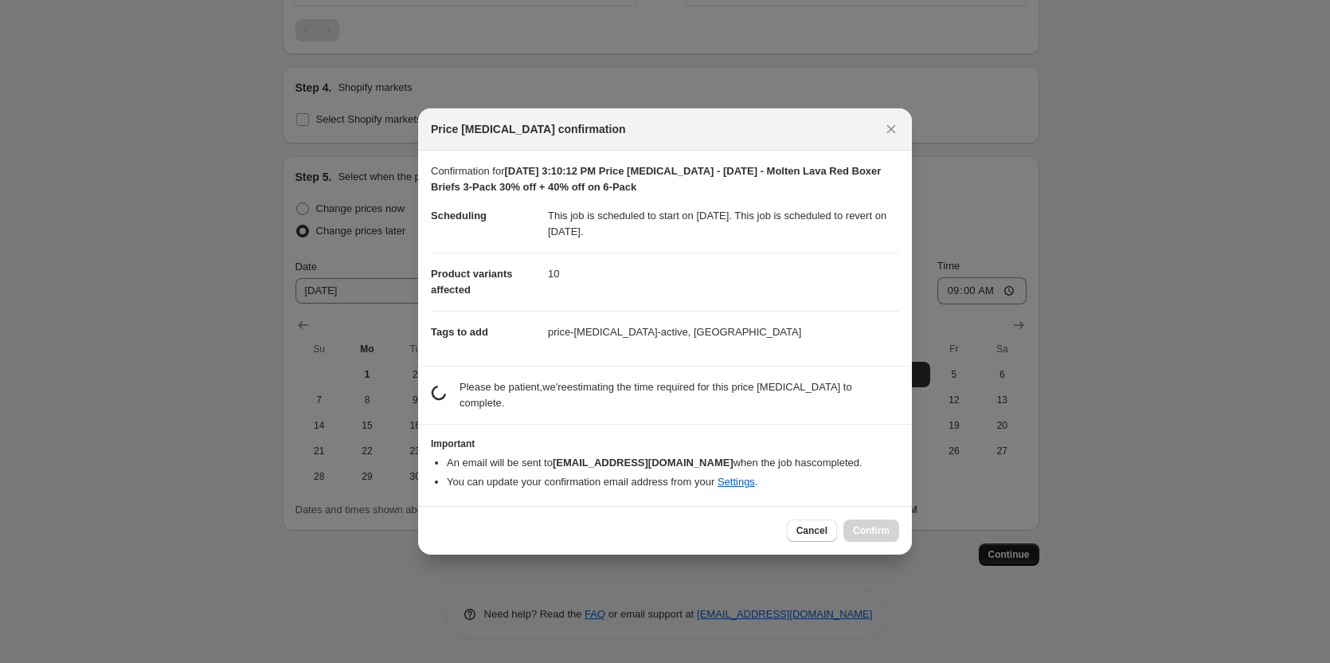
scroll to position [0, 0]
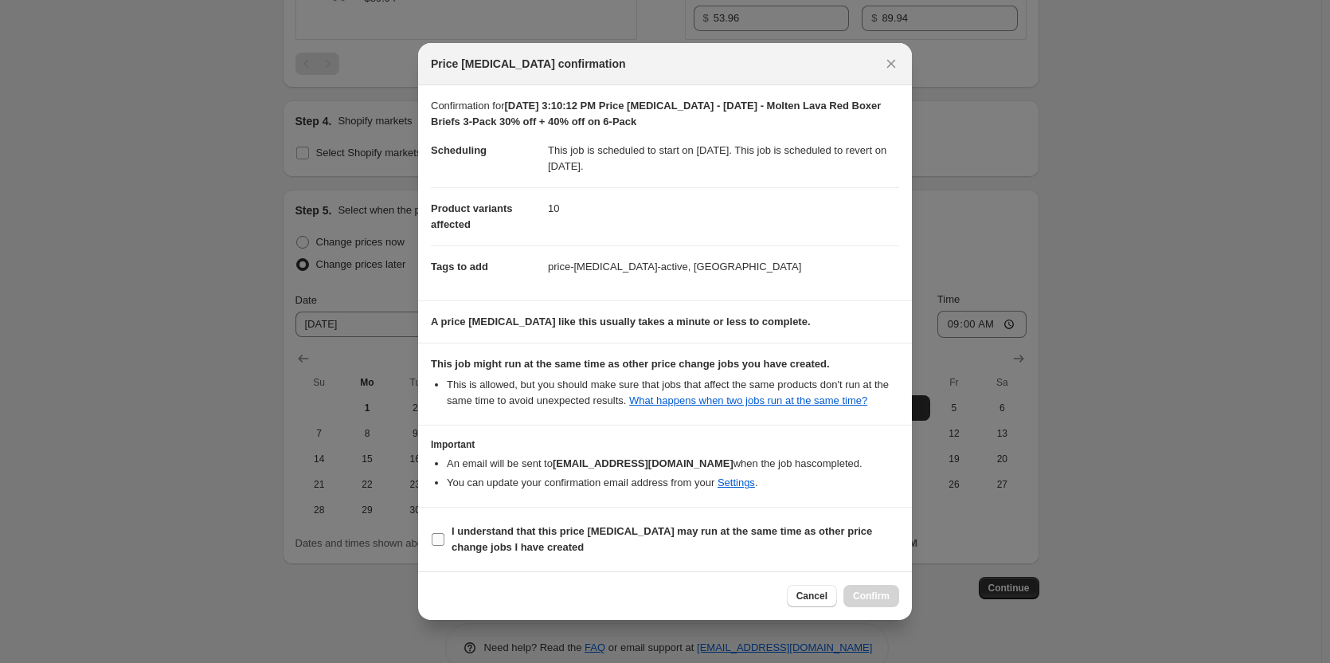
drag, startPoint x: 480, startPoint y: 548, endPoint x: 514, endPoint y: 558, distance: 35.8
click at [480, 548] on b "I understand that this price change job may run at the same time as other price…" at bounding box center [662, 539] width 420 height 28
click at [444, 545] on input "I understand that this price change job may run at the same time as other price…" at bounding box center [438, 539] width 13 height 13
checkbox input "true"
click at [872, 590] on span "Confirm" at bounding box center [871, 595] width 37 height 13
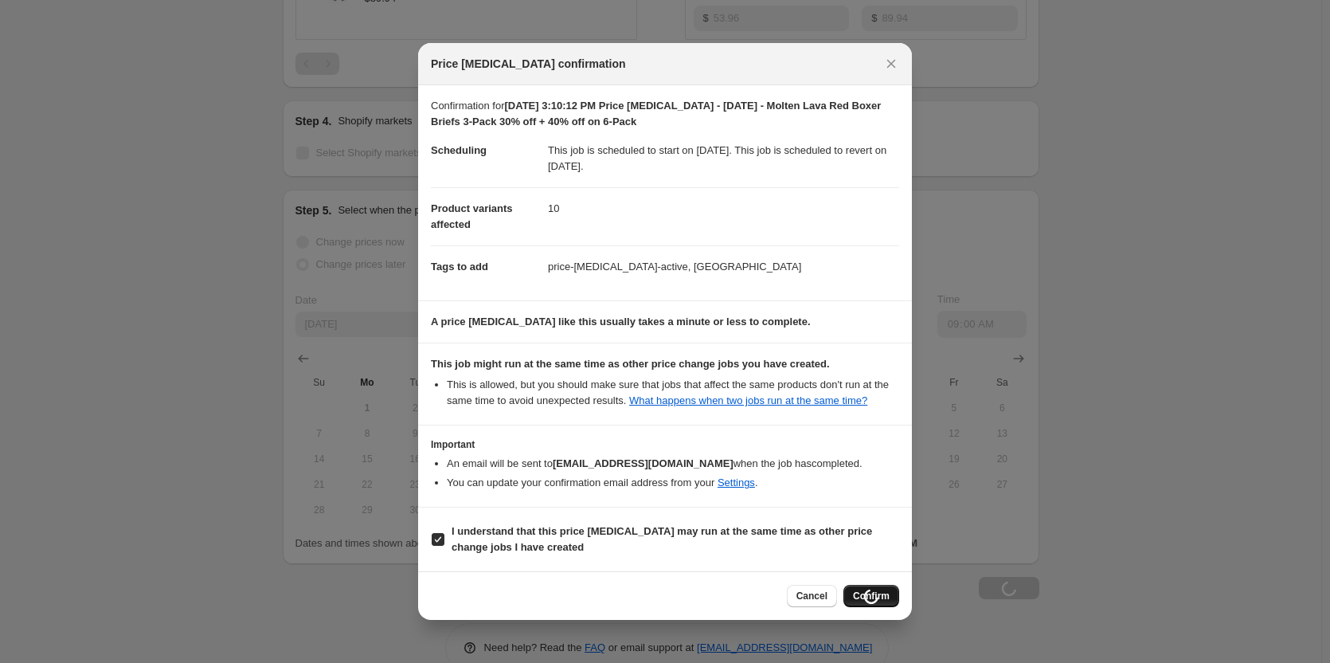
type input "Sep 1, 2025, 3:10:12 PM Price change job - Wednesday - Molten Lava Red Boxer Br…"
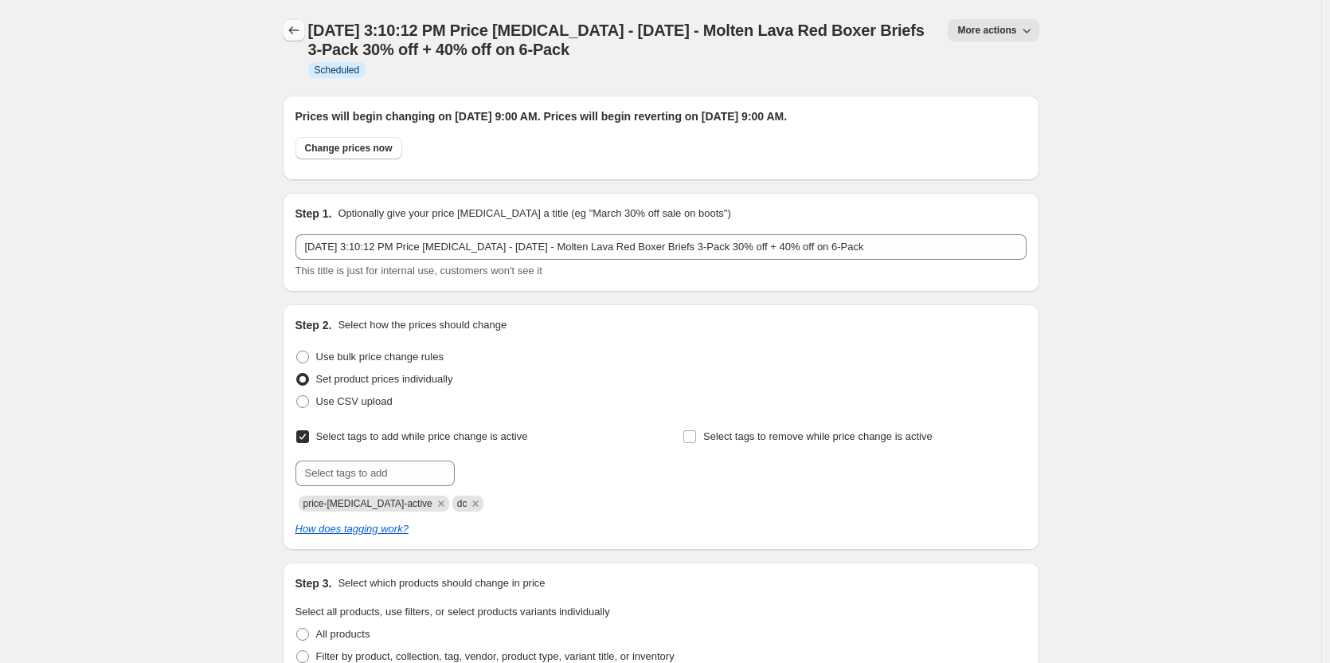
click at [296, 28] on icon "Price change jobs" at bounding box center [294, 30] width 16 height 16
